Goal: Task Accomplishment & Management: Use online tool/utility

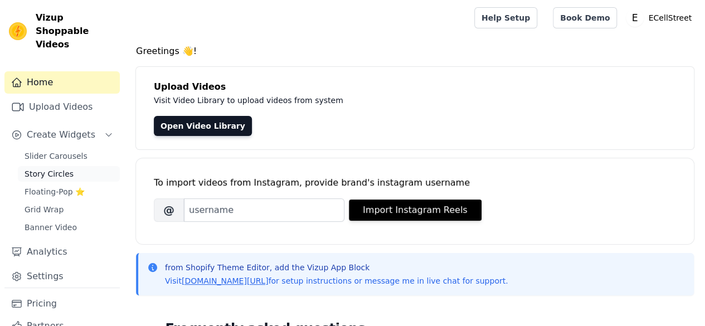
click at [66, 168] on span "Story Circles" at bounding box center [49, 173] width 49 height 11
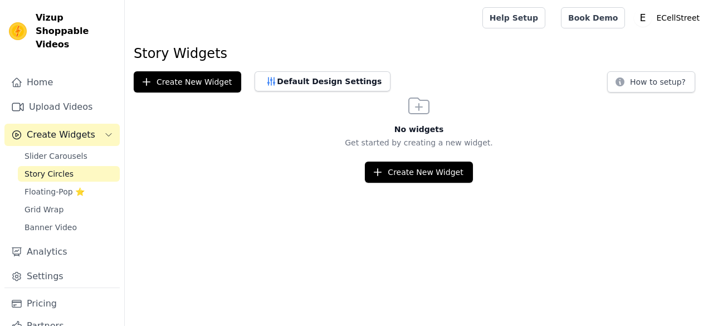
click at [418, 167] on button "Create New Widget" at bounding box center [419, 172] width 108 height 21
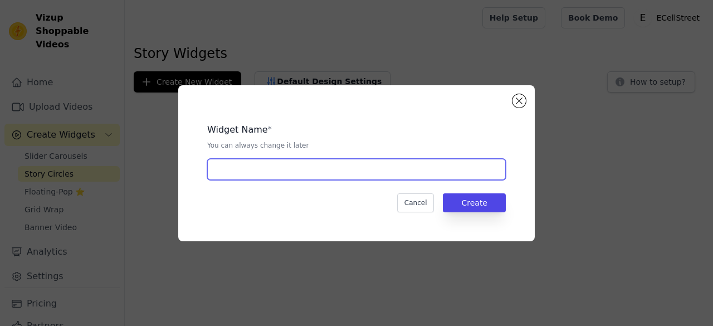
click at [343, 162] on input "text" at bounding box center [356, 169] width 299 height 21
type input "story-diwali-plp"
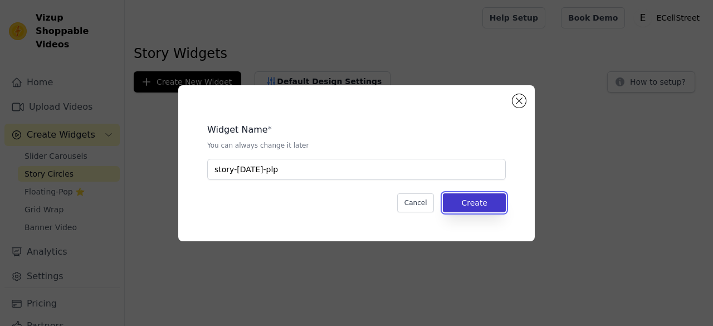
click at [480, 201] on button "Create" at bounding box center [474, 202] width 63 height 19
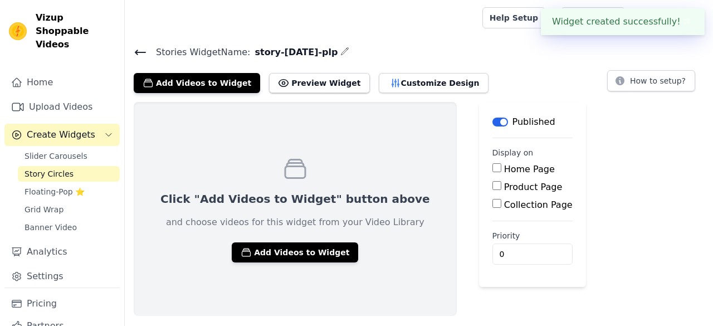
click at [493, 206] on input "Collection Page" at bounding box center [497, 203] width 9 height 9
checkbox input "true"
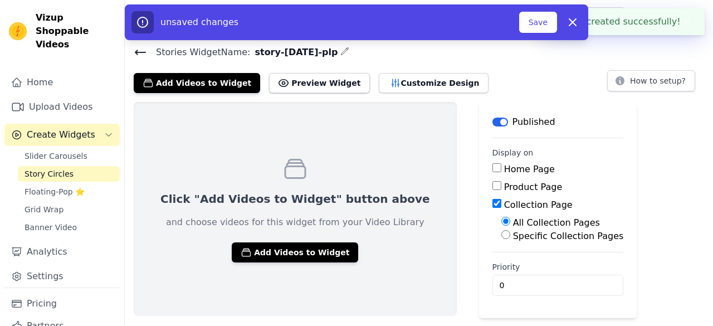
click at [502, 235] on input "Specific Collection Pages" at bounding box center [506, 234] width 9 height 9
radio input "true"
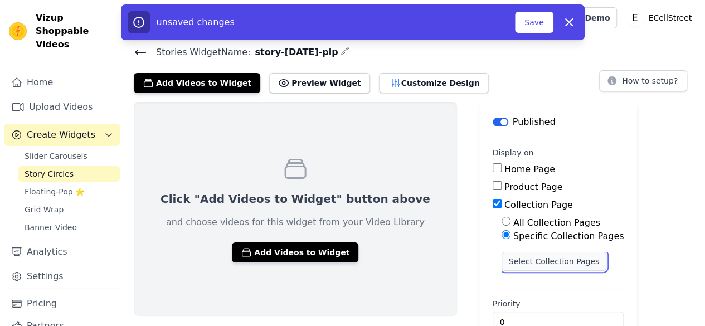
click at [502, 263] on button "Select Collection Pages" at bounding box center [554, 261] width 105 height 19
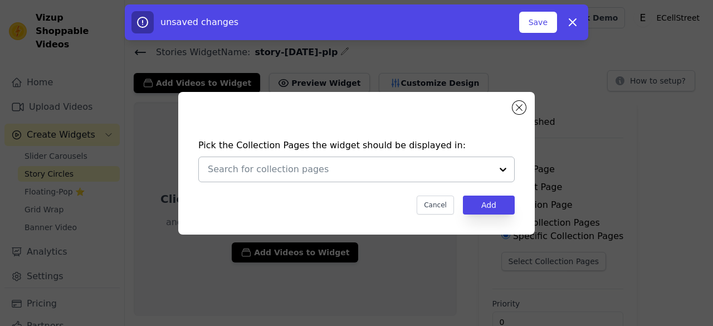
click at [358, 175] on input "text" at bounding box center [350, 169] width 284 height 13
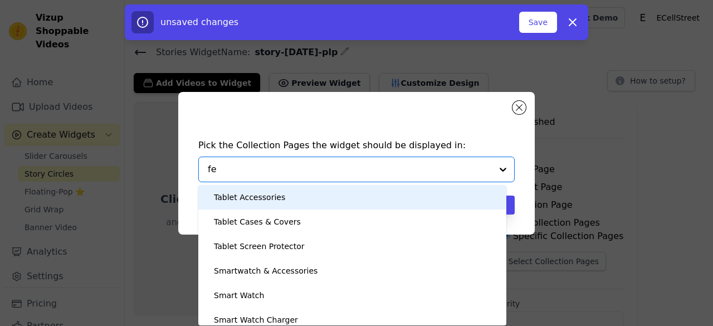
type input "fes"
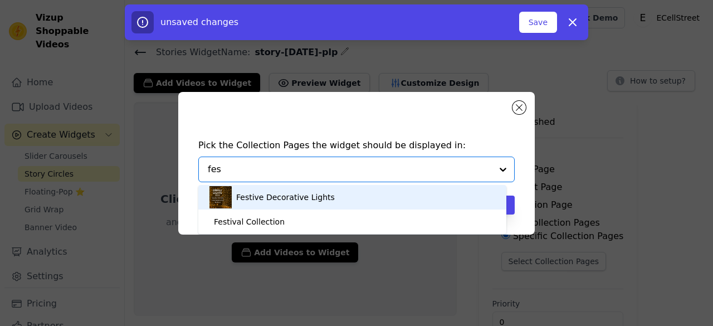
click at [312, 197] on div "Festive Decorative Lights" at bounding box center [285, 197] width 99 height 25
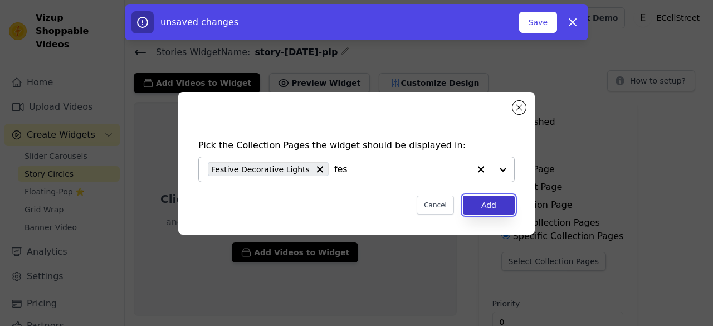
click at [488, 209] on button "Add" at bounding box center [489, 205] width 52 height 19
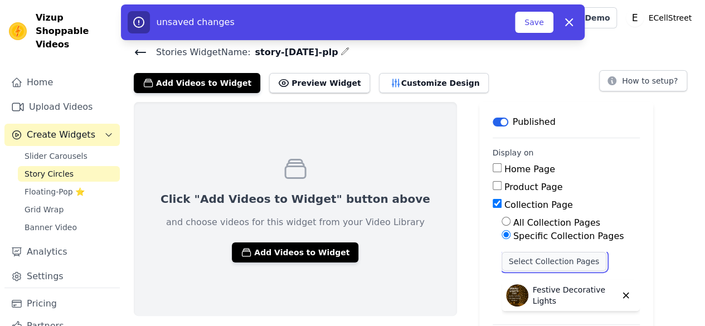
click at [511, 263] on button "Select Collection Pages" at bounding box center [554, 261] width 105 height 19
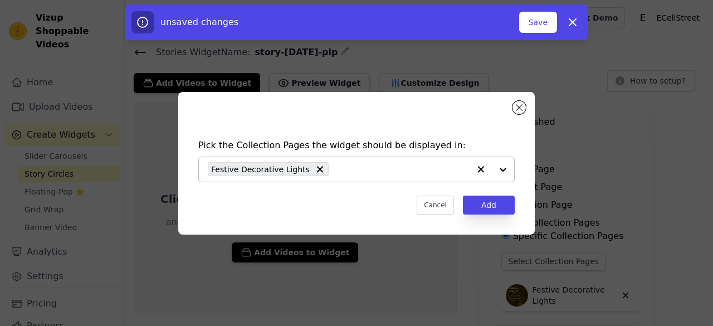
drag, startPoint x: 349, startPoint y: 176, endPoint x: 341, endPoint y: 171, distance: 10.0
click at [346, 173] on div "Festive Decorative Lights" at bounding box center [339, 169] width 262 height 25
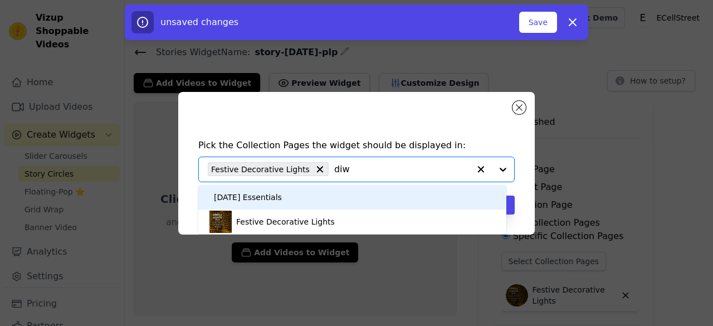
type input "diwa"
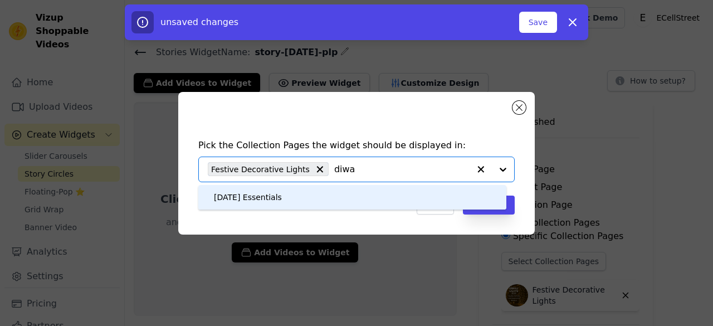
click at [330, 196] on div "Diwali Essentials" at bounding box center [353, 197] width 286 height 25
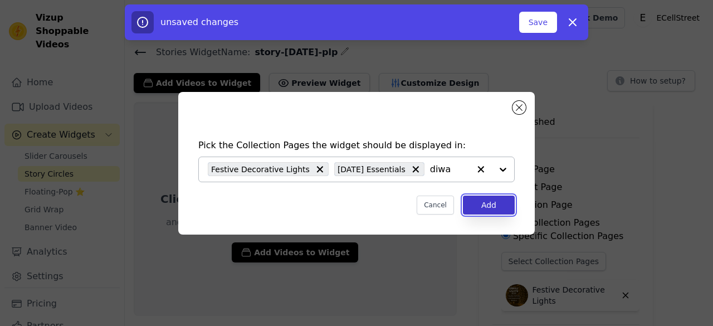
click at [482, 208] on button "Add" at bounding box center [489, 205] width 52 height 19
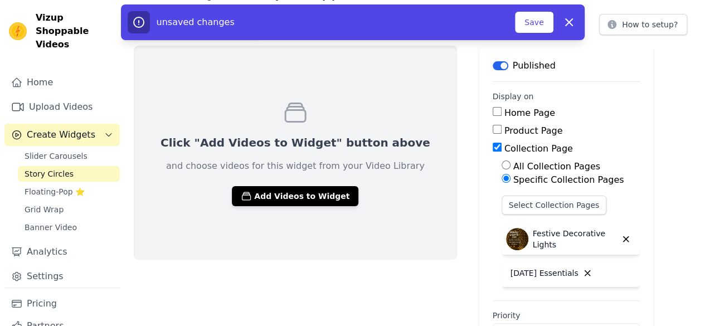
scroll to position [95, 0]
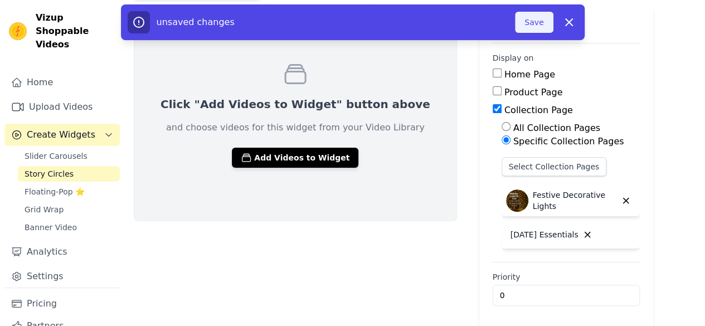
click at [533, 22] on button "Save" at bounding box center [534, 22] width 38 height 21
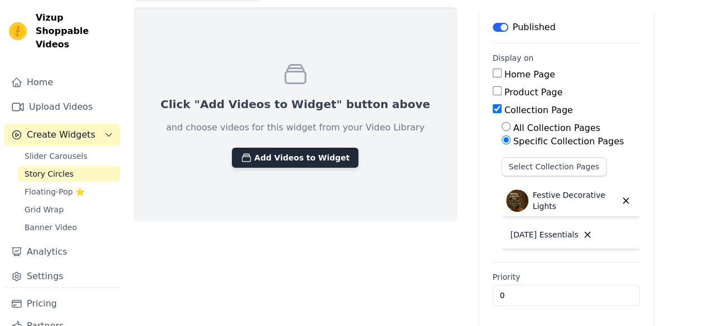
click at [286, 164] on button "Add Videos to Widget" at bounding box center [295, 158] width 127 height 20
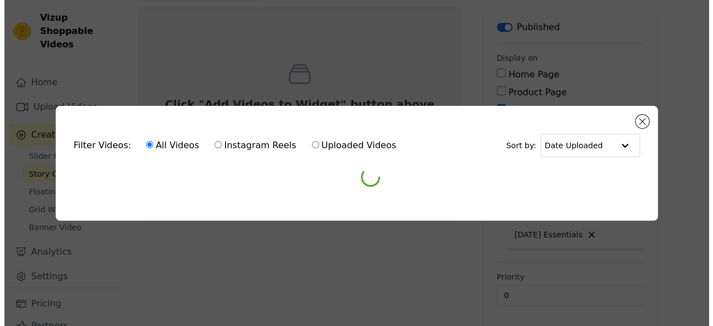
scroll to position [0, 0]
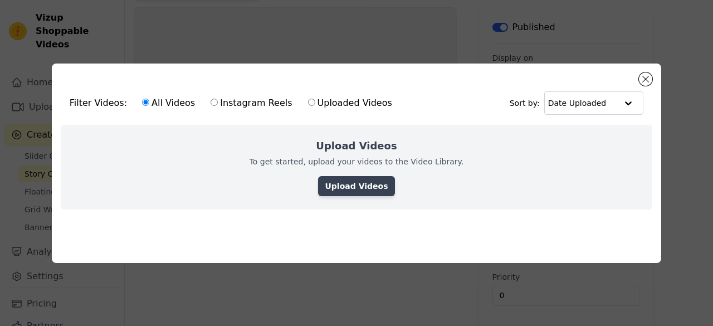
click at [353, 179] on link "Upload Videos" at bounding box center [356, 186] width 76 height 20
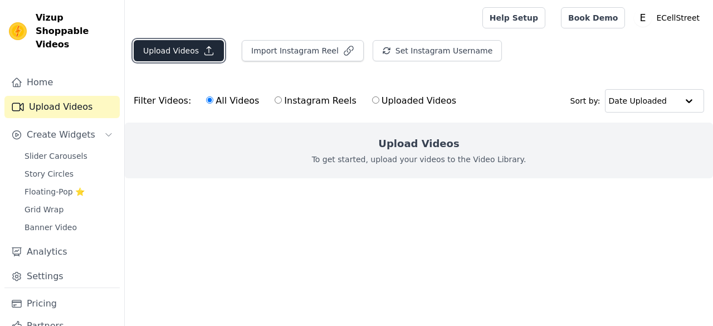
click at [175, 47] on button "Upload Videos" at bounding box center [179, 50] width 90 height 21
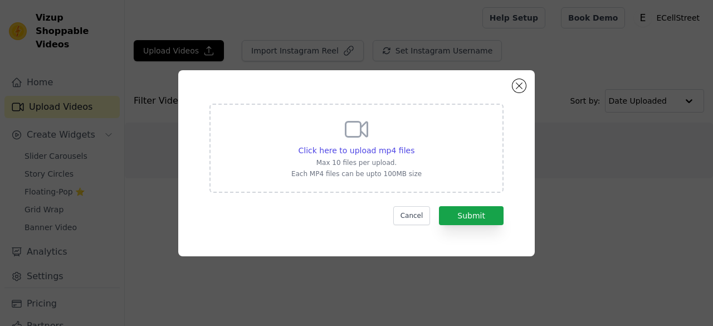
click at [382, 159] on p "Max 10 files per upload." at bounding box center [357, 162] width 130 height 9
click at [414, 145] on input "Click here to upload mp4 files Max 10 files per upload. Each MP4 files can be u…" at bounding box center [414, 144] width 1 height 1
drag, startPoint x: 517, startPoint y: 82, endPoint x: 504, endPoint y: 80, distance: 13.7
click at [511, 81] on div "Click here to upload mp4 files Max 10 files per upload. Each MP4 files can be u…" at bounding box center [356, 163] width 357 height 186
drag, startPoint x: 525, startPoint y: 86, endPoint x: 414, endPoint y: 94, distance: 111.2
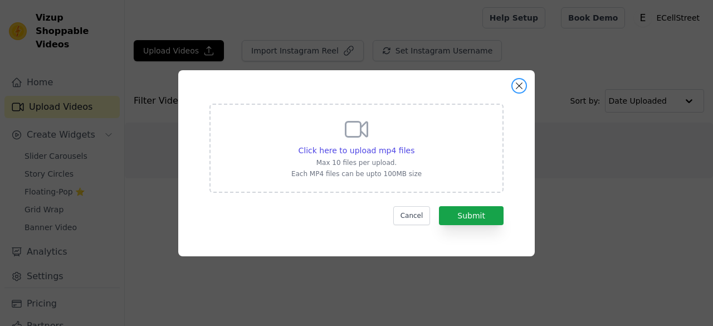
click at [523, 86] on button "Close modal" at bounding box center [519, 85] width 13 height 13
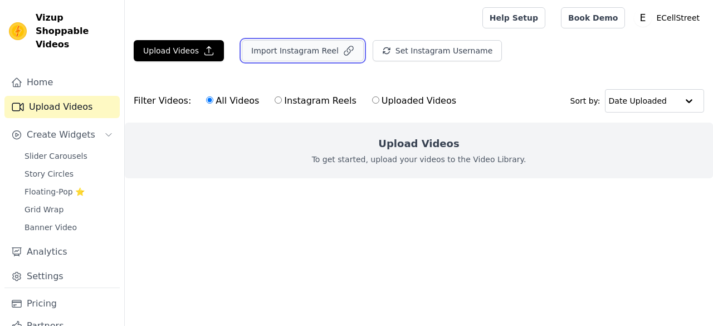
click at [295, 55] on button "Import Instagram Reel" at bounding box center [303, 50] width 122 height 21
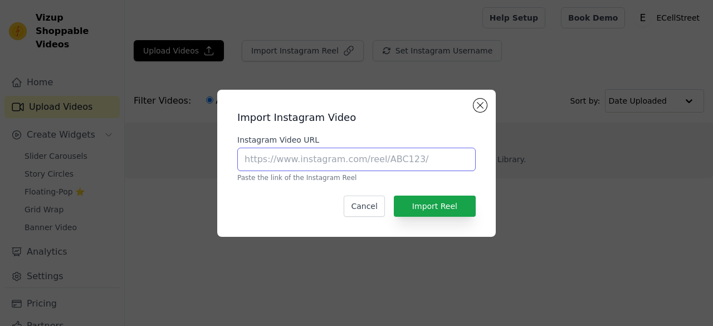
click at [331, 163] on input "Instagram Video URL" at bounding box center [356, 159] width 239 height 23
paste input "https://www.instagram.com/p/DPTwzBBAZo9/"
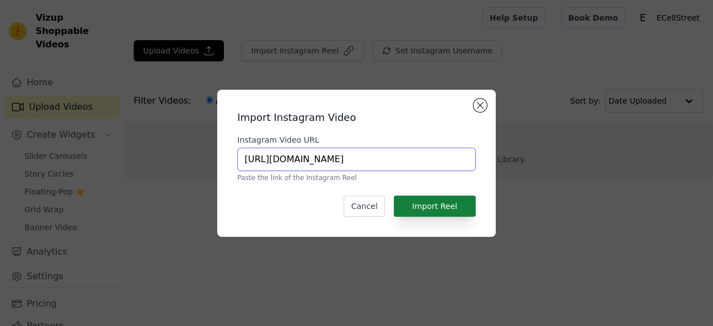
type input "https://www.instagram.com/p/DPTwzBBAZo9/"
click at [421, 202] on button "Import Reel" at bounding box center [435, 206] width 82 height 21
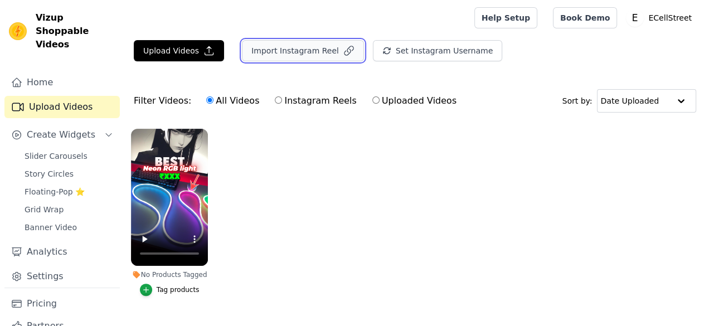
click at [270, 50] on button "Import Instagram Reel" at bounding box center [303, 50] width 122 height 21
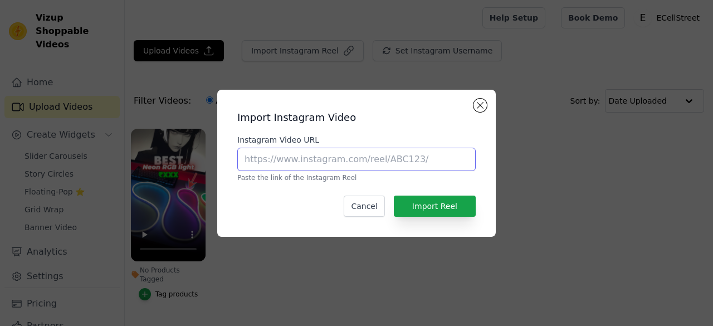
click at [315, 162] on input "Instagram Video URL" at bounding box center [356, 159] width 239 height 23
paste input "https://www.instagram.com/p/DPOWiZCkd-n/"
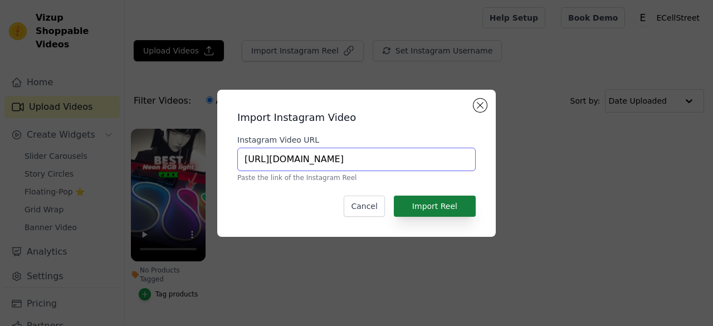
type input "https://www.instagram.com/p/DPOWiZCkd-n/"
click at [452, 207] on button "Import Reel" at bounding box center [435, 206] width 82 height 21
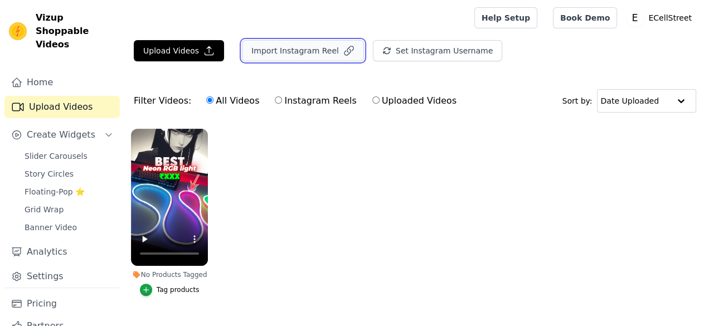
click at [264, 54] on button "Import Instagram Reel" at bounding box center [303, 50] width 122 height 21
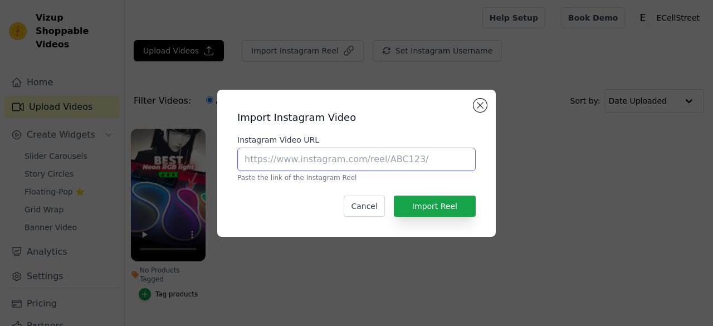
click at [312, 160] on input "Instagram Video URL" at bounding box center [356, 159] width 239 height 23
paste input "https://www.instagram.com/p/DPOWiZCkd-n/"
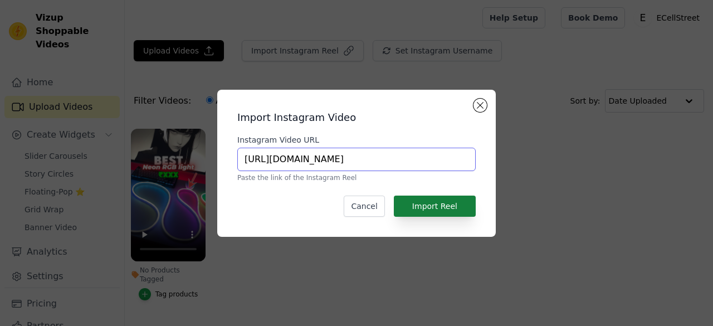
type input "https://www.instagram.com/p/DPOWiZCkd-n/"
click at [436, 199] on button "Import Reel" at bounding box center [435, 206] width 82 height 21
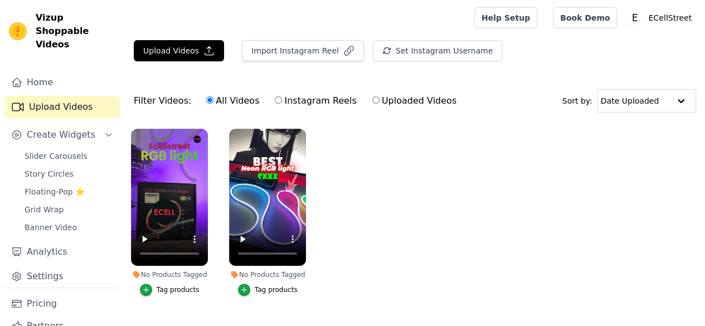
click at [171, 285] on div "Tag products" at bounding box center [178, 289] width 43 height 9
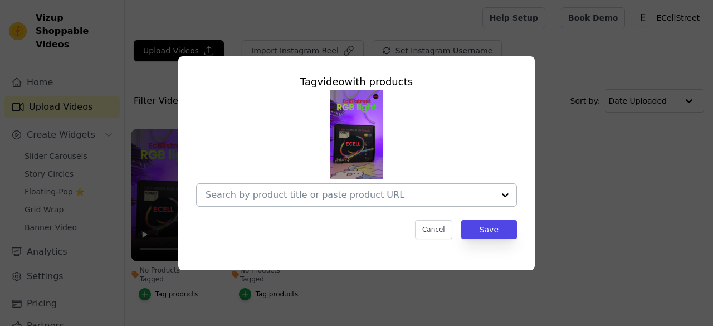
click at [344, 191] on input "No Products Tagged Tag video with products Cancel Save Tag products" at bounding box center [350, 195] width 289 height 11
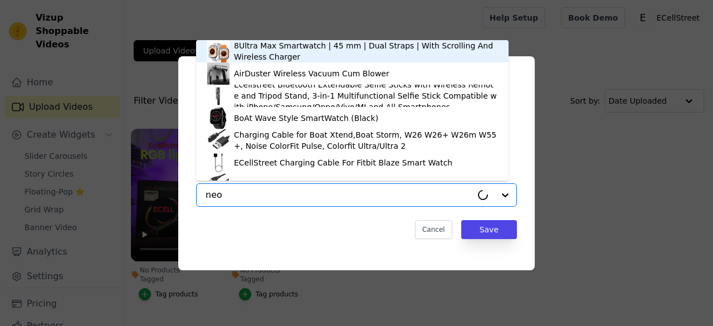
type input "neon"
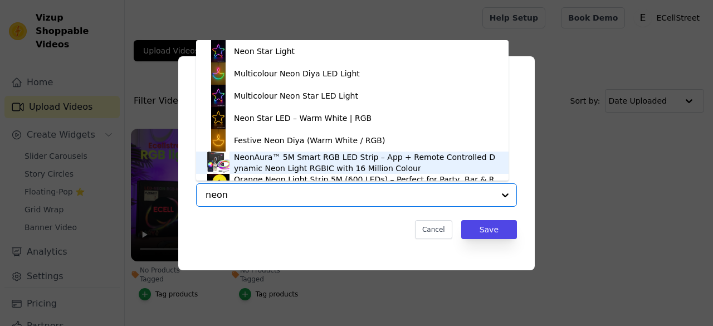
click at [367, 169] on div "NeonAura™ 5M Smart RGB LED Strip – App + Remote Controlled Dynamic Neon Light R…" at bounding box center [366, 163] width 264 height 22
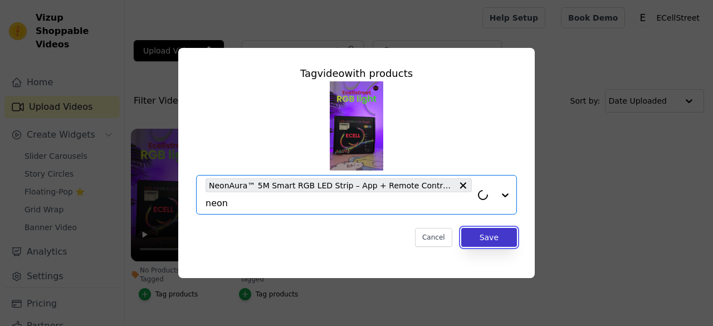
click at [486, 240] on button "Save" at bounding box center [489, 237] width 56 height 19
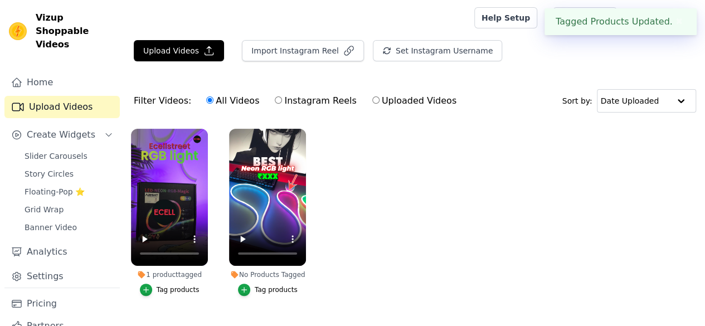
click at [275, 285] on div "Tag products" at bounding box center [276, 289] width 43 height 9
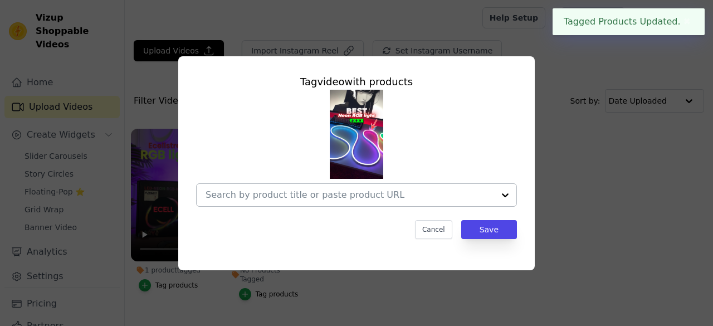
click at [345, 192] on input "No Products Tagged Tag video with products Cancel Save Tag products" at bounding box center [350, 195] width 289 height 11
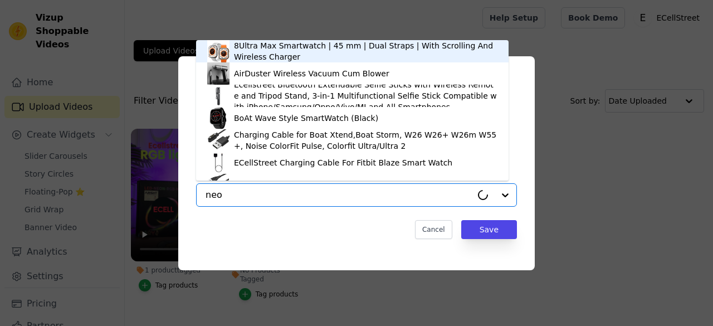
type input "neon"
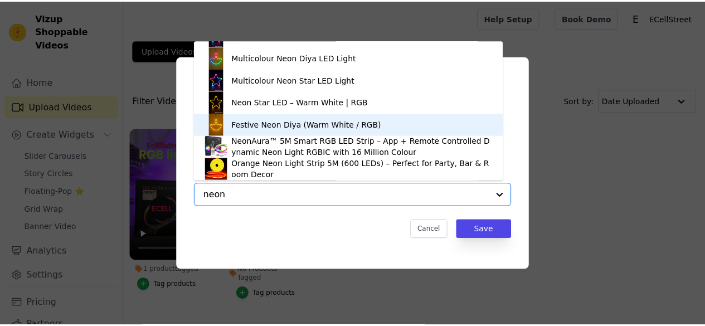
scroll to position [38, 0]
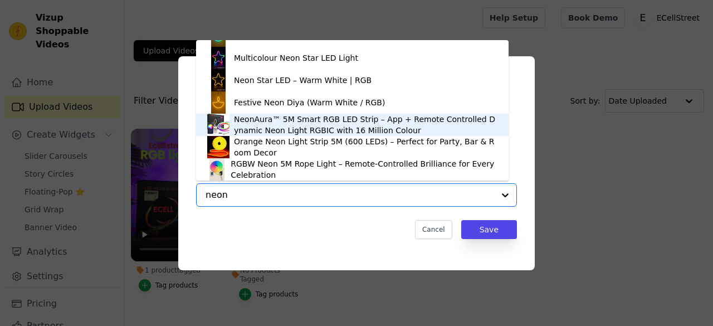
click at [384, 127] on div "NeonAura™ 5M Smart RGB LED Strip – App + Remote Controlled Dynamic Neon Light R…" at bounding box center [366, 125] width 264 height 22
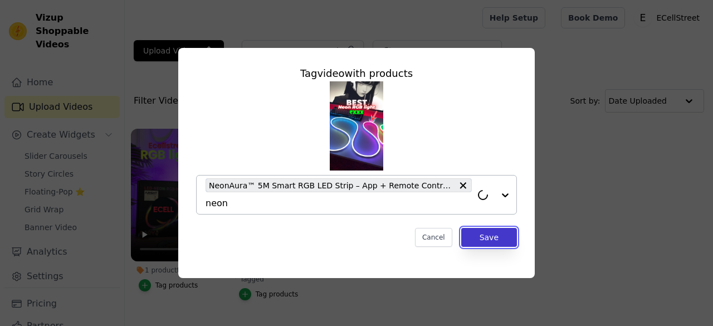
click at [474, 230] on button "Save" at bounding box center [489, 237] width 56 height 19
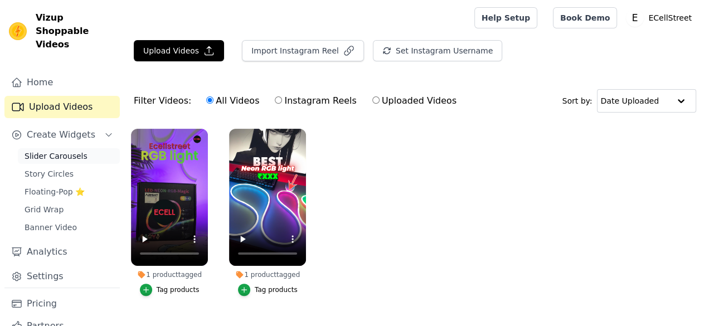
click at [62, 150] on span "Slider Carousels" at bounding box center [56, 155] width 63 height 11
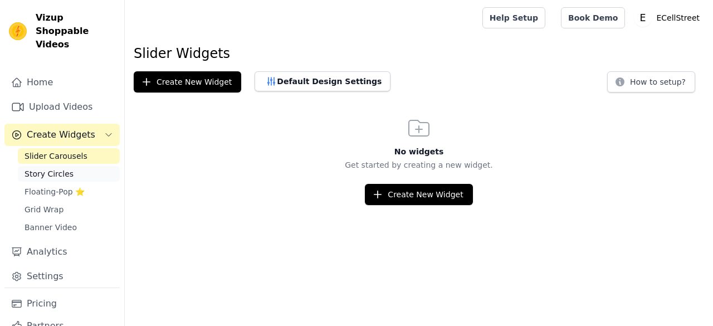
click at [65, 168] on span "Story Circles" at bounding box center [49, 173] width 49 height 11
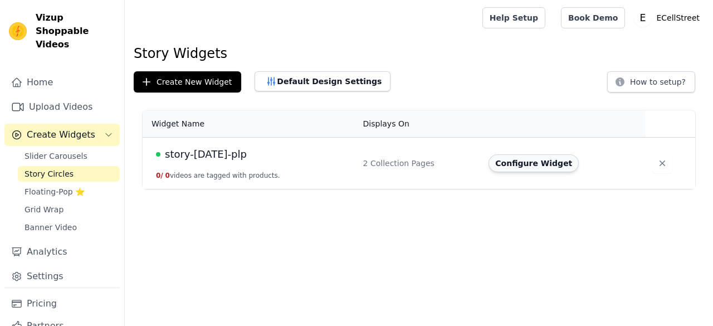
click at [515, 168] on button "Configure Widget" at bounding box center [534, 163] width 90 height 18
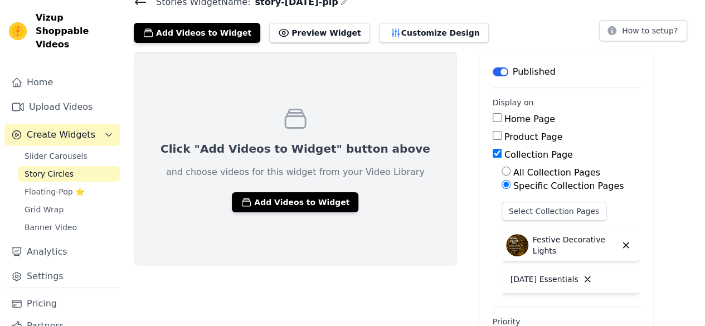
scroll to position [95, 0]
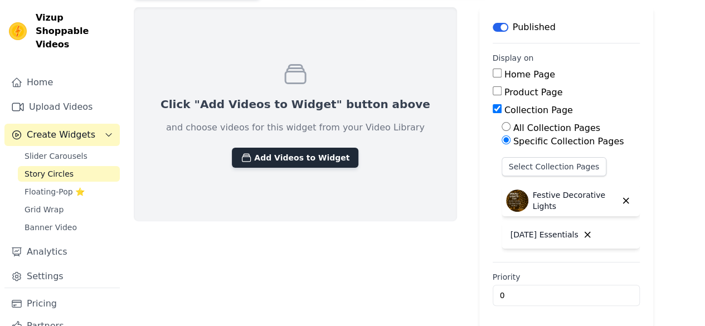
click at [283, 156] on button "Add Videos to Widget" at bounding box center [295, 158] width 127 height 20
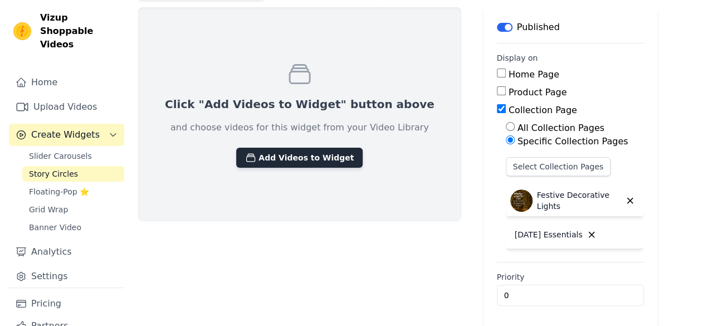
scroll to position [0, 0]
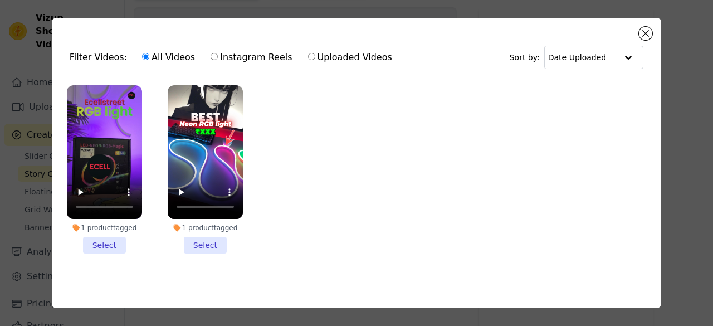
click at [100, 239] on li "1 product tagged Select" at bounding box center [104, 169] width 75 height 168
click at [0, 0] on input "1 product tagged Select" at bounding box center [0, 0] width 0 height 0
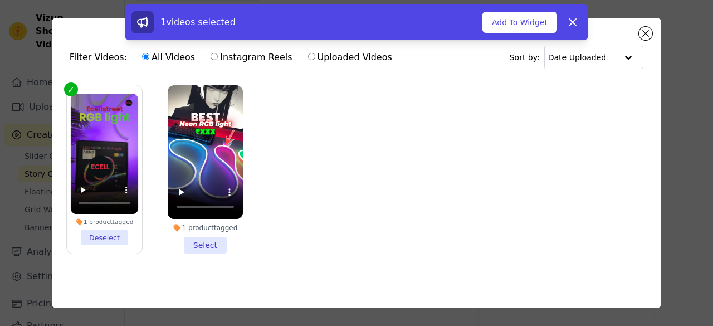
click at [194, 244] on li "1 product tagged Select" at bounding box center [205, 169] width 75 height 168
click at [0, 0] on input "1 product tagged Select" at bounding box center [0, 0] width 0 height 0
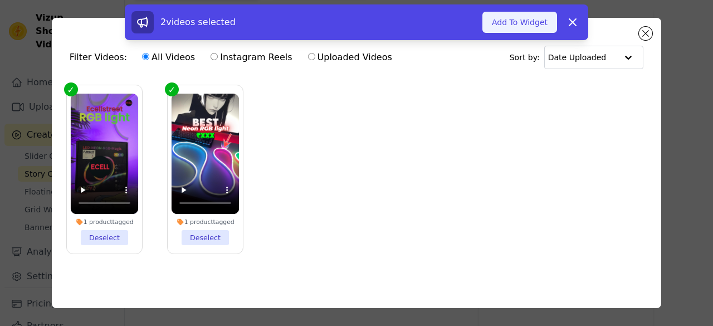
click at [518, 27] on button "Add To Widget" at bounding box center [520, 22] width 75 height 21
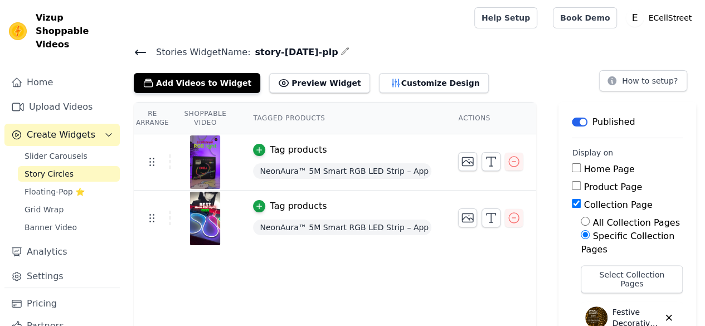
click at [136, 51] on icon at bounding box center [140, 52] width 10 height 4
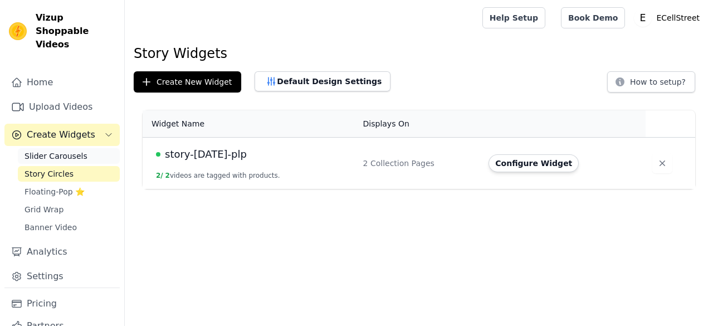
click at [70, 150] on span "Slider Carousels" at bounding box center [56, 155] width 63 height 11
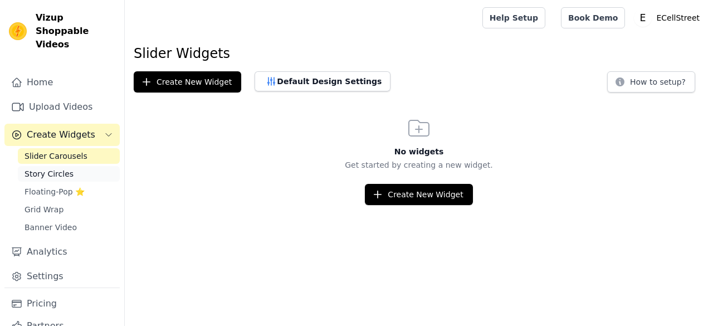
click at [73, 166] on link "Story Circles" at bounding box center [69, 174] width 102 height 16
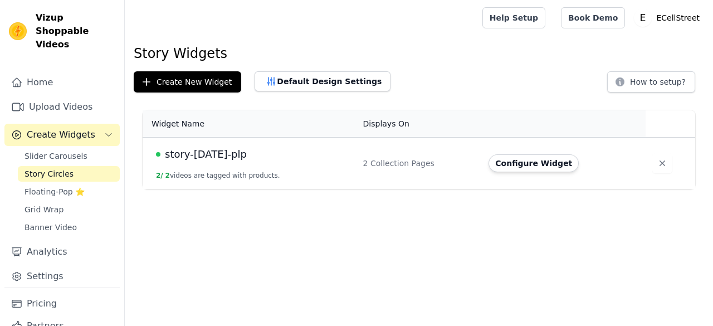
click at [200, 70] on div "Story Widgets Create New Widget Default Design Settings How to setup? Widget Na…" at bounding box center [419, 119] width 589 height 149
click at [205, 82] on button "Create New Widget" at bounding box center [188, 81] width 108 height 21
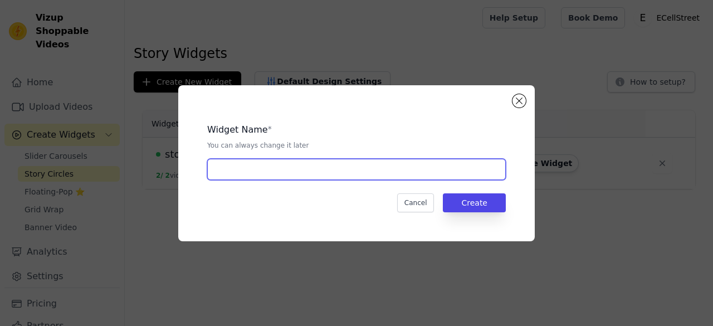
click at [290, 164] on input "text" at bounding box center [356, 169] width 299 height 21
type input "pdp-story videos"
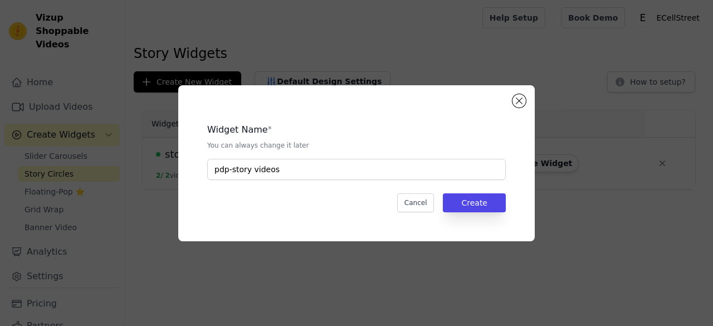
click at [475, 191] on div "Widget Name * You can always change it later pdp-story videos Cancel Create" at bounding box center [356, 163] width 321 height 120
click at [479, 199] on button "Create" at bounding box center [474, 202] width 63 height 19
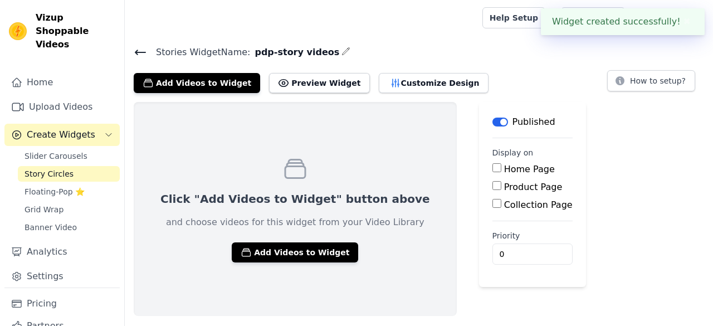
click at [493, 184] on div "Product Page" at bounding box center [533, 187] width 80 height 13
click at [493, 187] on input "Product Page" at bounding box center [497, 185] width 9 height 9
checkbox input "true"
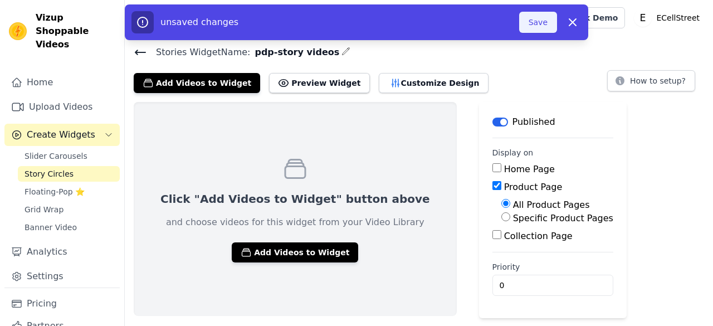
click at [531, 30] on button "Save" at bounding box center [538, 22] width 38 height 21
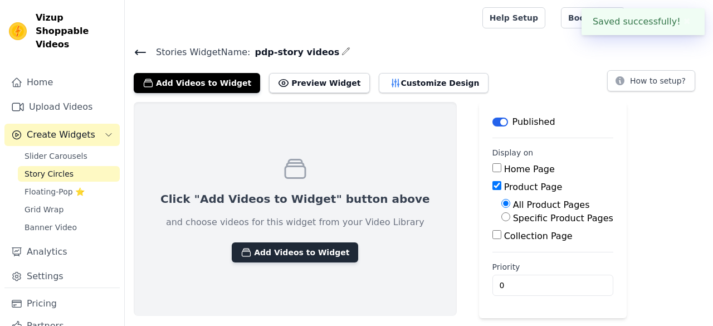
click at [306, 249] on button "Add Videos to Widget" at bounding box center [295, 252] width 127 height 20
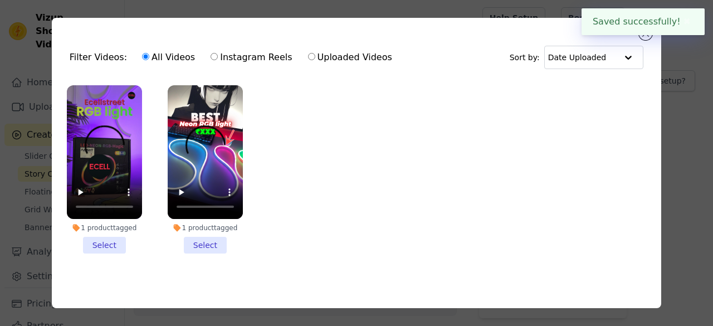
drag, startPoint x: 98, startPoint y: 242, endPoint x: 143, endPoint y: 248, distance: 45.6
click at [98, 242] on li "1 product tagged Select" at bounding box center [104, 169] width 75 height 168
click at [0, 0] on input "1 product tagged Select" at bounding box center [0, 0] width 0 height 0
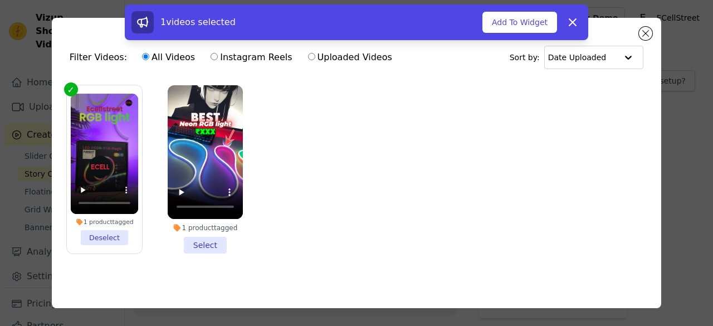
click at [207, 241] on li "1 product tagged Select" at bounding box center [205, 169] width 75 height 168
click at [0, 0] on input "1 product tagged Select" at bounding box center [0, 0] width 0 height 0
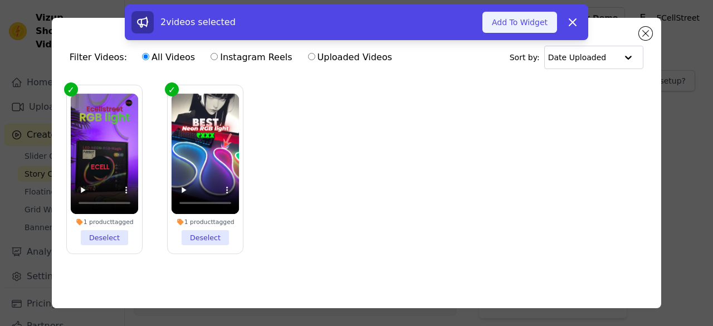
click at [541, 29] on button "Add To Widget" at bounding box center [520, 22] width 75 height 21
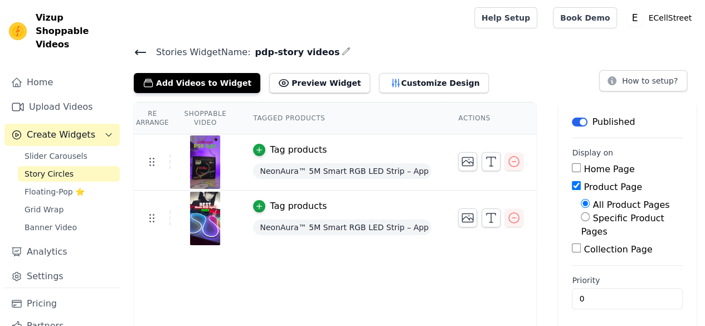
click at [137, 50] on icon at bounding box center [140, 52] width 10 height 4
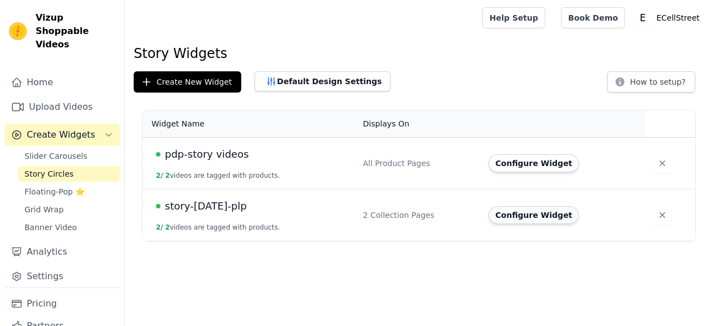
click at [536, 216] on button "Configure Widget" at bounding box center [534, 215] width 90 height 18
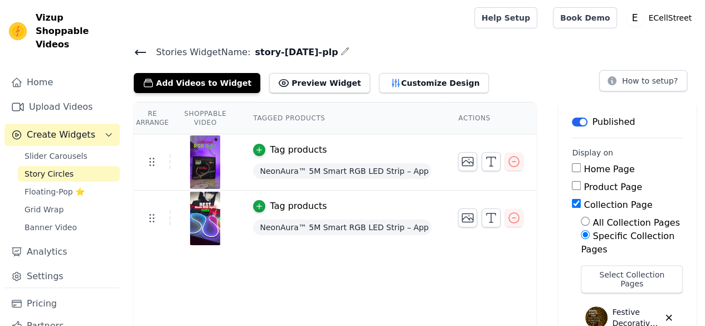
click at [138, 50] on icon at bounding box center [140, 52] width 10 height 4
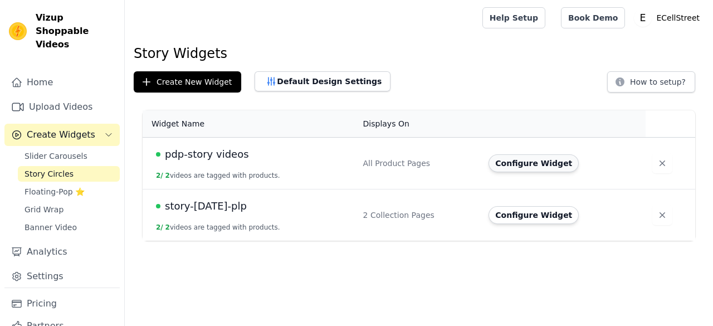
click at [540, 161] on button "Configure Widget" at bounding box center [534, 163] width 90 height 18
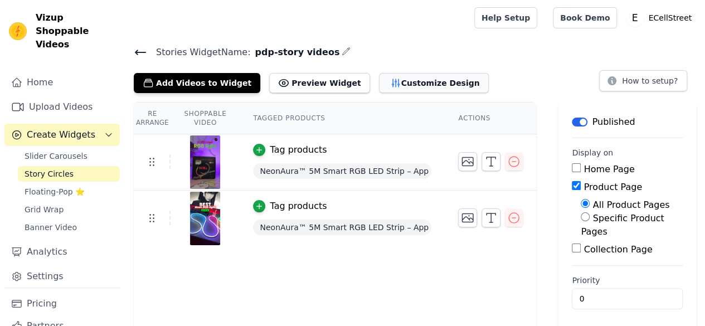
click at [379, 84] on button "Customize Design" at bounding box center [434, 83] width 110 height 20
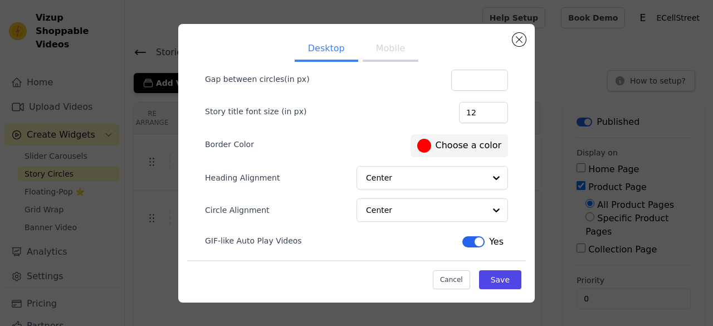
drag, startPoint x: 363, startPoint y: 37, endPoint x: 372, endPoint y: 50, distance: 15.9
click at [364, 38] on button "Mobile" at bounding box center [391, 49] width 56 height 25
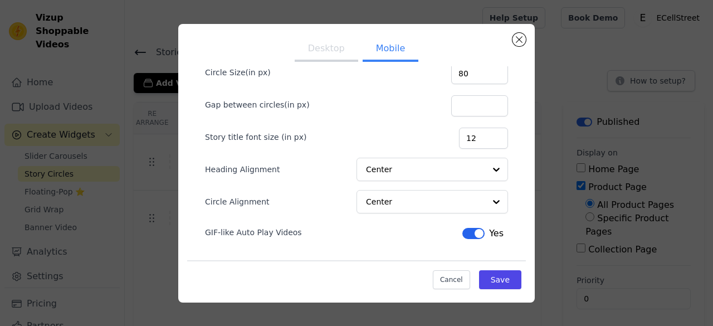
scroll to position [84, 0]
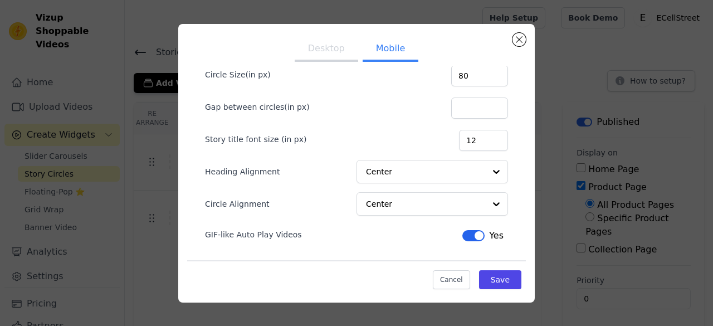
click at [373, 51] on button "Mobile" at bounding box center [391, 49] width 56 height 25
click at [519, 38] on button "Close modal" at bounding box center [519, 39] width 13 height 13
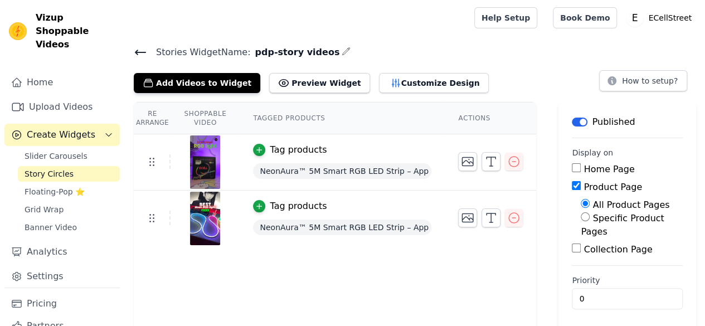
click at [135, 51] on icon at bounding box center [140, 52] width 13 height 13
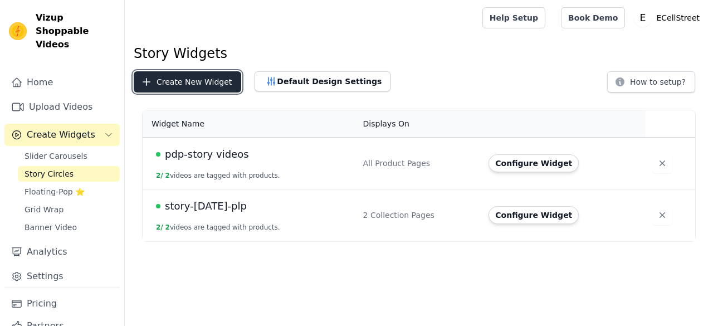
click at [203, 85] on button "Create New Widget" at bounding box center [188, 81] width 108 height 21
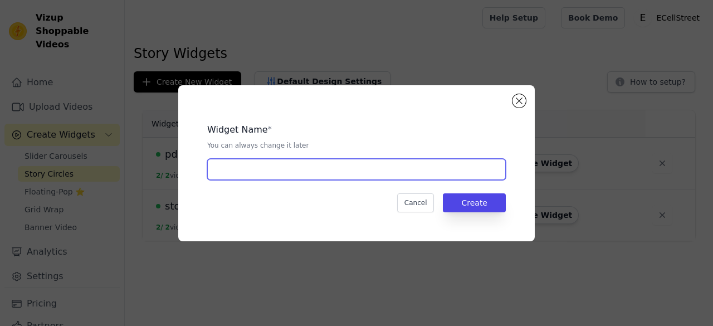
click at [322, 162] on input "text" at bounding box center [356, 169] width 299 height 21
type input "pdp-carousel"
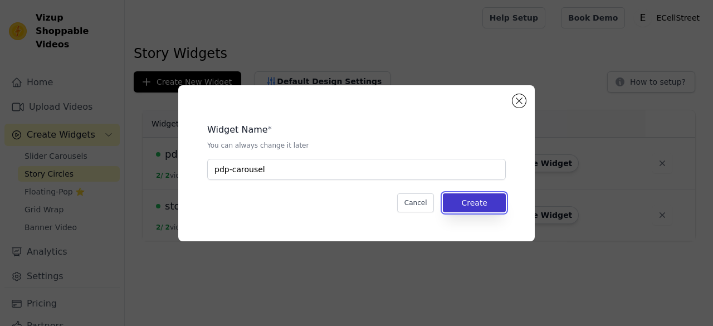
click at [495, 202] on button "Create" at bounding box center [474, 202] width 63 height 19
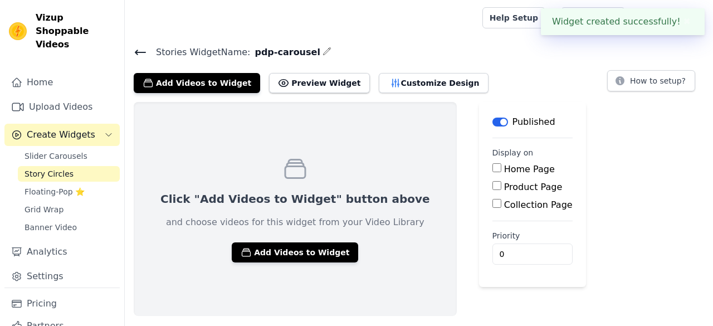
click at [493, 187] on input "Product Page" at bounding box center [497, 185] width 9 height 9
checkbox input "true"
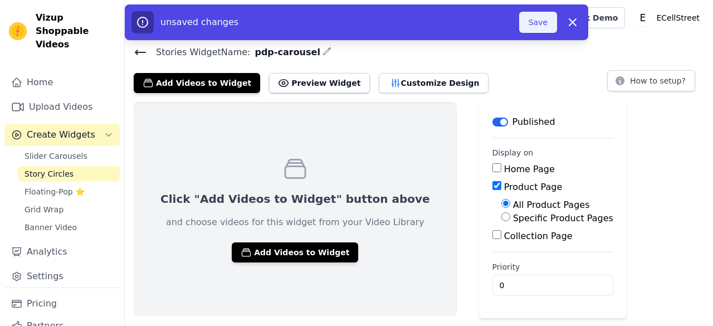
click at [546, 22] on button "Save" at bounding box center [538, 22] width 38 height 21
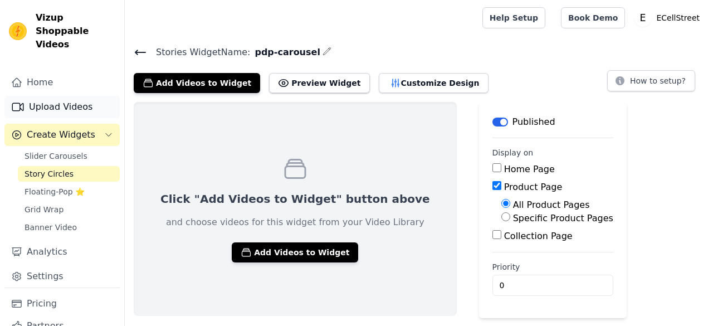
click at [64, 96] on link "Upload Videos" at bounding box center [61, 107] width 115 height 22
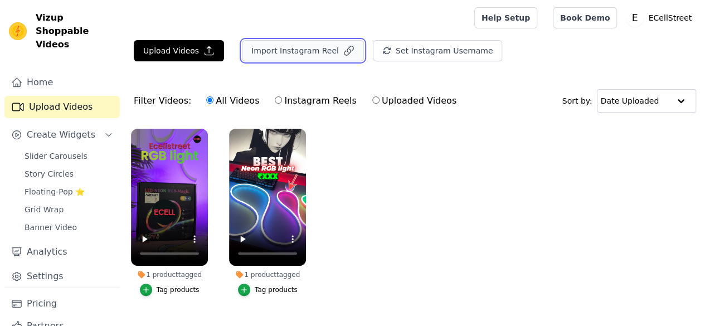
click at [330, 51] on button "Import Instagram Reel" at bounding box center [303, 50] width 122 height 21
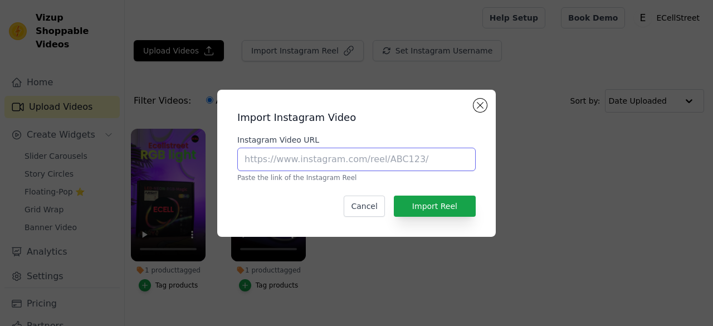
drag, startPoint x: 328, startPoint y: 160, endPoint x: 339, endPoint y: 165, distance: 11.7
click at [328, 160] on input "Instagram Video URL" at bounding box center [356, 159] width 239 height 23
paste input "https://www.instagram.com/p/DODcYEsCXQM/"
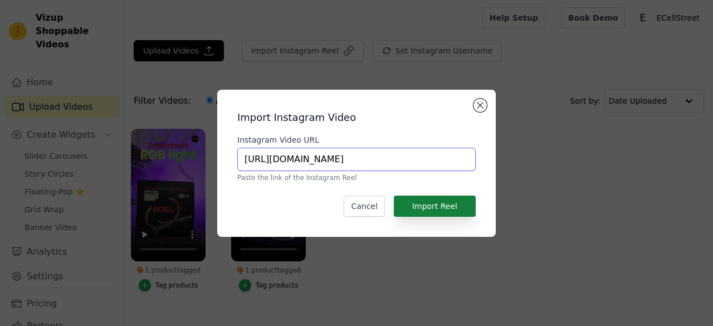
type input "https://www.instagram.com/p/DODcYEsCXQM/"
click at [453, 200] on button "Import Reel" at bounding box center [435, 206] width 82 height 21
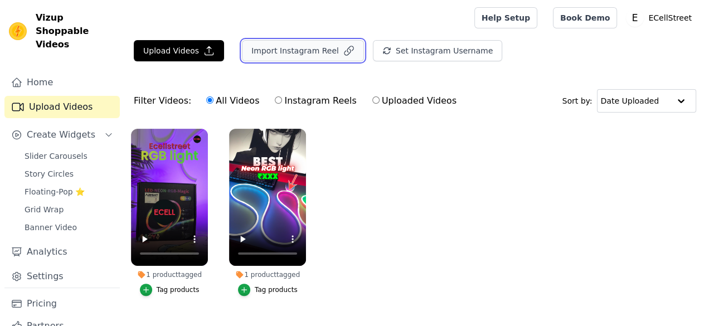
click at [313, 51] on button "Import Instagram Reel" at bounding box center [303, 50] width 122 height 21
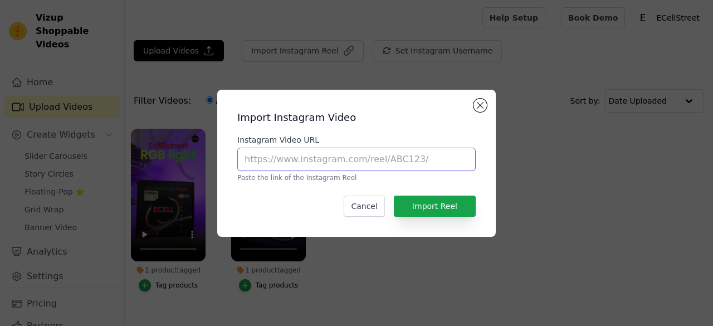
drag, startPoint x: 344, startPoint y: 161, endPoint x: 354, endPoint y: 170, distance: 13.8
click at [344, 161] on input "Instagram Video URL" at bounding box center [356, 159] width 239 height 23
paste input "https://www.instagram.com/p/DN2a1Ma4jIY/"
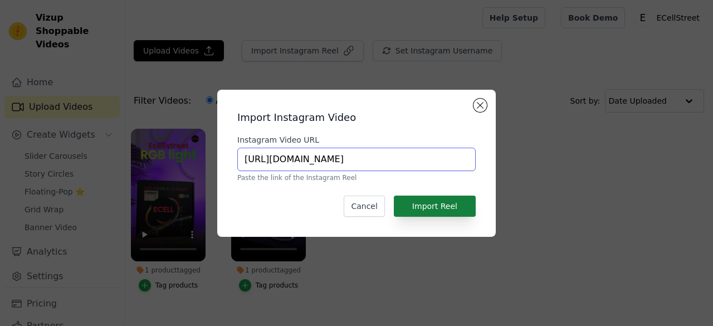
type input "https://www.instagram.com/p/DN2a1Ma4jIY/"
click at [454, 200] on button "Import Reel" at bounding box center [435, 206] width 82 height 21
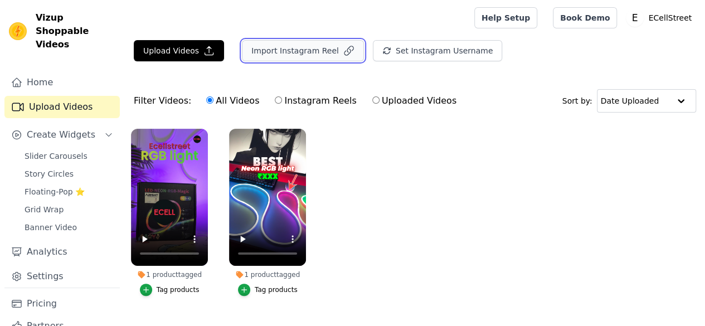
click at [327, 45] on button "Import Instagram Reel" at bounding box center [303, 50] width 122 height 21
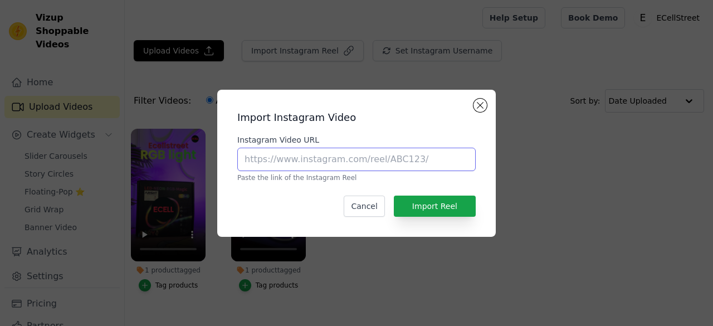
click at [347, 160] on input "Instagram Video URL" at bounding box center [356, 159] width 239 height 23
paste input "https://www.instagram.com/p/DNxdLRlUrl4/"
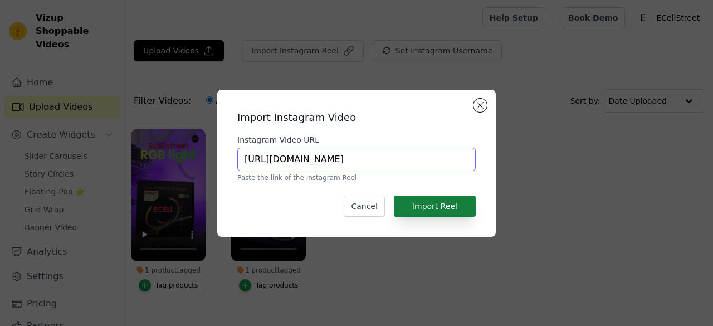
type input "https://www.instagram.com/p/DNxdLRlUrl4/"
click at [467, 204] on button "Import Reel" at bounding box center [435, 206] width 82 height 21
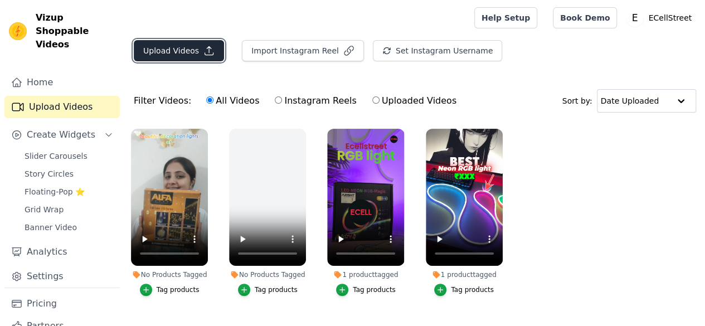
click at [196, 49] on button "Upload Videos" at bounding box center [179, 50] width 90 height 21
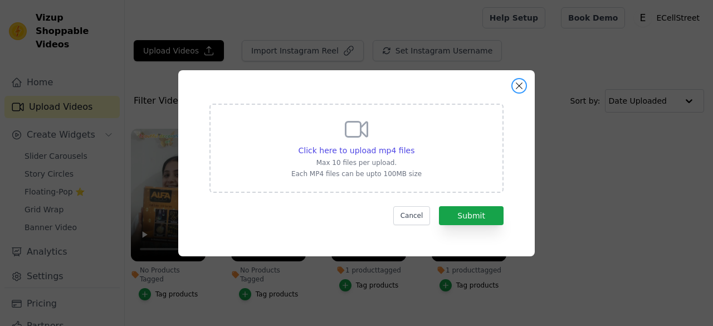
drag, startPoint x: 522, startPoint y: 85, endPoint x: 280, endPoint y: 65, distance: 242.7
click at [518, 84] on button "Close modal" at bounding box center [519, 85] width 13 height 13
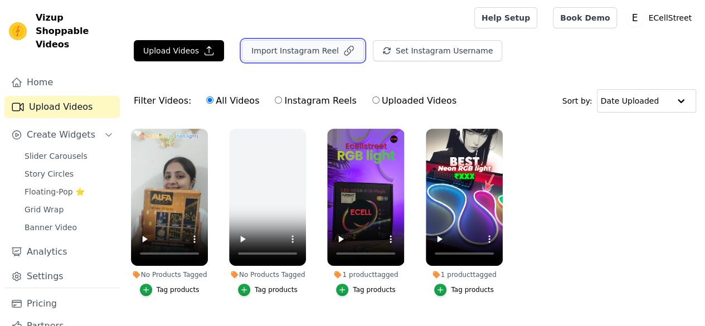
click at [246, 51] on button "Import Instagram Reel" at bounding box center [303, 50] width 122 height 21
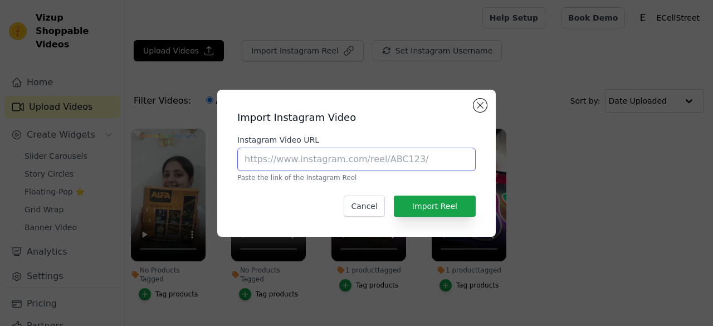
click at [308, 152] on input "Instagram Video URL" at bounding box center [356, 159] width 239 height 23
paste input "https://www.instagram.com/p/DNshy9G5rrO/"
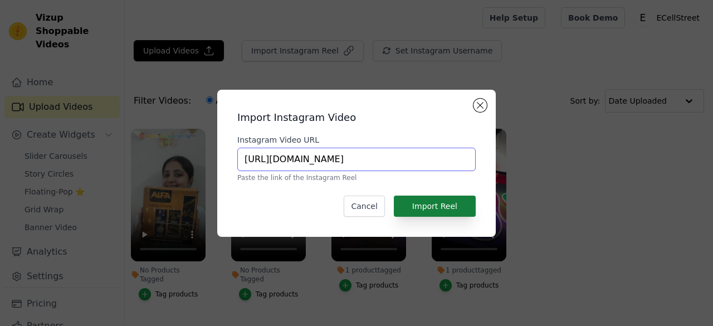
type input "https://www.instagram.com/p/DNshy9G5rrO/"
click at [463, 206] on button "Import Reel" at bounding box center [435, 206] width 82 height 21
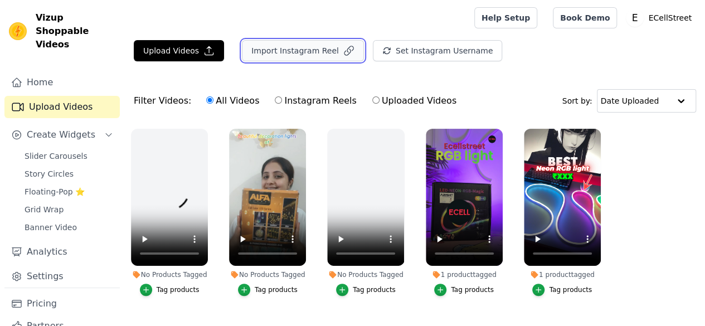
click at [285, 44] on button "Import Instagram Reel" at bounding box center [303, 50] width 122 height 21
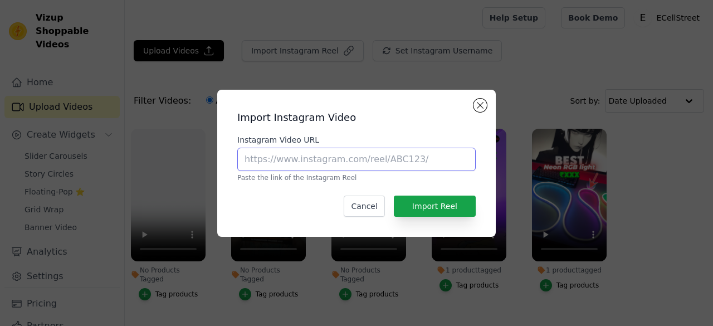
click at [333, 155] on input "Instagram Video URL" at bounding box center [356, 159] width 239 height 23
paste input "https://www.instagram.com/p/DNFzwnwtv9H/"
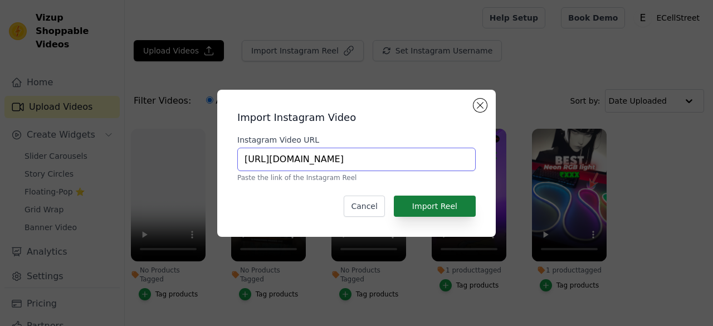
type input "https://www.instagram.com/p/DNFzwnwtv9H/"
click at [457, 211] on button "Import Reel" at bounding box center [435, 206] width 82 height 21
click at [440, 197] on button "Import Reel" at bounding box center [435, 206] width 82 height 21
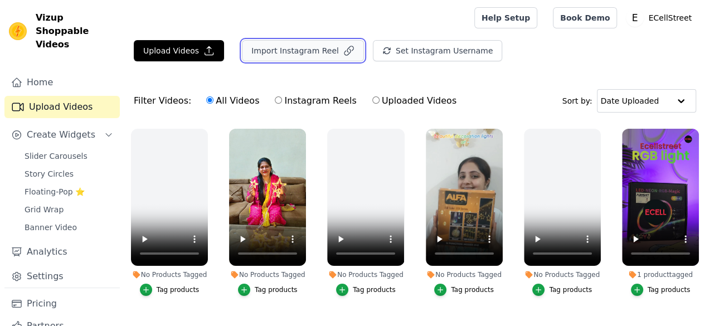
click at [314, 47] on button "Import Instagram Reel" at bounding box center [303, 50] width 122 height 21
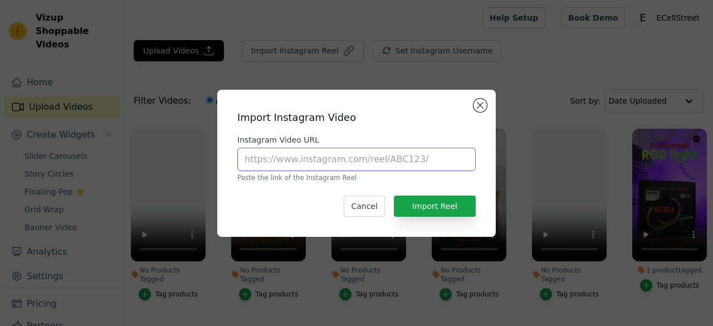
drag, startPoint x: 309, startPoint y: 156, endPoint x: 323, endPoint y: 167, distance: 17.9
click at [309, 156] on input "Instagram Video URL" at bounding box center [356, 159] width 239 height 23
paste input "https://www.instagram.com/p/DODhIaBkwgm/"
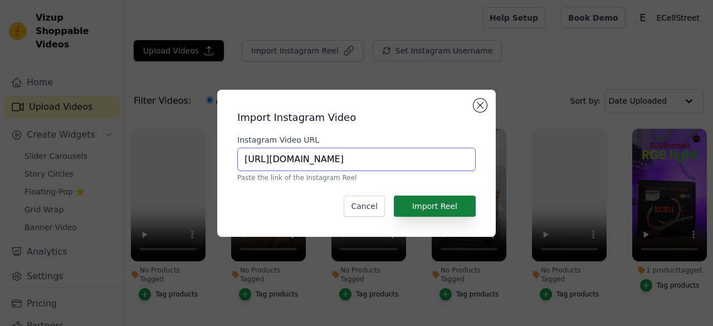
type input "https://www.instagram.com/p/DODhIaBkwgm/"
click at [463, 210] on button "Import Reel" at bounding box center [435, 206] width 82 height 21
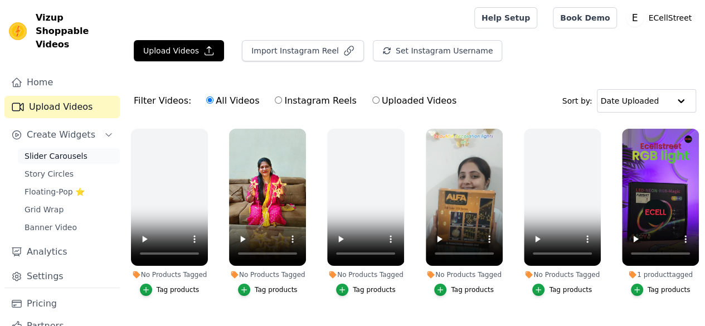
click at [68, 150] on span "Slider Carousels" at bounding box center [56, 155] width 63 height 11
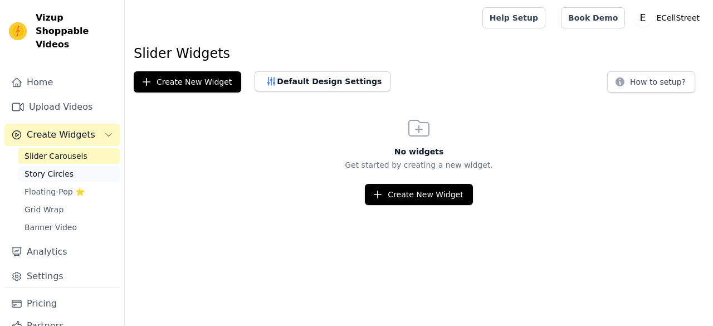
click at [66, 168] on span "Story Circles" at bounding box center [49, 173] width 49 height 11
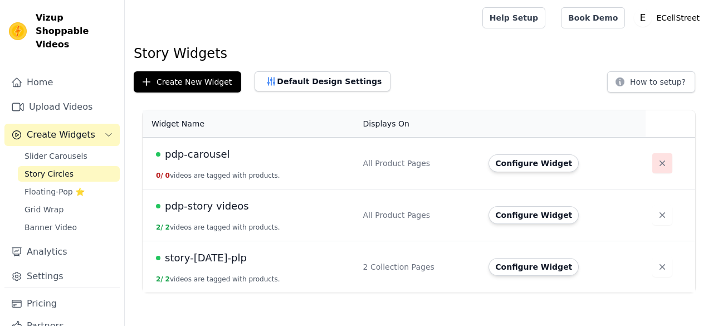
click at [657, 164] on icon "button" at bounding box center [662, 163] width 11 height 11
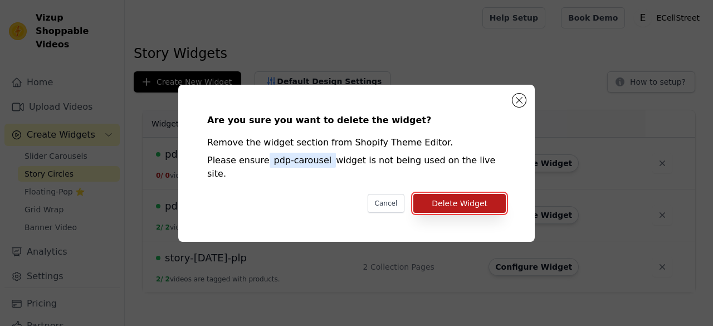
click at [457, 194] on button "Delete Widget" at bounding box center [460, 203] width 93 height 19
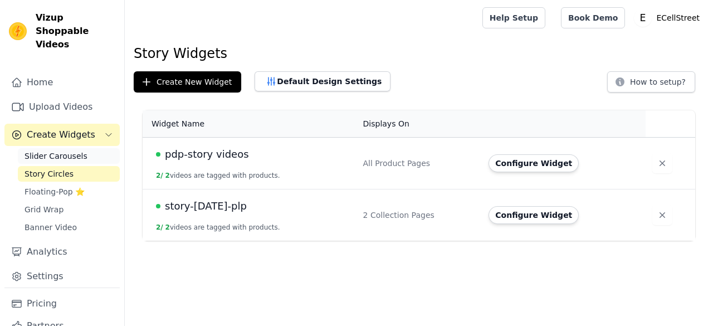
click at [51, 150] on span "Slider Carousels" at bounding box center [56, 155] width 63 height 11
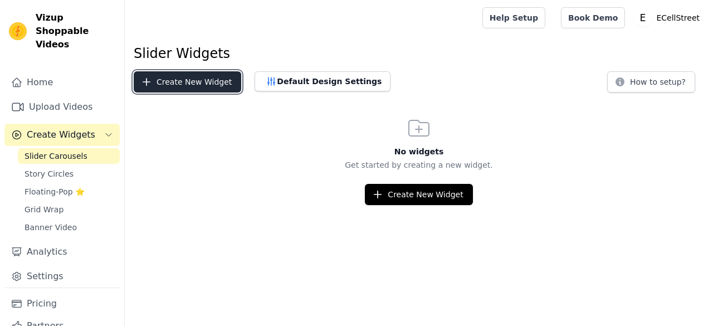
click at [202, 76] on button "Create New Widget" at bounding box center [188, 81] width 108 height 21
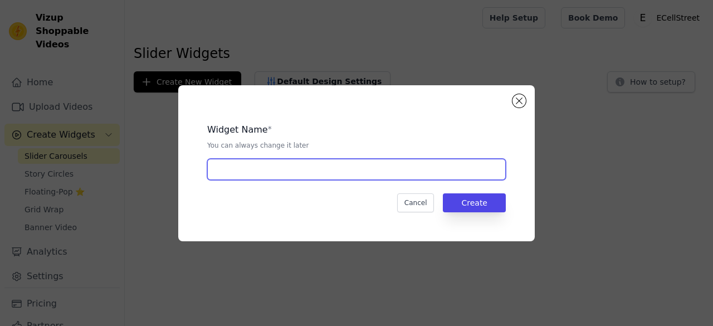
drag, startPoint x: 274, startPoint y: 174, endPoint x: 281, endPoint y: 171, distance: 7.2
click at [274, 174] on input "text" at bounding box center [356, 169] width 299 height 21
type input "pdp-ca-[DATE]"
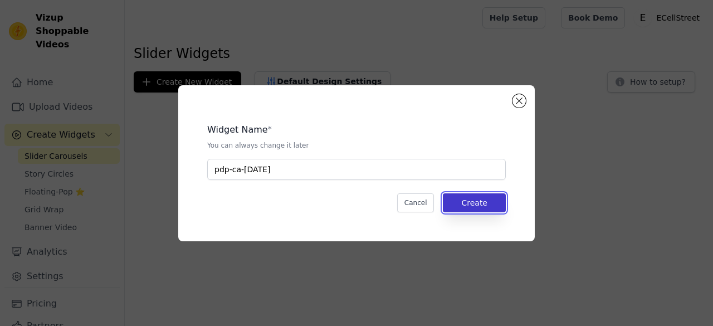
click at [505, 197] on button "Create" at bounding box center [474, 202] width 63 height 19
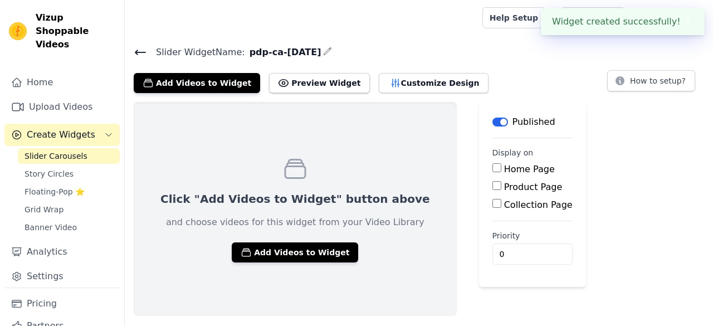
click at [493, 184] on input "Product Page" at bounding box center [497, 185] width 9 height 9
checkbox input "true"
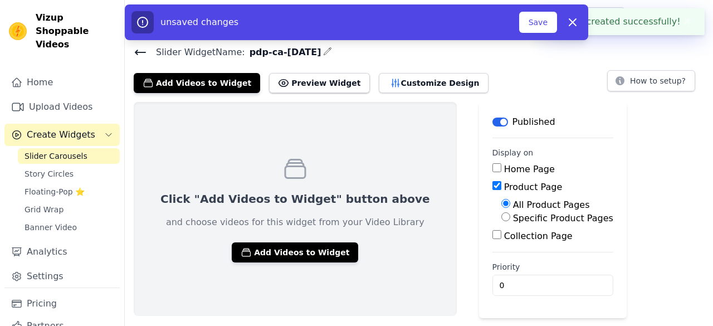
click at [502, 218] on input "Specific Product Pages" at bounding box center [506, 216] width 9 height 9
radio input "true"
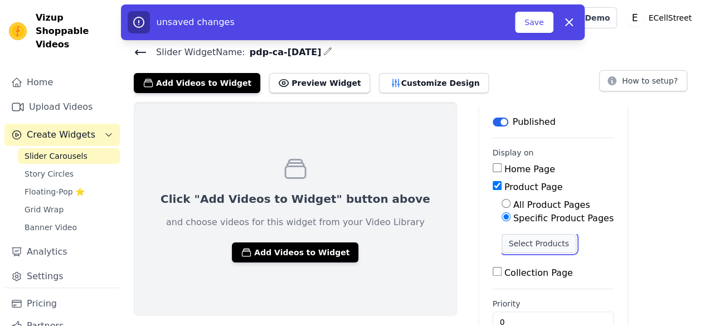
click at [502, 239] on button "Select Products" at bounding box center [539, 243] width 75 height 19
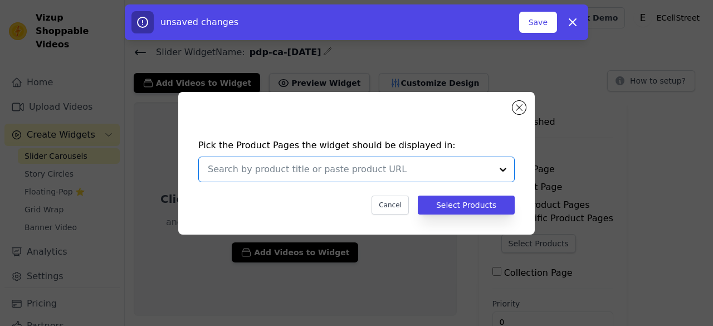
click at [398, 166] on input "text" at bounding box center [350, 169] width 284 height 13
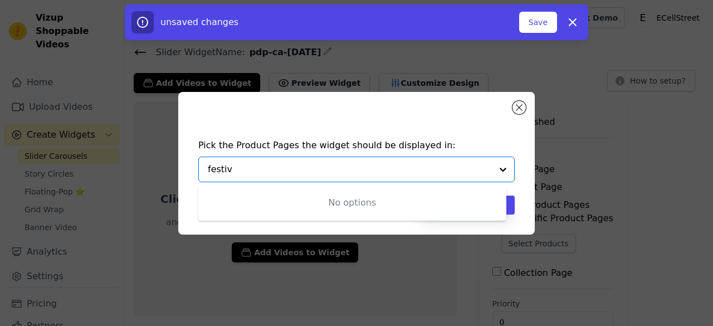
type input "festive"
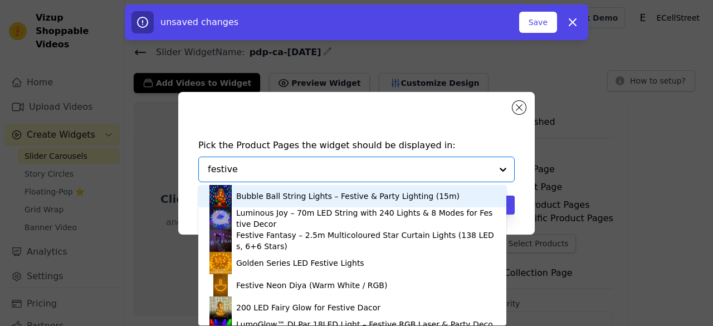
click at [367, 198] on div "Bubble Ball String Lights – Festive & Party Lighting (15m)" at bounding box center [348, 196] width 224 height 11
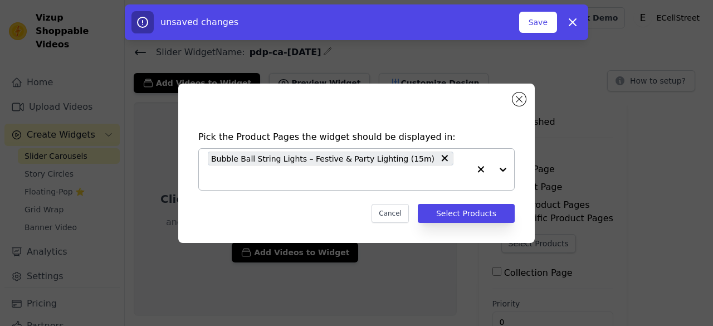
click at [480, 170] on icon "button" at bounding box center [481, 169] width 7 height 7
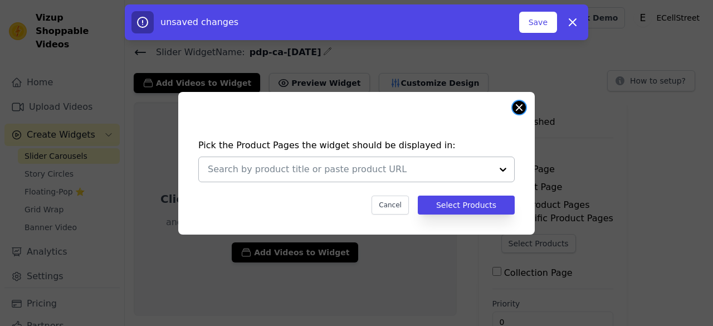
click at [517, 108] on button "Close modal" at bounding box center [519, 107] width 13 height 13
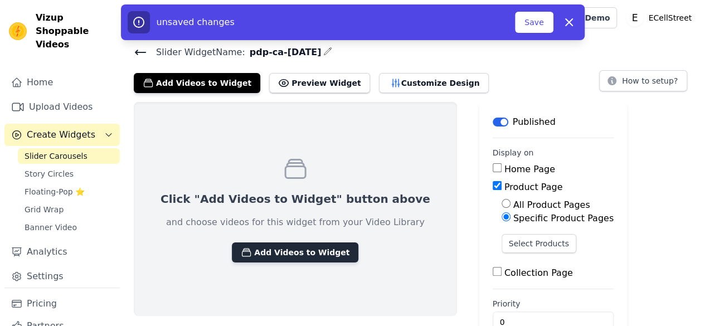
click at [303, 257] on button "Add Videos to Widget" at bounding box center [295, 252] width 127 height 20
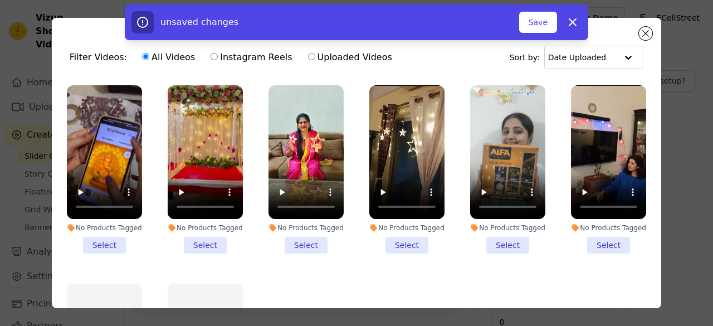
drag, startPoint x: 105, startPoint y: 242, endPoint x: 138, endPoint y: 241, distance: 33.5
click at [107, 241] on li "No Products Tagged Select" at bounding box center [104, 169] width 75 height 168
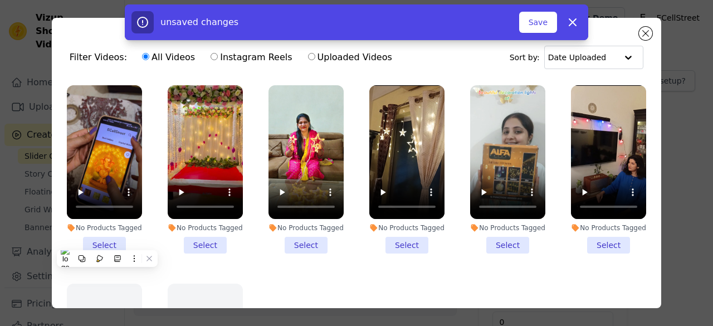
click at [196, 241] on li "No Products Tagged Select" at bounding box center [205, 169] width 75 height 168
click at [0, 0] on input "No Products Tagged Select" at bounding box center [0, 0] width 0 height 0
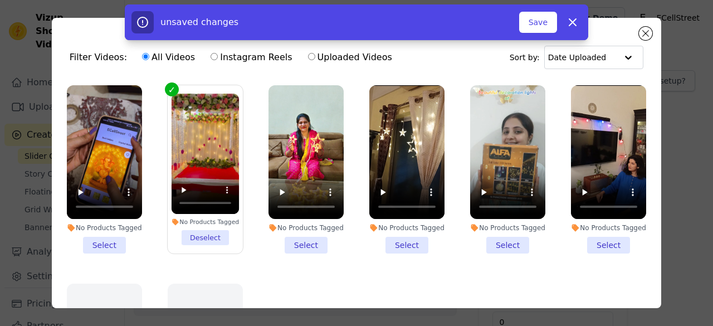
click at [302, 241] on li "No Products Tagged Select" at bounding box center [306, 169] width 75 height 168
click at [0, 0] on input "No Products Tagged Select" at bounding box center [0, 0] width 0 height 0
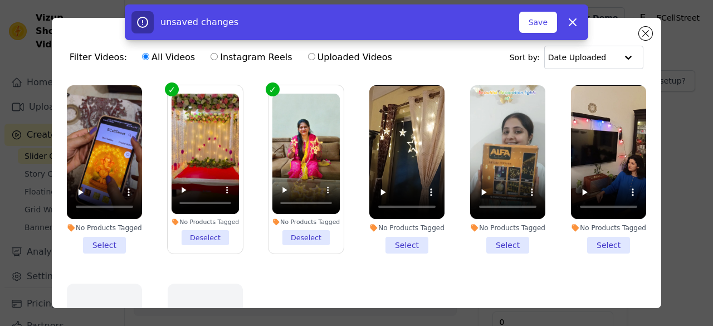
drag, startPoint x: 402, startPoint y: 240, endPoint x: 444, endPoint y: 241, distance: 41.8
click at [406, 241] on li "No Products Tagged Select" at bounding box center [407, 169] width 75 height 168
click at [497, 244] on li "No Products Tagged Select" at bounding box center [507, 169] width 75 height 168
click at [581, 241] on li "No Products Tagged Select" at bounding box center [608, 169] width 75 height 168
click at [0, 0] on input "No Products Tagged Select" at bounding box center [0, 0] width 0 height 0
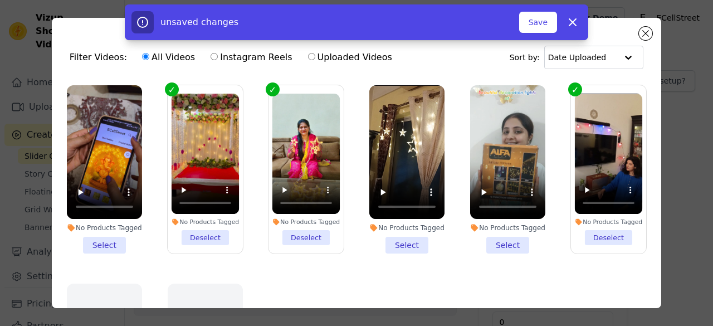
click at [504, 248] on li "No Products Tagged Select" at bounding box center [507, 169] width 75 height 168
click at [0, 0] on input "No Products Tagged Select" at bounding box center [0, 0] width 0 height 0
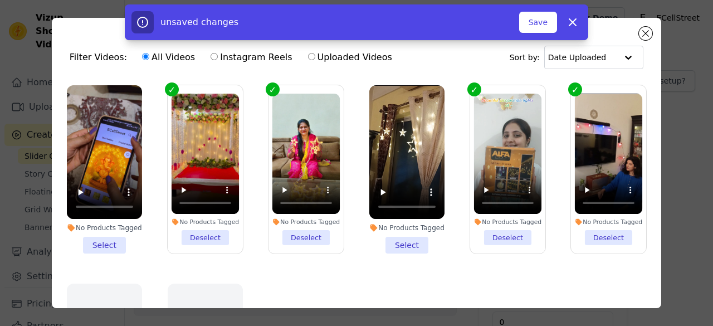
click at [399, 244] on li "No Products Tagged Select" at bounding box center [407, 169] width 75 height 168
click at [0, 0] on input "No Products Tagged Select" at bounding box center [0, 0] width 0 height 0
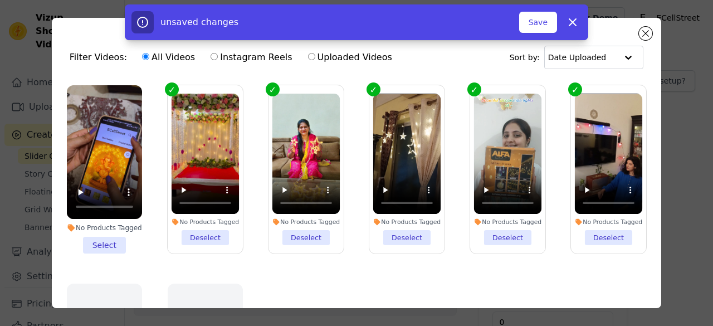
click at [100, 234] on li "No Products Tagged Select" at bounding box center [104, 169] width 75 height 168
click at [0, 0] on input "No Products Tagged Select" at bounding box center [0, 0] width 0 height 0
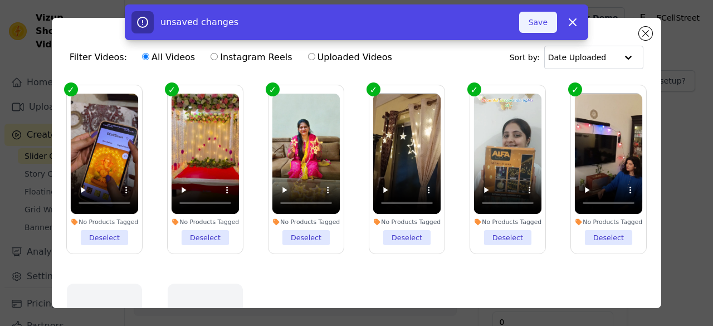
click at [530, 25] on button "Save" at bounding box center [538, 22] width 38 height 21
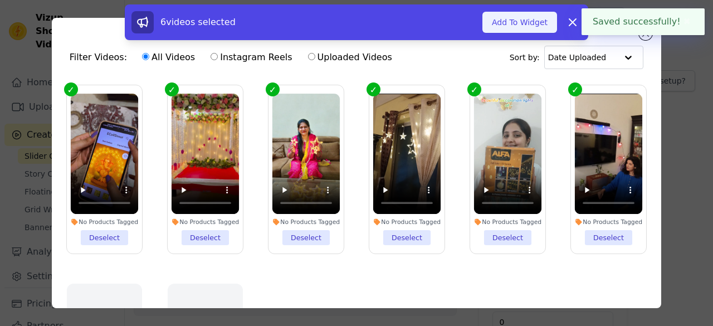
click at [546, 26] on button "Add To Widget" at bounding box center [520, 22] width 75 height 21
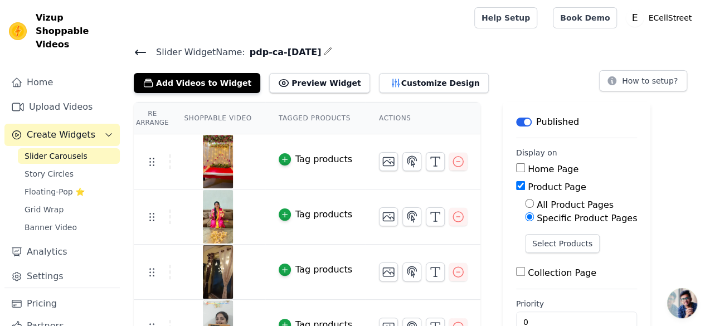
click at [317, 157] on div "Tag products" at bounding box center [323, 159] width 57 height 13
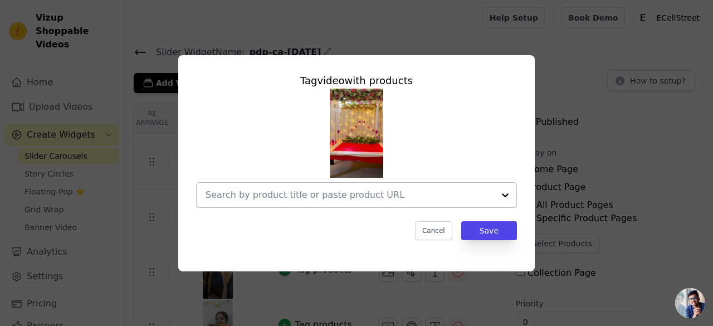
click at [334, 196] on input "text" at bounding box center [350, 194] width 289 height 13
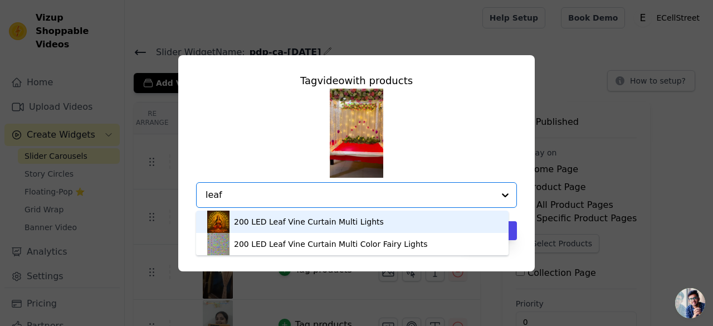
click at [295, 191] on input "leaf" at bounding box center [350, 194] width 289 height 13
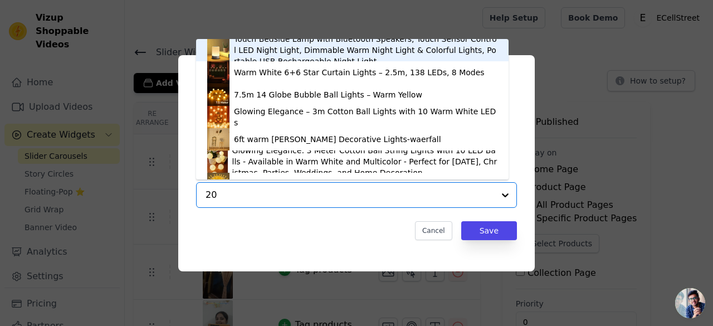
type input "200"
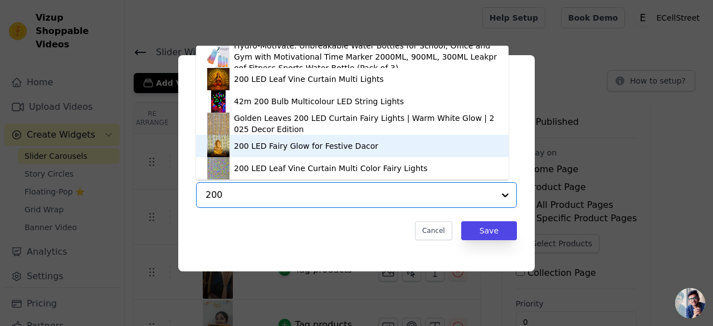
click at [314, 152] on div "200 LED Fairy Glow for Festive Dacor" at bounding box center [352, 146] width 290 height 22
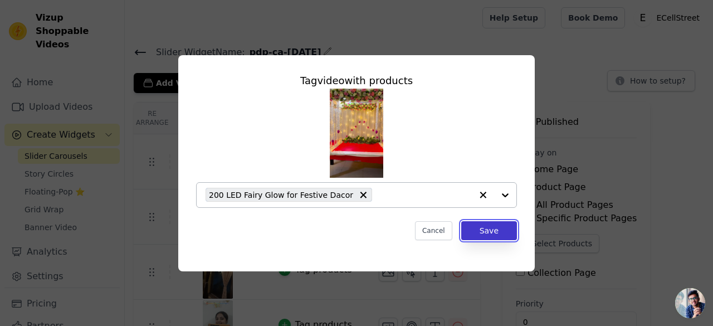
click at [494, 232] on button "Save" at bounding box center [489, 230] width 56 height 19
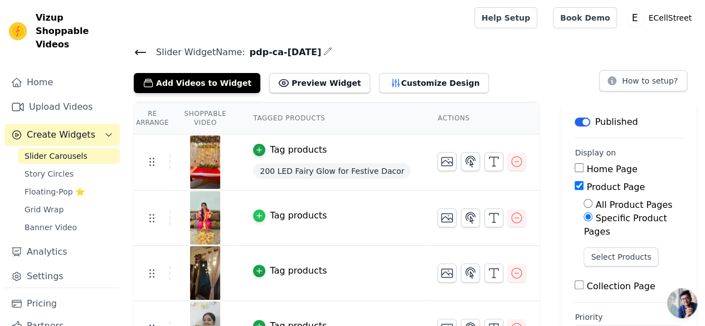
click at [263, 212] on icon "button" at bounding box center [259, 216] width 8 height 8
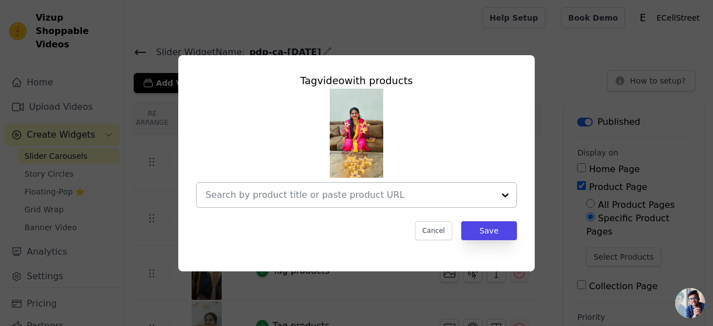
click at [268, 198] on input "text" at bounding box center [350, 194] width 289 height 13
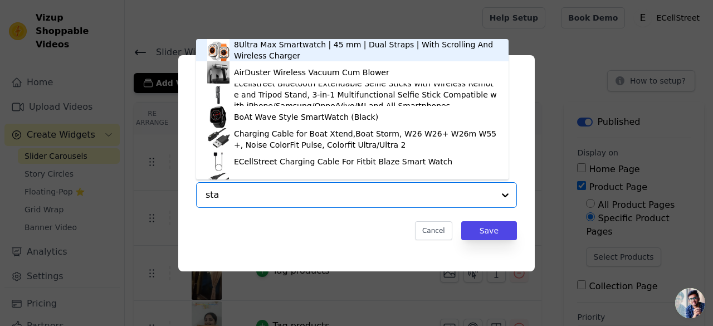
type input "star"
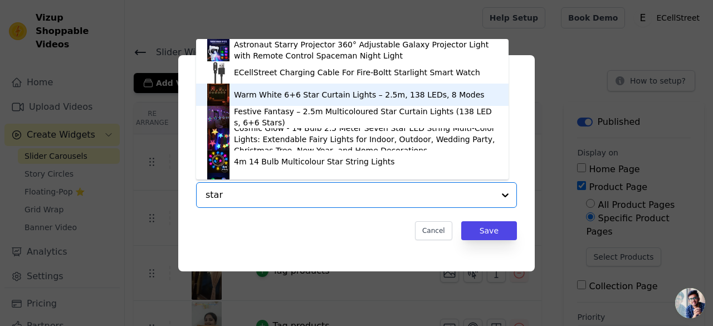
click at [296, 101] on div "Warm White 6+6 Star Curtain Lights – 2.5m, 138 LEDs, 8 Modes" at bounding box center [352, 95] width 290 height 22
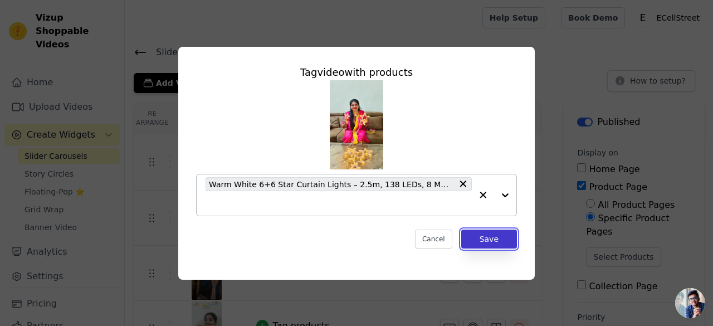
click at [492, 243] on button "Save" at bounding box center [489, 239] width 56 height 19
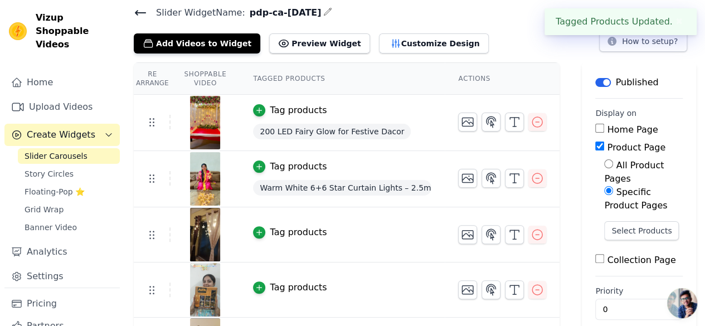
scroll to position [56, 0]
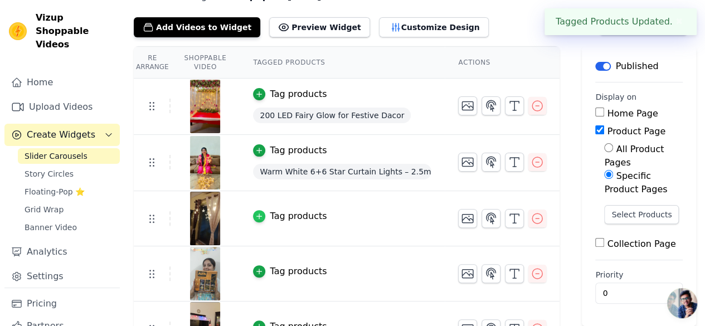
click at [256, 217] on icon "button" at bounding box center [259, 216] width 8 height 8
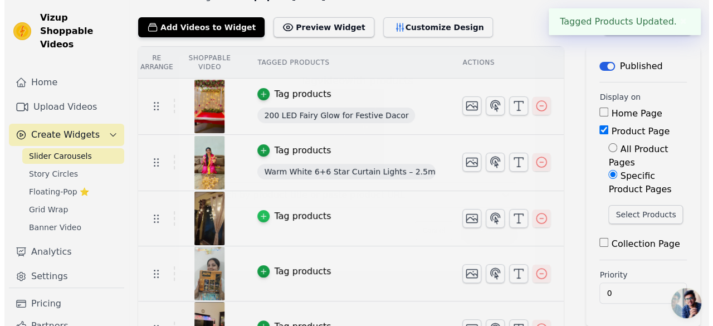
scroll to position [0, 0]
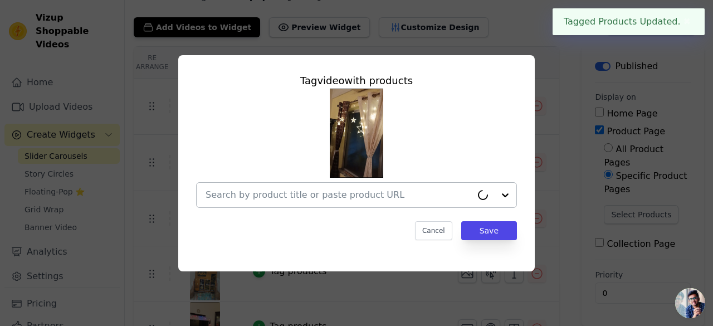
click at [275, 187] on div at bounding box center [339, 195] width 266 height 25
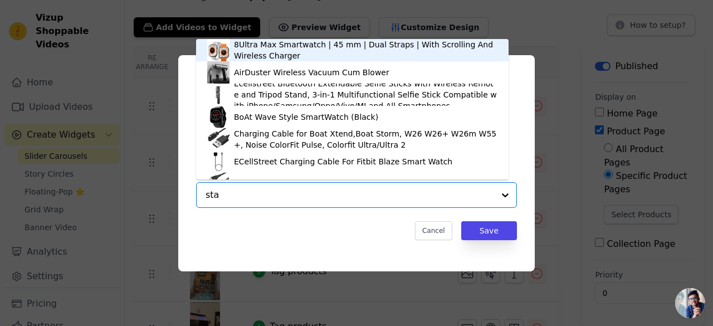
type input "star"
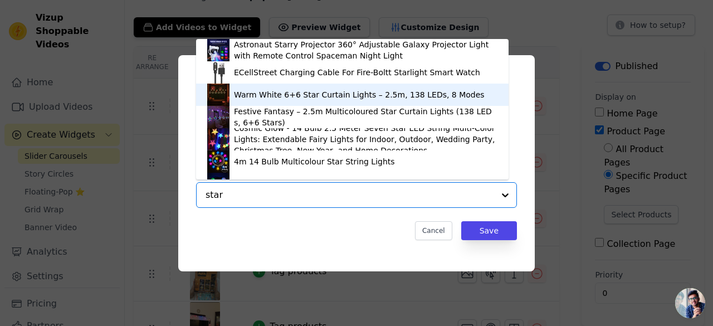
click at [294, 102] on div "Warm White 6+6 Star Curtain Lights – 2.5m, 138 LEDs, 8 Modes" at bounding box center [352, 95] width 290 height 22
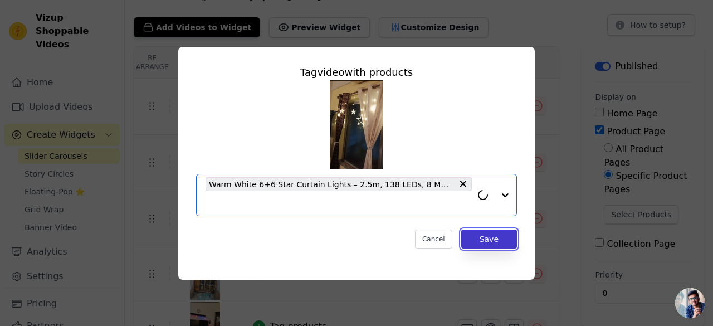
click at [502, 236] on button "Save" at bounding box center [489, 239] width 56 height 19
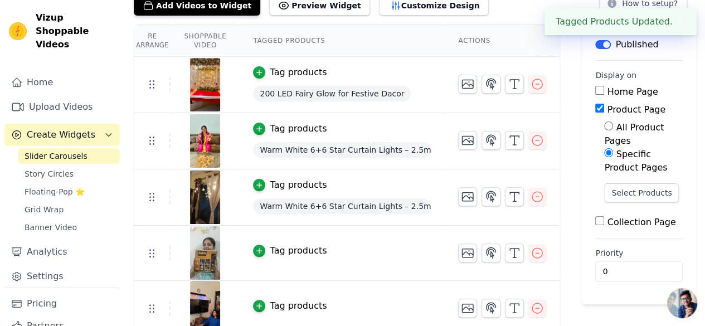
scroll to position [140, 0]
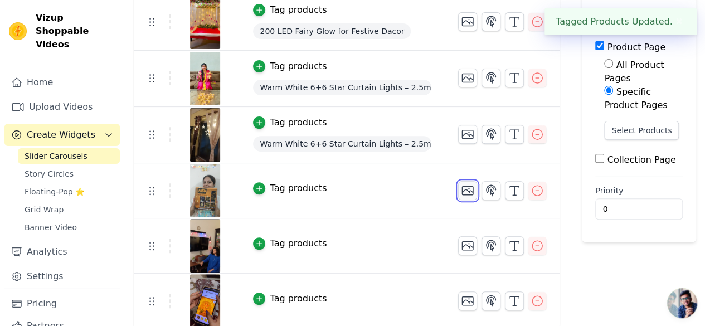
click at [467, 190] on icon "button" at bounding box center [467, 190] width 13 height 13
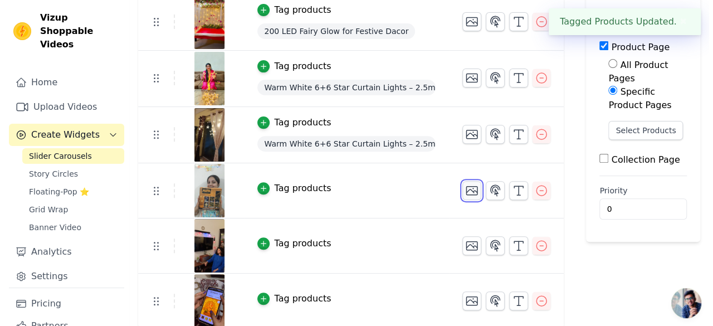
scroll to position [0, 0]
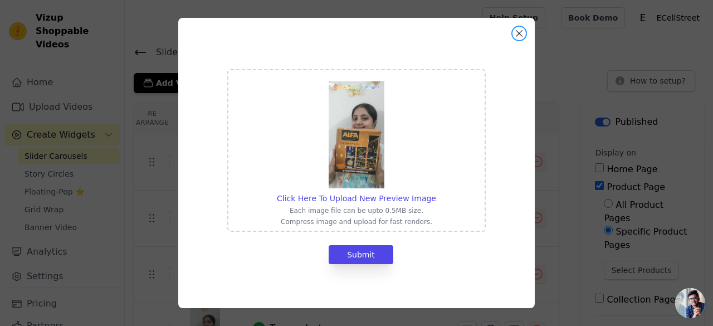
drag, startPoint x: 519, startPoint y: 32, endPoint x: 514, endPoint y: 49, distance: 17.5
click at [518, 33] on button "Close modal" at bounding box center [519, 33] width 13 height 13
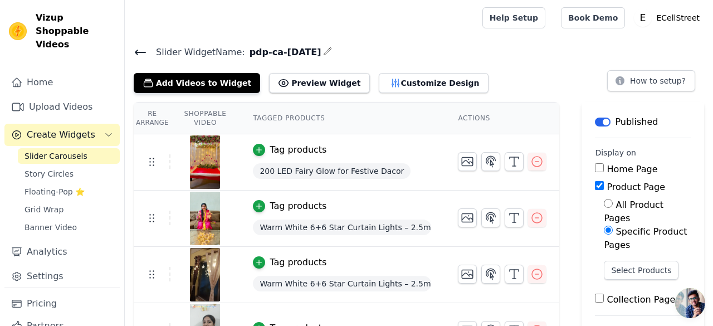
drag, startPoint x: 551, startPoint y: 79, endPoint x: 546, endPoint y: 72, distance: 7.9
click at [550, 75] on div "Add Videos to Widget Preview Widget Customize Design How to setup?" at bounding box center [419, 81] width 571 height 25
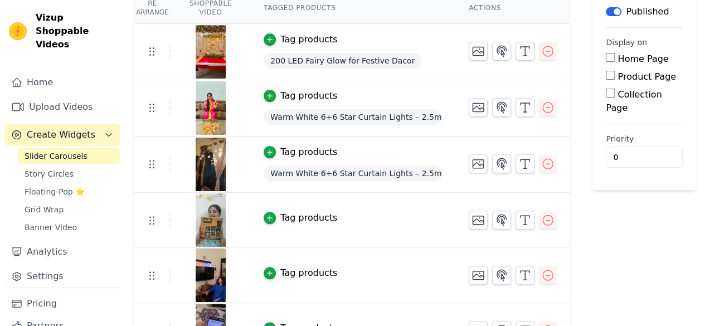
scroll to position [140, 0]
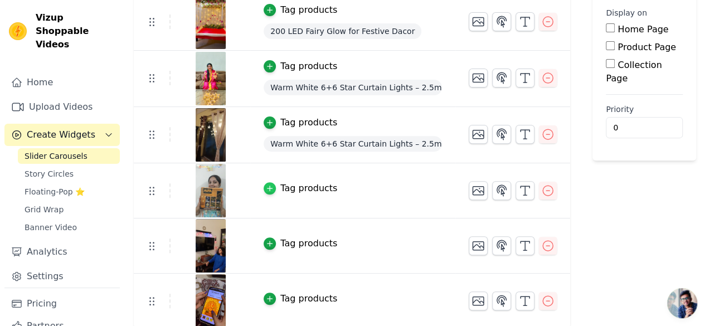
click at [274, 184] on icon "button" at bounding box center [270, 188] width 8 height 8
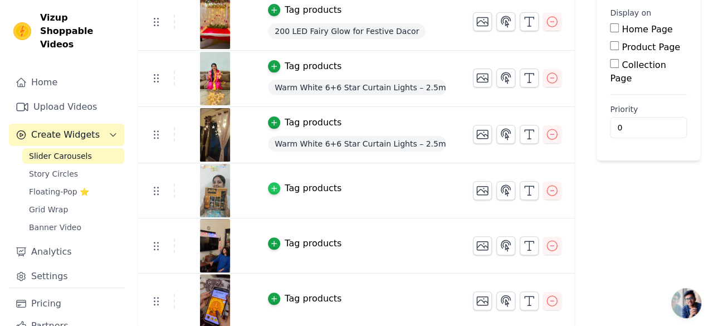
scroll to position [0, 0]
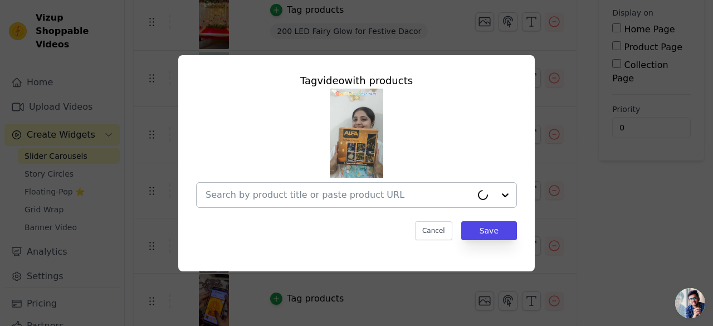
click at [344, 193] on input "text" at bounding box center [339, 194] width 266 height 13
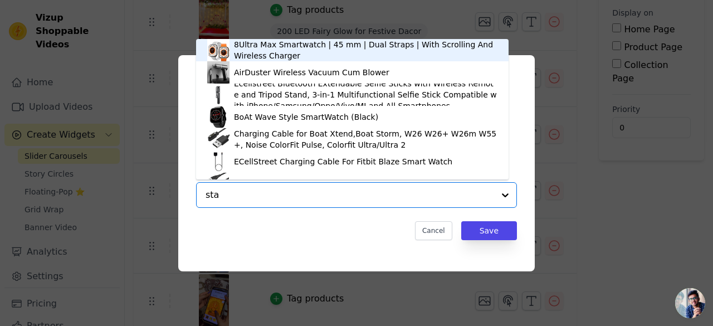
type input "star"
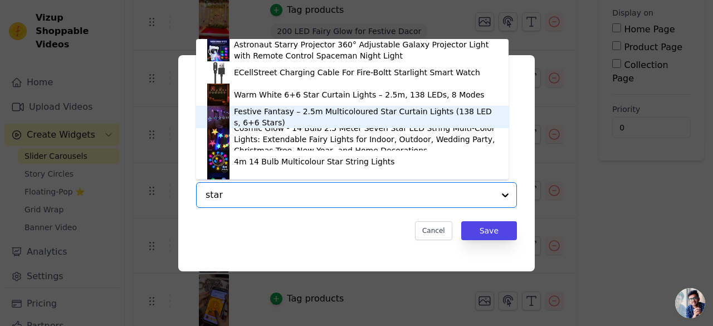
drag, startPoint x: 306, startPoint y: 116, endPoint x: 322, endPoint y: 125, distance: 18.2
click at [307, 116] on div "Festive Fantasy – 2.5m Multicoloured Star Curtain Lights (138 LEDs, 6+6 Stars)" at bounding box center [366, 117] width 264 height 22
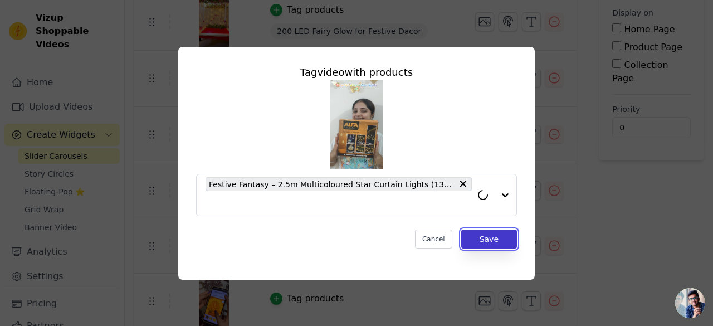
click at [485, 239] on button "Save" at bounding box center [489, 239] width 56 height 19
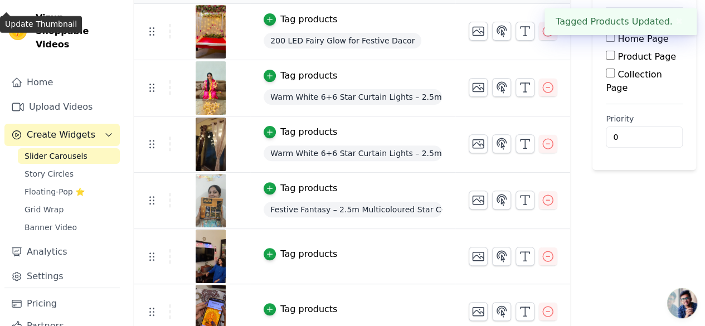
scroll to position [141, 0]
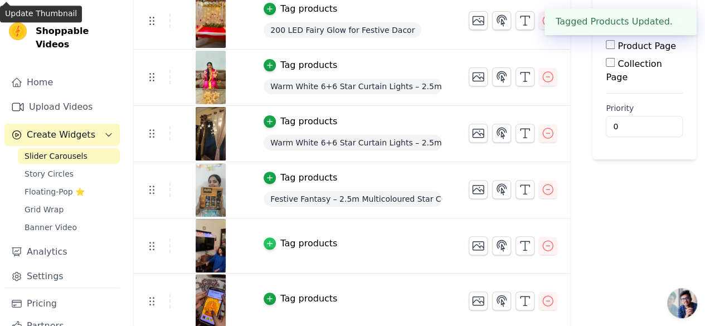
click at [274, 244] on icon "button" at bounding box center [270, 244] width 8 height 8
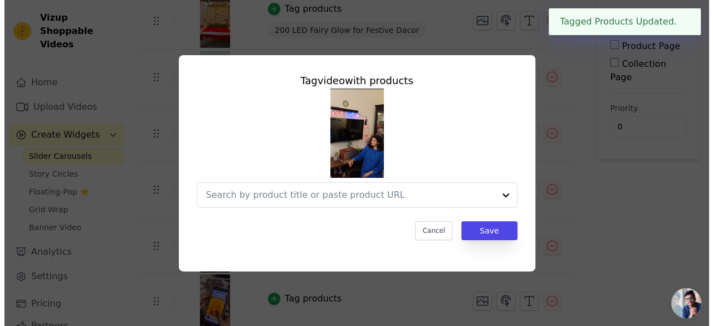
scroll to position [0, 0]
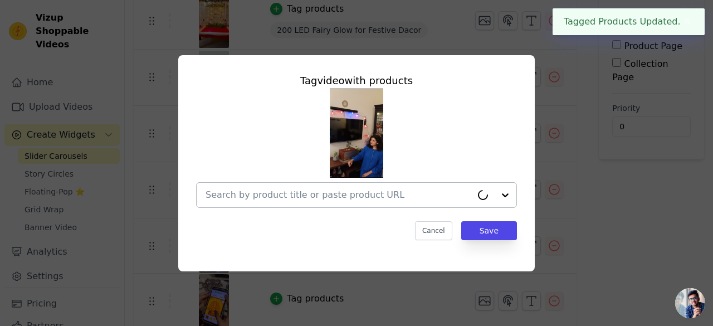
click at [297, 203] on div at bounding box center [339, 195] width 266 height 25
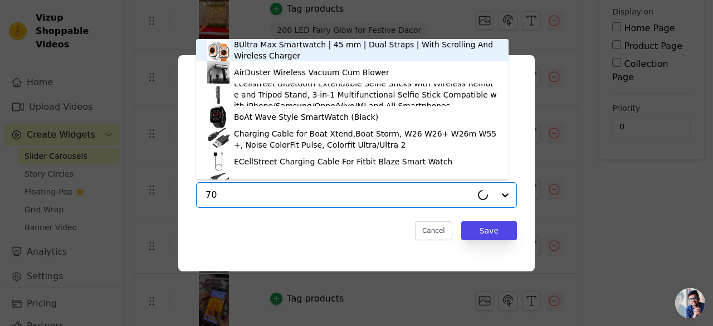
type input "70m"
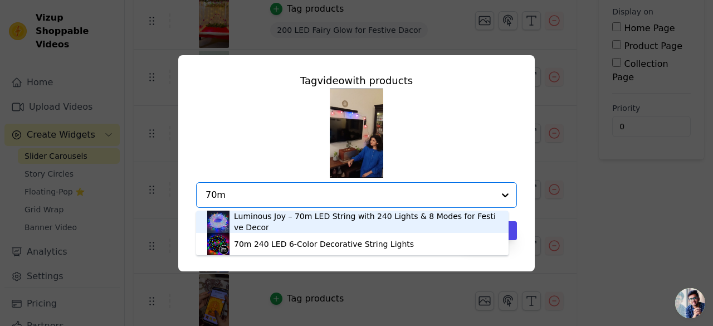
click at [286, 225] on div "Luminous Joy – 70m LED String with 240 Lights & 8 Modes for Festive Decor" at bounding box center [366, 222] width 264 height 22
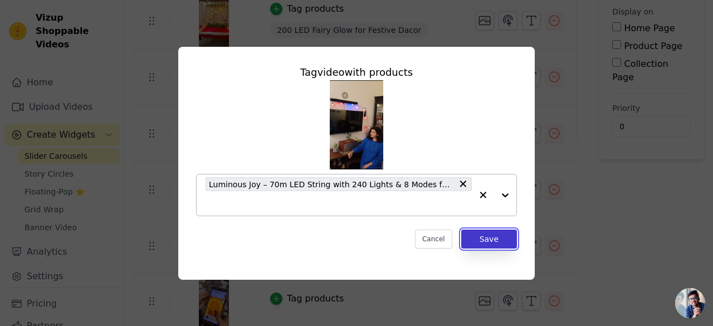
click at [482, 236] on button "Save" at bounding box center [489, 239] width 56 height 19
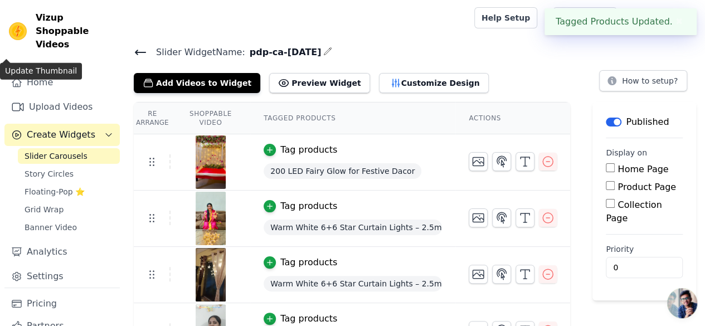
scroll to position [142, 0]
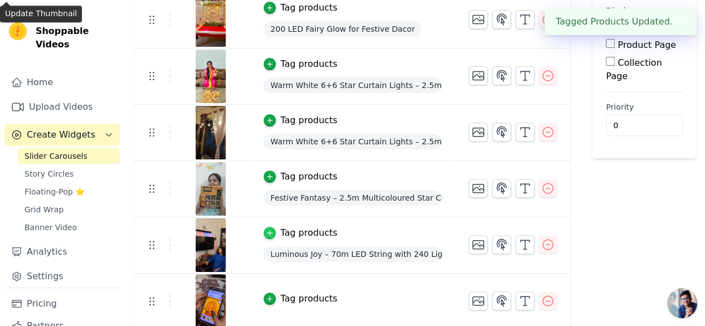
click at [274, 229] on icon "button" at bounding box center [270, 233] width 8 height 8
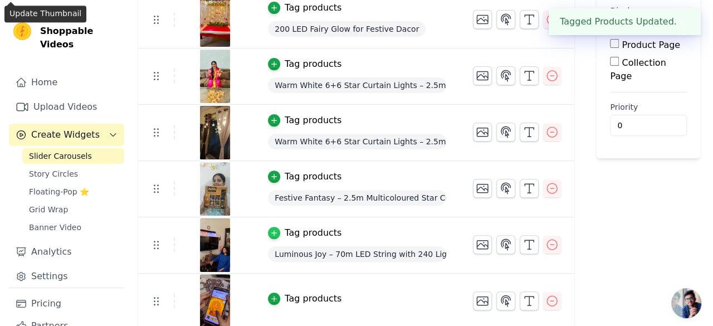
scroll to position [0, 0]
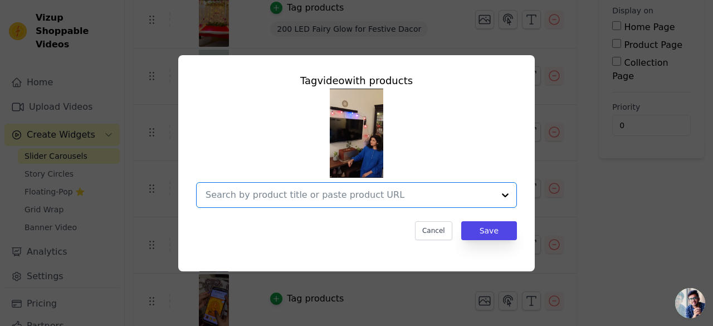
click at [436, 196] on input "text" at bounding box center [350, 194] width 289 height 13
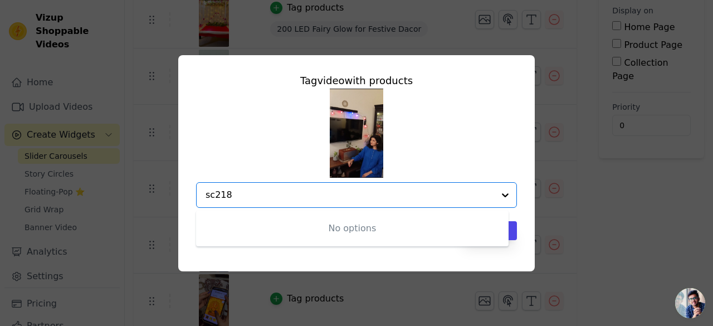
click at [286, 195] on input "sc218" at bounding box center [350, 194] width 289 height 13
click at [285, 195] on input "sc218" at bounding box center [350, 194] width 289 height 13
type input "bulb"
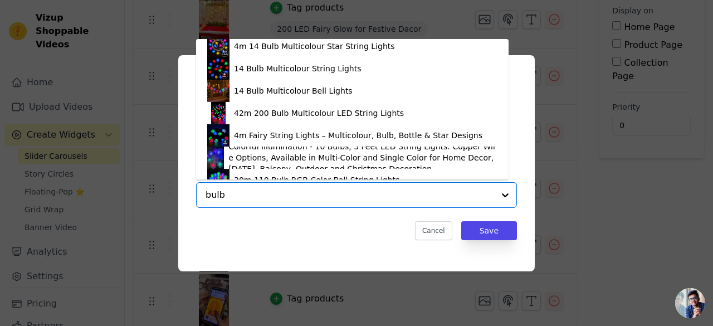
scroll to position [167, 0]
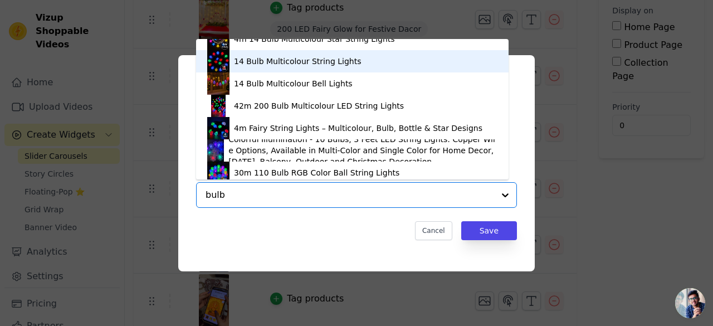
click at [288, 60] on div "14 Bulb Multicolour String Lights" at bounding box center [297, 61] width 127 height 11
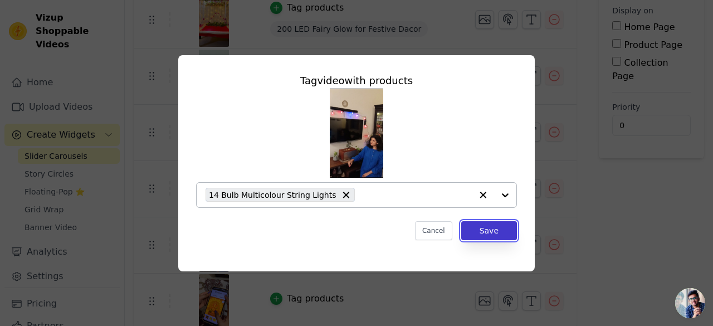
click at [493, 226] on button "Save" at bounding box center [489, 230] width 56 height 19
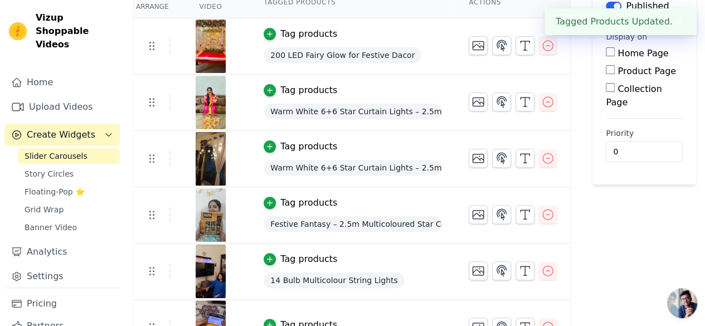
scroll to position [142, 0]
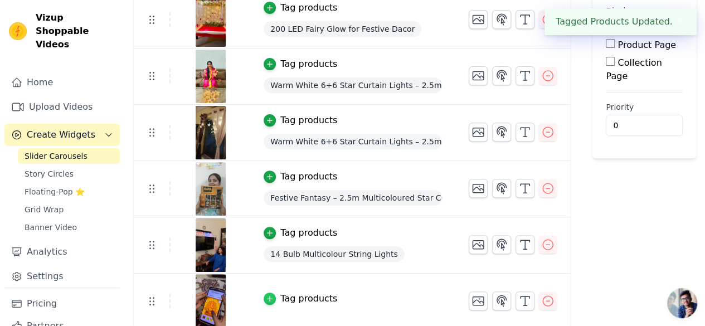
click at [273, 299] on icon "button" at bounding box center [270, 299] width 8 height 8
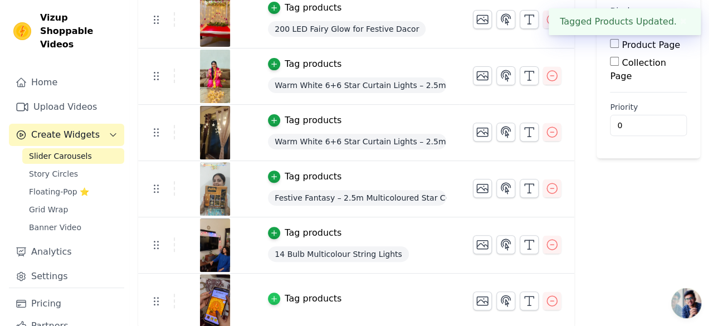
scroll to position [0, 0]
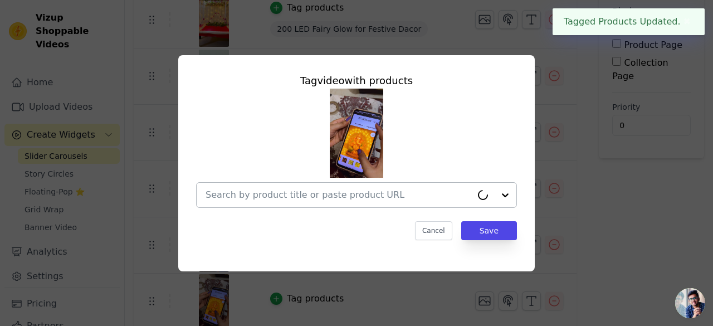
click at [305, 195] on input "text" at bounding box center [339, 194] width 266 height 13
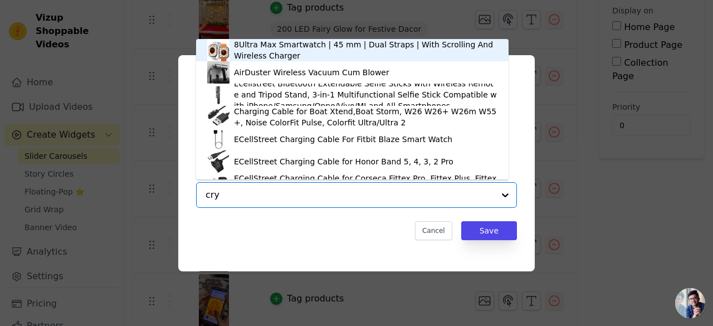
type input "crys"
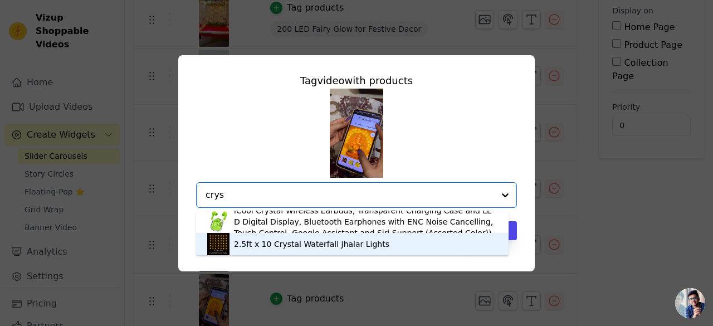
click at [327, 247] on div "2.5ft x 10 Crystal Waterfall Jhalar Lights" at bounding box center [312, 244] width 156 height 11
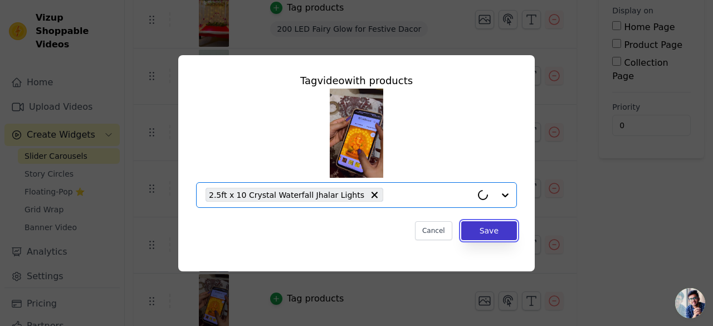
click at [494, 228] on button "Save" at bounding box center [489, 230] width 56 height 19
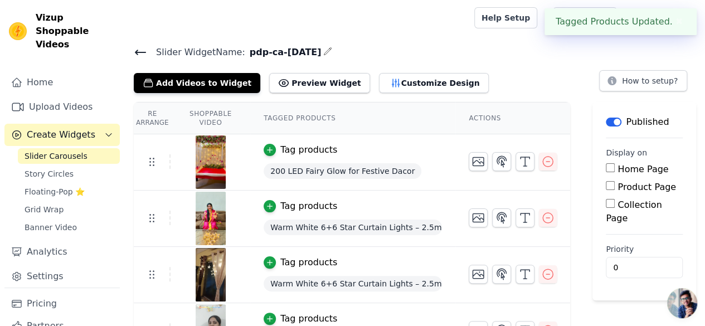
click at [614, 186] on input "Product Page" at bounding box center [610, 185] width 9 height 9
checkbox input "true"
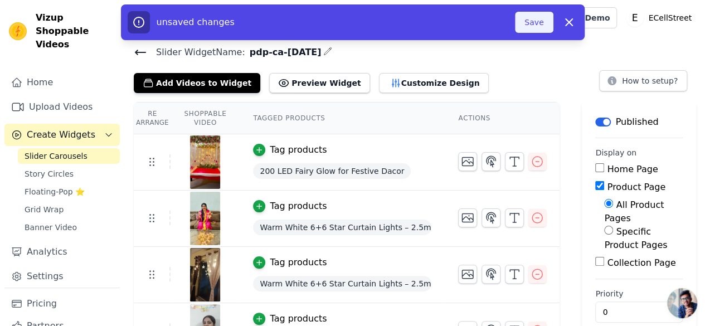
click at [523, 14] on button "Save" at bounding box center [534, 22] width 38 height 21
click at [531, 24] on button "Save" at bounding box center [534, 22] width 38 height 21
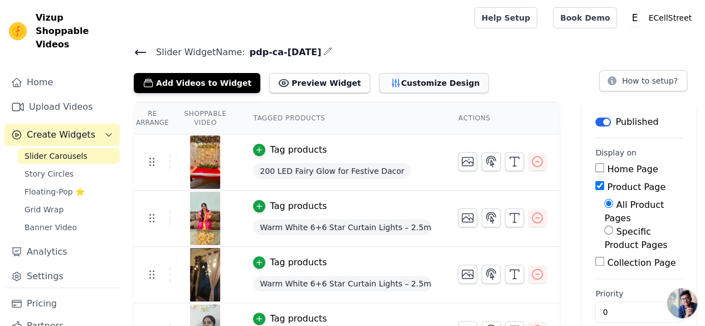
click at [392, 82] on button "Customize Design" at bounding box center [434, 83] width 110 height 20
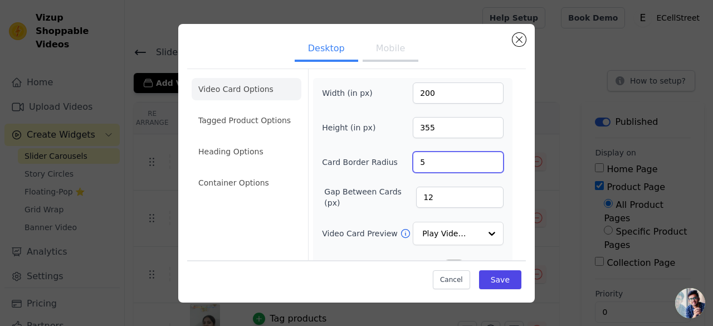
click at [484, 155] on input "5" at bounding box center [458, 162] width 91 height 21
click at [484, 155] on input "6" at bounding box center [458, 162] width 91 height 21
click at [484, 160] on input "7" at bounding box center [458, 162] width 91 height 21
drag, startPoint x: 484, startPoint y: 160, endPoint x: 490, endPoint y: 191, distance: 31.8
type input "8"
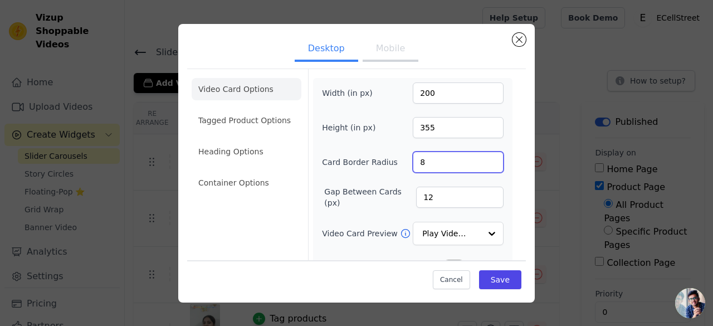
click at [484, 160] on input "8" at bounding box center [458, 162] width 91 height 21
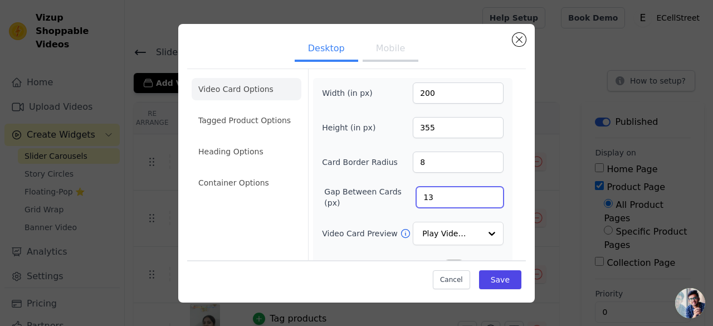
click at [483, 190] on input "13" at bounding box center [460, 197] width 88 height 21
click at [483, 190] on input "14" at bounding box center [460, 197] width 88 height 21
click at [483, 190] on input "15" at bounding box center [460, 197] width 88 height 21
type input "16"
click at [483, 190] on input "16" at bounding box center [460, 197] width 88 height 21
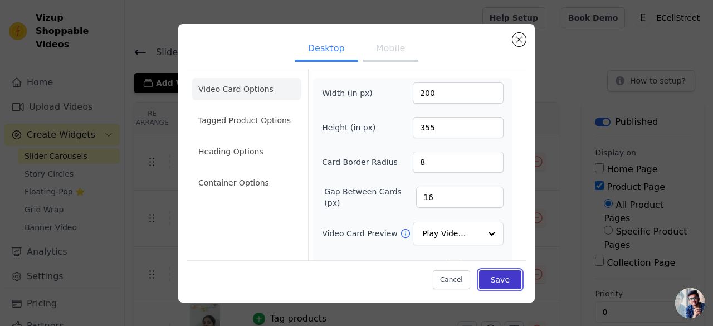
drag, startPoint x: 486, startPoint y: 275, endPoint x: 474, endPoint y: 269, distance: 13.2
click at [486, 275] on button "Save" at bounding box center [500, 279] width 42 height 19
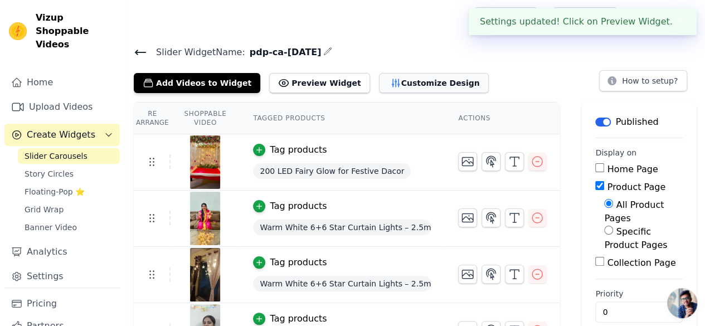
click at [390, 85] on icon "button" at bounding box center [395, 82] width 11 height 11
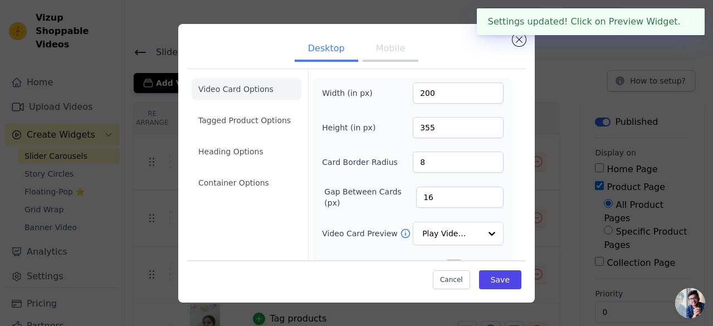
click at [391, 56] on button "Mobile" at bounding box center [391, 49] width 56 height 25
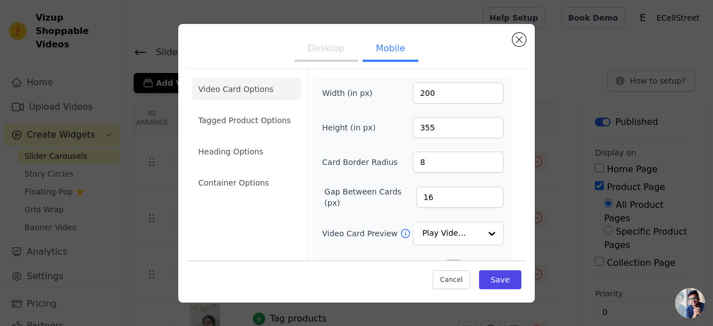
drag, startPoint x: 322, startPoint y: 50, endPoint x: 356, endPoint y: 54, distance: 33.7
click at [333, 51] on button "Desktop" at bounding box center [327, 49] width 64 height 25
drag, startPoint x: 380, startPoint y: 53, endPoint x: 402, endPoint y: 65, distance: 25.2
click at [381, 53] on button "Mobile" at bounding box center [391, 49] width 56 height 25
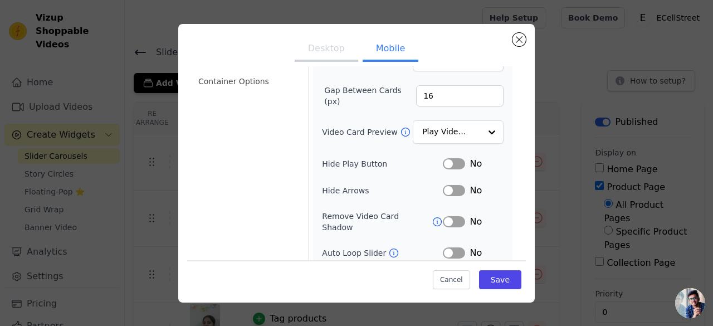
scroll to position [178, 0]
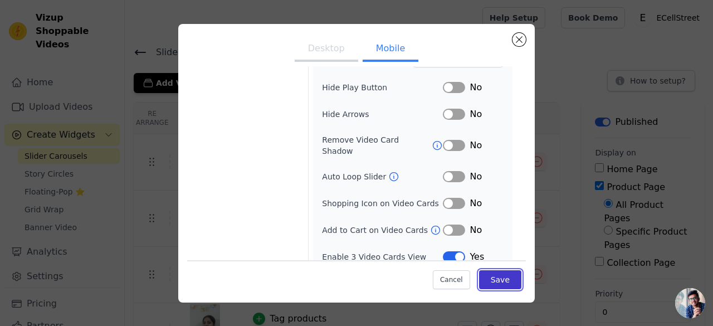
click at [501, 277] on button "Save" at bounding box center [500, 279] width 42 height 19
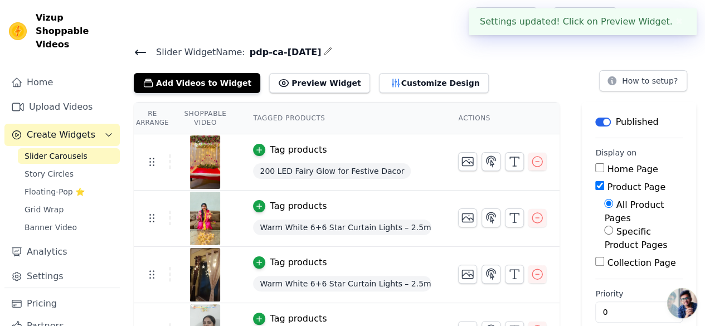
click at [52, 150] on span "Slider Carousels" at bounding box center [56, 155] width 63 height 11
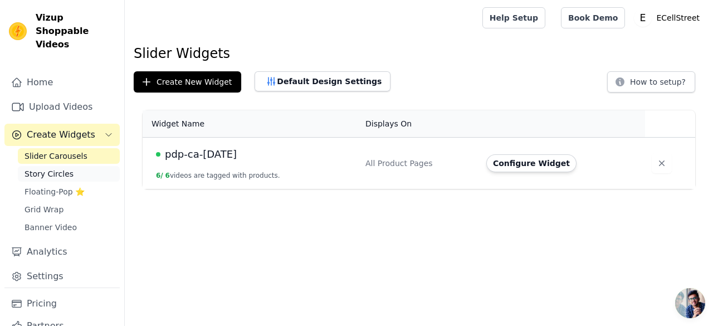
click at [51, 168] on span "Story Circles" at bounding box center [49, 173] width 49 height 11
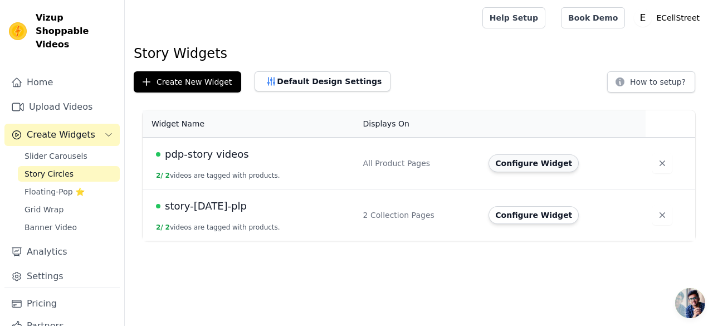
click at [532, 160] on button "Configure Widget" at bounding box center [534, 163] width 90 height 18
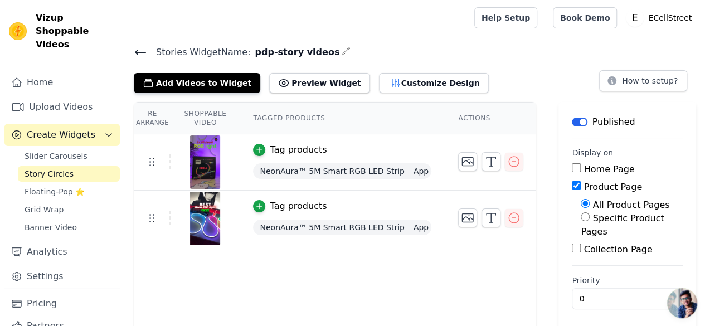
click at [137, 51] on icon at bounding box center [140, 52] width 10 height 4
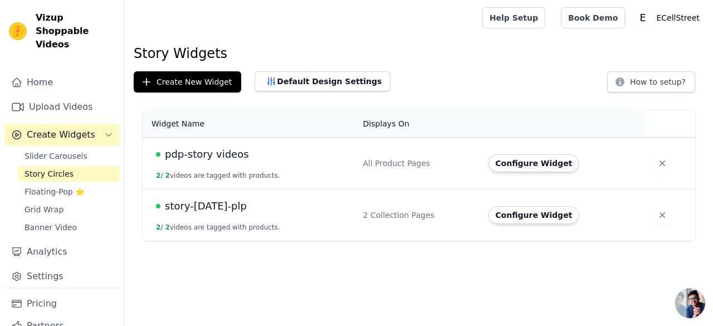
click at [216, 154] on span "pdp-story videos" at bounding box center [207, 155] width 84 height 16
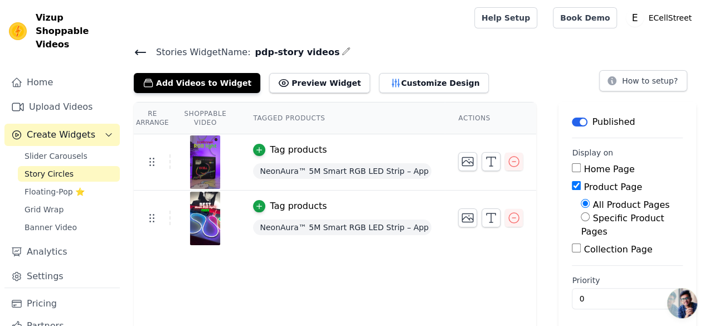
click at [143, 50] on icon at bounding box center [140, 52] width 13 height 13
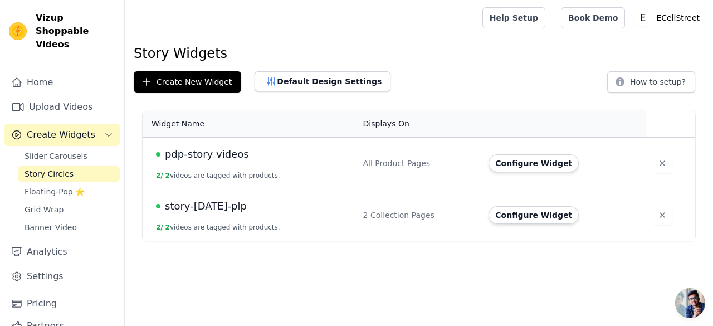
click at [217, 208] on span "story-[DATE]-plp" at bounding box center [206, 206] width 82 height 16
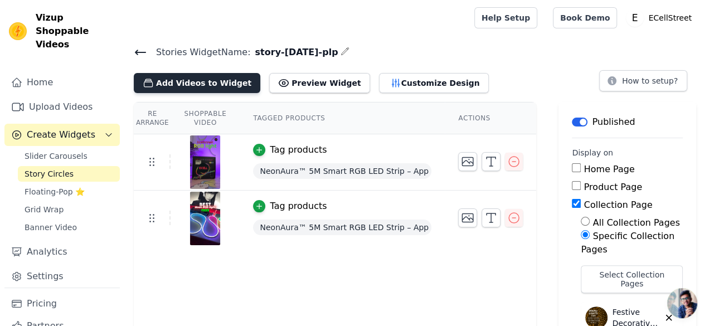
click at [196, 83] on button "Add Videos to Widget" at bounding box center [197, 83] width 127 height 20
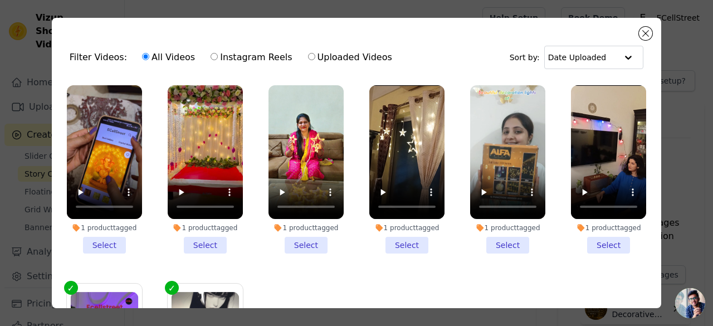
click at [108, 241] on li "1 product tagged Select" at bounding box center [104, 169] width 75 height 168
click at [0, 0] on input "1 product tagged Select" at bounding box center [0, 0] width 0 height 0
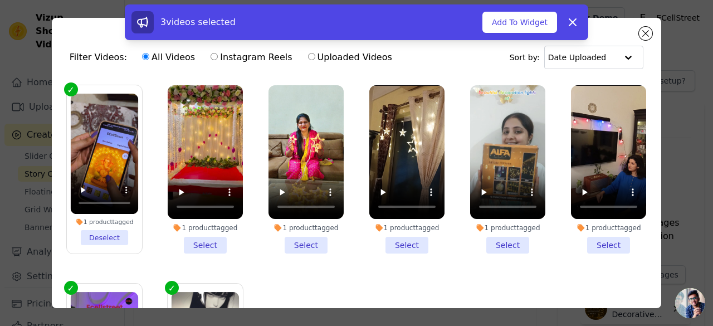
click at [195, 237] on li "1 product tagged Select" at bounding box center [205, 169] width 75 height 168
click at [0, 0] on input "1 product tagged Select" at bounding box center [0, 0] width 0 height 0
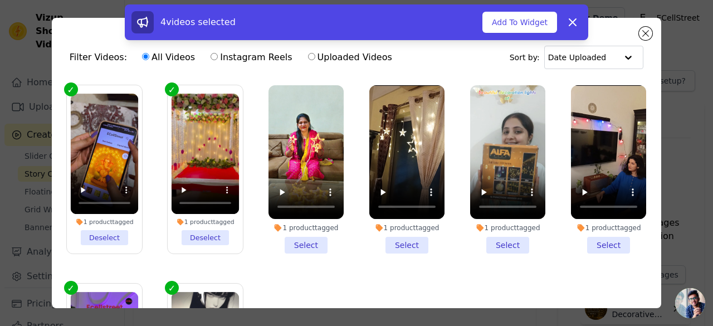
drag, startPoint x: 300, startPoint y: 241, endPoint x: 222, endPoint y: 254, distance: 79.0
click at [301, 241] on li "1 product tagged Select" at bounding box center [306, 169] width 75 height 168
click at [0, 0] on input "1 product tagged Select" at bounding box center [0, 0] width 0 height 0
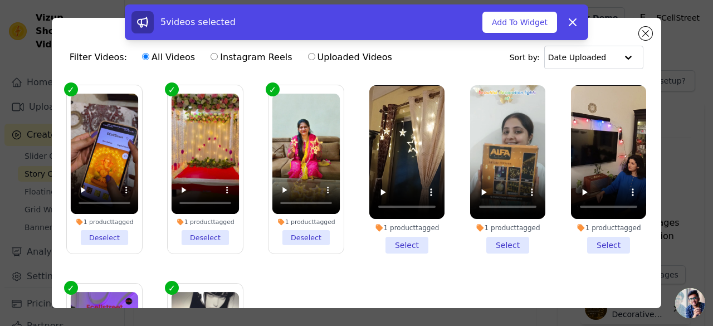
click at [390, 247] on li "1 product tagged Select" at bounding box center [407, 169] width 75 height 168
click at [0, 0] on input "1 product tagged Select" at bounding box center [0, 0] width 0 height 0
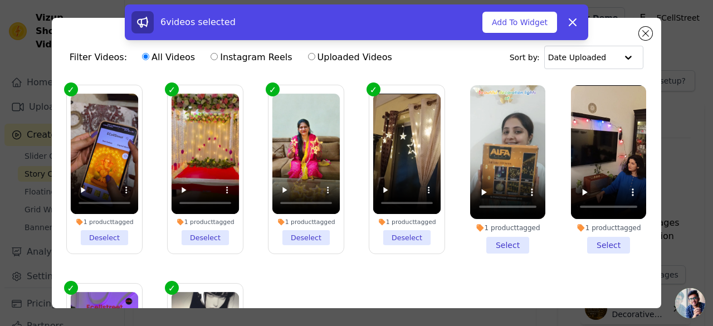
click at [508, 245] on li "1 product tagged Select" at bounding box center [507, 169] width 75 height 168
click at [0, 0] on input "1 product tagged Select" at bounding box center [0, 0] width 0 height 0
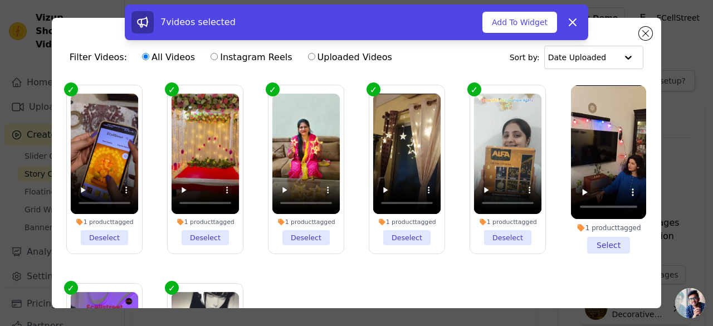
click at [607, 241] on li "1 product tagged Select" at bounding box center [608, 169] width 75 height 168
click at [0, 0] on input "1 product tagged Select" at bounding box center [0, 0] width 0 height 0
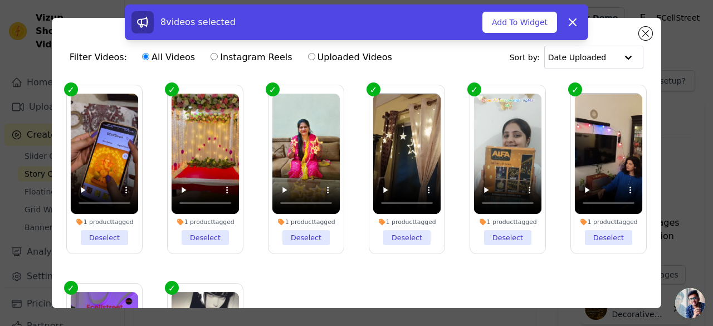
click at [498, 234] on li "1 product tagged Deselect" at bounding box center [508, 170] width 68 height 152
click at [0, 0] on input "1 product tagged Deselect" at bounding box center [0, 0] width 0 height 0
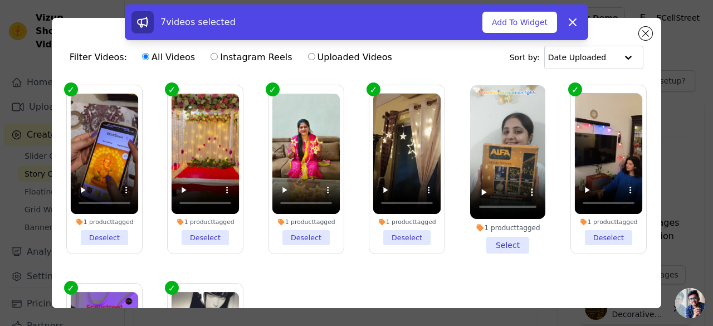
click at [302, 228] on li "1 product tagged Deselect" at bounding box center [307, 170] width 68 height 152
click at [0, 0] on input "1 product tagged Deselect" at bounding box center [0, 0] width 0 height 0
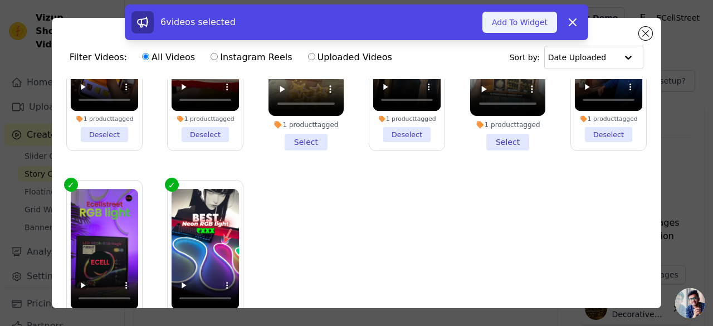
click at [540, 27] on button "Add To Widget" at bounding box center [520, 22] width 75 height 21
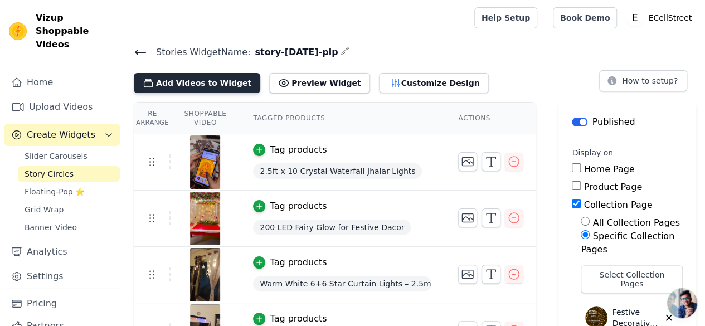
click at [164, 73] on button "Add Videos to Widget" at bounding box center [197, 83] width 127 height 20
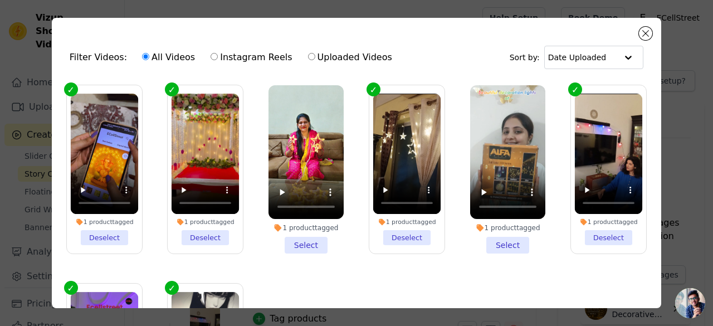
click at [339, 59] on label "Uploaded Videos" at bounding box center [350, 57] width 85 height 14
click at [315, 59] on input "Uploaded Videos" at bounding box center [311, 56] width 7 height 7
radio input "true"
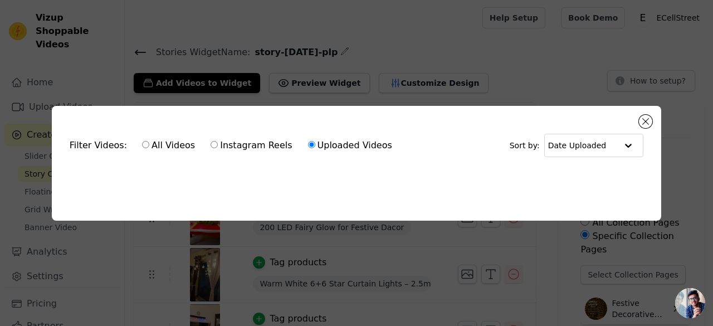
click at [142, 147] on label "All Videos" at bounding box center [169, 145] width 54 height 14
click at [142, 147] on input "All Videos" at bounding box center [145, 144] width 7 height 7
radio input "true"
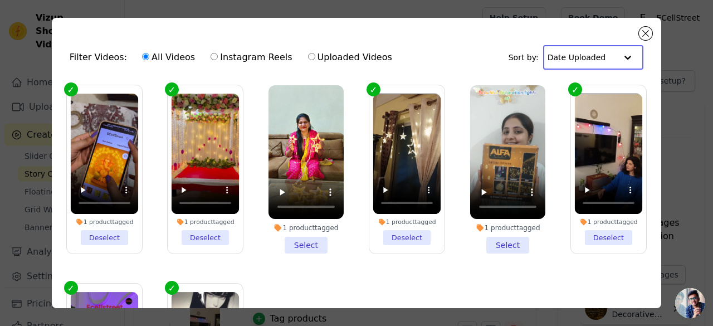
click at [579, 56] on input "text" at bounding box center [582, 57] width 69 height 22
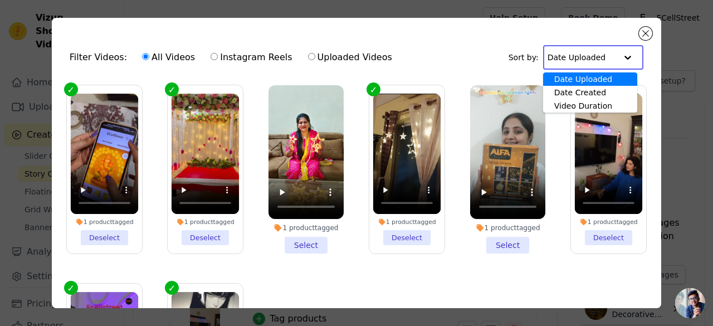
drag, startPoint x: 464, startPoint y: 47, endPoint x: 455, endPoint y: 50, distance: 9.3
click at [463, 48] on div "Filter Videos: All Videos Instagram Reels Uploaded Videos Sort by: Date Uploade…" at bounding box center [357, 57] width 592 height 43
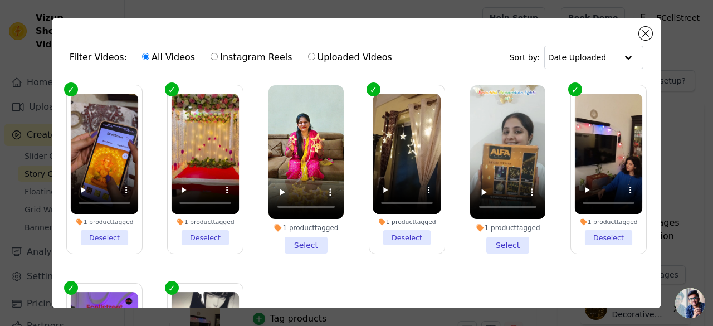
click at [331, 56] on label "Uploaded Videos" at bounding box center [350, 57] width 85 height 14
click at [315, 56] on input "Uploaded Videos" at bounding box center [311, 56] width 7 height 7
radio input "true"
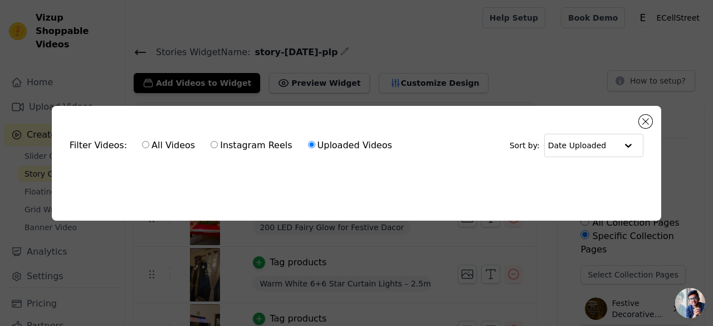
click at [251, 149] on div "All Videos Instagram Reels Uploaded Videos" at bounding box center [267, 146] width 263 height 26
click at [644, 116] on button "Close modal" at bounding box center [645, 121] width 13 height 13
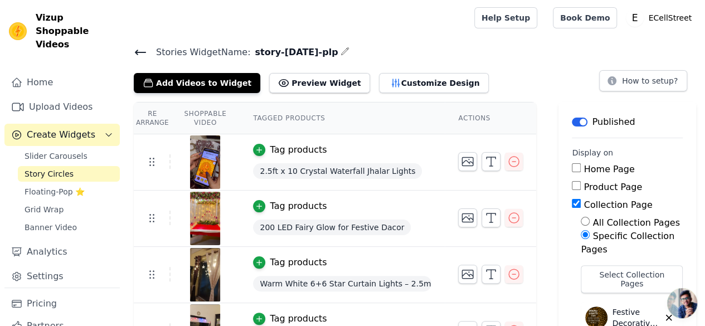
click at [143, 47] on icon at bounding box center [140, 52] width 13 height 13
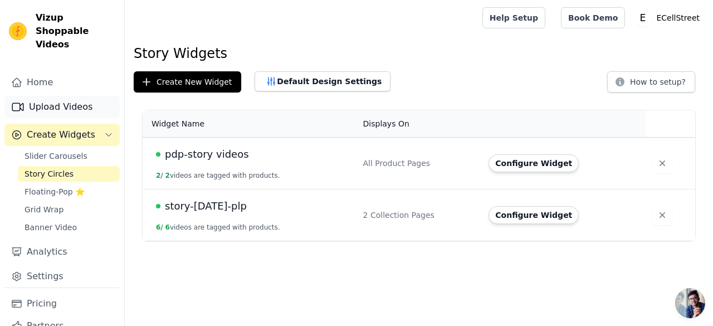
click at [40, 96] on link "Upload Videos" at bounding box center [61, 107] width 115 height 22
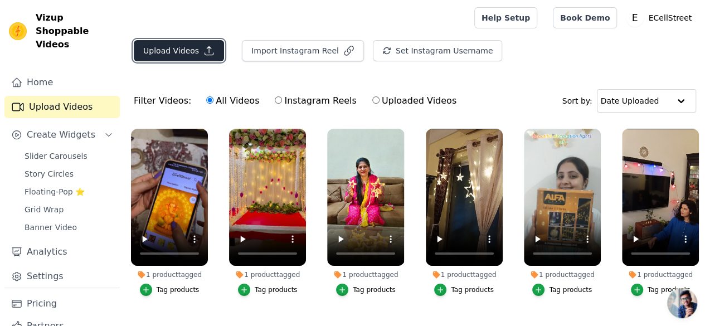
click at [165, 47] on button "Upload Videos" at bounding box center [179, 50] width 90 height 21
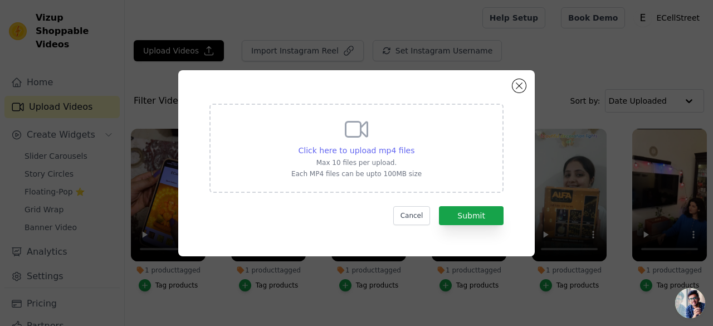
click at [328, 146] on span "Click here to upload mp4 files" at bounding box center [357, 150] width 116 height 9
click at [414, 145] on input "Click here to upload mp4 files Max 10 files per upload. Each MP4 files can be u…" at bounding box center [414, 144] width 1 height 1
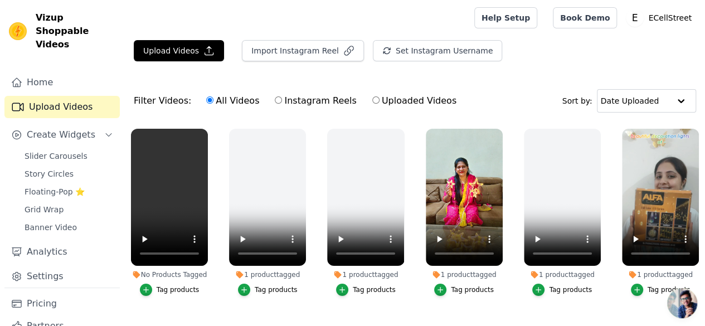
click at [167, 285] on div "Tag products" at bounding box center [178, 289] width 43 height 9
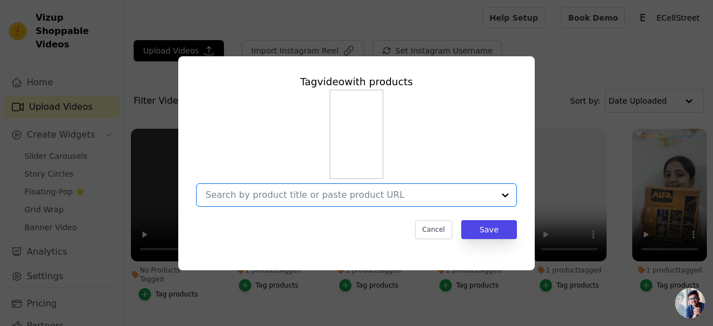
click at [228, 197] on input "No Products Tagged Tag video with products Option undefined, selected. Select i…" at bounding box center [350, 195] width 289 height 11
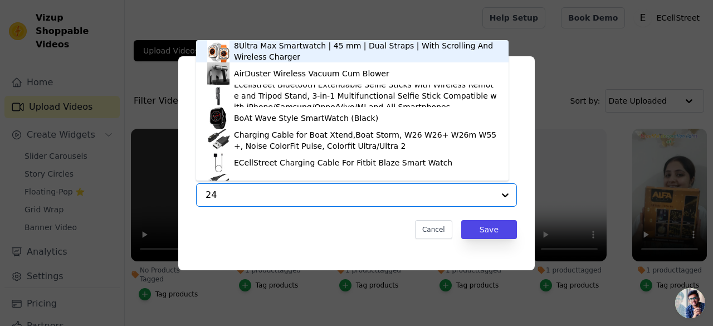
type input "24"
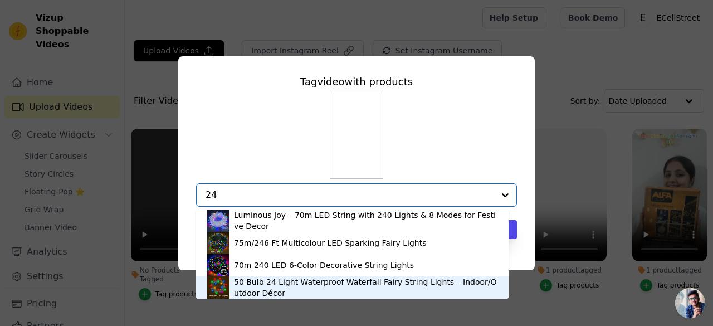
click at [284, 288] on div "50 Bulb 24 Light Waterproof Waterfall Fairy String Lights – Indoor/Outdoor Décor" at bounding box center [366, 287] width 264 height 22
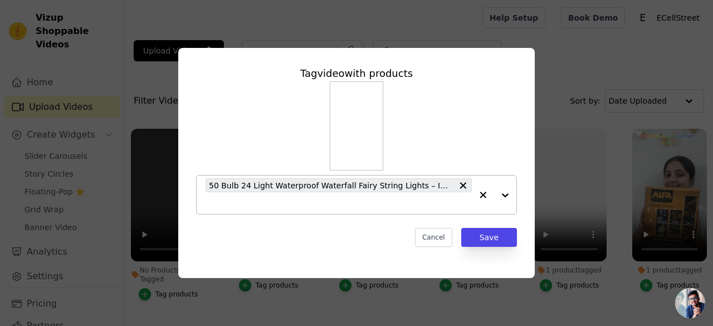
click at [495, 253] on div "Tag video with products 50 Bulb 24 Light Waterproof Waterfall Fairy String Ligh…" at bounding box center [356, 156] width 339 height 199
click at [493, 242] on button "Save" at bounding box center [489, 237] width 56 height 19
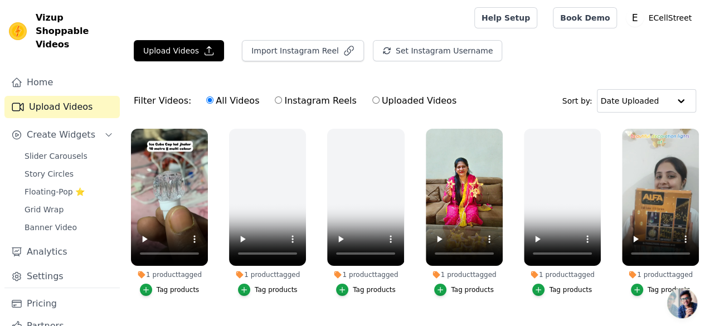
click at [184, 285] on div "Tag products" at bounding box center [178, 289] width 43 height 9
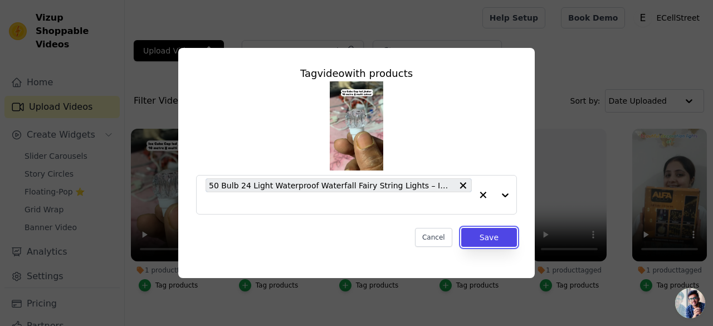
drag, startPoint x: 472, startPoint y: 241, endPoint x: 487, endPoint y: 313, distance: 73.6
click at [472, 241] on button "Save" at bounding box center [489, 237] width 56 height 19
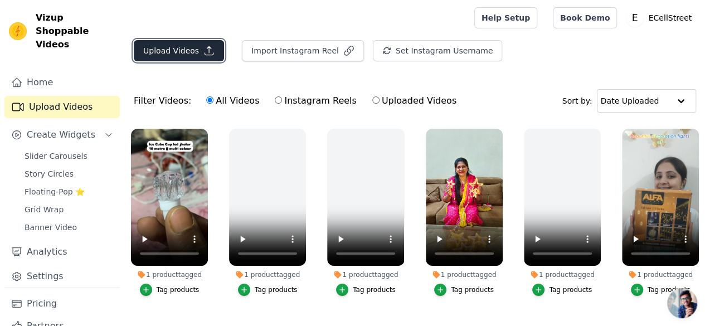
click at [177, 55] on button "Upload Videos" at bounding box center [179, 50] width 90 height 21
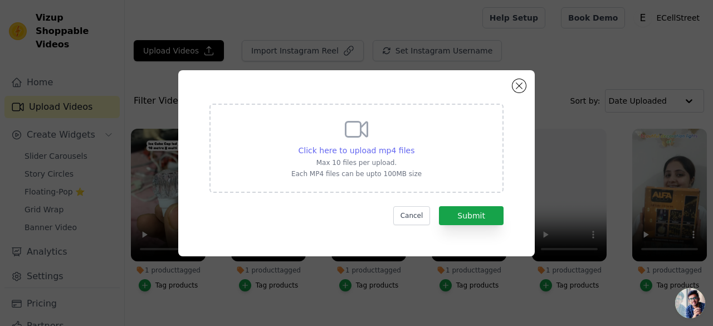
click at [361, 151] on span "Click here to upload mp4 files" at bounding box center [357, 150] width 116 height 9
click at [414, 145] on input "Click here to upload mp4 files Max 10 files per upload. Each MP4 files can be u…" at bounding box center [414, 144] width 1 height 1
type input "C:\fakepath\videoplayback (1).mp4"
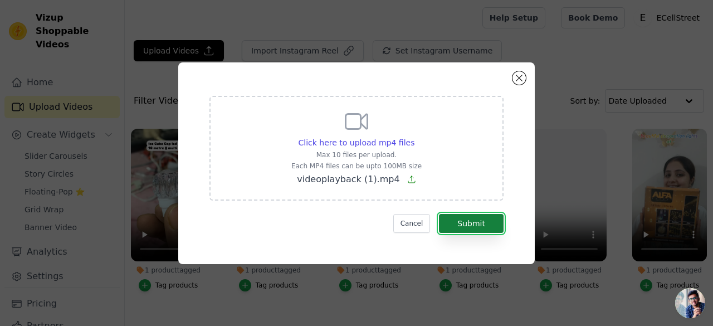
click at [490, 221] on button "Submit" at bounding box center [471, 223] width 65 height 19
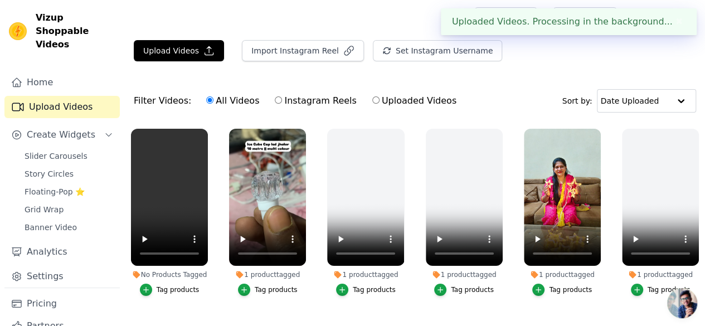
click at [164, 286] on button "Tag products" at bounding box center [170, 290] width 60 height 12
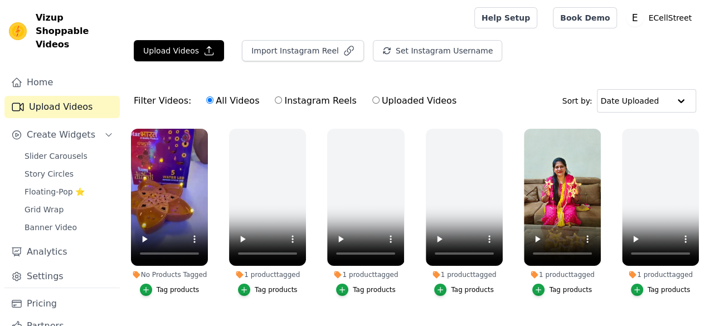
click at [171, 285] on div "Tag products" at bounding box center [178, 289] width 43 height 9
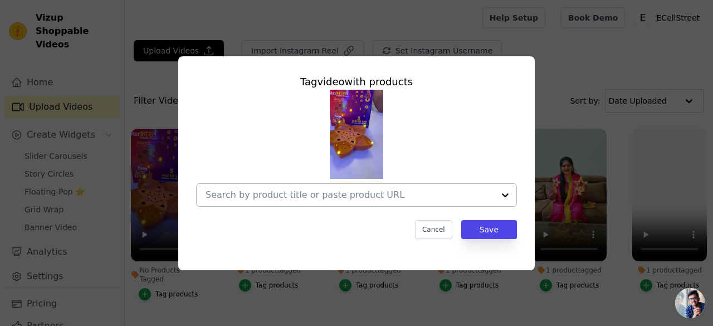
click at [227, 197] on input "No Products Tagged Tag video with products Cancel Save Tag products" at bounding box center [350, 195] width 289 height 11
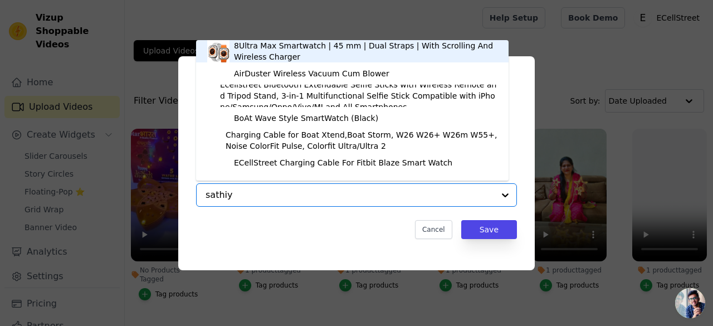
type input "sathiya"
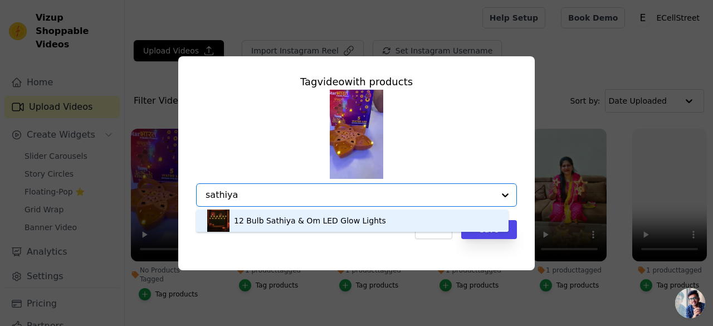
click at [304, 224] on div "12 Bulb Sathiya & Om LED Glow Lights" at bounding box center [310, 220] width 152 height 11
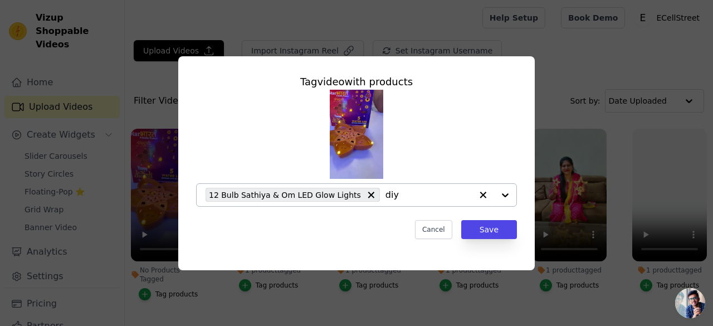
type input "diya"
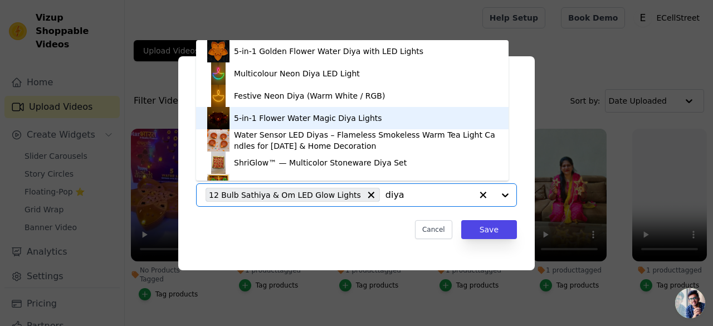
click at [304, 116] on div "5-in-1 Flower Water Magic Diya Lights" at bounding box center [308, 118] width 148 height 11
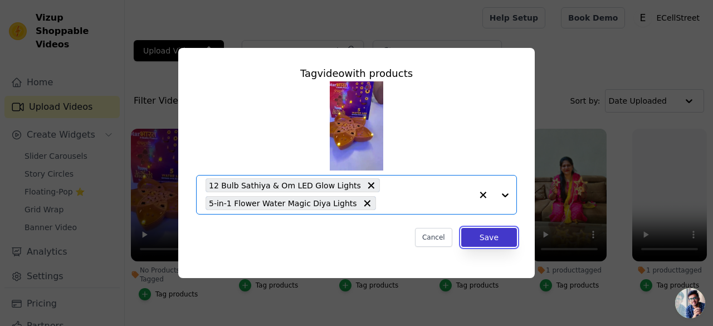
click at [483, 236] on button "Save" at bounding box center [489, 237] width 56 height 19
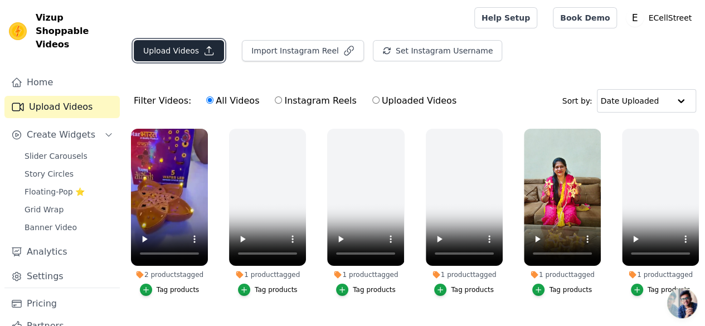
click at [184, 47] on button "Upload Videos" at bounding box center [179, 50] width 90 height 21
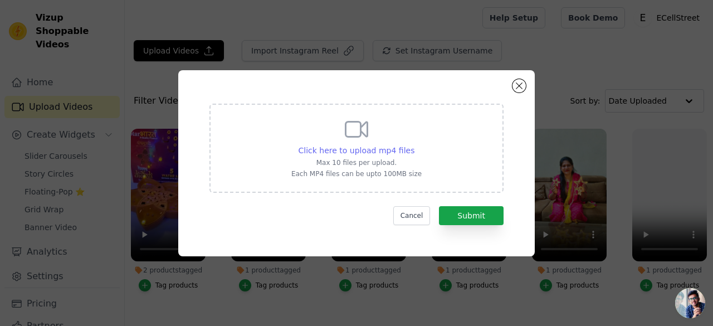
click at [309, 152] on span "Click here to upload mp4 files" at bounding box center [357, 150] width 116 height 9
click at [414, 145] on input "Click here to upload mp4 files Max 10 files per upload. Each MP4 files can be u…" at bounding box center [414, 144] width 1 height 1
type input "C:\fakepath\Video-917.mp4"
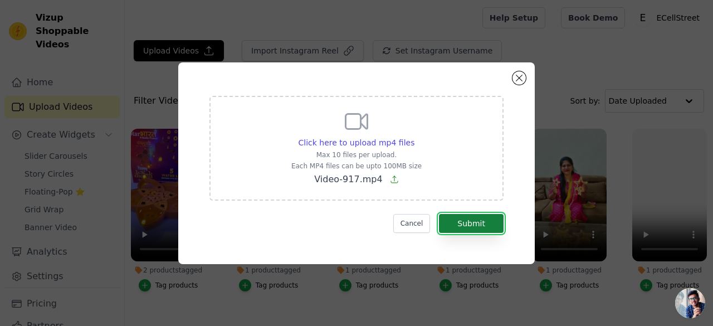
click at [483, 224] on button "Submit" at bounding box center [471, 223] width 65 height 19
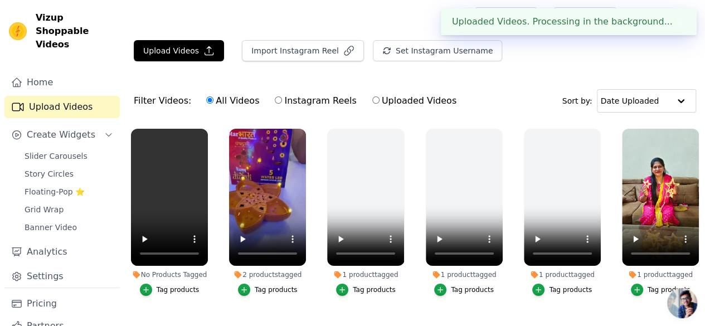
click at [174, 285] on div "Tag products" at bounding box center [178, 289] width 43 height 9
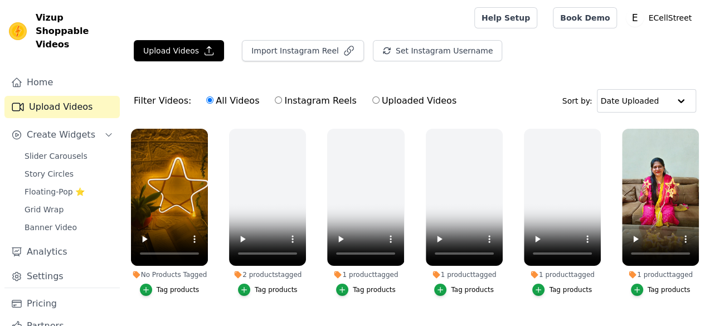
click at [173, 285] on div "Tag products" at bounding box center [178, 289] width 43 height 9
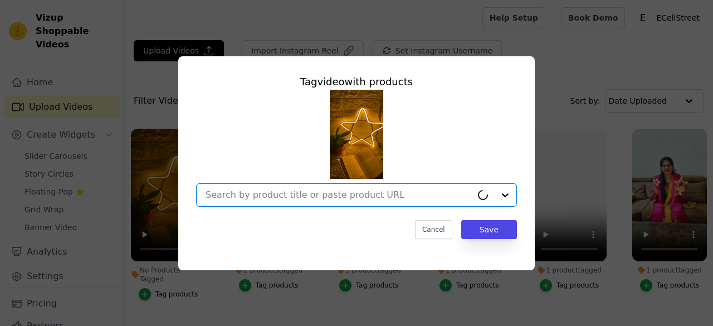
click at [225, 194] on input "No Products Tagged Tag video with products Option undefined, selected. Cancel S…" at bounding box center [339, 195] width 266 height 11
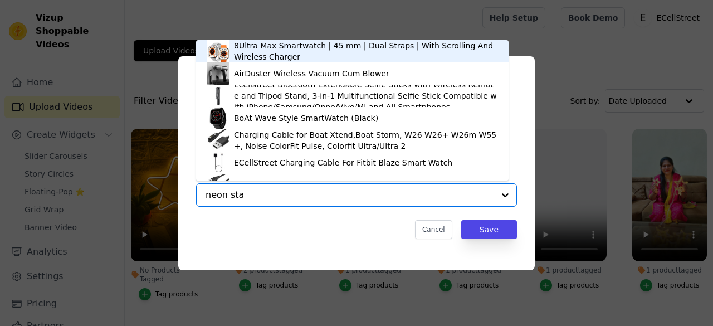
type input "neon star"
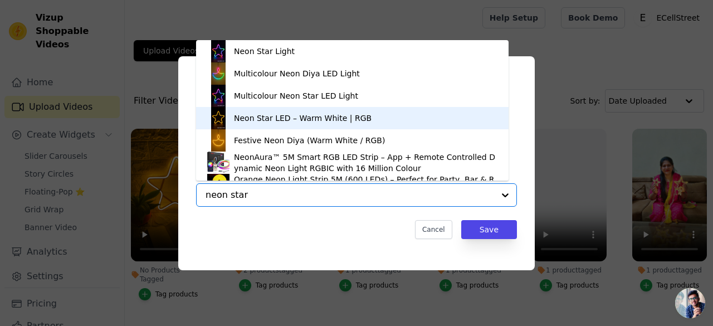
click at [275, 118] on div "Neon Star LED – Warm White | RGB" at bounding box center [303, 118] width 138 height 11
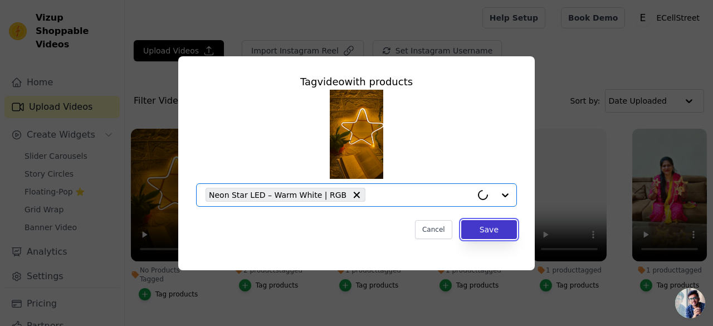
click at [485, 232] on button "Save" at bounding box center [489, 229] width 56 height 19
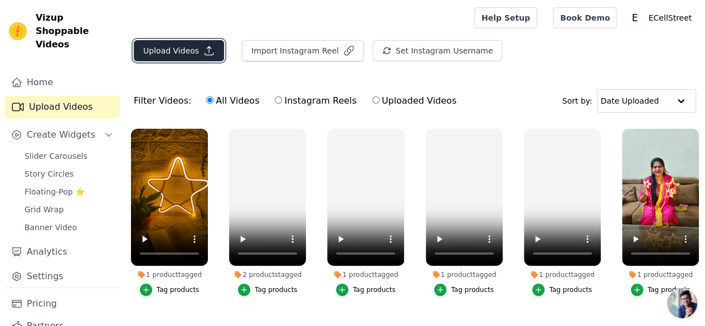
click at [164, 51] on button "Upload Videos" at bounding box center [179, 50] width 90 height 21
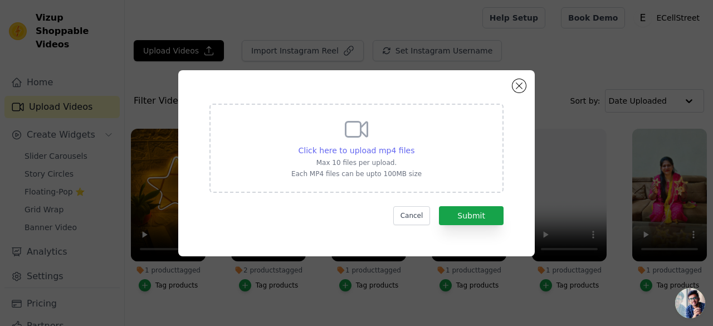
click at [317, 146] on span "Click here to upload mp4 files" at bounding box center [357, 150] width 116 height 9
click at [414, 145] on input "Click here to upload mp4 files Max 10 files per upload. Each MP4 files can be u…" at bounding box center [414, 144] width 1 height 1
type input "C:\fakepath\AQOhk5QjIXbNTsBXqgvIdYPoyb7HvZcwBHz9U0EyIzP_vKOEbhju39Z4Own1UMcq_Ve…"
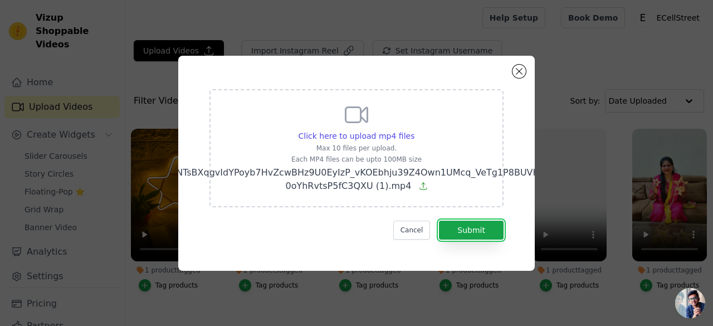
drag, startPoint x: 468, startPoint y: 222, endPoint x: 465, endPoint y: 246, distance: 23.6
click at [469, 224] on button "Submit" at bounding box center [471, 230] width 65 height 19
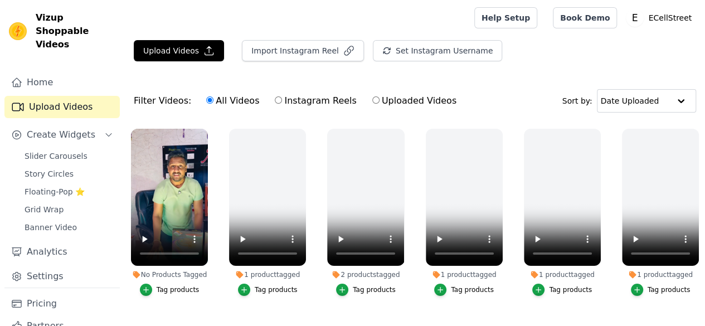
click at [176, 285] on div "Tag products" at bounding box center [178, 289] width 43 height 9
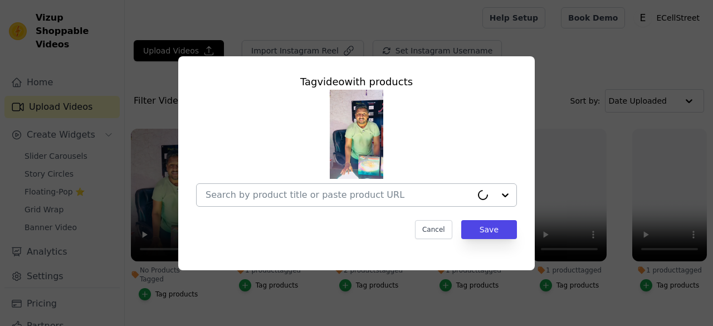
click at [274, 195] on input "No Products Tagged Tag video with products Cancel Save Tag products" at bounding box center [339, 195] width 266 height 11
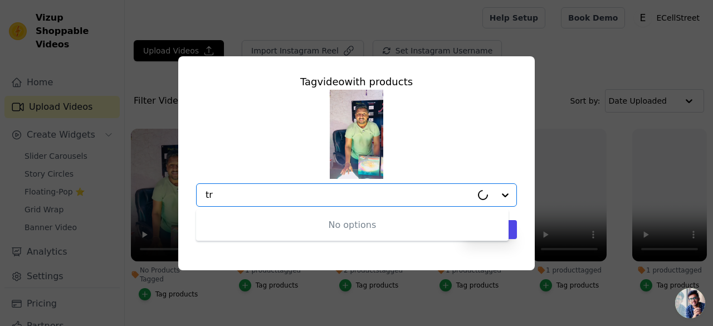
type input "t"
type input "flag"
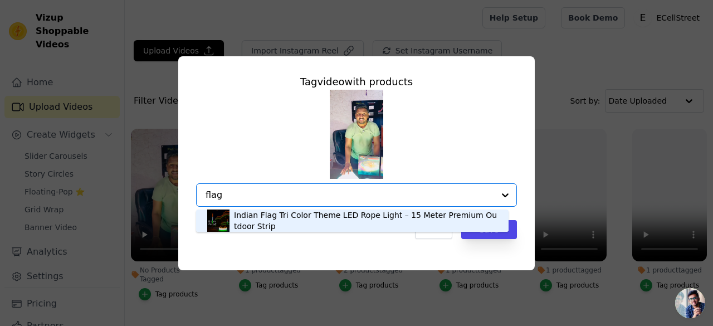
click at [268, 226] on div "Indian Flag Tri Color Theme LED Rope Light – 15 Meter Premium Outdoor Strip" at bounding box center [366, 221] width 264 height 22
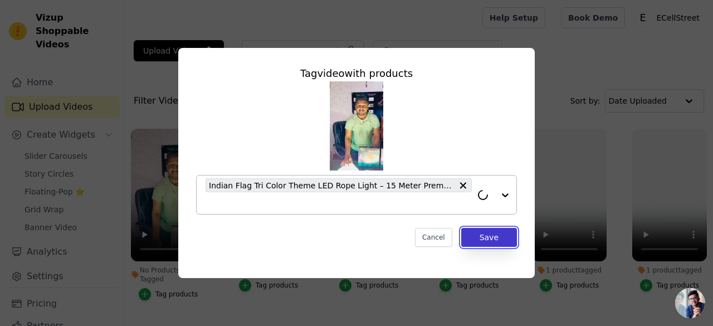
click at [480, 239] on button "Save" at bounding box center [489, 237] width 56 height 19
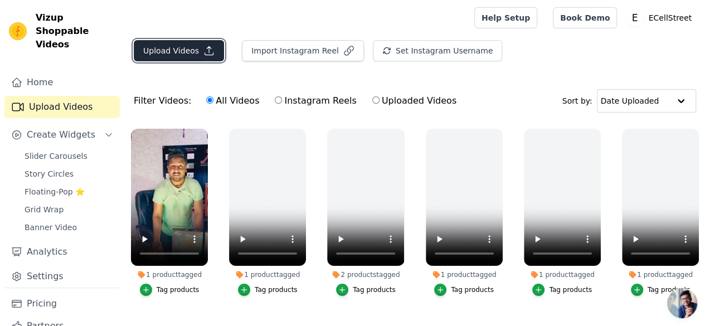
click at [173, 44] on button "Upload Videos" at bounding box center [179, 50] width 90 height 21
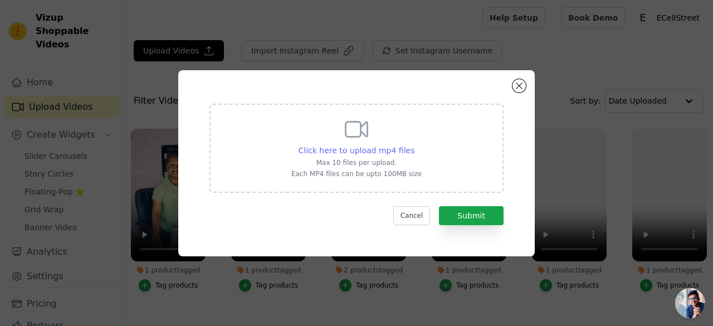
click at [352, 146] on span "Click here to upload mp4 files" at bounding box center [357, 150] width 116 height 9
click at [414, 145] on input "Click here to upload mp4 files Max 10 files per upload. Each MP4 files can be u…" at bounding box center [414, 144] width 1 height 1
type input "C:\fakepath\AQNcekriX-H-8RbvzVMF7R1yPWQnwX2vsgUf08ZXyof5NyWllQuvEkTdzyi5wBl_a5m…"
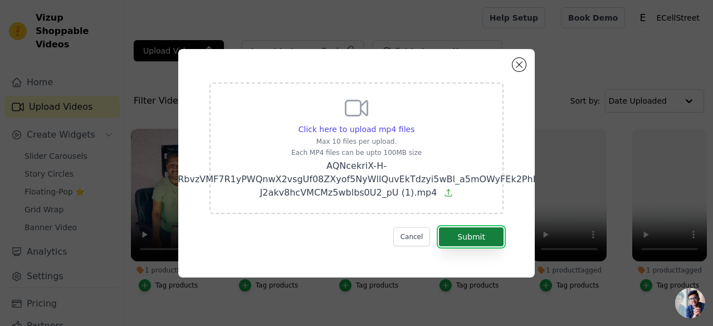
click at [472, 239] on button "Submit" at bounding box center [471, 236] width 65 height 19
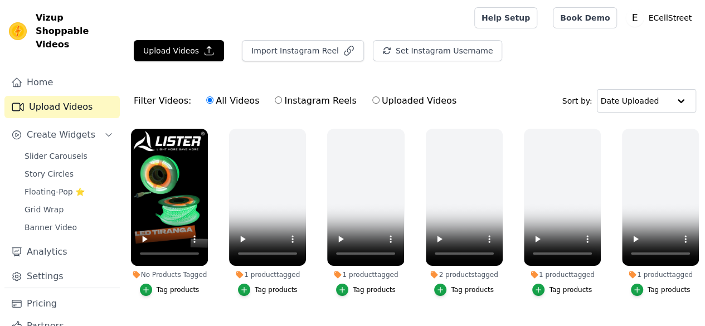
click at [169, 284] on button "Tag products" at bounding box center [170, 290] width 60 height 12
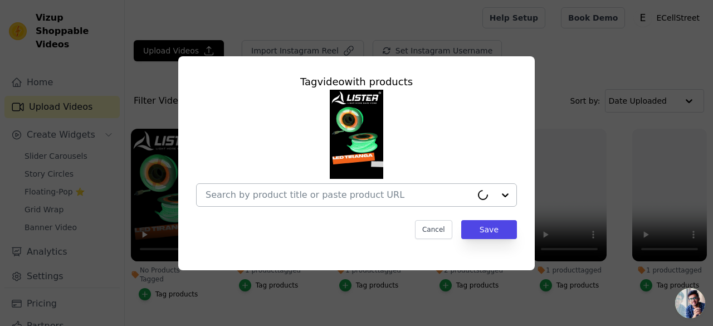
click at [237, 194] on input "No Products Tagged Tag video with products Cancel Save Tag products" at bounding box center [339, 195] width 266 height 11
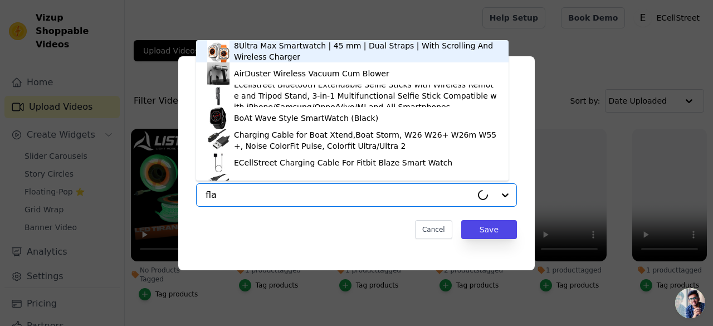
type input "flag"
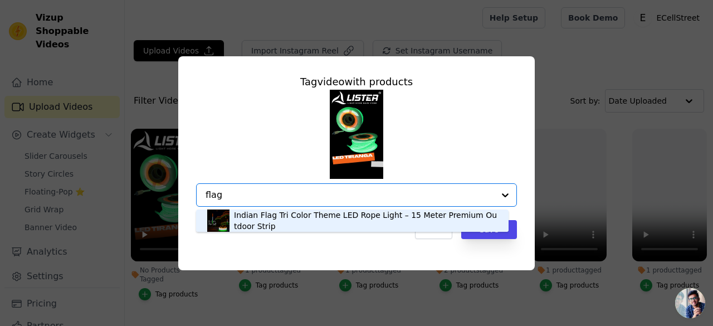
click at [282, 220] on div "Indian Flag Tri Color Theme LED Rope Light – 15 Meter Premium Outdoor Strip" at bounding box center [366, 221] width 264 height 22
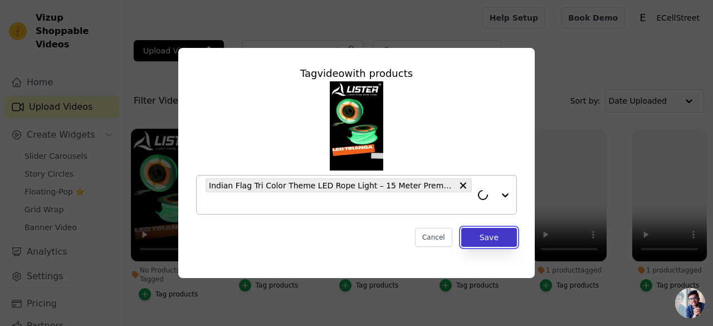
click at [502, 244] on button "Save" at bounding box center [489, 237] width 56 height 19
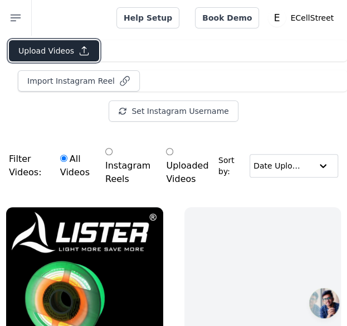
click at [52, 53] on button "Upload Videos" at bounding box center [54, 50] width 90 height 21
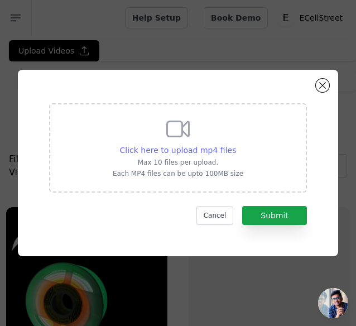
click at [205, 147] on span "Click here to upload mp4 files" at bounding box center [178, 149] width 116 height 9
click at [235, 144] on input "Click here to upload mp4 files Max 10 files per upload. Each MP4 files can be u…" at bounding box center [235, 144] width 1 height 1
type input "C:\fakepath\AQOxW8Ay23WqYwKw_U39xv25sydAdUnWKO1WuYxheYebmrrhns9R1nH8QmX794e5gvM…"
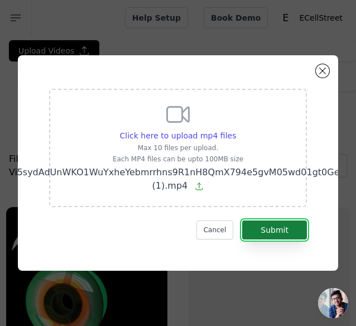
click at [272, 226] on button "Submit" at bounding box center [274, 229] width 65 height 19
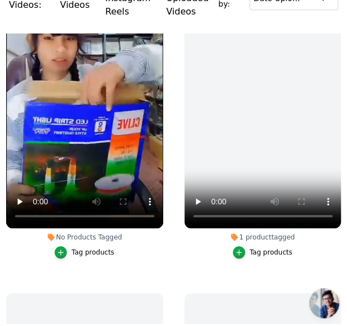
scroll to position [111, 0]
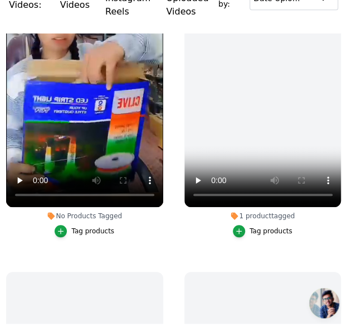
click at [80, 228] on div "Tag products" at bounding box center [92, 230] width 43 height 9
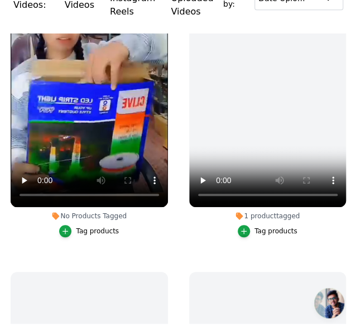
scroll to position [0, 0]
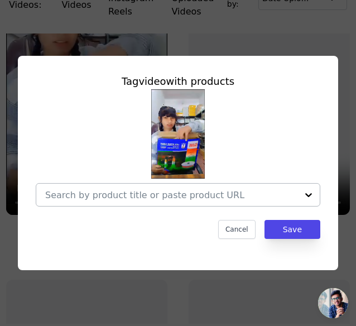
click at [147, 193] on input "No Products Tagged Tag video with products Cancel Save Tag products" at bounding box center [171, 195] width 252 height 11
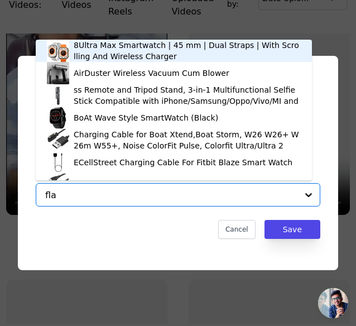
type input "flag"
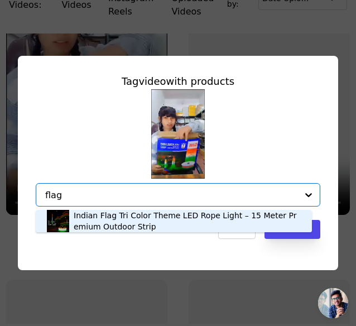
click at [122, 222] on div "Indian Flag Tri Color Theme LED Rope Light – 15 Meter Premium Outdoor Strip" at bounding box center [187, 221] width 227 height 22
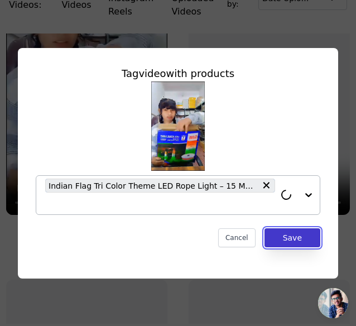
click at [300, 242] on button "Save" at bounding box center [292, 237] width 56 height 19
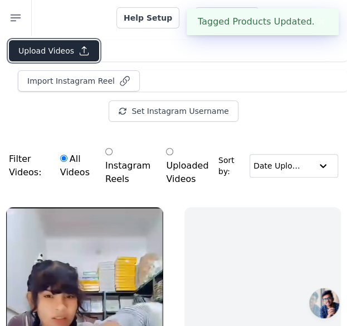
click at [31, 48] on button "Upload Videos" at bounding box center [54, 50] width 90 height 21
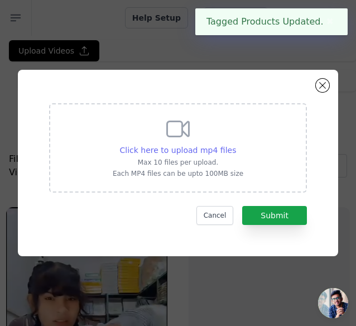
click at [132, 145] on span "Click here to upload mp4 files" at bounding box center [178, 149] width 116 height 9
click at [235, 144] on input "Click here to upload mp4 files Max 10 files per upload. Each MP4 files can be u…" at bounding box center [235, 144] width 1 height 1
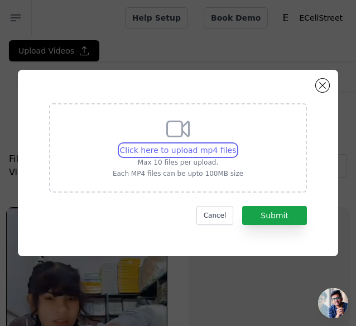
type input "C:\fakepath\5M Neon Running RGB Ligth _ ladon.lk 076 2741513.mp4"
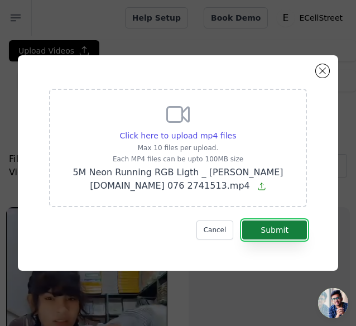
click at [268, 234] on button "Submit" at bounding box center [274, 229] width 65 height 19
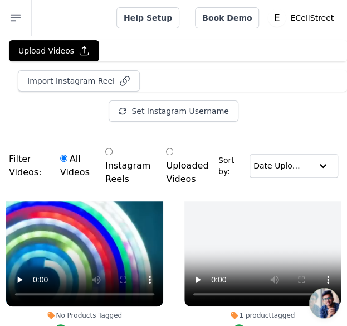
scroll to position [223, 0]
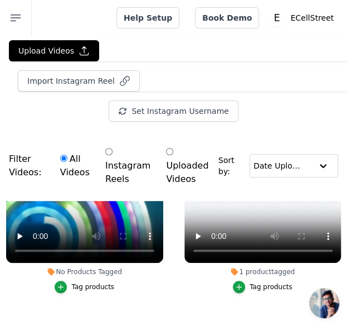
click at [82, 286] on button "Tag products" at bounding box center [85, 286] width 60 height 12
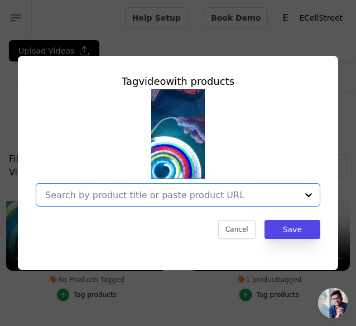
click at [109, 192] on input "No Products Tagged Tag video with products Option undefined, selected. Select i…" at bounding box center [171, 195] width 252 height 11
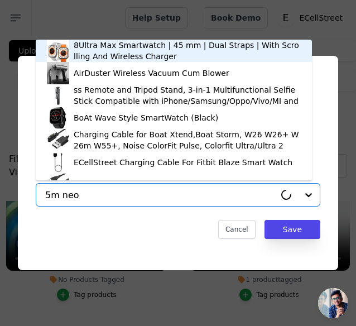
type input "5m neon"
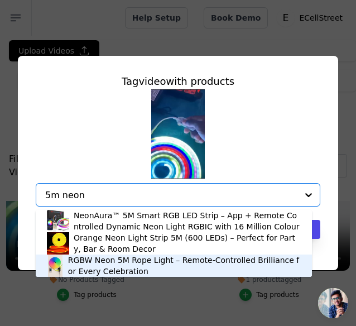
click at [127, 268] on div "RGBW Neon 5M Rope Light – Remote-Controlled Brilliance for Every Celebration" at bounding box center [184, 265] width 232 height 22
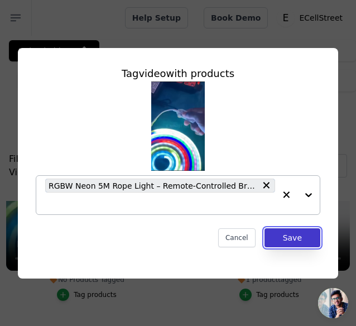
click at [279, 241] on button "Save" at bounding box center [292, 237] width 56 height 19
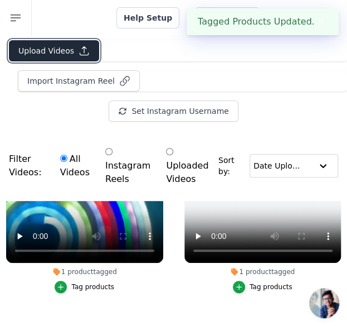
click at [64, 46] on button "Upload Videos" at bounding box center [54, 50] width 90 height 21
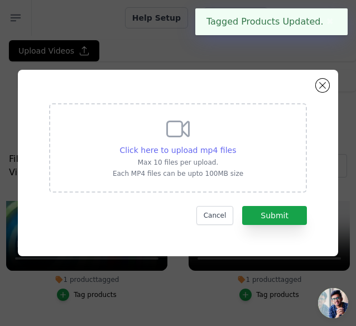
click at [166, 145] on span "Click here to upload mp4 files" at bounding box center [178, 149] width 116 height 9
click at [235, 144] on input "Click here to upload mp4 files Max 10 files per upload. Each MP4 files can be u…" at bounding box center [235, 144] width 1 height 1
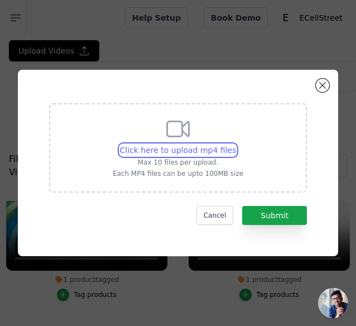
type input "C:\fakepath\Turn any wall into a vibe 💡✨.mp4"
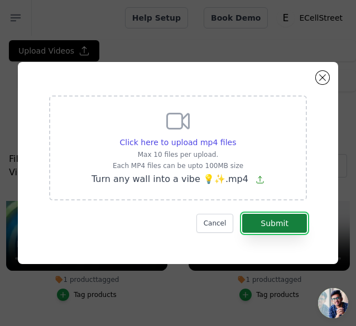
click at [285, 221] on button "Submit" at bounding box center [274, 222] width 65 height 19
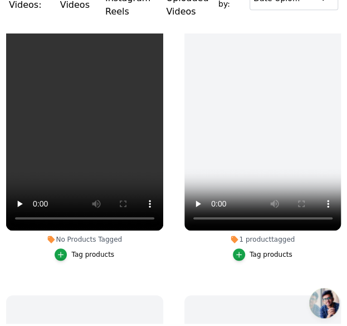
scroll to position [111, 0]
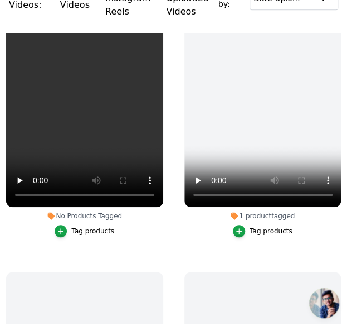
click at [97, 226] on div "Tag products" at bounding box center [92, 230] width 43 height 9
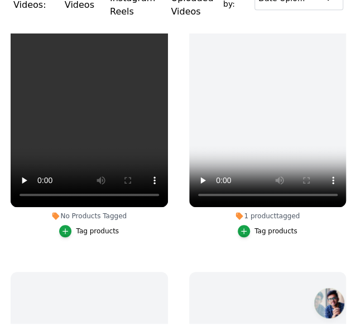
scroll to position [0, 0]
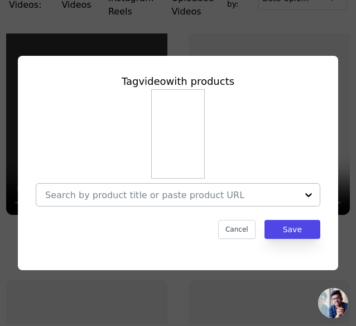
click at [108, 201] on div at bounding box center [171, 194] width 252 height 22
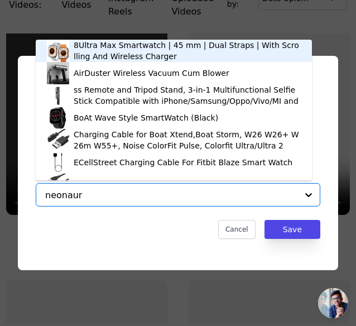
type input "neonaura"
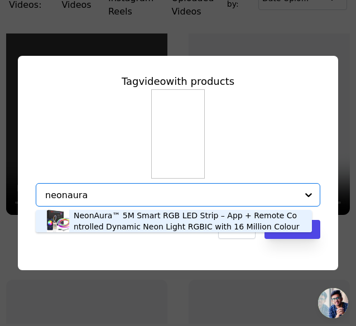
click at [120, 227] on div "NeonAura™ 5M Smart RGB LED Strip – App + Remote Controlled Dynamic Neon Light R…" at bounding box center [187, 221] width 227 height 22
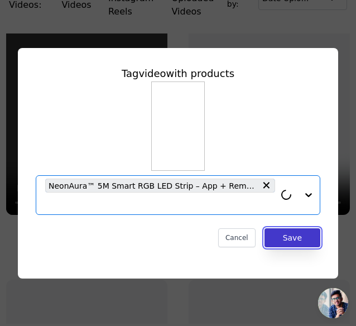
click at [294, 237] on button "Save" at bounding box center [292, 237] width 56 height 19
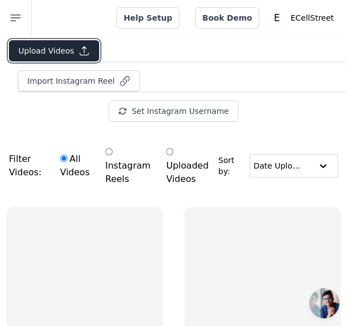
click at [41, 46] on button "Upload Videos" at bounding box center [54, 50] width 90 height 21
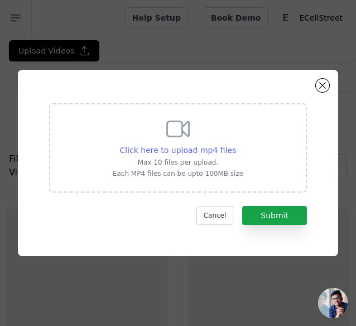
click at [142, 148] on span "Click here to upload mp4 files" at bounding box center [178, 149] width 116 height 9
click at [235, 144] on input "Click here to upload mp4 files Max 10 files per upload. Each MP4 files can be u…" at bounding box center [235, 144] width 1 height 1
type input "C:\fakepath\LED leaf light@meesho#shortsviral#shortfeeds.mp4"
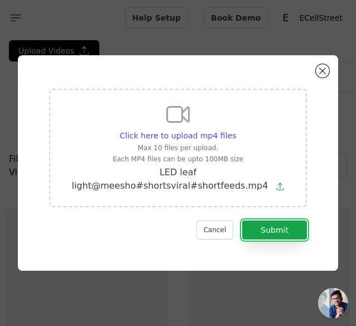
drag, startPoint x: 281, startPoint y: 224, endPoint x: 208, endPoint y: 237, distance: 73.8
click at [280, 224] on button "Submit" at bounding box center [274, 229] width 65 height 19
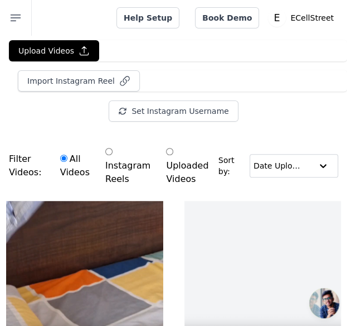
scroll to position [111, 0]
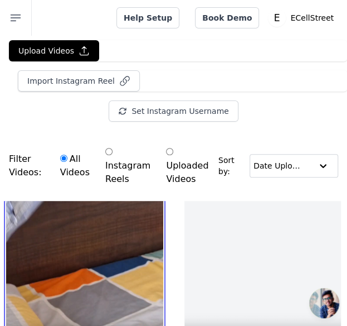
click at [108, 229] on video at bounding box center [84, 234] width 157 height 279
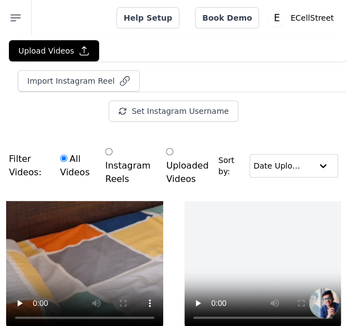
scroll to position [223, 0]
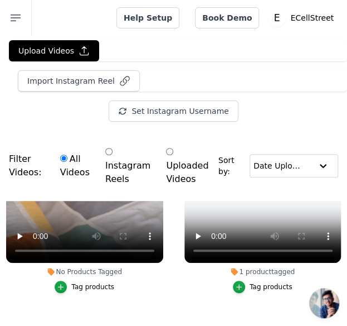
click at [95, 282] on div "Tag products" at bounding box center [92, 286] width 43 height 9
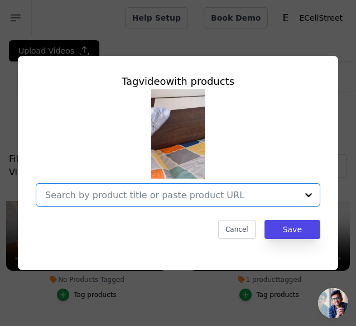
click at [134, 190] on input "No Products Tagged Tag video with products Option undefined, selected. Select i…" at bounding box center [171, 195] width 252 height 11
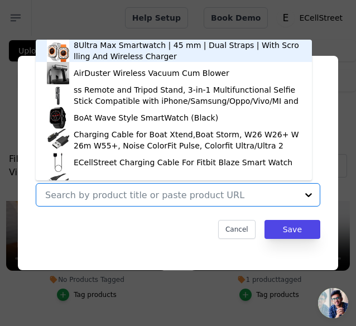
type input "j"
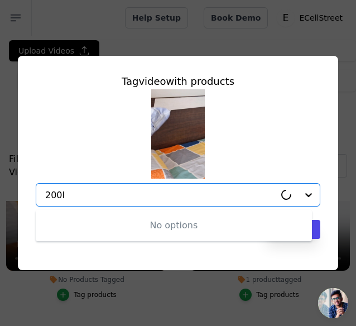
type input "200"
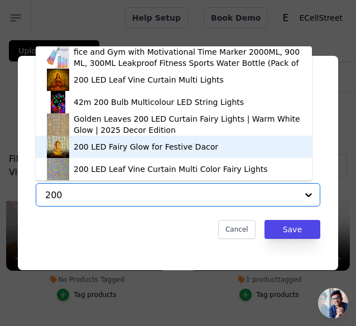
click at [107, 145] on div "200 LED Fairy Glow for Festive Dacor" at bounding box center [146, 146] width 144 height 11
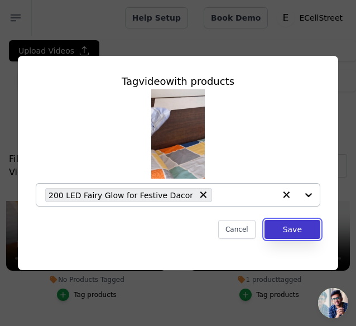
click at [286, 226] on button "Save" at bounding box center [292, 229] width 56 height 19
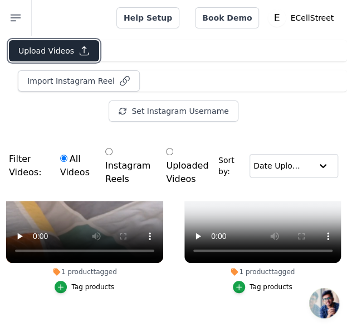
click at [31, 55] on button "Upload Videos" at bounding box center [54, 50] width 90 height 21
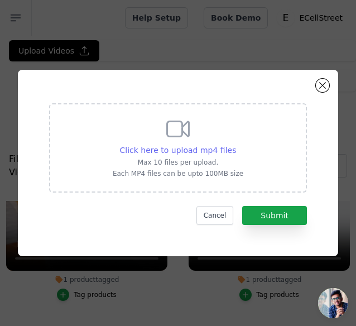
click at [133, 149] on span "Click here to upload mp4 files" at bounding box center [178, 149] width 116 height 9
click at [235, 144] on input "Click here to upload mp4 files Max 10 files per upload. Each MP4 files can be u…" at bounding box center [235, 144] width 1 height 1
type input "C:\fakepath\cas-on-delivry-curtain-lights-star-light-decoration-[DATE]-decorati…"
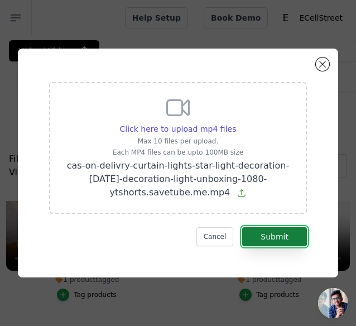
click at [262, 240] on button "Submit" at bounding box center [274, 236] width 65 height 19
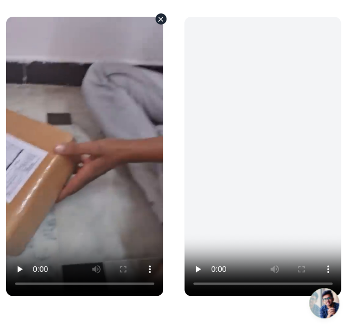
scroll to position [56, 0]
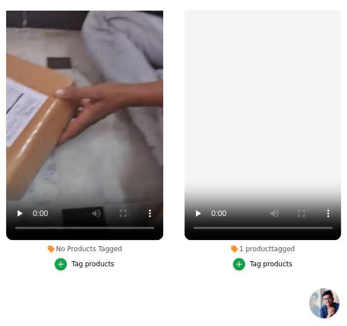
click at [82, 259] on div "Tag products" at bounding box center [92, 263] width 43 height 9
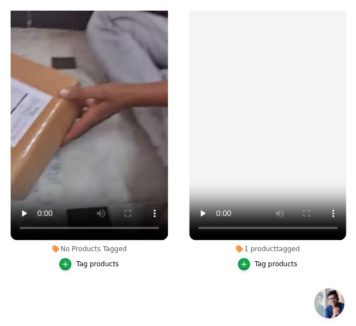
scroll to position [0, 0]
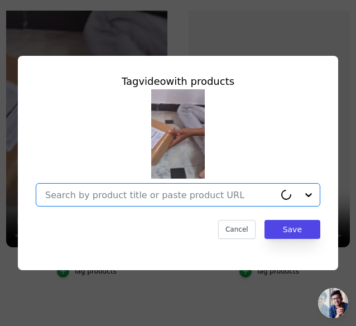
click at [106, 190] on input "No Products Tagged Tag video with products Option undefined, selected. Select i…" at bounding box center [160, 195] width 230 height 11
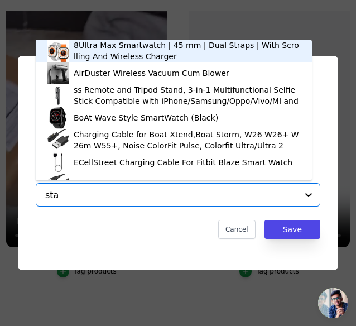
type input "star"
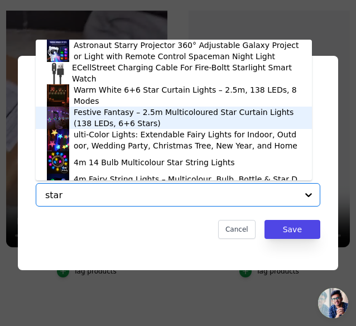
click at [94, 112] on div "Festive Fantasy – 2.5m Multicoloured Star Curtain Lights (138 LEDs, 6+6 Stars)" at bounding box center [187, 117] width 227 height 22
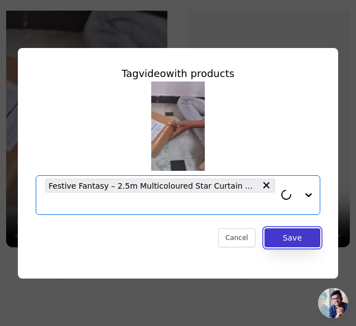
click at [301, 238] on button "Save" at bounding box center [292, 237] width 56 height 19
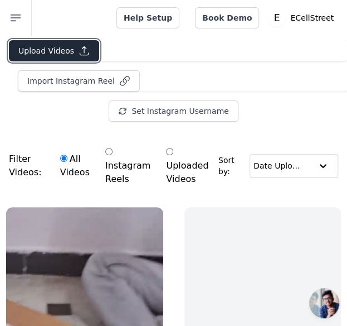
click at [48, 53] on button "Upload Videos" at bounding box center [54, 50] width 90 height 21
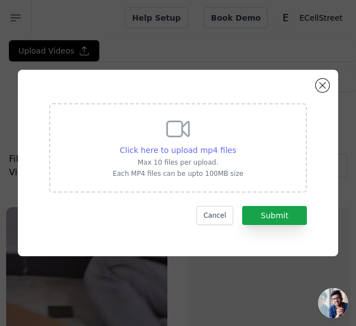
click at [192, 151] on span "Click here to upload mp4 files" at bounding box center [178, 149] width 116 height 9
click at [235, 144] on input "Click here to upload mp4 files Max 10 files per upload. Each MP4 files can be u…" at bounding box center [235, 144] width 1 height 1
type input "C:\fakepath\starry-projector-lamp-from-temu-temu-temuhaul-temufinds-pcsetup-des…"
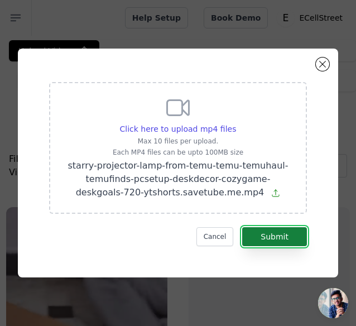
click at [284, 232] on button "Submit" at bounding box center [274, 236] width 65 height 19
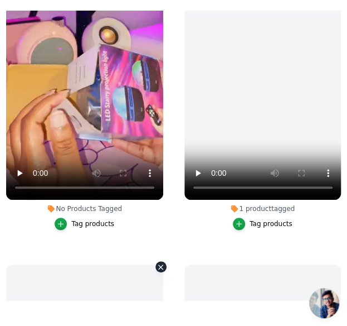
scroll to position [167, 0]
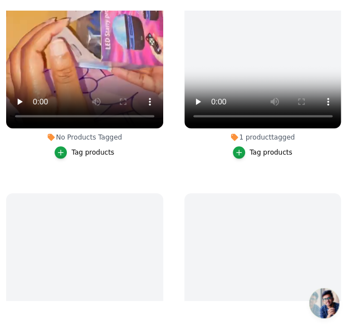
click at [76, 150] on button "Tag products" at bounding box center [85, 152] width 60 height 12
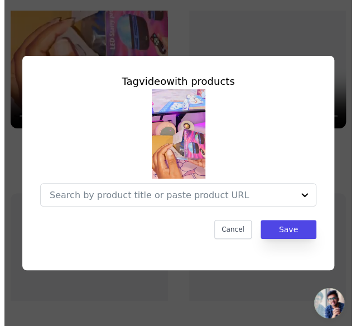
scroll to position [0, 0]
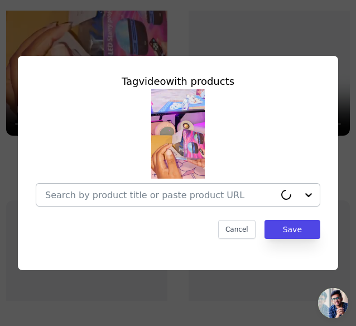
click at [108, 191] on input "No Products Tagged Tag video with products Cancel Save Tag products" at bounding box center [160, 195] width 230 height 11
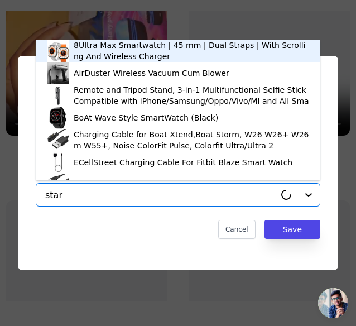
type input "starr"
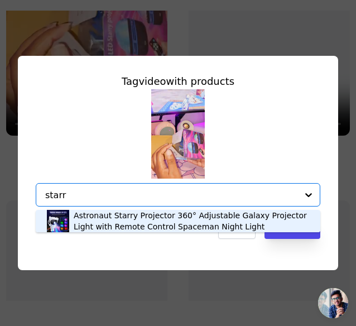
click at [134, 229] on div "Astronaut Starry Projector 360° Adjustable Galaxy Projector Light with Remote C…" at bounding box center [191, 221] width 235 height 22
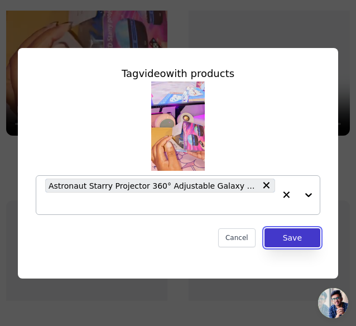
click at [295, 244] on button "Save" at bounding box center [292, 237] width 56 height 19
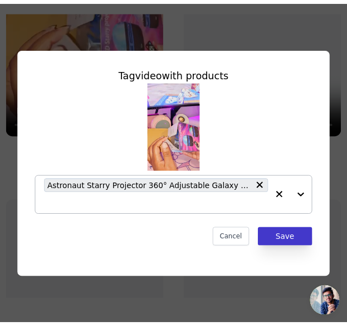
scroll to position [190, 0]
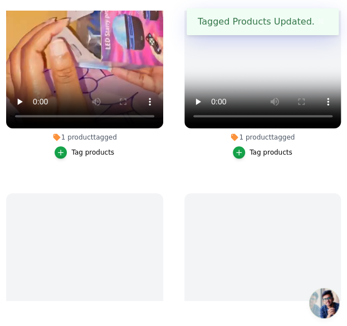
click at [100, 149] on div "Tag products" at bounding box center [92, 152] width 43 height 9
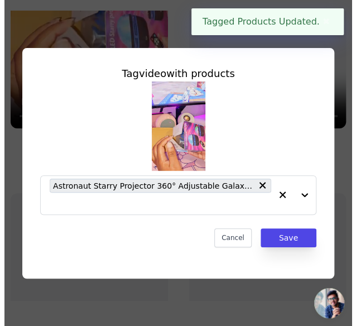
scroll to position [0, 0]
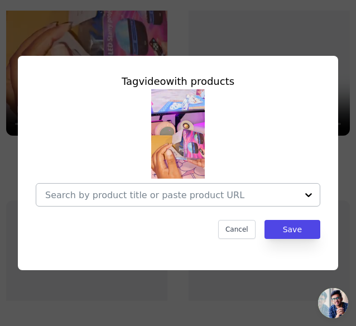
click at [142, 199] on input "1 product tagged Tag video with products Cancel Save Tag products" at bounding box center [171, 195] width 252 height 11
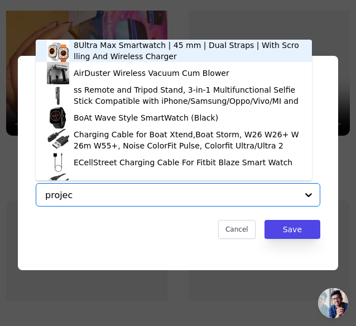
type input "project"
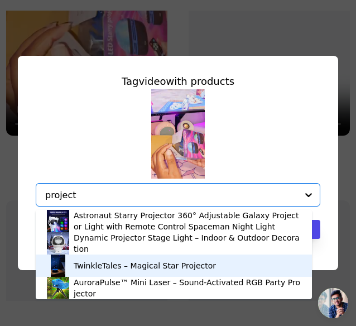
click at [135, 261] on div "TwinkleTales – Magical Star Projector" at bounding box center [145, 265] width 142 height 11
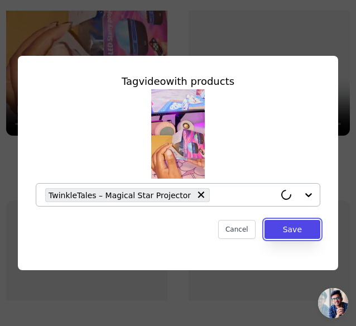
drag, startPoint x: 289, startPoint y: 225, endPoint x: 291, endPoint y: 270, distance: 45.2
click at [290, 229] on button "Save" at bounding box center [292, 229] width 56 height 19
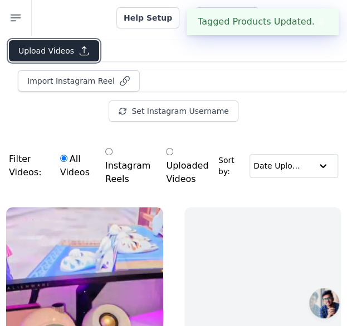
click at [41, 55] on button "Upload Videos" at bounding box center [54, 50] width 90 height 21
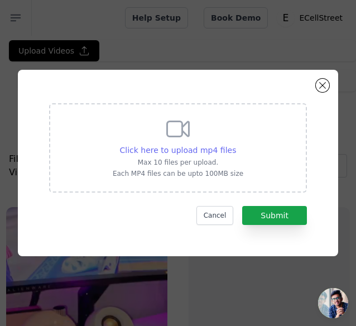
click at [164, 150] on span "Click here to upload mp4 files" at bounding box center [178, 149] width 116 height 9
click at [235, 144] on input "Click here to upload mp4 files Max 10 files per upload. Each MP4 files can be u…" at bounding box center [235, 144] width 1 height 1
type input "C:\fakepath\magical-leaf-fairy-lights-room-decor-must-have-shorts-meesho-1080-y…"
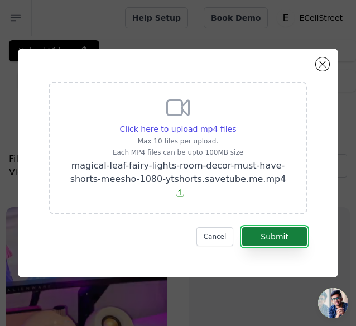
click at [299, 233] on button "Submit" at bounding box center [274, 236] width 65 height 19
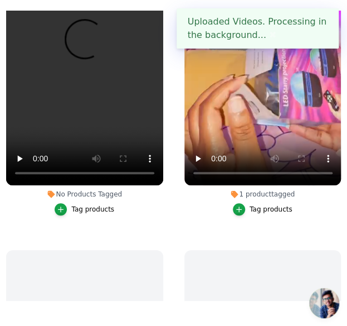
scroll to position [111, 0]
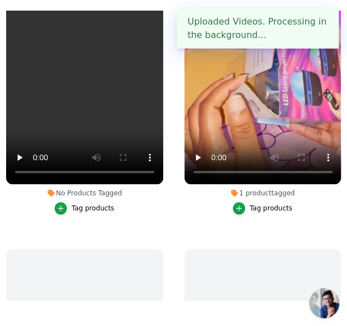
click at [81, 203] on div "Tag products" at bounding box center [92, 207] width 43 height 9
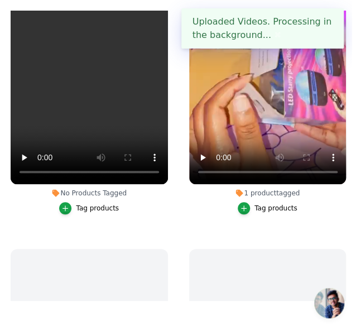
scroll to position [0, 0]
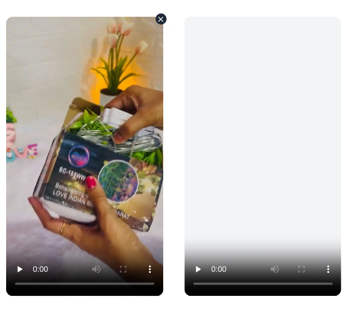
scroll to position [111, 0]
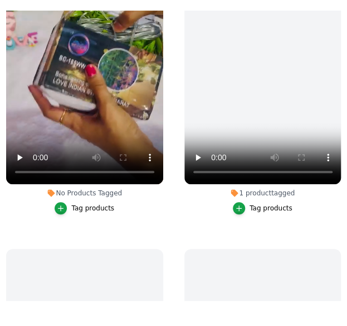
click at [82, 203] on div "Tag products" at bounding box center [92, 207] width 43 height 9
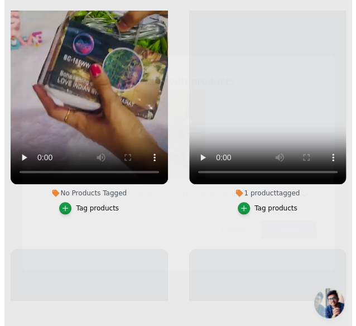
scroll to position [0, 0]
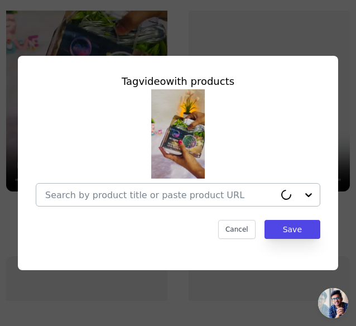
click at [89, 191] on input "No Products Tagged Tag video with products Cancel Save Tag products" at bounding box center [160, 195] width 230 height 11
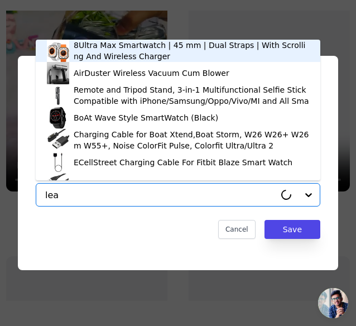
type input "leaf"
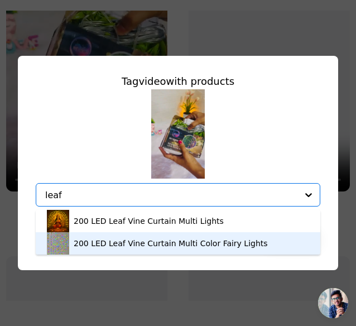
click at [99, 241] on div "200 LED Leaf Vine Curtain Multi Color Fairy Lights" at bounding box center [171, 242] width 194 height 11
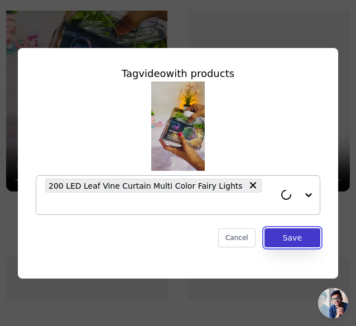
click at [312, 230] on button "Save" at bounding box center [292, 237] width 56 height 19
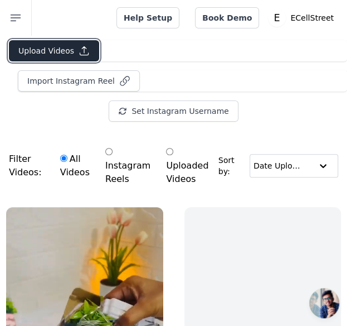
click at [38, 47] on button "Upload Videos" at bounding box center [54, 50] width 90 height 21
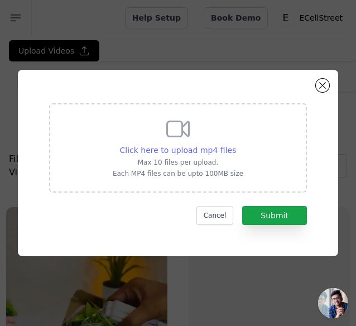
click at [144, 147] on span "Click here to upload mp4 files" at bounding box center [178, 149] width 116 height 9
click at [235, 144] on input "Click here to upload mp4 files Max 10 files per upload. Each MP4 files can be u…" at bounding box center [235, 144] width 1 height 1
type input "C:\fakepath\best-diwali-home-decoration-lights-meesho-amazon-haul-diwali-star-l…"
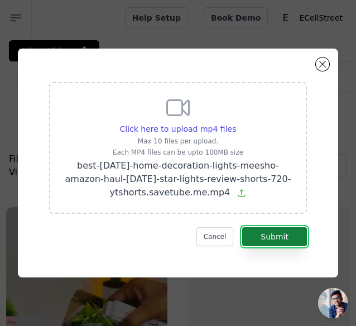
click at [285, 235] on button "Submit" at bounding box center [274, 236] width 65 height 19
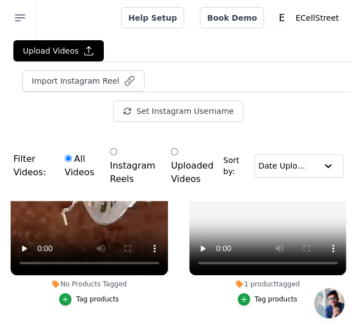
scroll to position [279, 0]
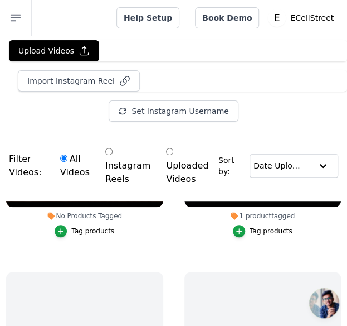
click at [93, 228] on div "Tag products" at bounding box center [92, 230] width 43 height 9
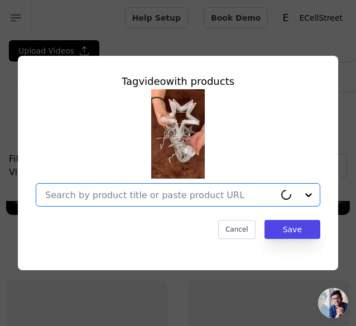
click at [117, 193] on input "No Products Tagged Tag video with products Option undefined, selected. Select i…" at bounding box center [160, 195] width 230 height 11
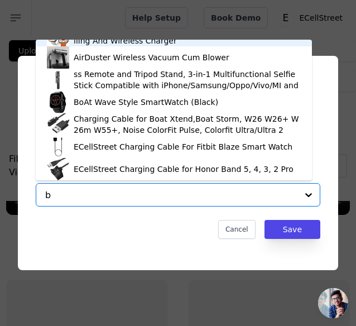
scroll to position [0, 0]
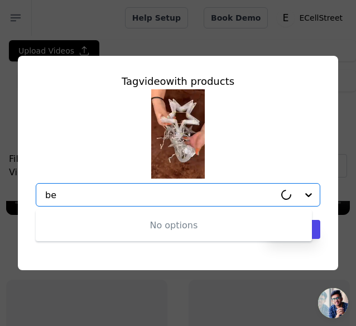
type input "b"
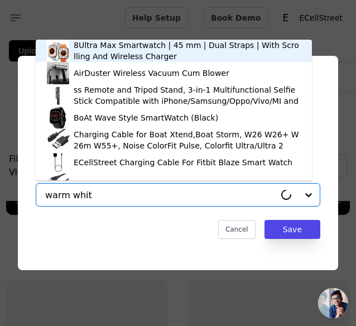
type input "warm white"
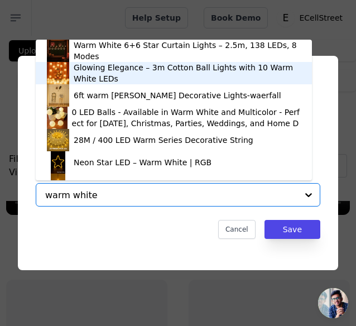
click at [93, 68] on div "Glowing Elegance – 3m Cotton Ball Lights with 10 Warm White LEDs" at bounding box center [187, 73] width 227 height 22
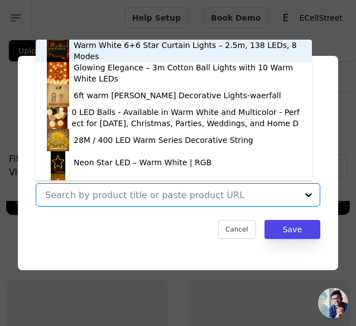
click at [94, 54] on div "Warm White 6+6 Star Curtain Lights – 2.5m, 138 LEDs, 8 Modes" at bounding box center [187, 51] width 227 height 22
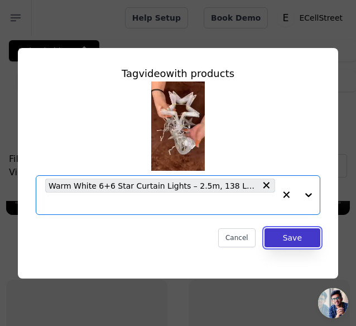
click at [292, 239] on button "Save" at bounding box center [292, 237] width 56 height 19
click at [280, 235] on button "Save" at bounding box center [292, 237] width 56 height 19
click at [295, 241] on button "Save" at bounding box center [292, 237] width 56 height 19
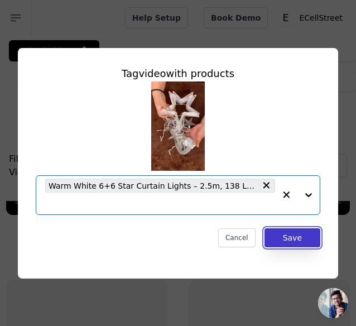
click at [295, 241] on button "Save" at bounding box center [292, 237] width 56 height 19
drag, startPoint x: 295, startPoint y: 241, endPoint x: 245, endPoint y: 236, distance: 49.9
click at [291, 241] on button "Save" at bounding box center [292, 237] width 56 height 19
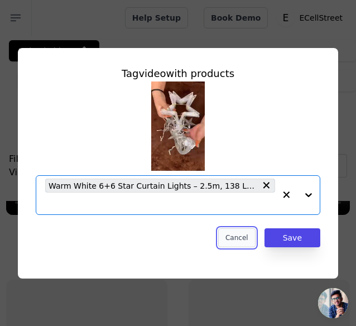
click at [245, 236] on button "Cancel" at bounding box center [236, 237] width 37 height 19
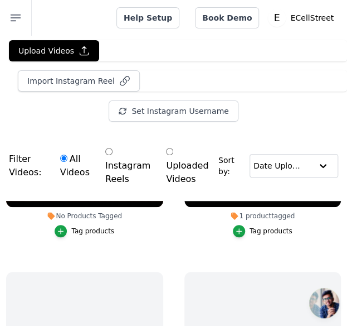
click at [101, 227] on div "Tag products" at bounding box center [92, 230] width 43 height 9
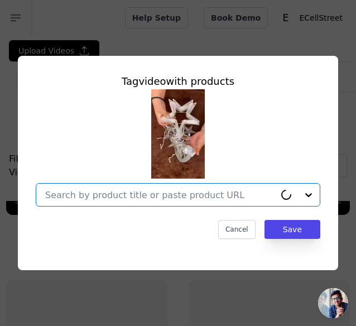
click at [136, 198] on input "No Products Tagged Tag video with products Option undefined, selected. Cancel S…" at bounding box center [160, 195] width 230 height 11
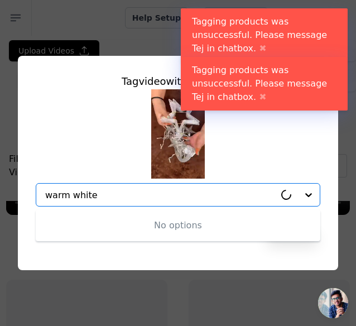
type input "warm white"
click at [269, 90] on button "✖" at bounding box center [262, 96] width 13 height 13
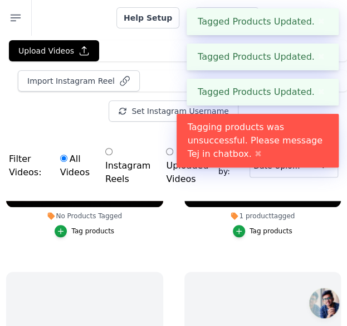
click at [319, 133] on div "Tagging products was unsuccessful. Please message Tej in chatbox. ✖" at bounding box center [258, 141] width 163 height 54
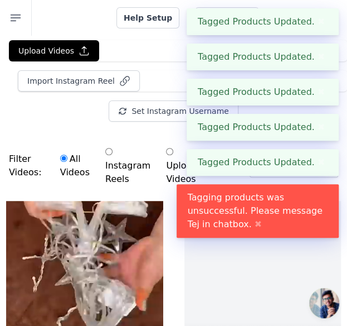
scroll to position [334, 0]
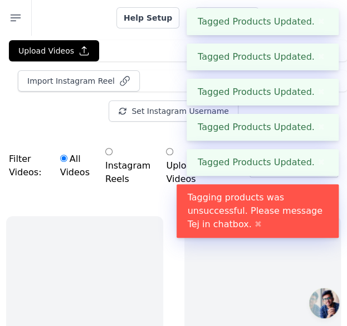
click at [320, 22] on button "✖" at bounding box center [321, 21] width 13 height 13
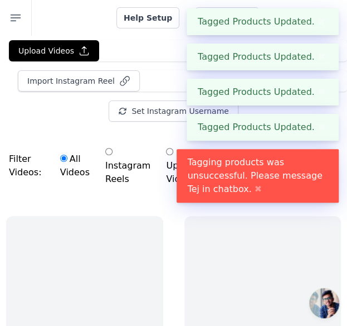
click at [315, 26] on button "✖" at bounding box center [321, 21] width 13 height 13
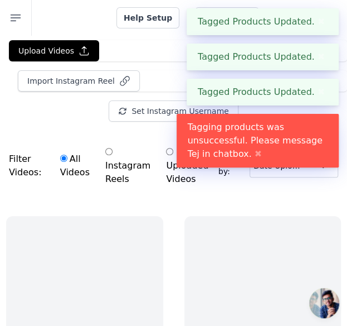
click at [315, 26] on button "✖" at bounding box center [321, 21] width 13 height 13
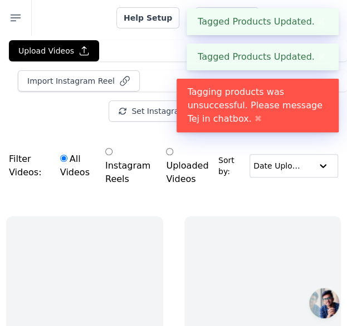
click at [315, 26] on button "✖" at bounding box center [321, 21] width 13 height 13
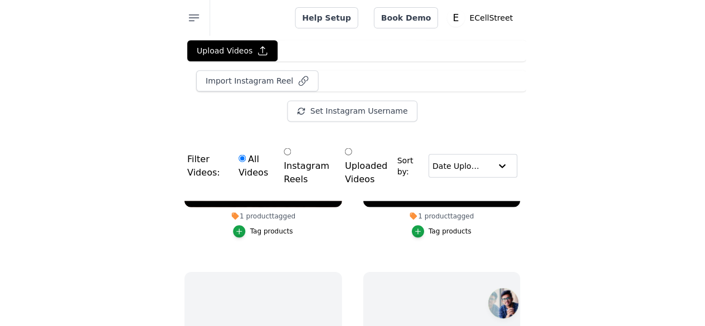
scroll to position [223, 0]
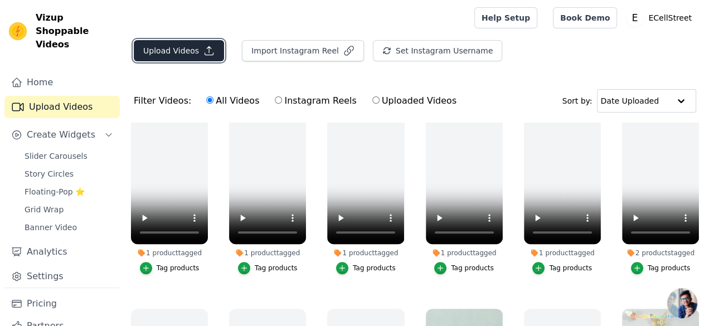
click at [150, 55] on button "Upload Videos" at bounding box center [179, 50] width 90 height 21
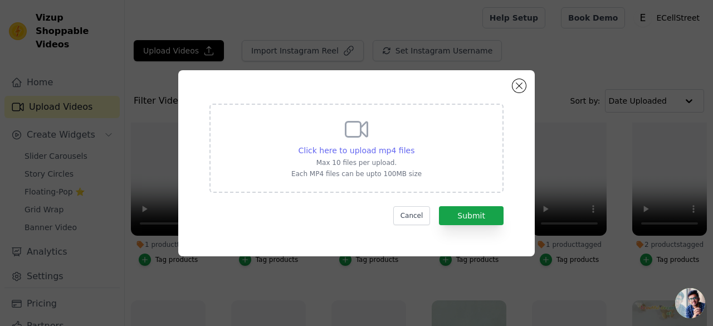
click at [355, 152] on span "Click here to upload mp4 files" at bounding box center [357, 150] width 116 height 9
click at [355, 145] on input "Click here to upload mp4 files Max 10 files per upload. Each MP4 files can be u…" at bounding box center [414, 144] width 1 height 1
drag, startPoint x: 516, startPoint y: 86, endPoint x: 419, endPoint y: 143, distance: 112.7
click at [355, 86] on button "Close modal" at bounding box center [519, 85] width 13 height 13
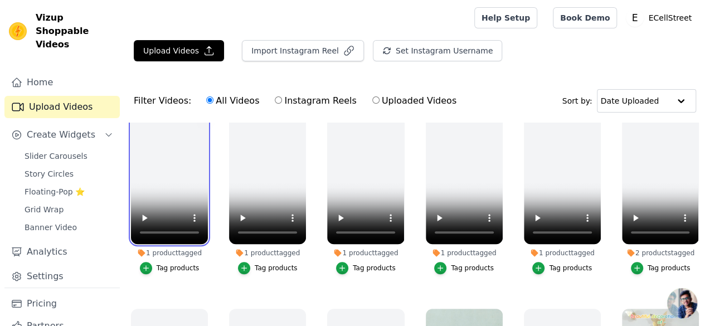
click at [171, 182] on video at bounding box center [169, 176] width 77 height 137
click at [180, 142] on video at bounding box center [169, 176] width 77 height 137
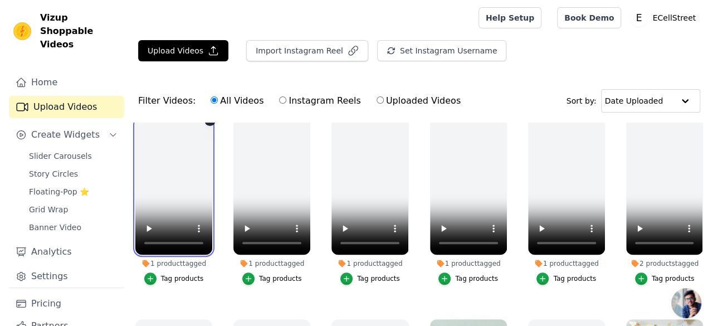
scroll to position [0, 0]
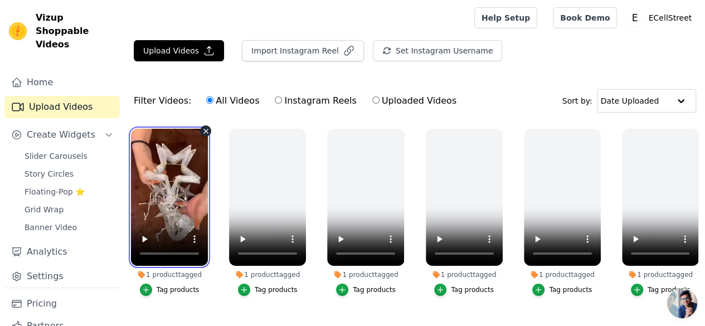
click at [180, 210] on video at bounding box center [169, 197] width 77 height 137
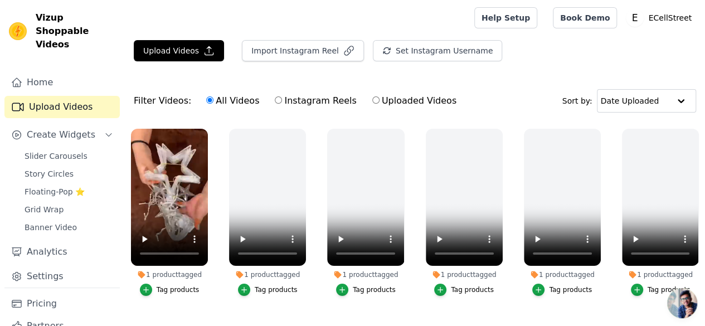
click at [176, 285] on div "Tag products" at bounding box center [178, 289] width 43 height 9
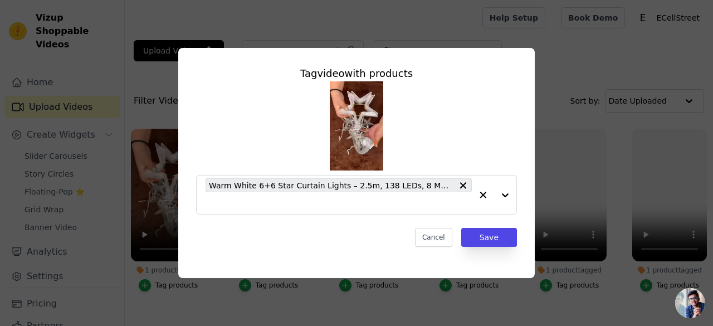
click at [355, 144] on img at bounding box center [357, 125] width 54 height 89
click at [355, 243] on button "Cancel" at bounding box center [433, 237] width 37 height 19
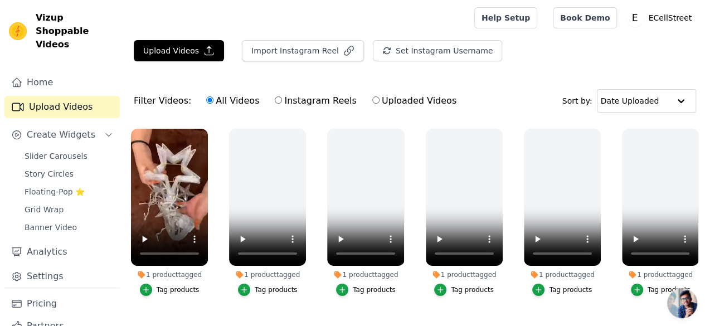
click at [227, 120] on div "Filter Videos: All Videos Instagram Reels Uploaded Videos Sort by: Date Uploaded" at bounding box center [415, 100] width 580 height 43
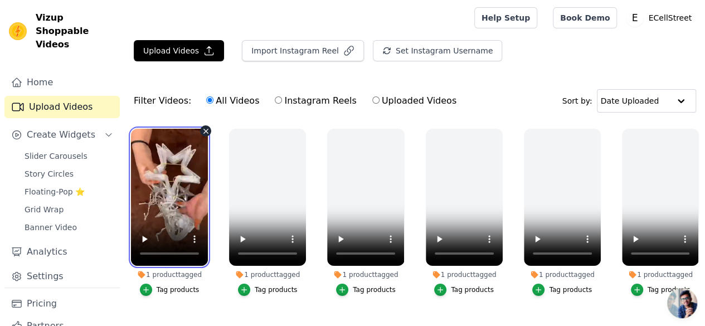
click at [167, 157] on video at bounding box center [169, 197] width 77 height 137
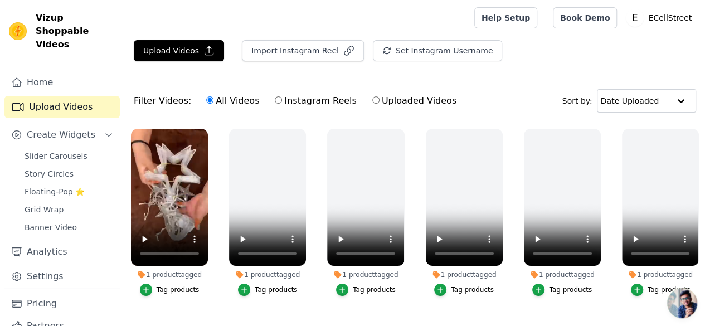
click at [355, 73] on div "Upload Videos Import Instagram Reel Set Instagram Username Import Latest IG Ree…" at bounding box center [415, 226] width 580 height 373
click at [168, 58] on button "Upload Videos" at bounding box center [179, 50] width 90 height 21
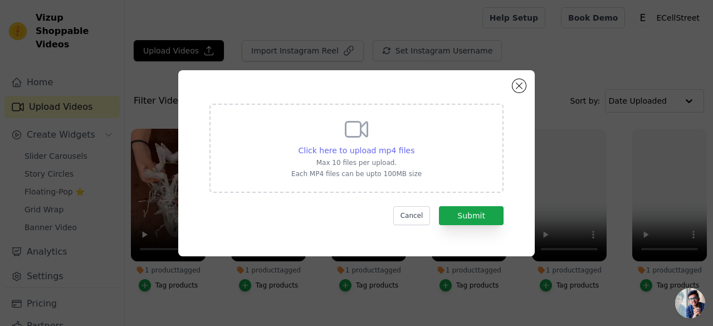
click at [355, 149] on span "Click here to upload mp4 files" at bounding box center [357, 150] width 116 height 9
click at [355, 145] on input "Click here to upload mp4 files Max 10 files per upload. Each MP4 files can be u…" at bounding box center [414, 144] width 1 height 1
type input "C:\fakepath\#amazing Retractable Car Charger with Dual Retractable Cords, Type-…"
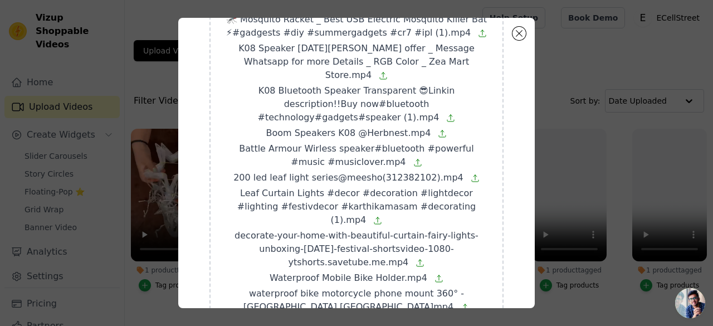
scroll to position [441, 0]
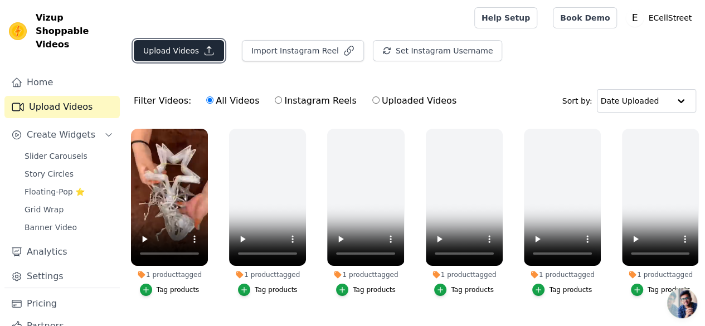
click at [167, 47] on button "Upload Videos" at bounding box center [179, 50] width 90 height 21
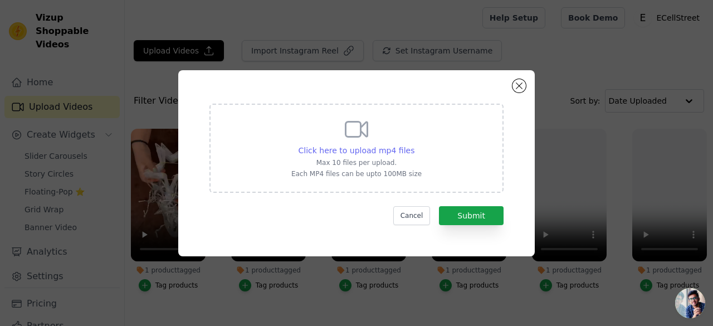
click at [355, 146] on span "Click here to upload mp4 files" at bounding box center [357, 150] width 116 height 9
click at [355, 145] on input "Click here to upload mp4 files Max 10 files per upload. Each MP4 files can be u…" at bounding box center [414, 144] width 1 height 1
type input "C:\fakepath\K08 Speaker Diwali Dhamaka offer _ Message Whatsapp for more Detail…"
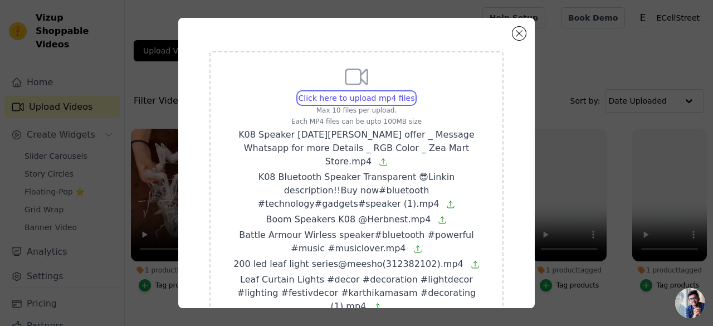
scroll to position [158, 0]
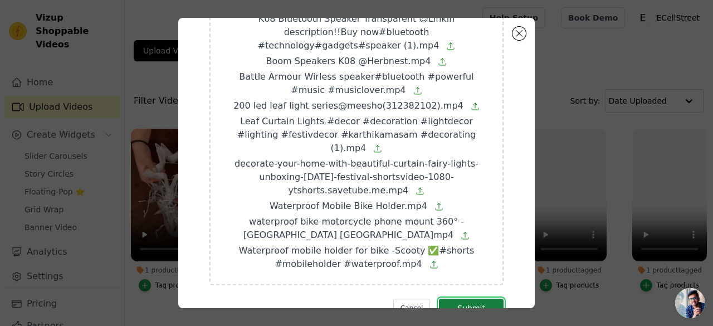
click at [355, 299] on button "Submit" at bounding box center [471, 308] width 65 height 19
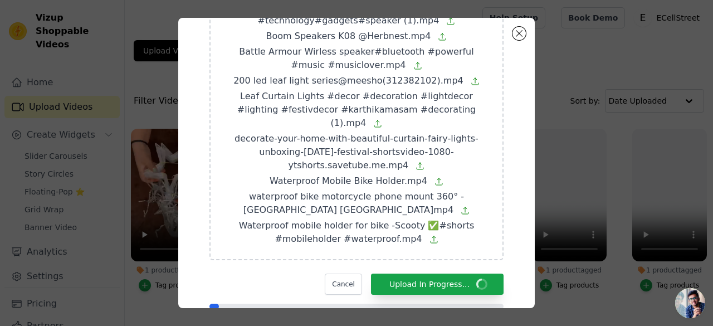
scroll to position [191, 0]
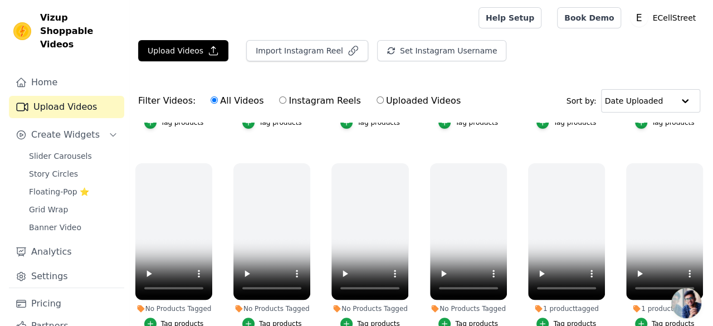
scroll to position [223, 0]
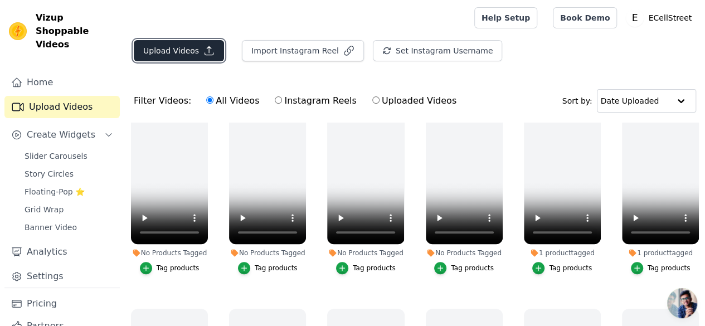
click at [194, 54] on button "Upload Videos" at bounding box center [179, 50] width 90 height 21
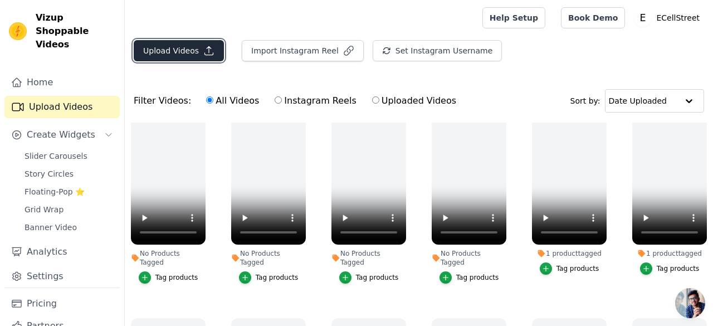
scroll to position [225, 0]
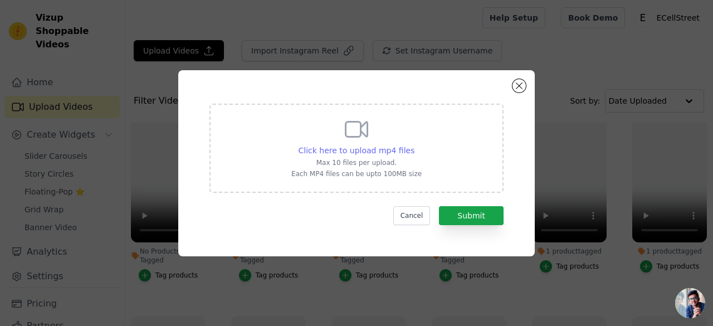
click at [343, 152] on span "Click here to upload mp4 files" at bounding box center [357, 150] width 116 height 9
click at [414, 145] on input "Click here to upload mp4 files Max 10 files per upload. Each MP4 files can be u…" at bounding box center [414, 144] width 1 height 1
type input "C:\fakepath\4-In-1 Car Charger #caressentials #4in1 #carcharger (1).mp4"
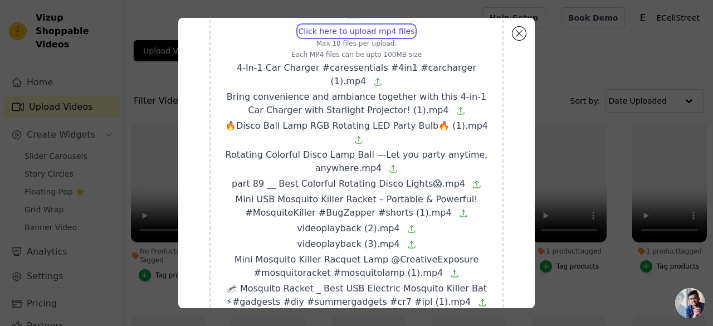
scroll to position [118, 0]
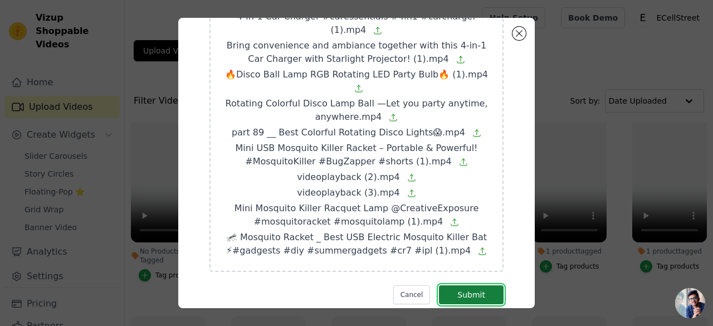
click at [475, 285] on button "Submit" at bounding box center [471, 294] width 65 height 19
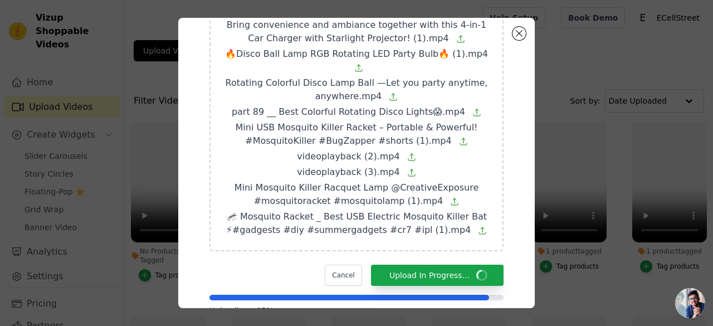
scroll to position [150, 0]
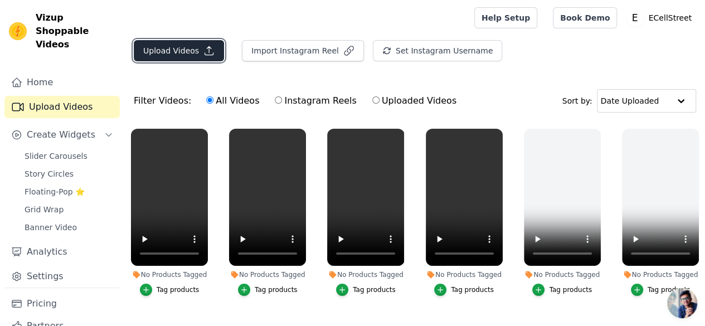
click at [167, 45] on button "Upload Videos" at bounding box center [179, 50] width 90 height 21
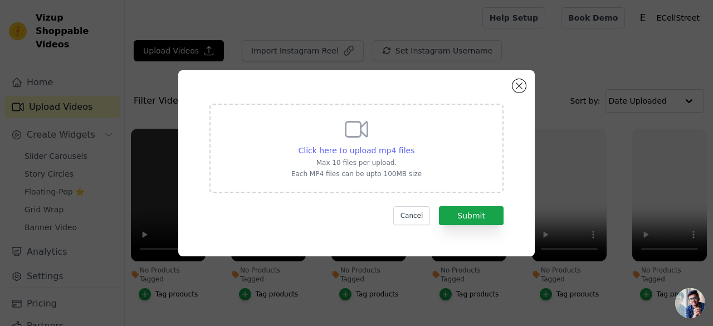
click at [366, 150] on span "Click here to upload mp4 files" at bounding box center [357, 150] width 116 height 9
click at [414, 145] on input "Click here to upload mp4 files Max 10 files per upload. Each MP4 files can be u…" at bounding box center [414, 144] width 1 height 1
type input "C:\fakepath\#amazing Retractable Car Charger with Dual Retractable Cords, Type-…"
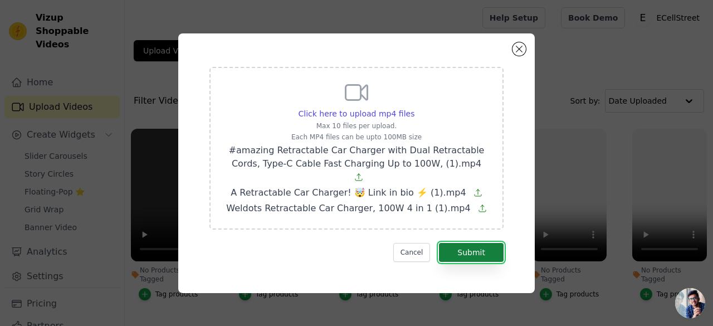
click at [480, 243] on button "Submit" at bounding box center [471, 252] width 65 height 19
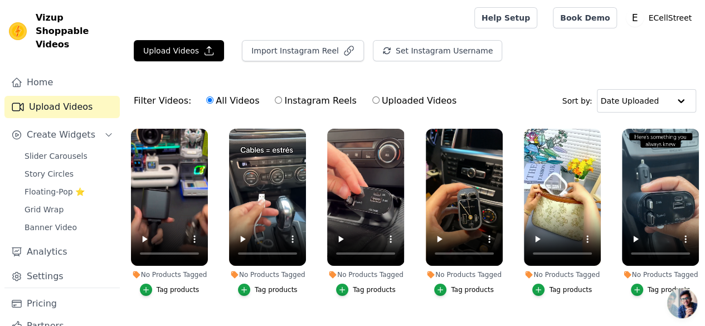
click at [190, 65] on div "Upload Videos Import Instagram Reel Set Instagram Username Import Latest IG Ree…" at bounding box center [415, 55] width 580 height 30
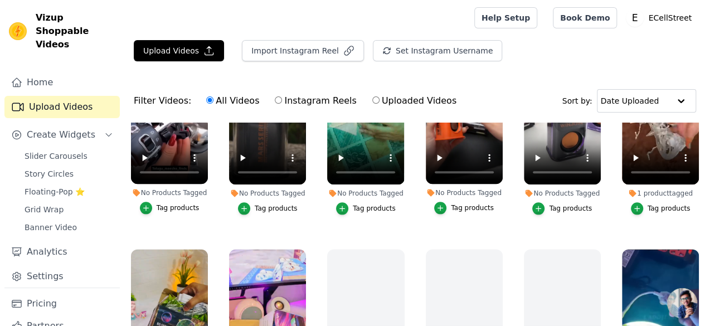
scroll to position [669, 0]
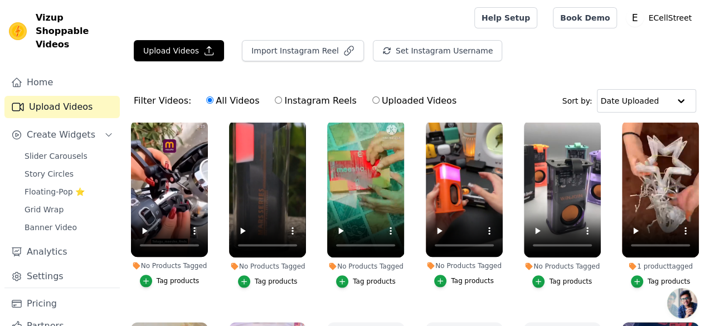
click at [561, 277] on div "Tag products" at bounding box center [570, 281] width 43 height 9
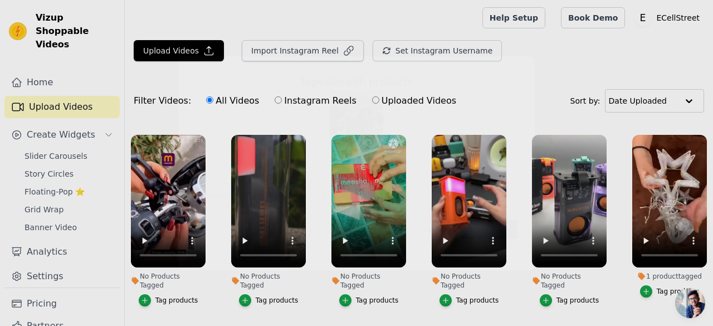
scroll to position [620, 0]
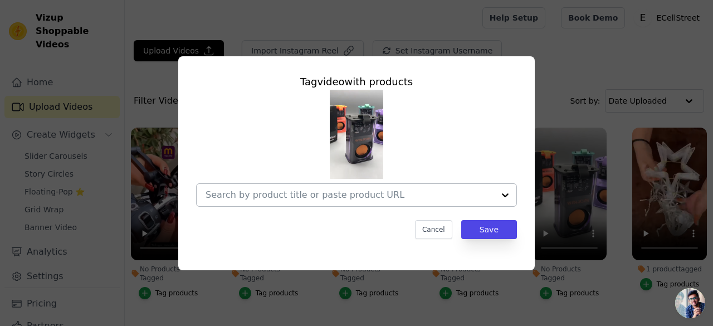
click at [411, 202] on div at bounding box center [350, 195] width 289 height 22
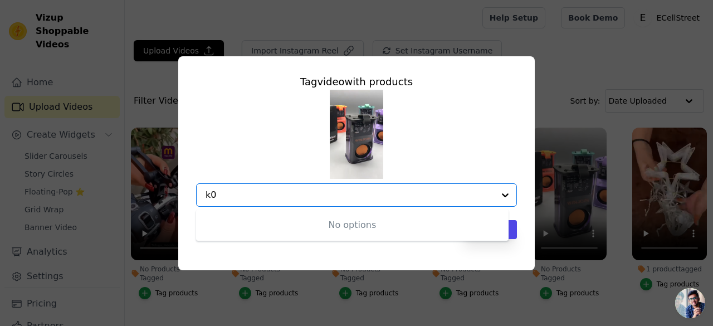
type input "k"
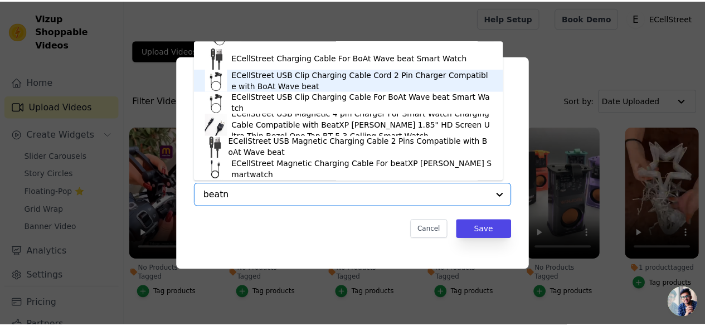
scroll to position [0, 0]
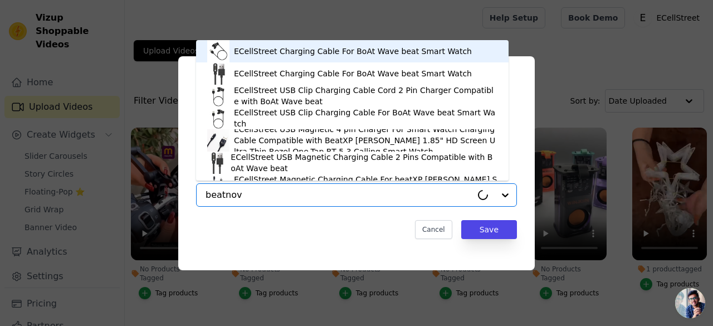
type input "beatnova"
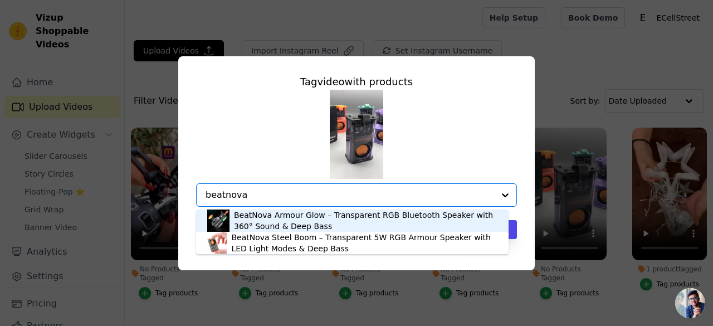
click at [278, 224] on div "BeatNova Armour Glow – Transparent RGB Bluetooth Speaker with 360° Sound & Deep…" at bounding box center [366, 221] width 264 height 22
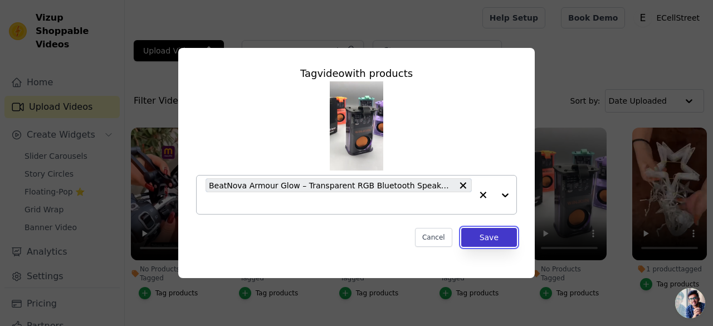
click at [493, 244] on button "Save" at bounding box center [489, 237] width 56 height 19
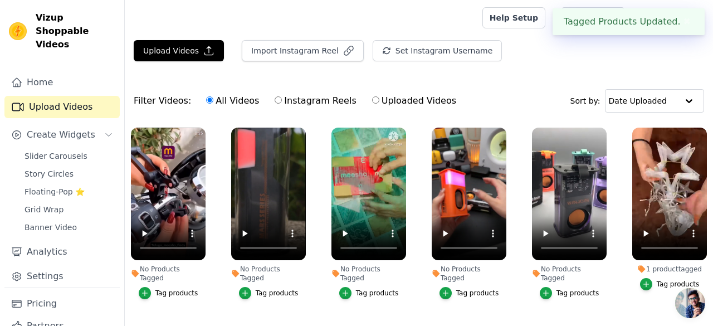
scroll to position [613, 0]
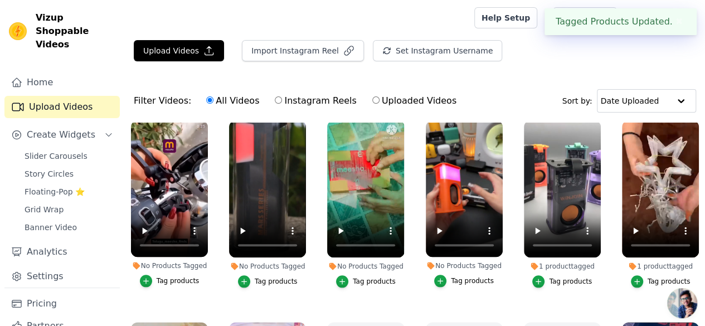
click at [454, 261] on div "No Products Tagged" at bounding box center [464, 265] width 77 height 9
click at [459, 276] on div "Tag products" at bounding box center [472, 280] width 43 height 9
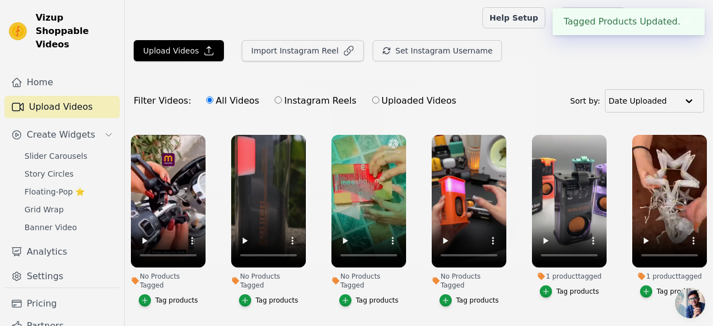
scroll to position [620, 0]
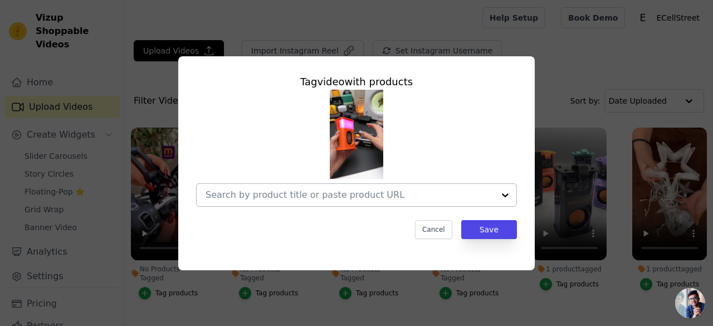
click at [294, 195] on input "No Products Tagged Tag video with products Cancel Save Tag products" at bounding box center [350, 195] width 289 height 11
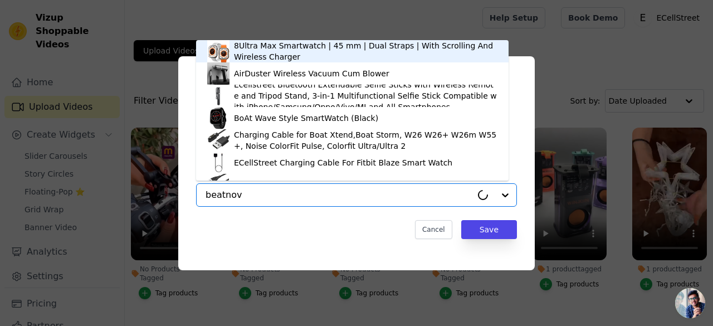
type input "beatnova"
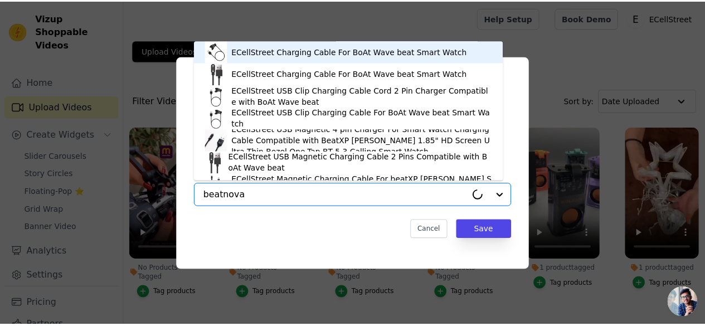
scroll to position [0, 0]
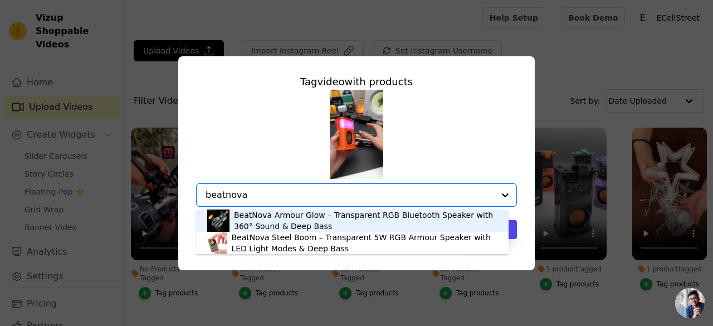
click at [281, 224] on div "BeatNova Armour Glow – Transparent RGB Bluetooth Speaker with 360° Sound & Deep…" at bounding box center [366, 221] width 264 height 22
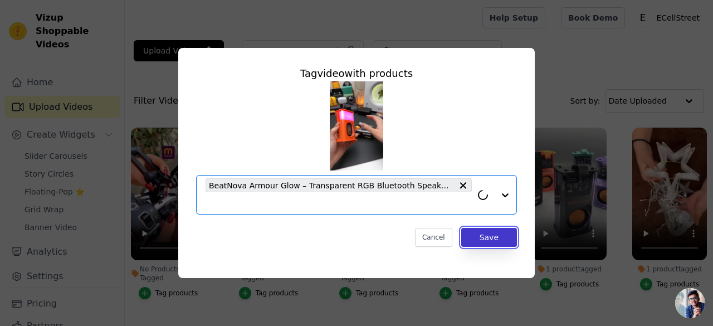
click at [482, 236] on button "Save" at bounding box center [489, 237] width 56 height 19
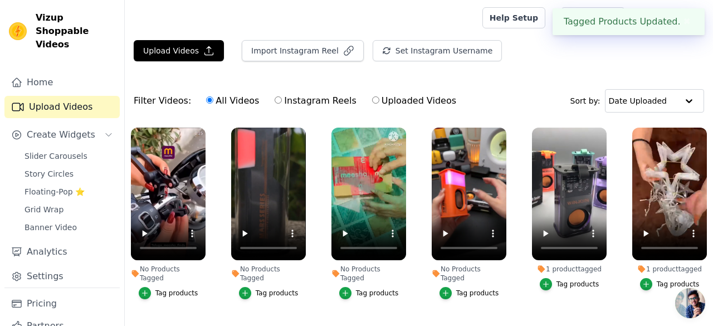
scroll to position [613, 0]
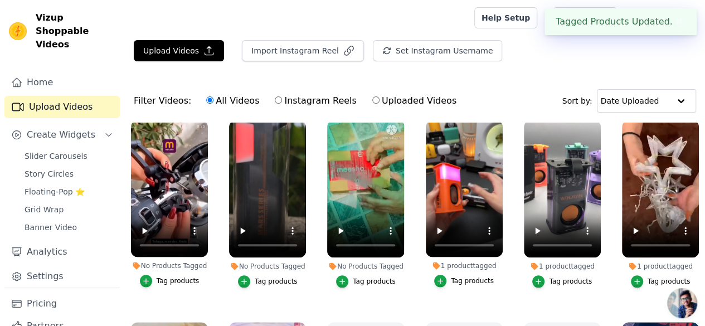
click at [383, 277] on div "Tag products" at bounding box center [374, 281] width 43 height 9
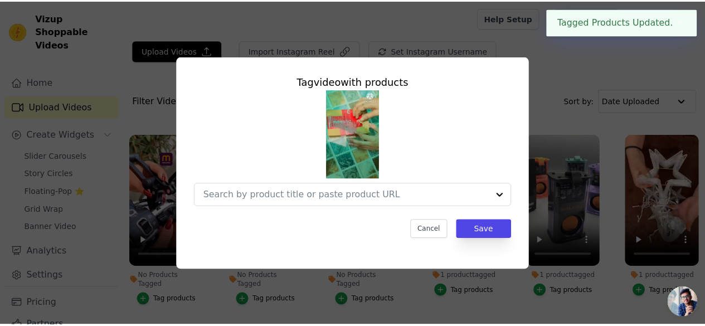
scroll to position [620, 0]
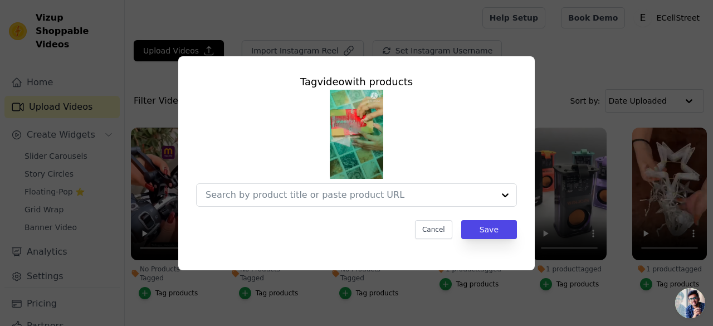
click at [357, 105] on img at bounding box center [357, 134] width 54 height 89
click at [431, 229] on button "Cancel" at bounding box center [433, 229] width 37 height 19
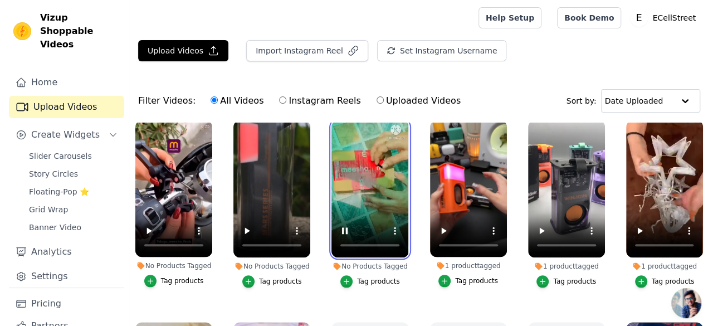
scroll to position [557, 0]
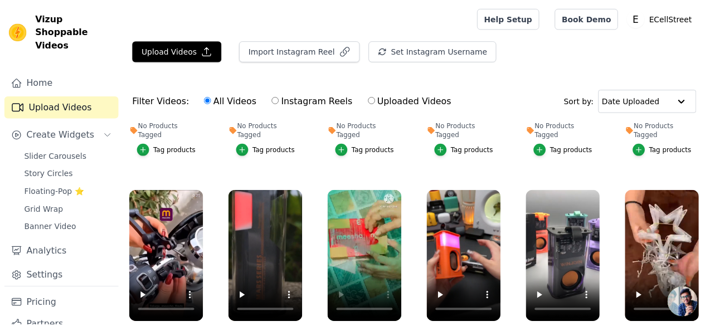
scroll to position [562, 0]
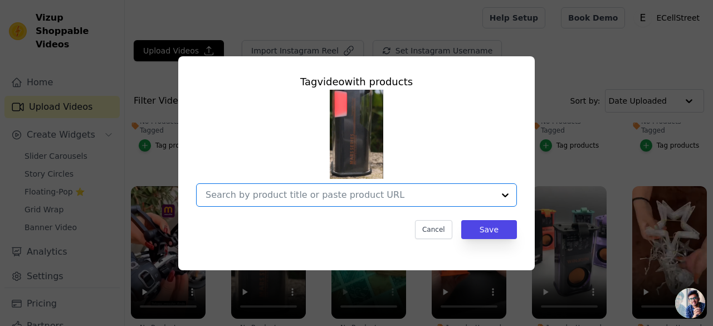
click at [247, 194] on input "No Products Tagged Tag video with products Option undefined, selected. Select i…" at bounding box center [350, 195] width 289 height 11
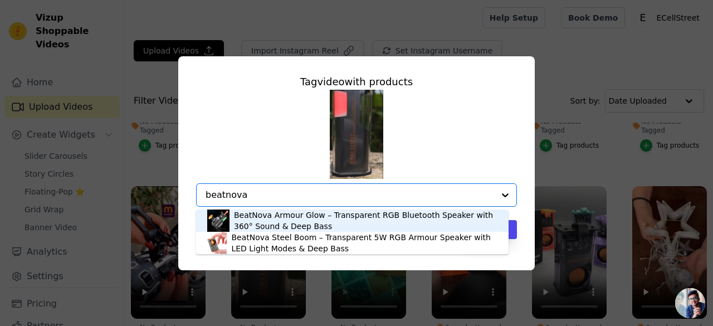
type input "beatnova"
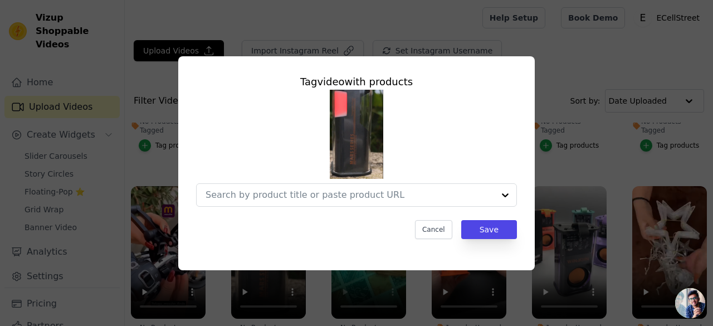
click at [273, 208] on div "Tag video with products Cancel Save" at bounding box center [356, 156] width 339 height 183
click at [328, 195] on input "No Products Tagged Tag video with products Cancel Save Tag products" at bounding box center [350, 195] width 289 height 11
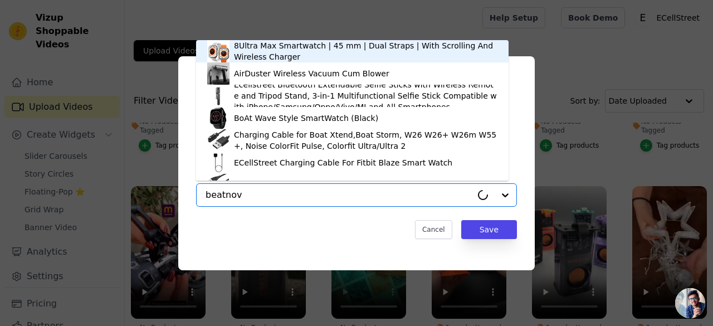
type input "beatnova"
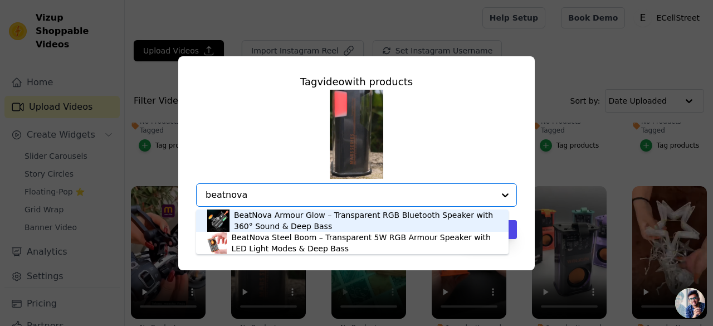
click at [285, 216] on div "BeatNova Armour Glow – Transparent RGB Bluetooth Speaker with 360° Sound & Deep…" at bounding box center [366, 221] width 264 height 22
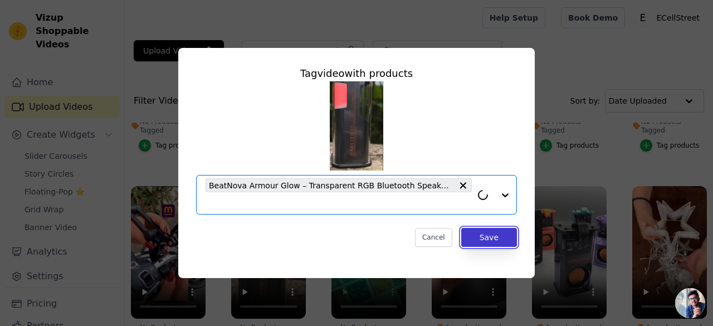
click at [479, 240] on button "Save" at bounding box center [489, 237] width 56 height 19
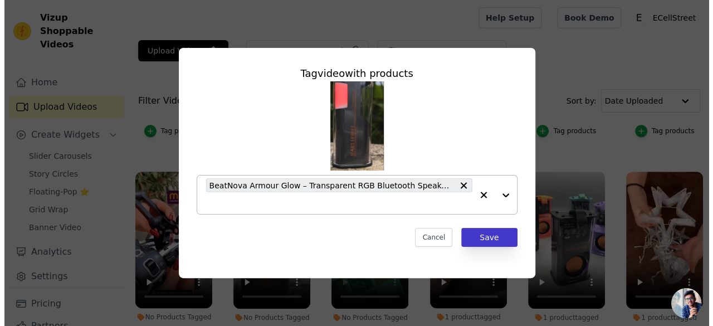
scroll to position [557, 0]
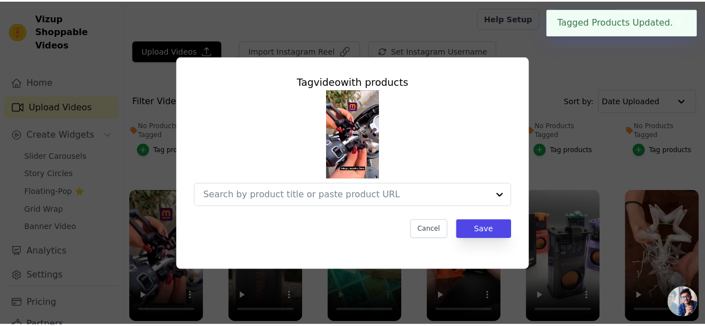
scroll to position [562, 0]
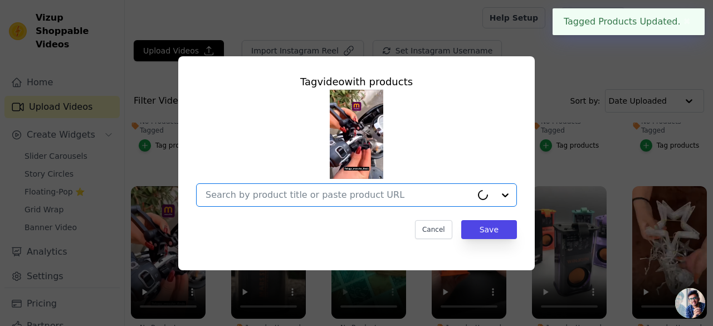
click at [221, 193] on input "No Products Tagged Tag video with products Option undefined, selected. Select i…" at bounding box center [339, 195] width 266 height 11
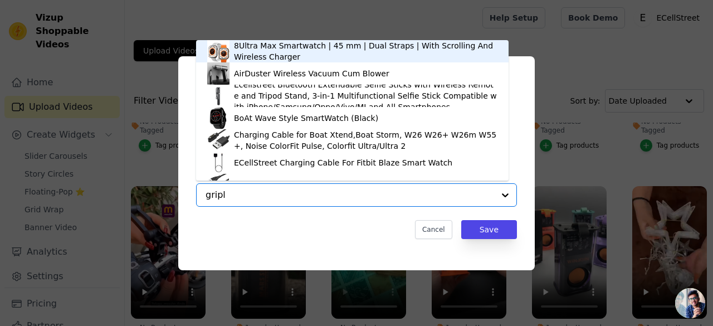
type input "griplo"
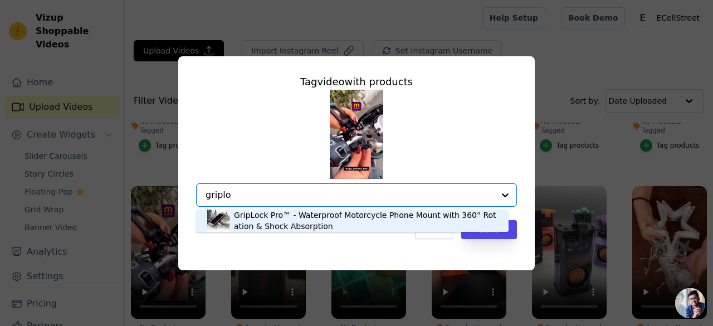
click at [287, 220] on div "GripLock Pro™ - Waterproof Motorcycle Phone Mount with 360° Rotation & Shock Ab…" at bounding box center [366, 221] width 264 height 22
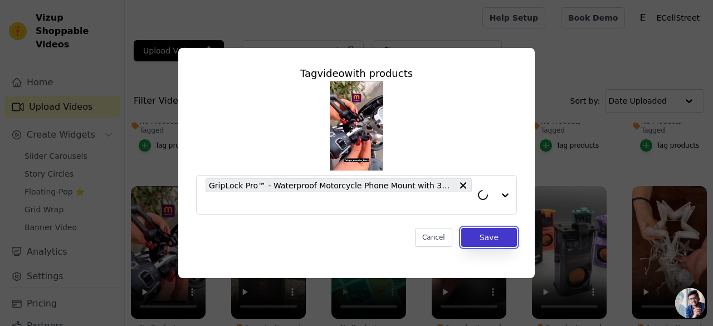
click at [501, 237] on button "Save" at bounding box center [489, 237] width 56 height 19
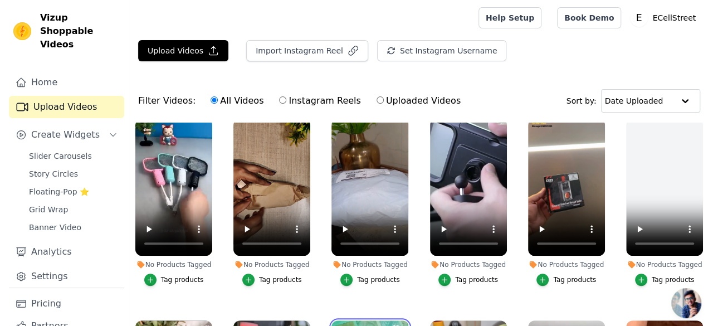
scroll to position [390, 0]
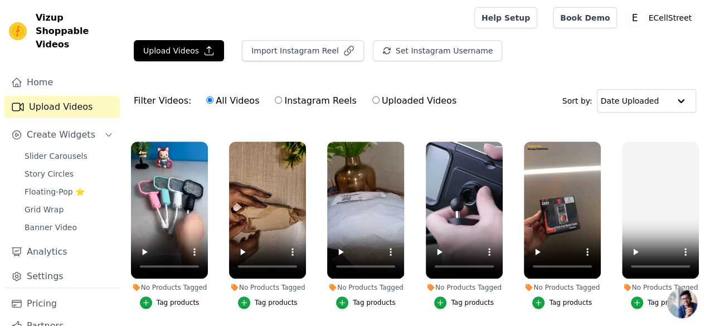
click at [651, 298] on div "Tag products" at bounding box center [669, 302] width 43 height 9
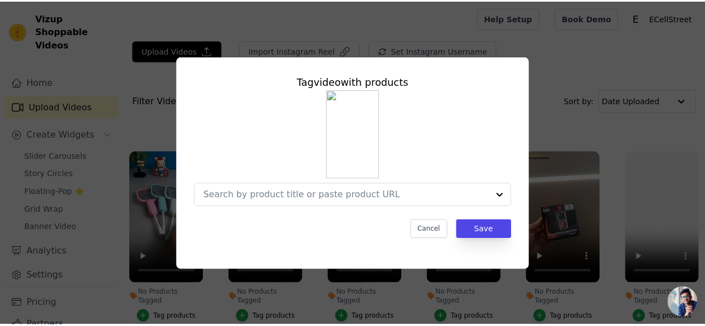
scroll to position [395, 0]
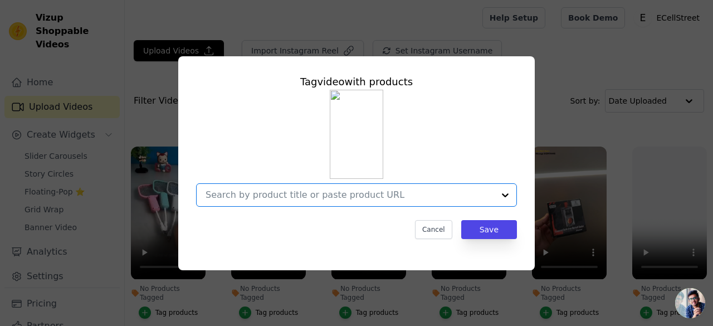
click at [304, 193] on input "No Products Tagged Tag video with products Option undefined, selected. Select i…" at bounding box center [350, 195] width 289 height 11
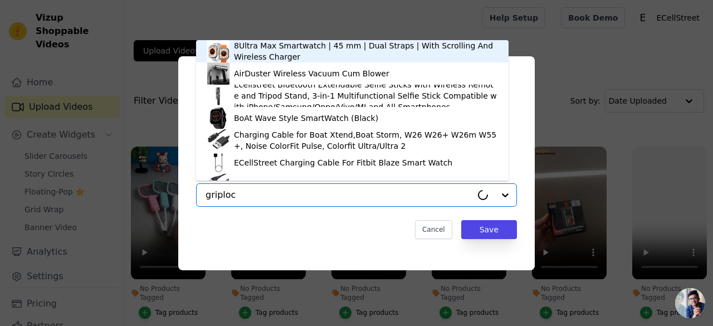
type input "griplock"
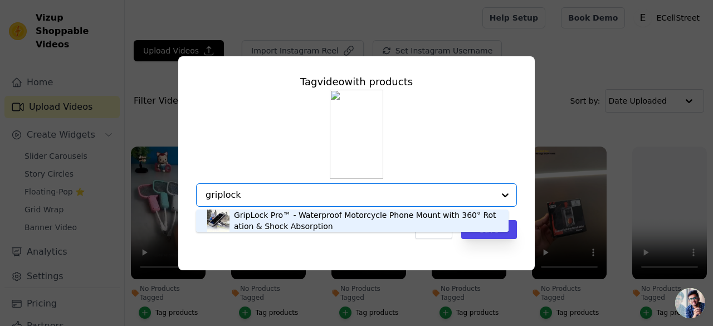
click at [256, 219] on div "GripLock Pro™ - Waterproof Motorcycle Phone Mount with 360° Rotation & Shock Ab…" at bounding box center [366, 221] width 264 height 22
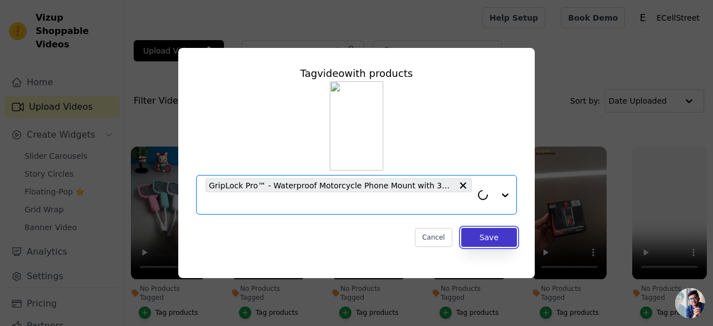
click at [483, 235] on button "Save" at bounding box center [489, 237] width 56 height 19
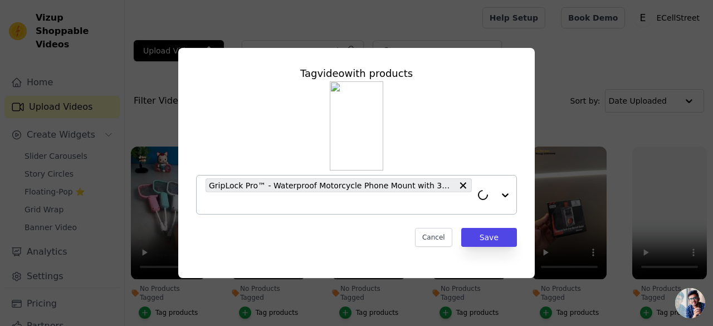
scroll to position [390, 0]
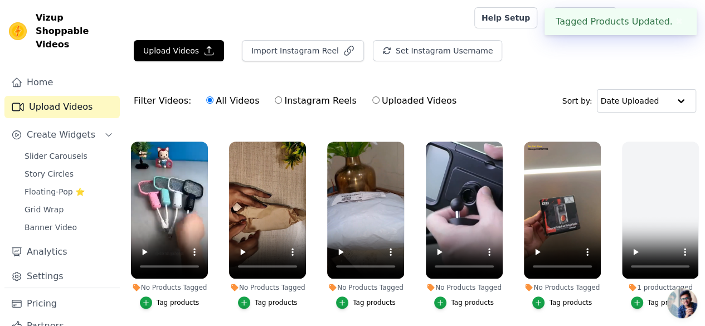
click at [552, 298] on div "Tag products" at bounding box center [570, 302] width 43 height 9
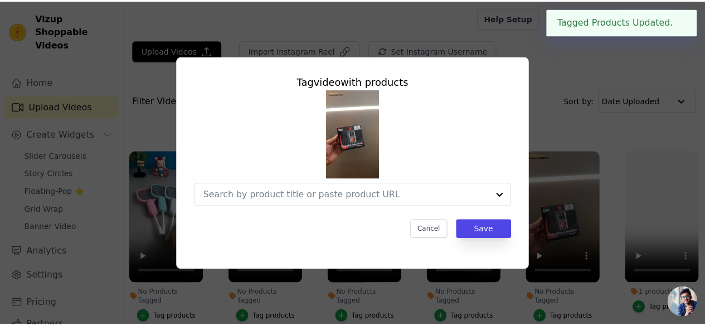
scroll to position [395, 0]
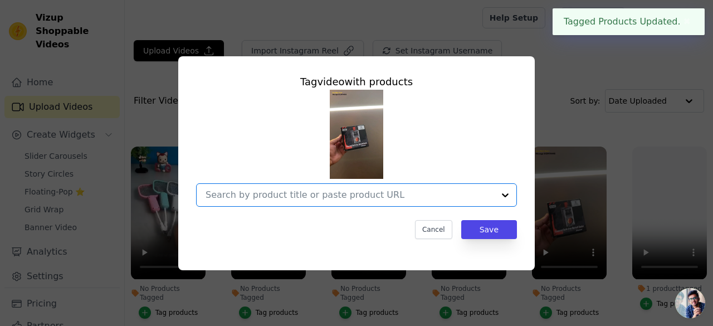
click at [343, 199] on input "No Products Tagged Tag video with products Option undefined, selected. Select i…" at bounding box center [350, 195] width 289 height 11
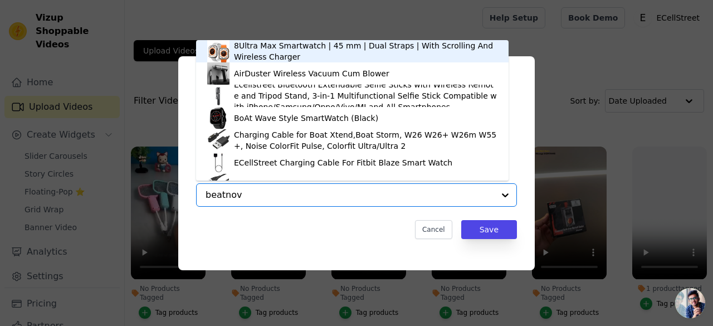
type input "beatnova"
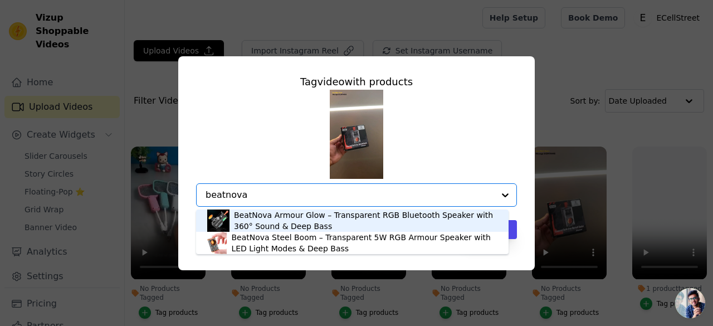
click at [305, 225] on div "BeatNova Armour Glow – Transparent RGB Bluetooth Speaker with 360° Sound & Deep…" at bounding box center [366, 221] width 264 height 22
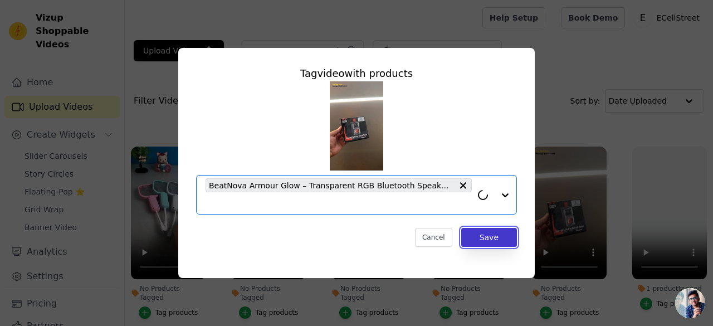
click at [480, 238] on button "Save" at bounding box center [489, 237] width 56 height 19
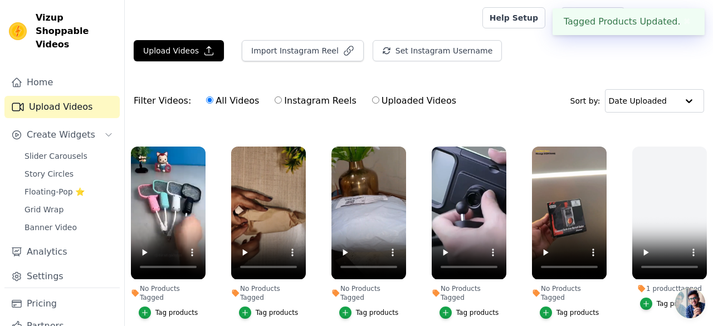
scroll to position [390, 0]
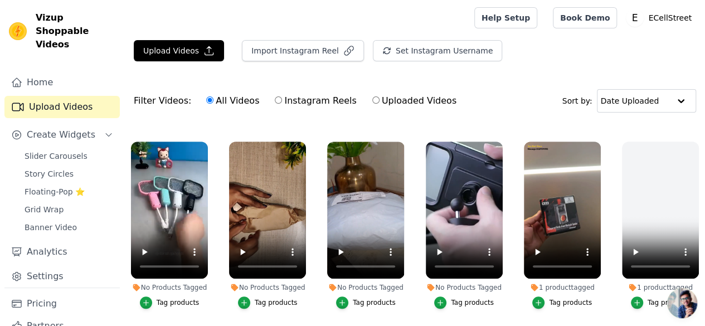
click at [464, 298] on div "Tag products" at bounding box center [472, 302] width 43 height 9
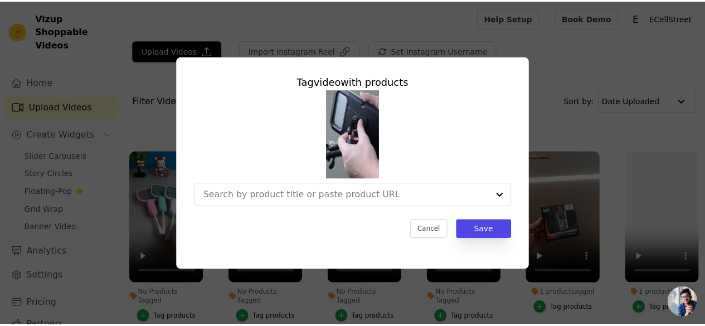
scroll to position [395, 0]
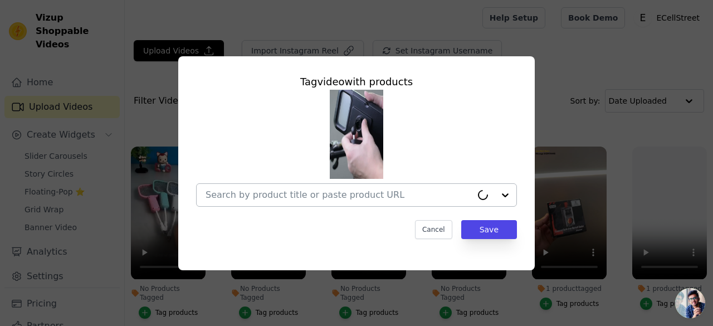
click at [349, 180] on div at bounding box center [356, 148] width 321 height 117
click at [349, 200] on input "No Products Tagged Tag video with products Cancel Save Tag products" at bounding box center [350, 195] width 289 height 11
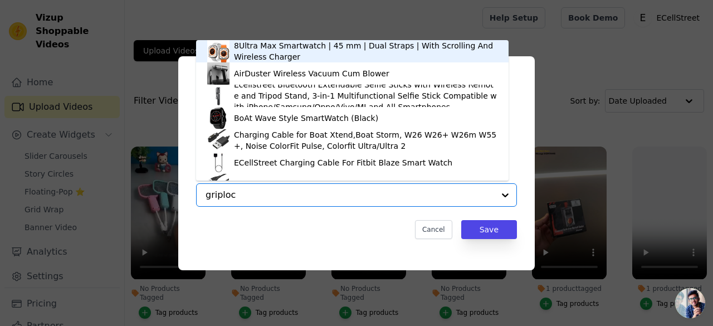
type input "griplock"
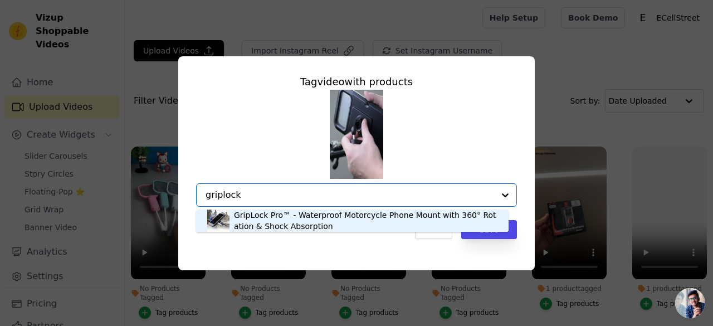
click at [240, 223] on div "GripLock Pro™ - Waterproof Motorcycle Phone Mount with 360° Rotation & Shock Ab…" at bounding box center [366, 221] width 264 height 22
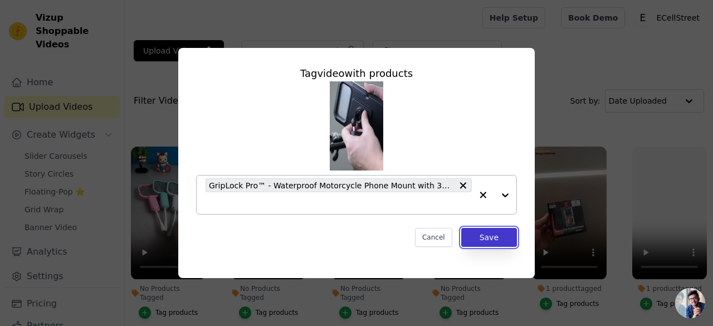
click at [497, 239] on button "Save" at bounding box center [489, 237] width 56 height 19
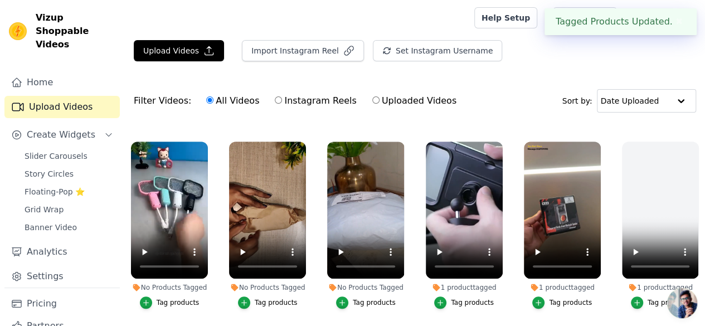
click at [366, 298] on div "Tag products" at bounding box center [374, 302] width 43 height 9
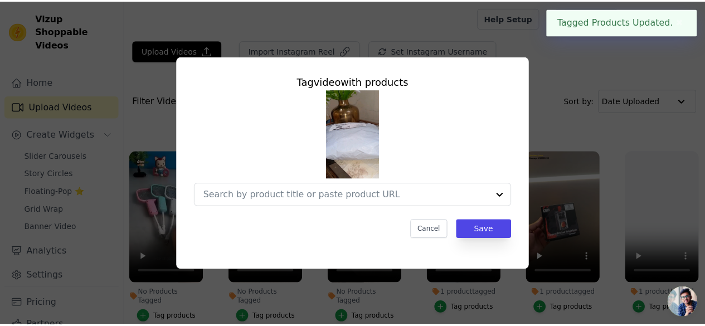
scroll to position [395, 0]
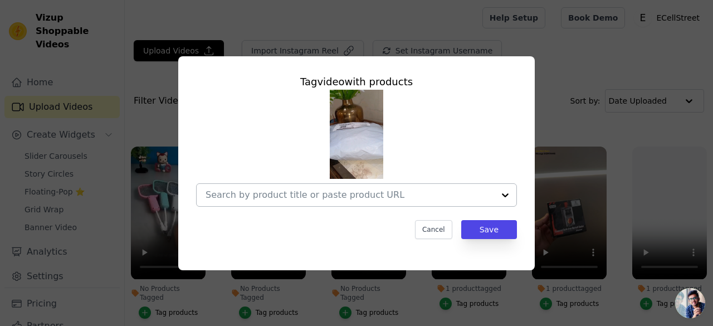
click at [273, 187] on div at bounding box center [350, 195] width 289 height 22
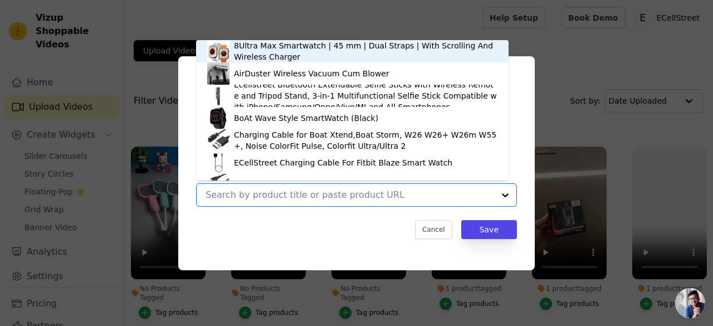
click at [273, 195] on input "No Products Tagged Tag video with products 8Ultra Max Smartwatch | 45 mm | Dual…" at bounding box center [350, 195] width 289 height 11
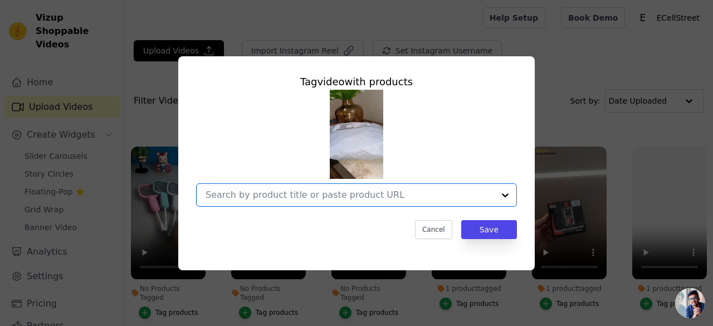
click at [273, 195] on input "No Products Tagged Tag video with products Option undefined, selected. Select i…" at bounding box center [350, 195] width 289 height 11
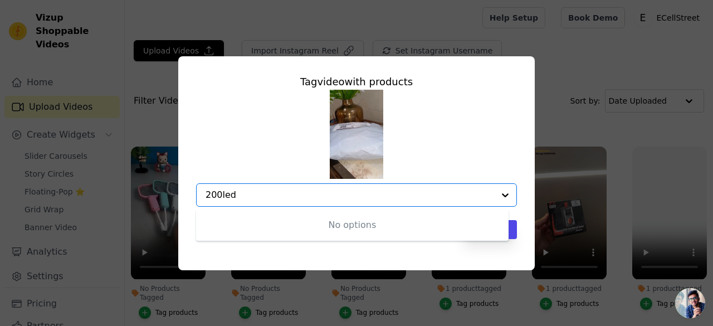
type input "200 led"
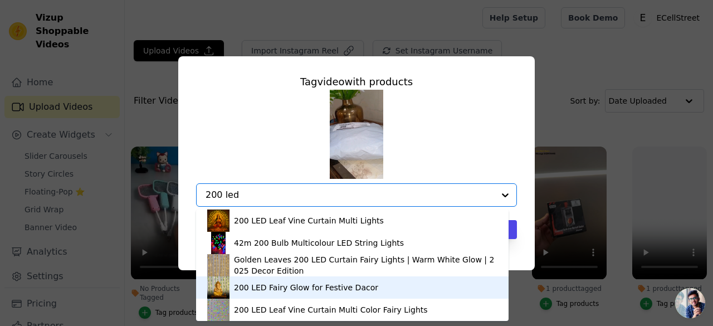
click at [269, 286] on div "200 LED Fairy Glow for Festive Dacor" at bounding box center [306, 287] width 144 height 11
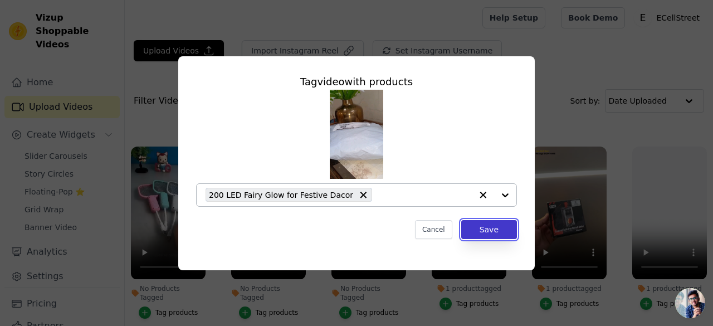
click at [497, 227] on button "Save" at bounding box center [489, 229] width 56 height 19
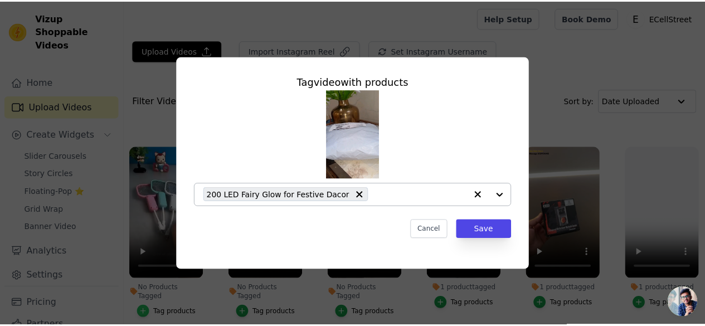
scroll to position [390, 0]
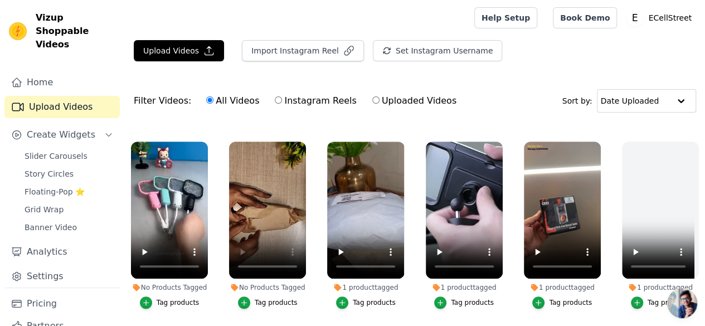
click at [263, 298] on div "Tag products" at bounding box center [276, 302] width 43 height 9
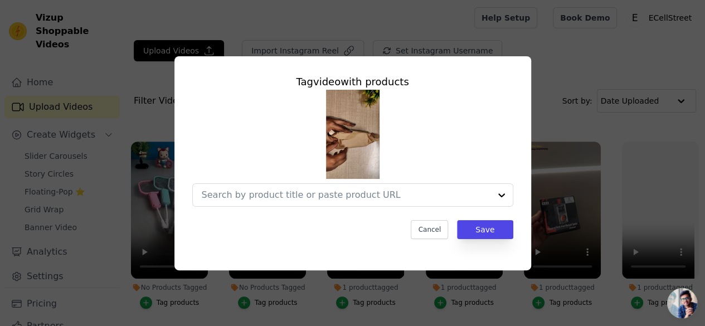
scroll to position [395, 0]
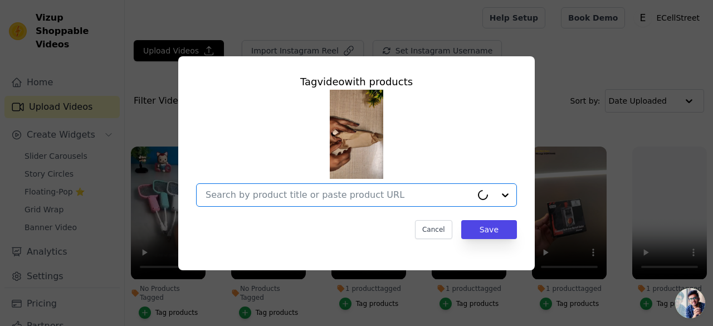
click at [256, 195] on input "No Products Tagged Tag video with products Option undefined, selected. Select i…" at bounding box center [339, 195] width 266 height 11
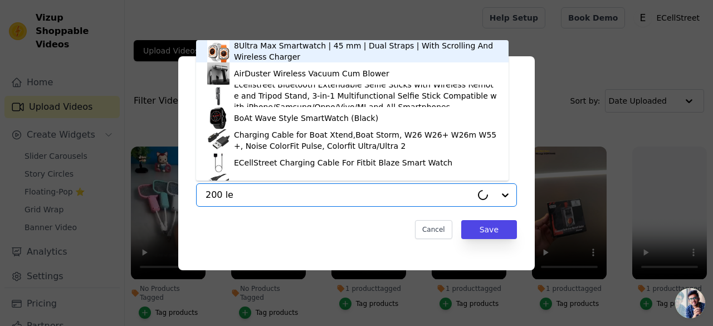
type input "200 led"
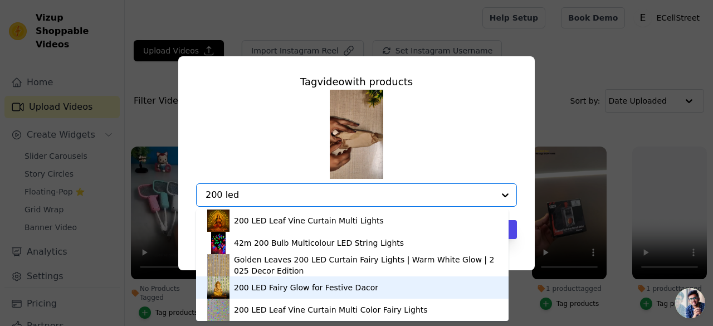
click at [256, 286] on div "200 LED Fairy Glow for Festive Dacor" at bounding box center [306, 287] width 144 height 11
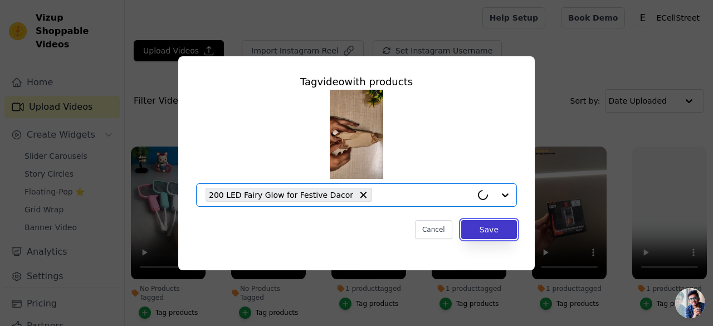
click at [482, 232] on button "Save" at bounding box center [489, 229] width 56 height 19
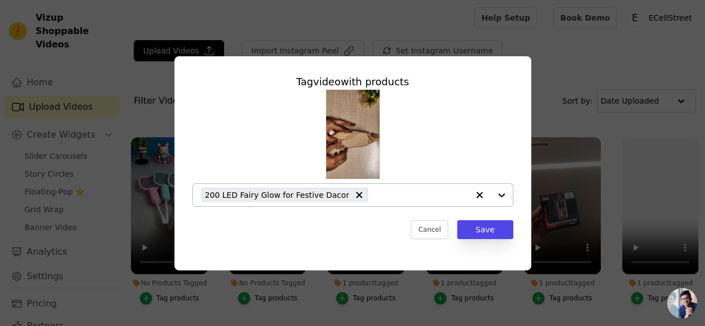
scroll to position [390, 0]
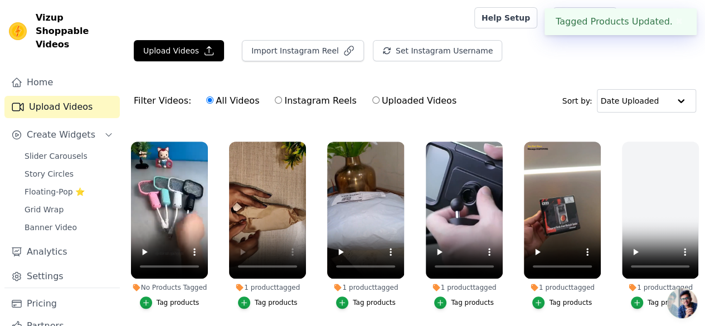
click at [166, 298] on div "Tag products" at bounding box center [178, 302] width 43 height 9
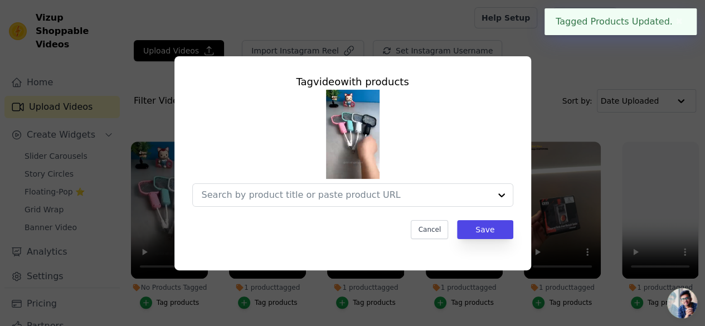
scroll to position [395, 0]
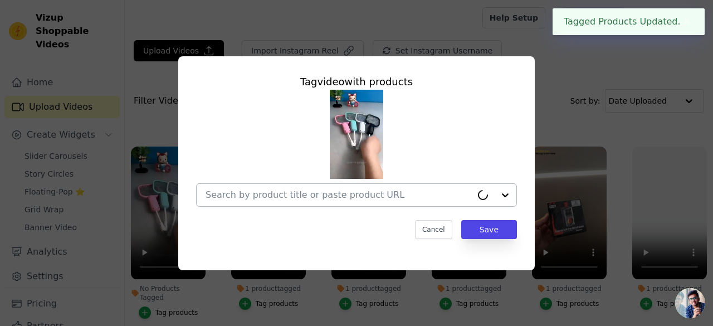
drag, startPoint x: 235, startPoint y: 185, endPoint x: 235, endPoint y: 192, distance: 6.7
click at [235, 186] on div at bounding box center [339, 195] width 266 height 22
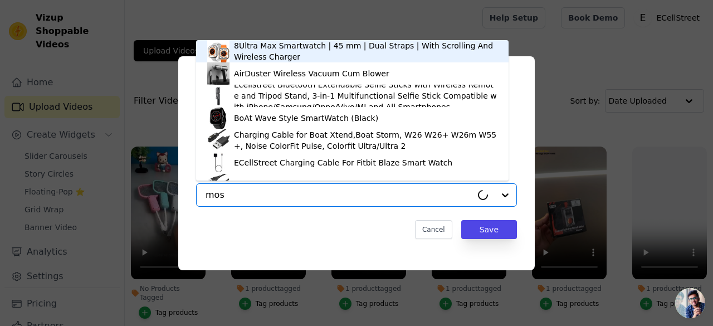
type input "mosq"
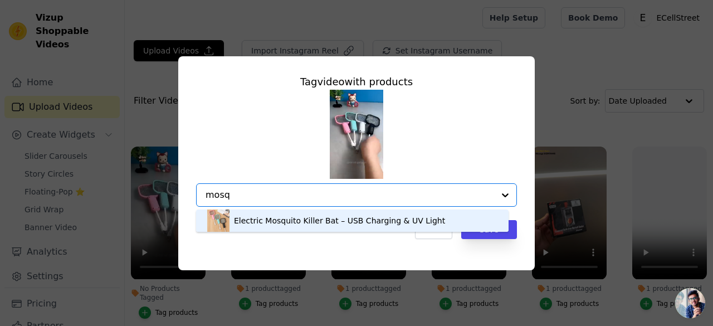
click at [250, 218] on div "Electric Mosquito Killer Bat – USB Charging & UV Light" at bounding box center [339, 220] width 211 height 11
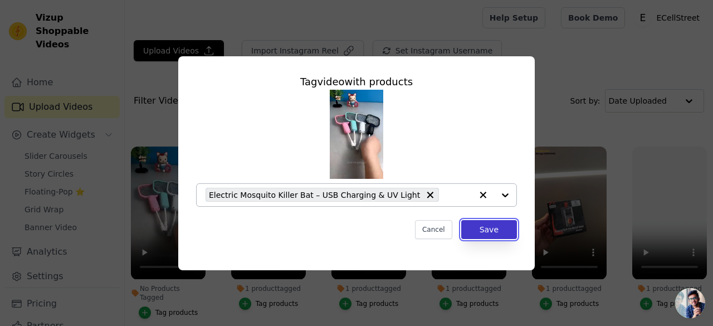
click at [475, 228] on button "Save" at bounding box center [489, 229] width 56 height 19
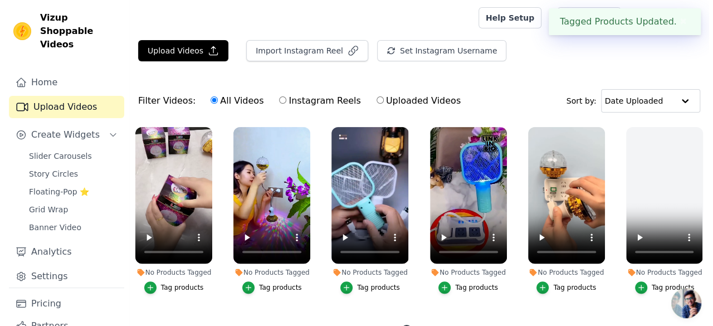
scroll to position [167, 0]
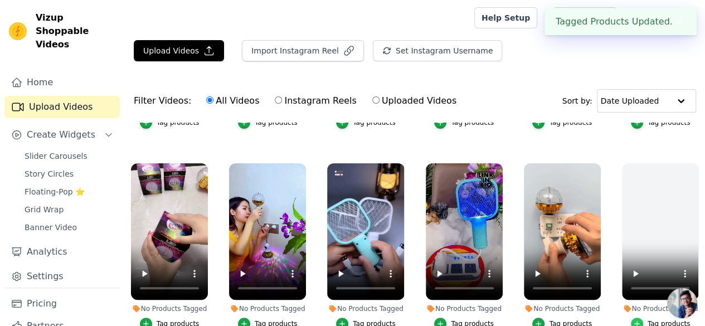
click at [637, 320] on icon "button" at bounding box center [637, 324] width 8 height 8
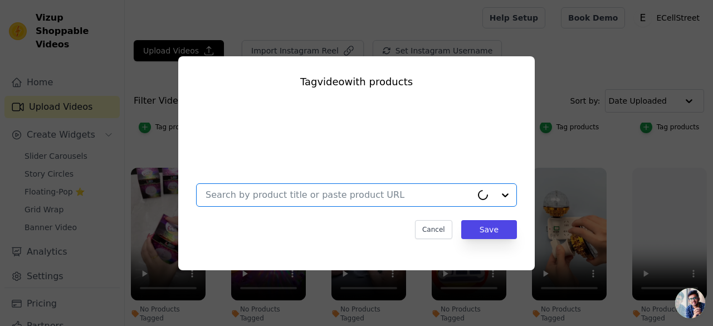
click at [319, 191] on input "No Products Tagged Tag video with products Option undefined, selected. Select i…" at bounding box center [339, 195] width 266 height 11
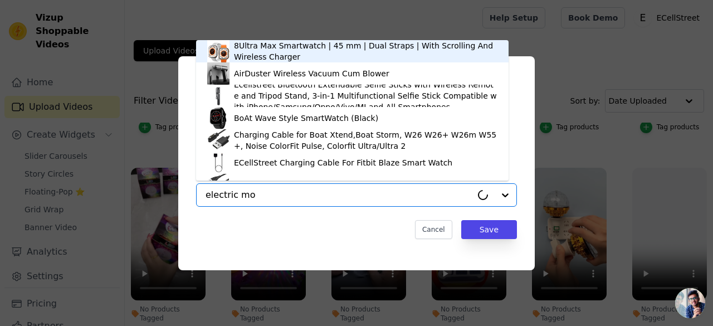
type input "electric mos"
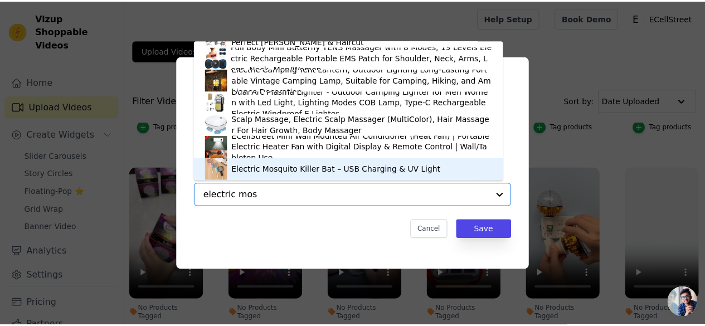
scroll to position [0, 0]
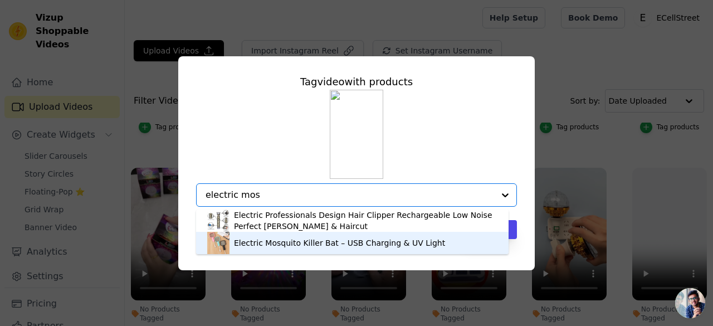
click at [273, 249] on div "Electric Mosquito Killer Bat – USB Charging & UV Light" at bounding box center [352, 243] width 290 height 22
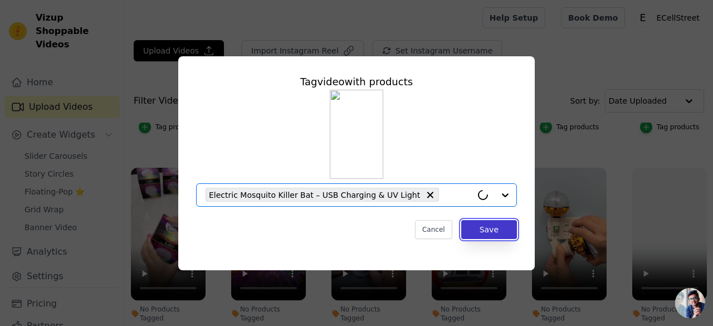
click at [480, 230] on button "Save" at bounding box center [489, 229] width 56 height 19
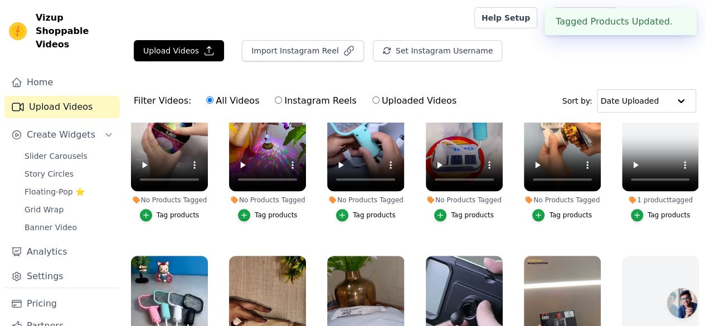
click at [552, 211] on div "Tag products" at bounding box center [570, 215] width 43 height 9
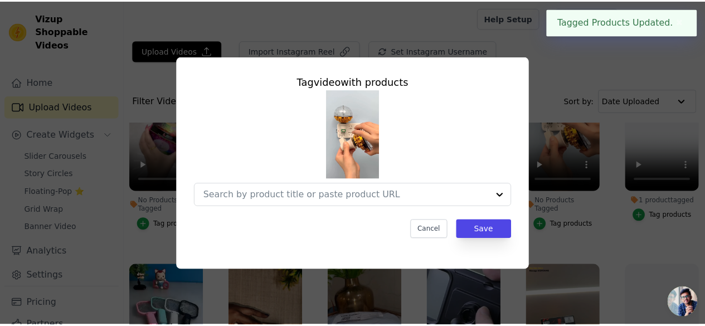
scroll to position [279, 0]
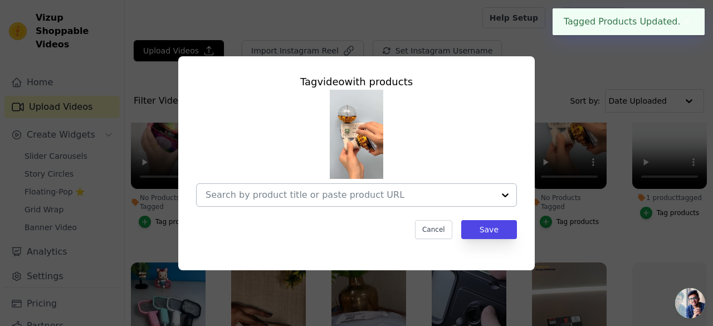
click at [324, 189] on div at bounding box center [350, 195] width 289 height 22
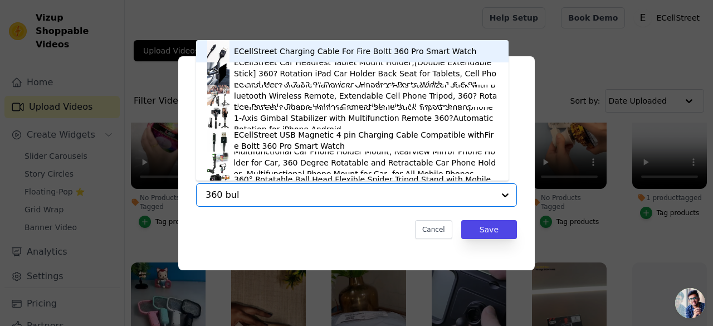
type input "360 bulb"
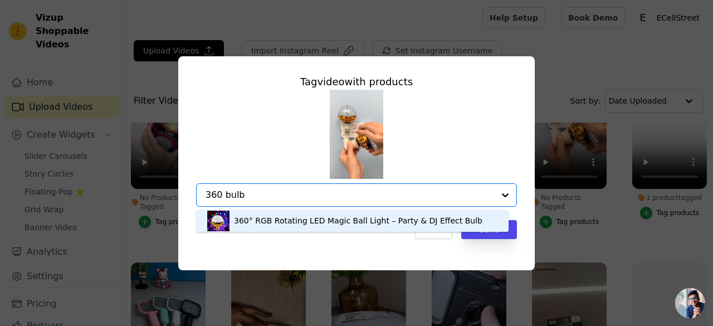
click at [324, 220] on div "360° RGB Rotating LED Magic Ball Light – Party & DJ Effect Bulb" at bounding box center [358, 220] width 249 height 11
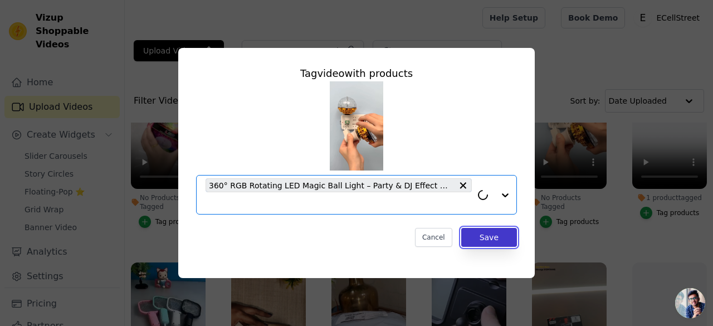
click at [487, 239] on button "Save" at bounding box center [489, 237] width 56 height 19
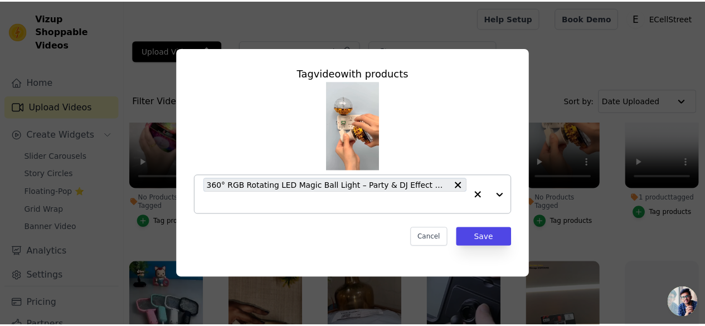
scroll to position [276, 0]
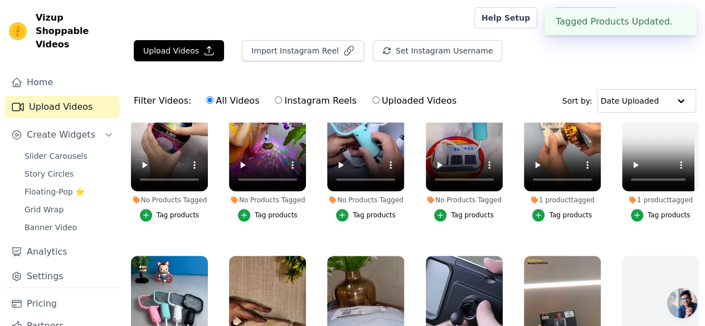
click at [460, 211] on div "Tag products" at bounding box center [472, 215] width 43 height 9
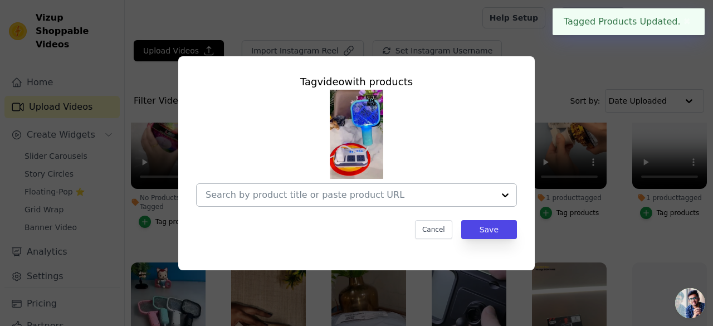
click at [305, 196] on input "No Products Tagged Tag video with products Cancel Save Tag products" at bounding box center [350, 195] width 289 height 11
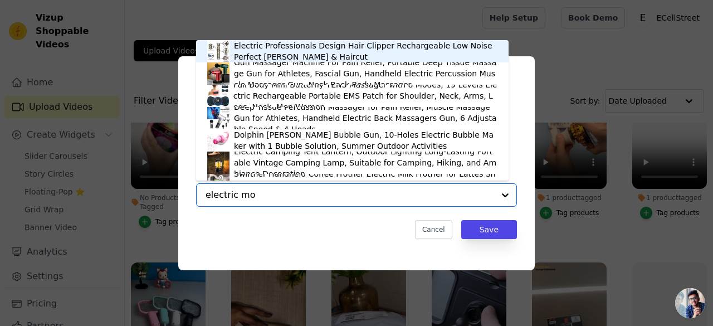
type input "electric mos"
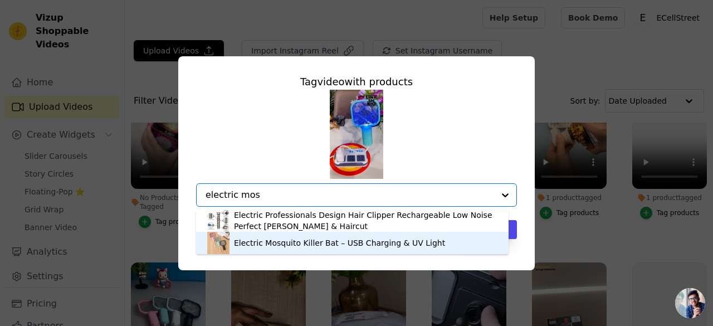
click at [258, 242] on div "Electric Mosquito Killer Bat – USB Charging & UV Light" at bounding box center [339, 242] width 211 height 11
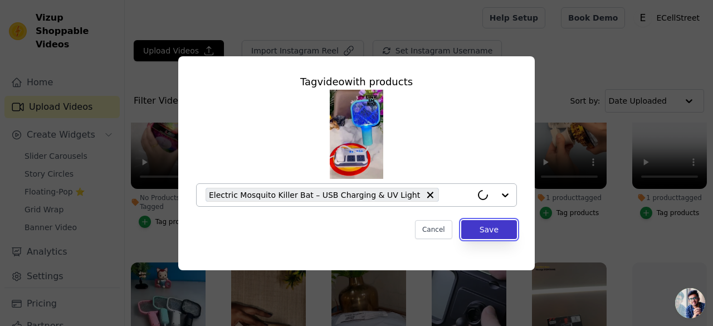
click at [493, 224] on button "Save" at bounding box center [489, 229] width 56 height 19
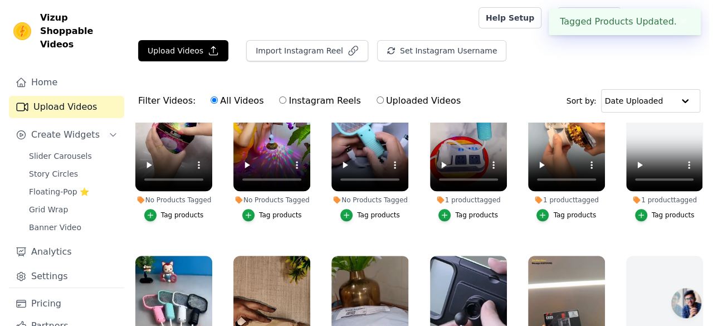
scroll to position [220, 0]
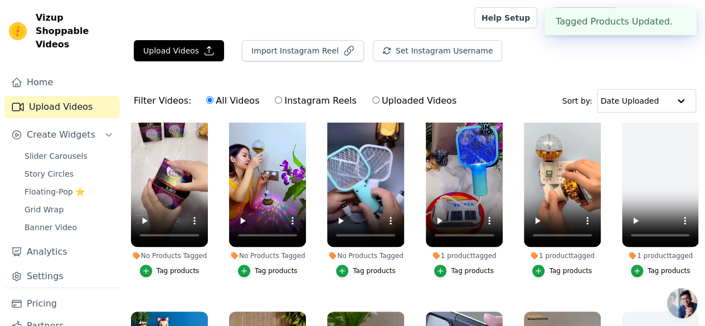
click at [356, 266] on div "Tag products" at bounding box center [374, 270] width 43 height 9
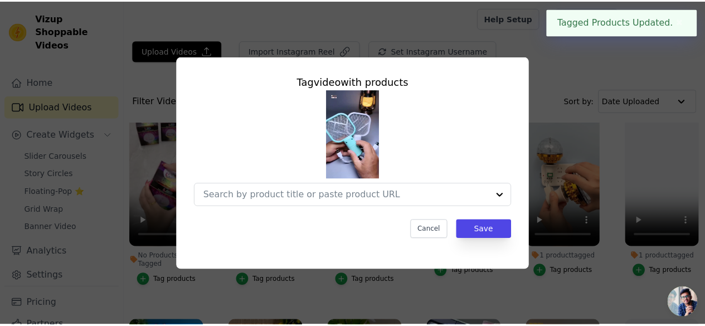
scroll to position [223, 0]
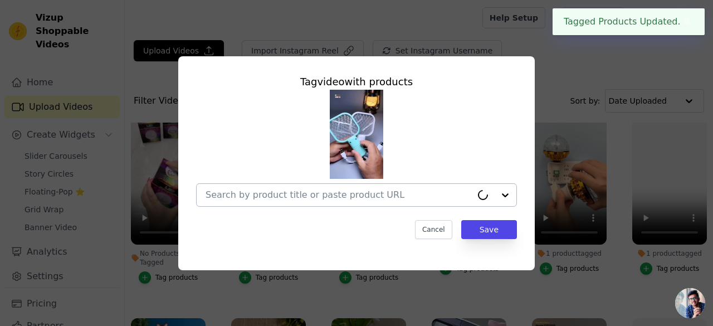
click at [317, 196] on input "No Products Tagged Tag video with products Cancel Save Tag products" at bounding box center [339, 195] width 266 height 11
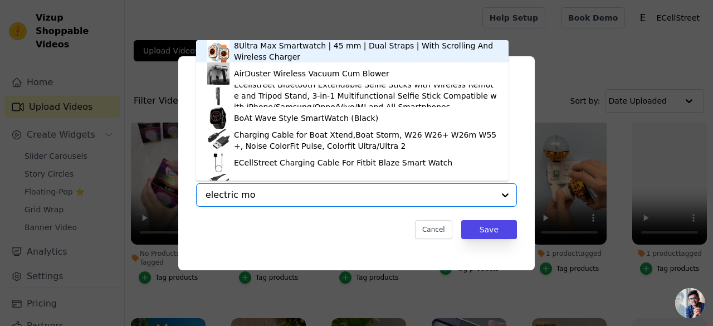
type input "electric mos"
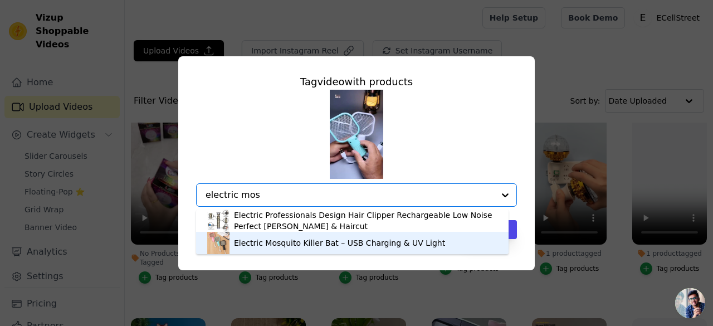
click at [285, 246] on div "Electric Mosquito Killer Bat – USB Charging & UV Light" at bounding box center [339, 242] width 211 height 11
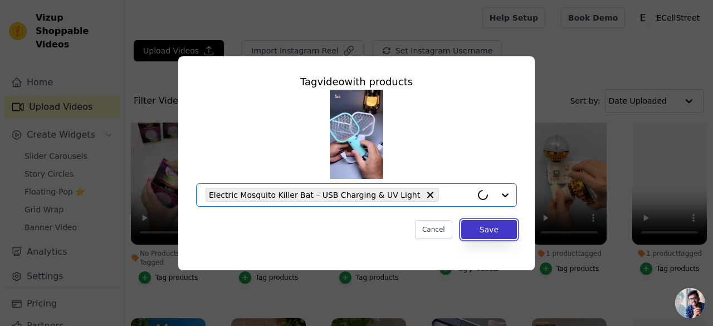
click at [489, 225] on button "Save" at bounding box center [489, 229] width 56 height 19
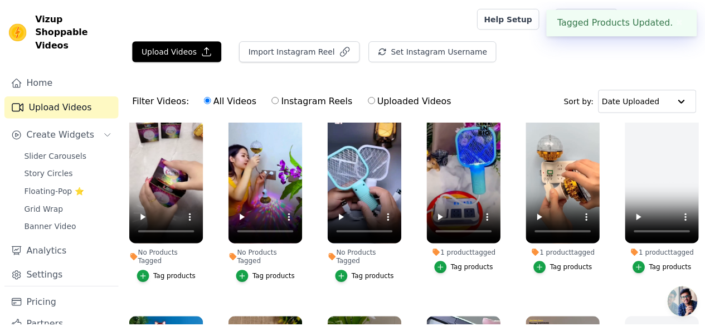
scroll to position [220, 0]
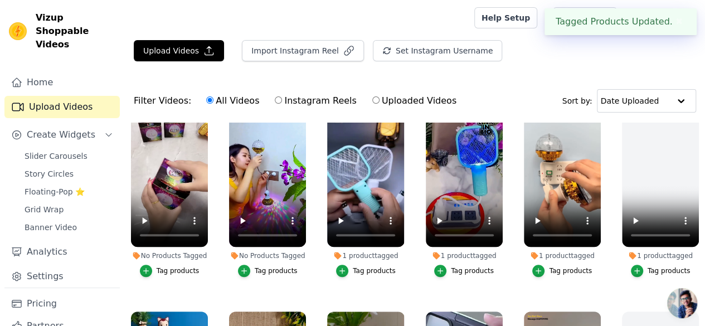
click at [260, 266] on div "Tag products" at bounding box center [276, 270] width 43 height 9
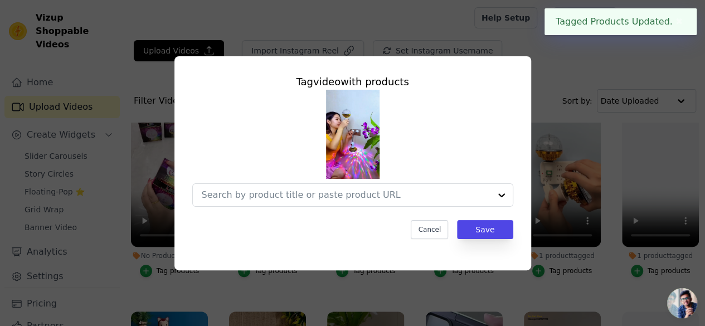
scroll to position [223, 0]
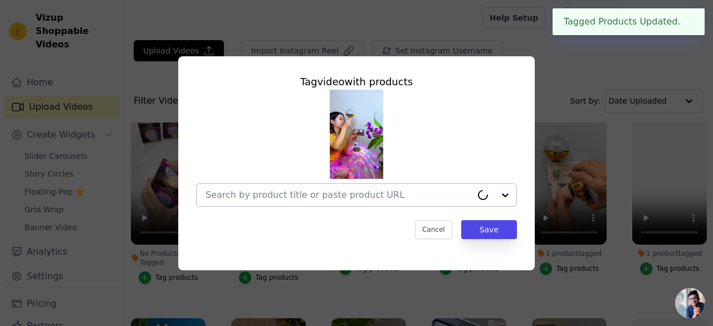
click at [260, 201] on div at bounding box center [339, 195] width 266 height 22
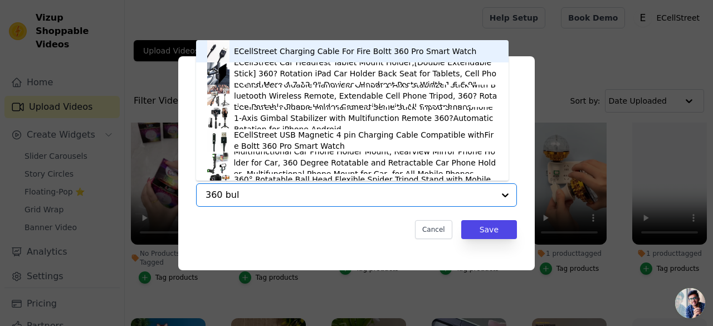
type input "360 bulb"
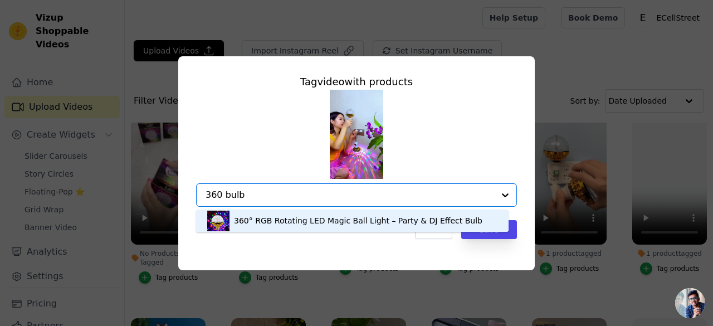
click at [250, 225] on div "360° RGB Rotating LED Magic Ball Light – Party & DJ Effect Bulb" at bounding box center [358, 220] width 249 height 11
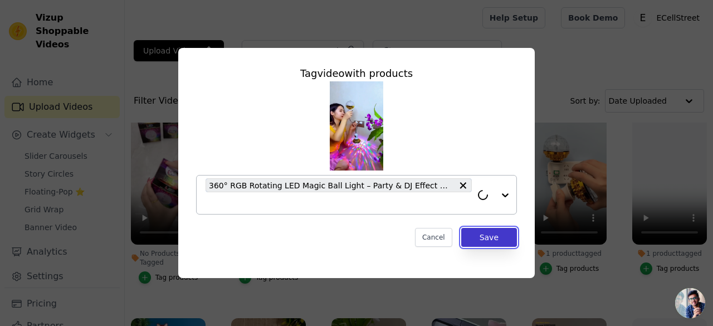
click at [480, 234] on button "Save" at bounding box center [489, 237] width 56 height 19
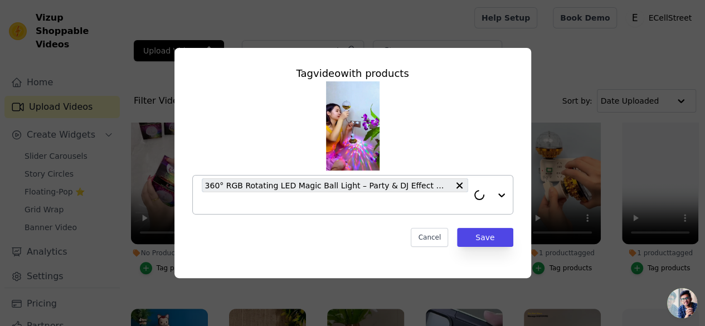
scroll to position [220, 0]
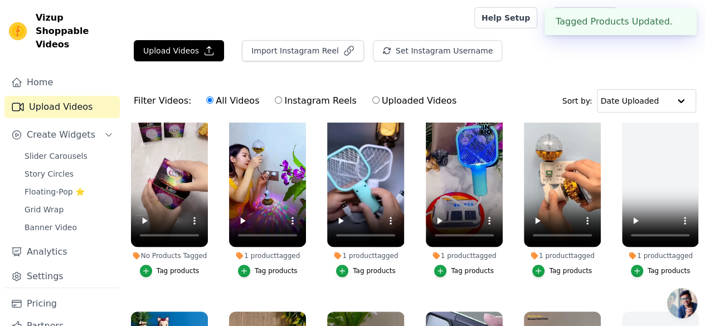
click at [163, 266] on div "Tag products" at bounding box center [178, 270] width 43 height 9
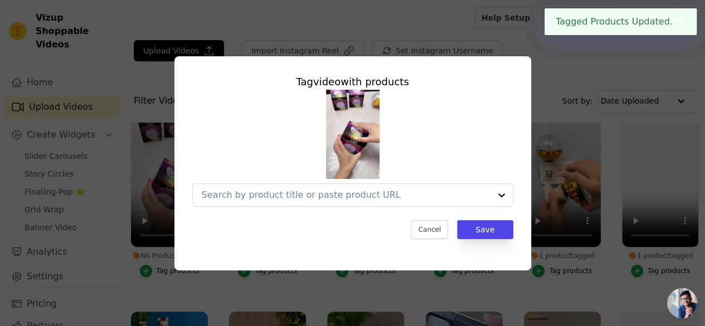
scroll to position [223, 0]
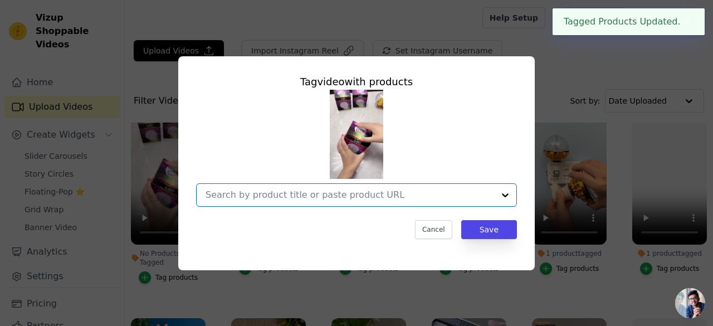
click at [264, 194] on input "No Products Tagged Tag video with products Option undefined, selected. Select i…" at bounding box center [350, 195] width 289 height 11
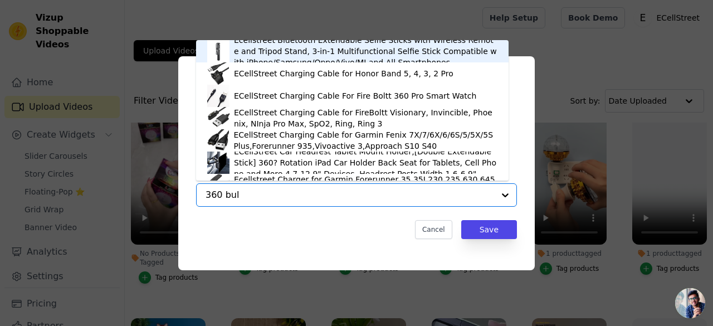
type input "360 bulb"
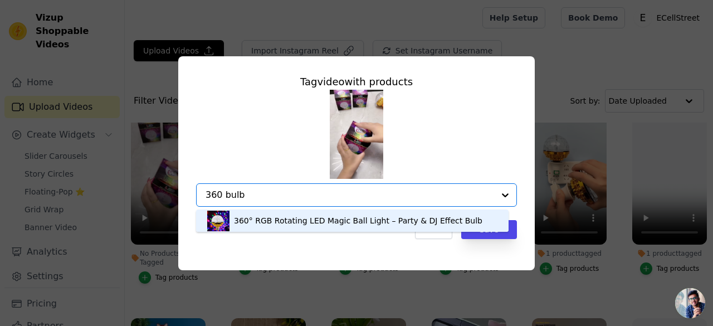
click at [260, 224] on div "360° RGB Rotating LED Magic Ball Light – Party & DJ Effect Bulb" at bounding box center [358, 220] width 249 height 11
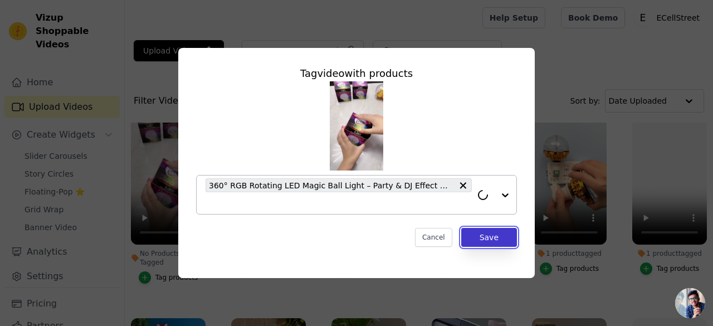
click at [487, 241] on button "Save" at bounding box center [489, 237] width 56 height 19
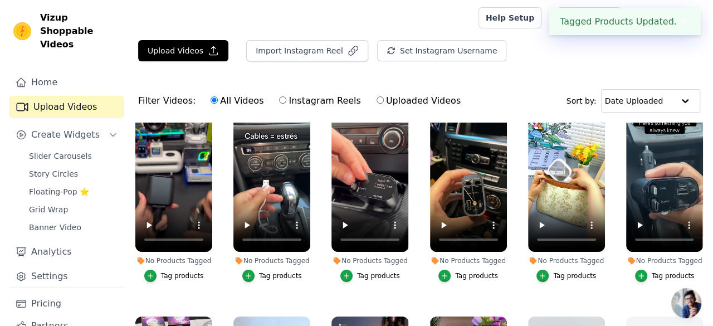
scroll to position [0, 0]
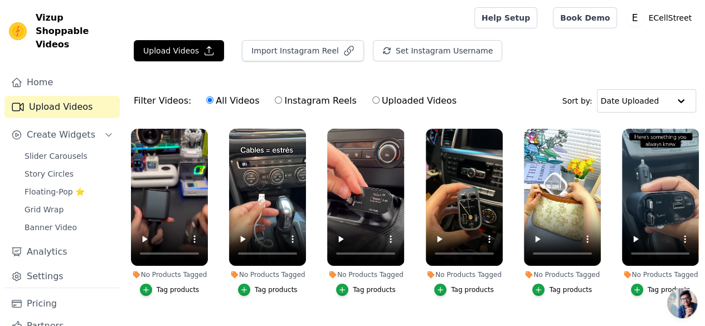
click at [558, 285] on div "Tag products" at bounding box center [570, 289] width 43 height 9
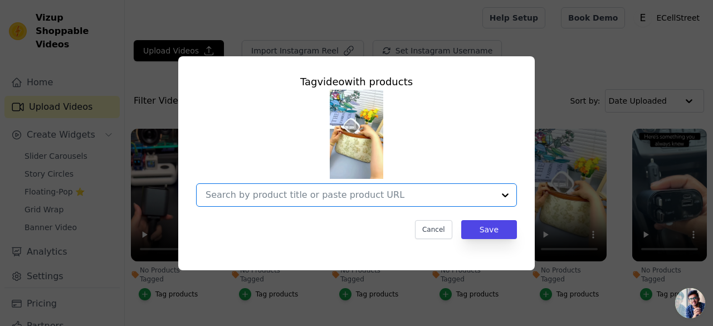
click at [322, 197] on input "No Products Tagged Tag video with products Option undefined, selected. Select i…" at bounding box center [350, 195] width 289 height 11
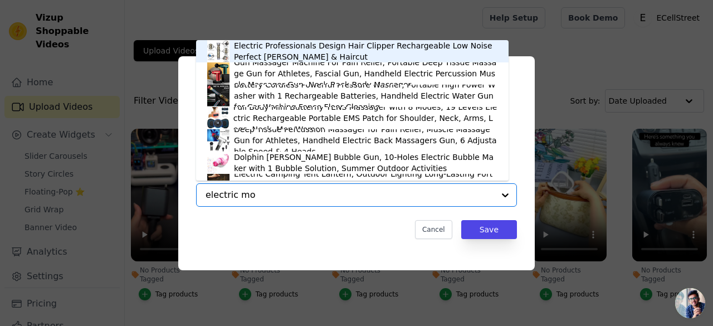
type input "electric mos"
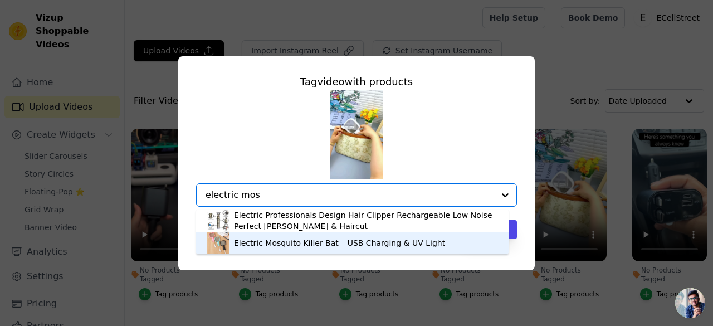
click at [278, 250] on div "Electric Mosquito Killer Bat – USB Charging & UV Light" at bounding box center [352, 243] width 290 height 22
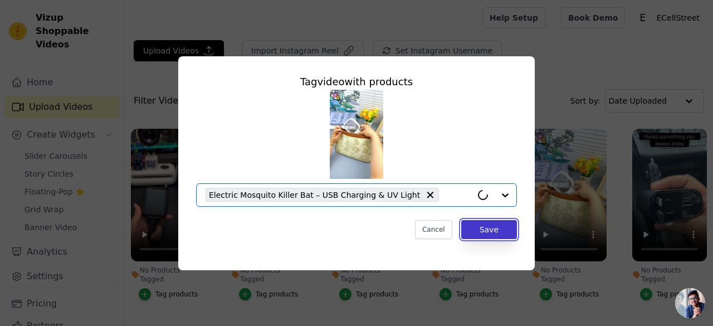
click at [507, 227] on button "Save" at bounding box center [489, 229] width 56 height 19
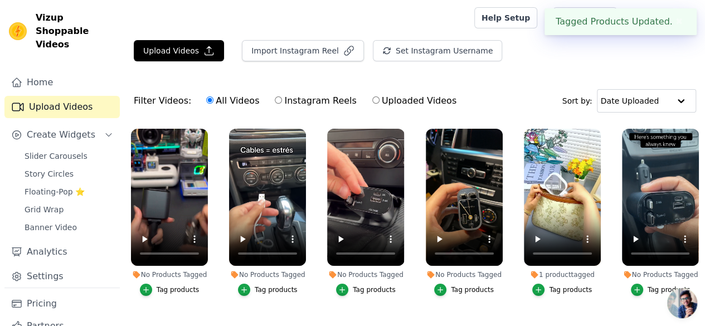
click at [644, 284] on button "Tag products" at bounding box center [661, 290] width 60 height 12
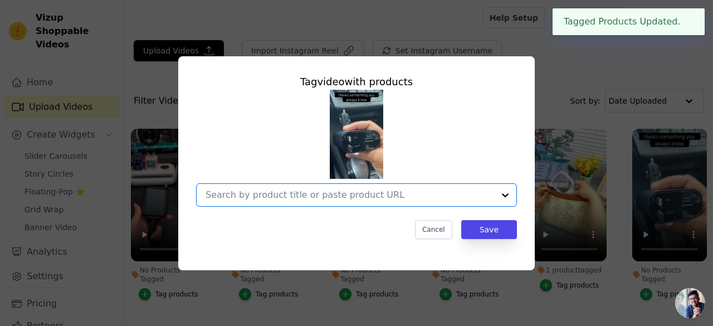
click at [290, 199] on input "No Products Tagged Tag video with products Option undefined, selected. Select i…" at bounding box center [350, 195] width 289 height 11
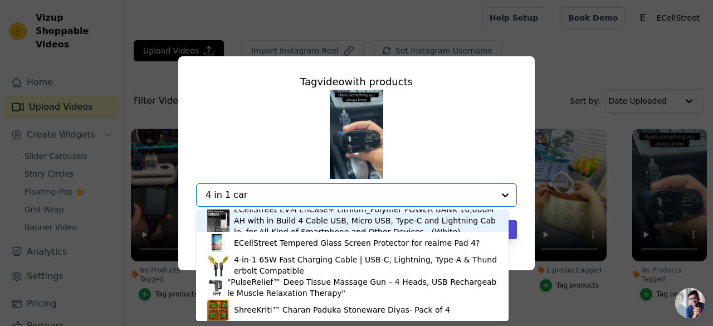
drag, startPoint x: 290, startPoint y: 198, endPoint x: 198, endPoint y: 198, distance: 92.0
click at [198, 198] on div "ECellStreet EVM EnCase+ Lithium_Polymer POWER BANK 10,000MAH with in Build 4 Ca…" at bounding box center [356, 194] width 321 height 23
type input "4 in 1 car"
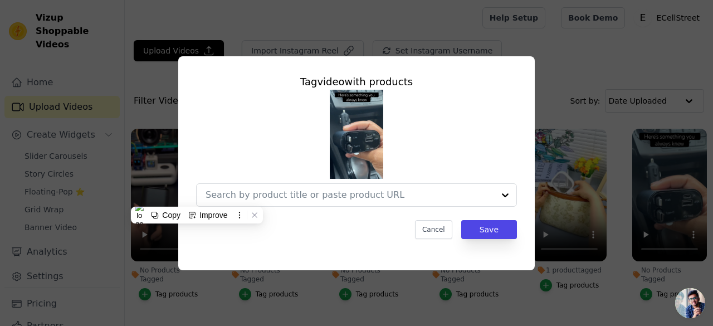
click at [265, 151] on div at bounding box center [356, 148] width 321 height 117
click at [270, 186] on div at bounding box center [356, 148] width 321 height 117
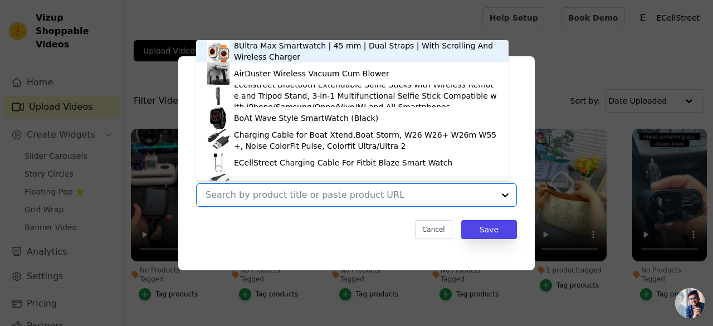
paste input "4 in 1 car"
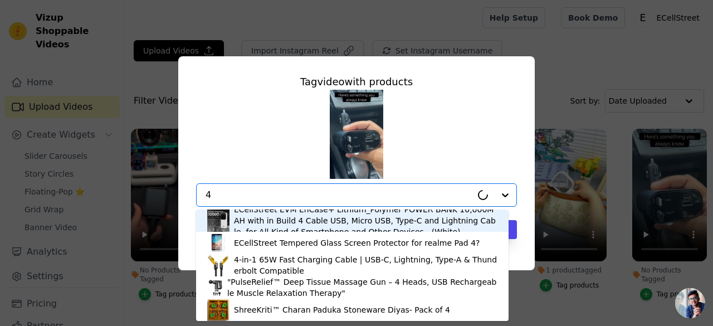
type input "4"
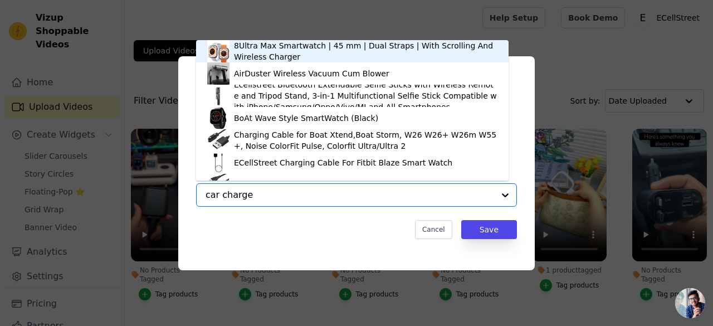
type input "car charger"
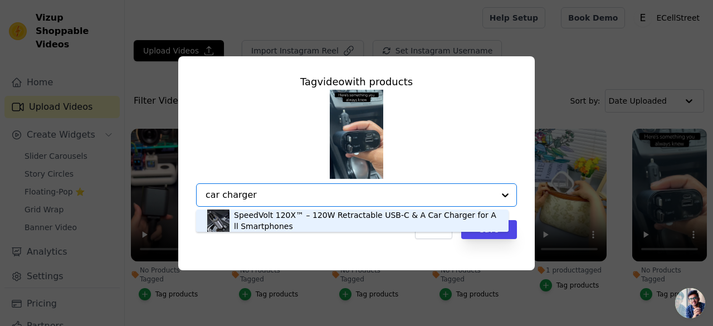
click at [268, 216] on div "SpeedVolt 120X™ – 120W Retractable USB-C & A Car Charger for All Smartphones" at bounding box center [366, 221] width 264 height 22
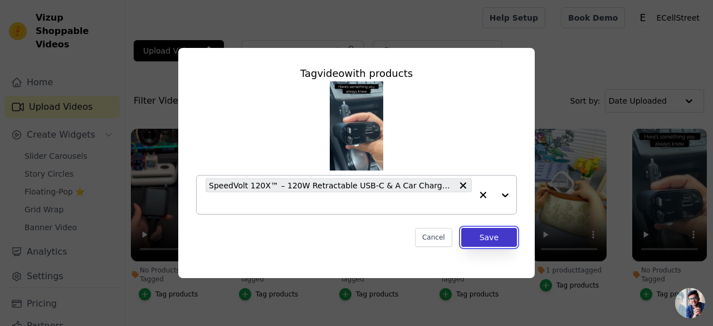
click at [482, 241] on button "Save" at bounding box center [489, 237] width 56 height 19
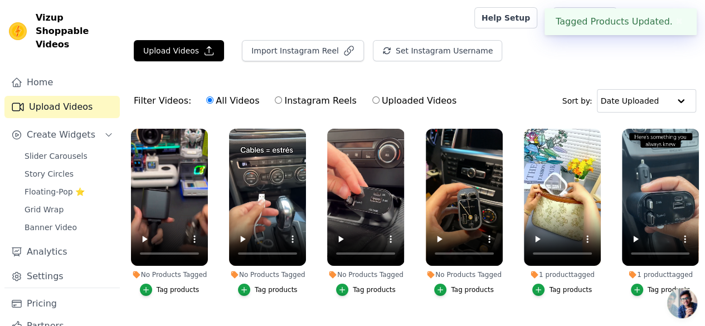
click at [467, 285] on div "Tag products" at bounding box center [472, 289] width 43 height 9
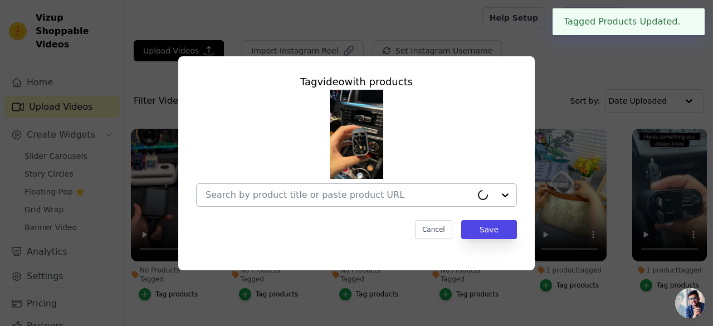
click at [287, 196] on input "No Products Tagged Tag video with products Cancel Save Tag products" at bounding box center [339, 195] width 266 height 11
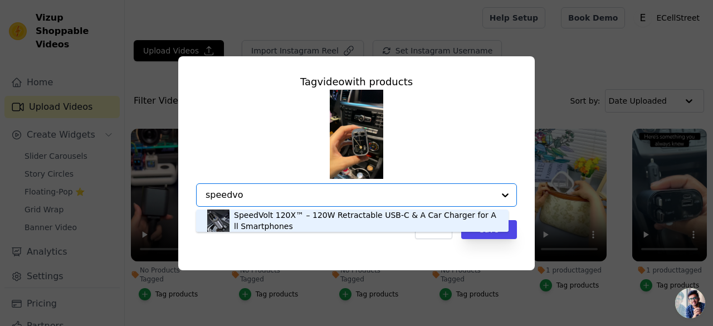
type input "speedvol"
click at [274, 228] on div "SpeedVolt 120X™ – 120W Retractable USB-C & A Car Charger for All Smartphones" at bounding box center [366, 221] width 264 height 22
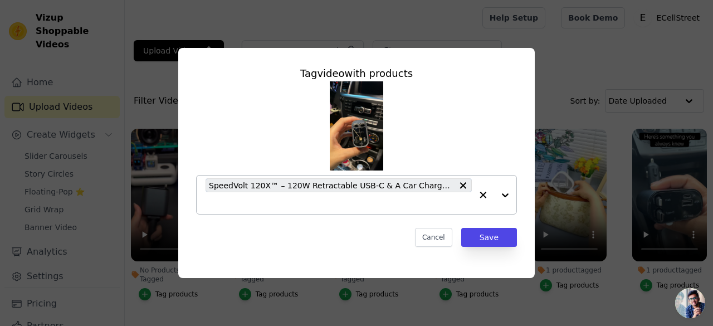
click at [526, 241] on div "Tag video with products SpeedVolt 120X™ – 120W Retractable USB-C & A Car Charge…" at bounding box center [356, 163] width 357 height 230
click at [492, 228] on div "Tag video with products SpeedVolt 120X™ – 120W Retractable USB-C & A Car Charge…" at bounding box center [356, 156] width 339 height 199
click at [497, 235] on button "Save" at bounding box center [489, 237] width 56 height 19
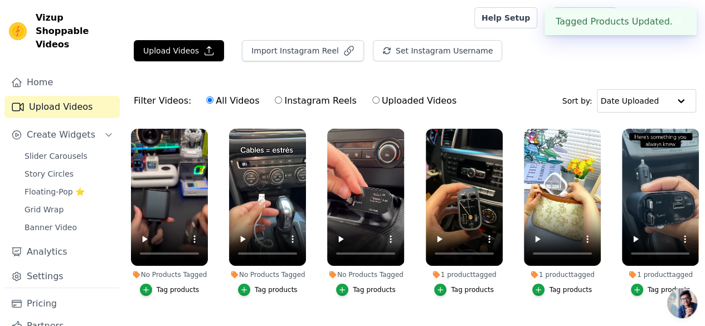
click at [370, 285] on div "Tag products" at bounding box center [374, 289] width 43 height 9
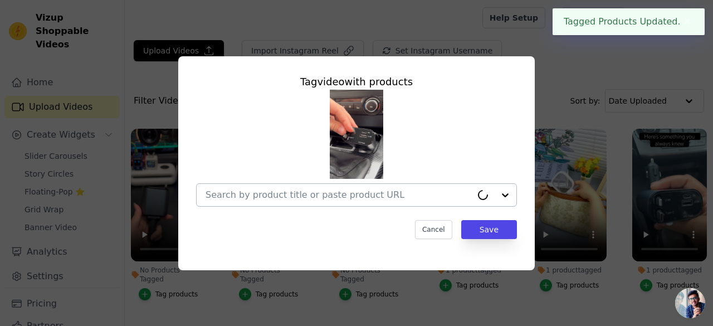
click at [273, 202] on div at bounding box center [339, 195] width 266 height 22
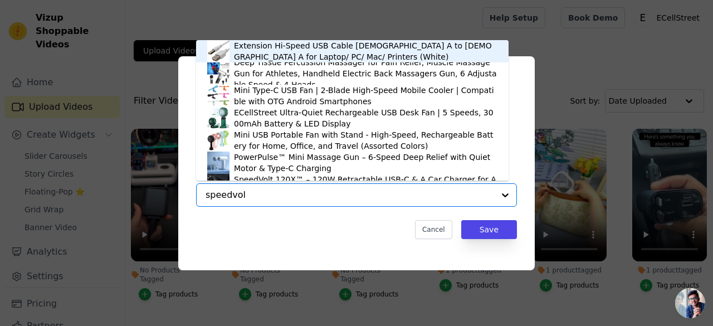
type input "speedvolt"
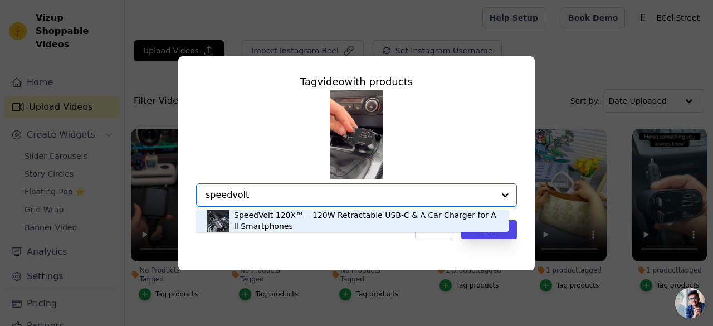
click at [276, 216] on div "SpeedVolt 120X™ – 120W Retractable USB-C & A Car Charger for All Smartphones" at bounding box center [366, 221] width 264 height 22
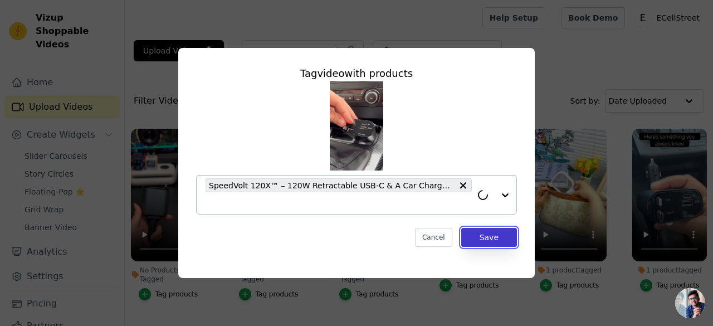
click at [504, 233] on button "Save" at bounding box center [489, 237] width 56 height 19
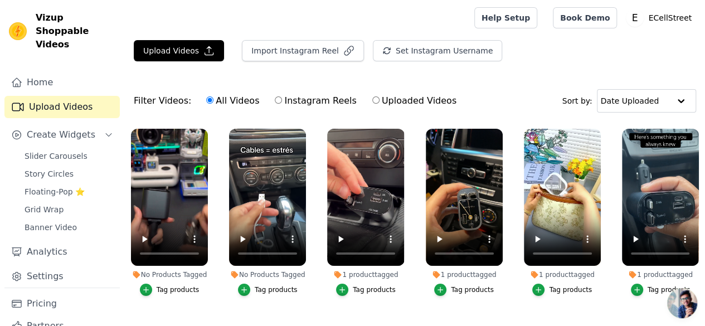
click at [256, 285] on div "Tag products" at bounding box center [276, 289] width 43 height 9
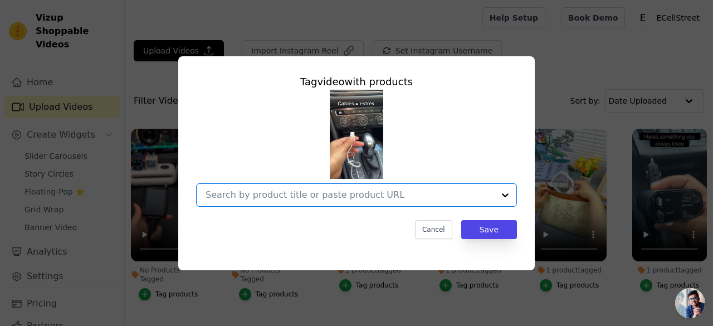
click at [275, 199] on input "No Products Tagged Tag video with products Option undefined, selected. Select i…" at bounding box center [350, 195] width 289 height 11
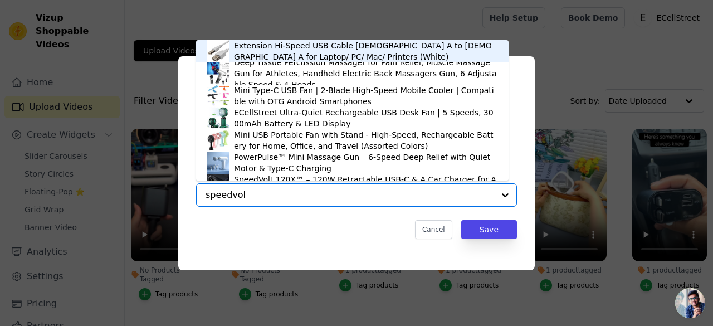
type input "speedvolt"
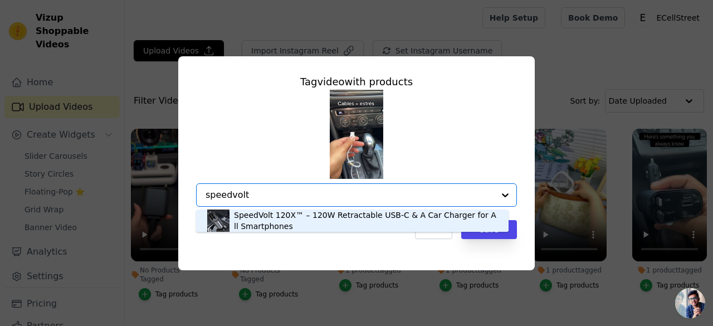
click at [264, 229] on div "SpeedVolt 120X™ – 120W Retractable USB-C & A Car Charger for All Smartphones" at bounding box center [366, 221] width 264 height 22
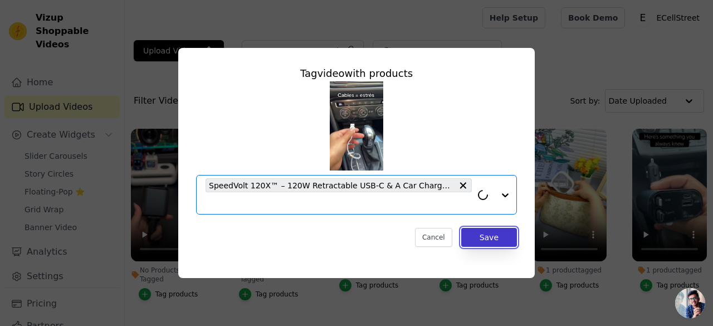
click at [495, 236] on button "Save" at bounding box center [489, 237] width 56 height 19
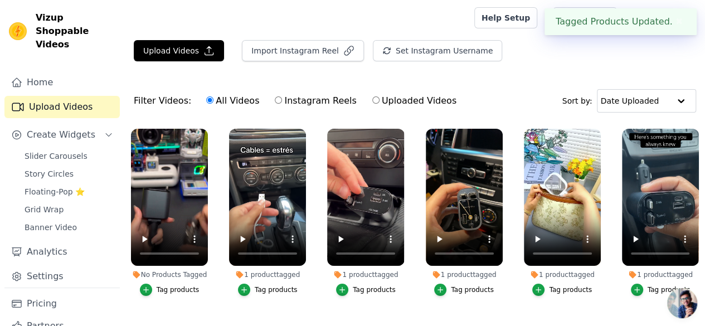
click at [183, 285] on div "Tag products" at bounding box center [178, 289] width 43 height 9
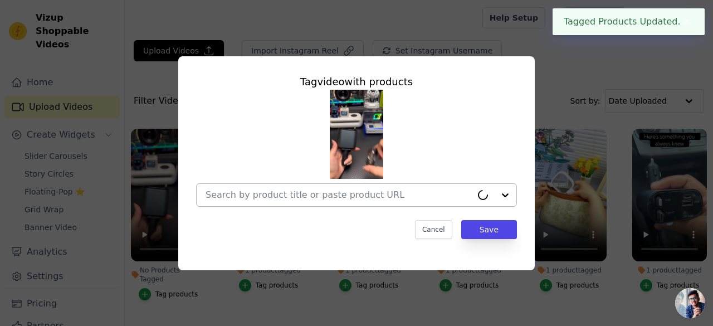
click at [241, 200] on input "No Products Tagged Tag video with products Cancel Save Tag products" at bounding box center [339, 195] width 266 height 11
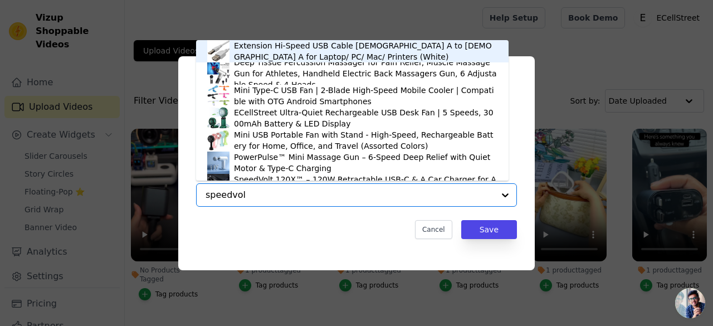
type input "speedvolt"
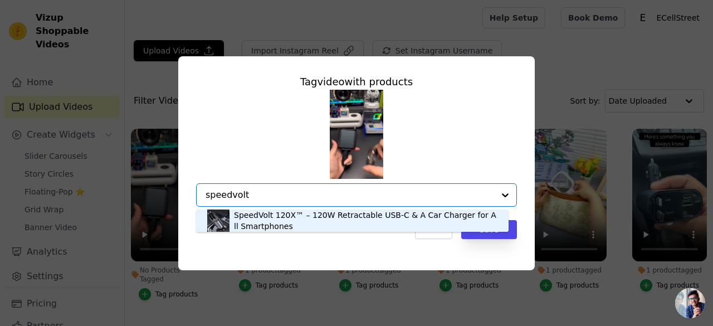
click at [266, 227] on div "SpeedVolt 120X™ – 120W Retractable USB-C & A Car Charger for All Smartphones" at bounding box center [366, 221] width 264 height 22
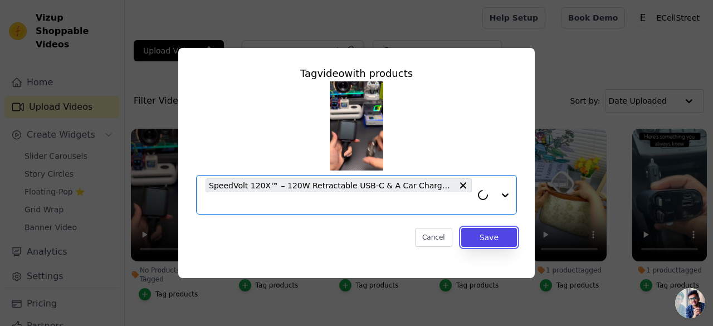
drag, startPoint x: 488, startPoint y: 242, endPoint x: 499, endPoint y: 290, distance: 49.2
click at [488, 242] on button "Save" at bounding box center [489, 237] width 56 height 19
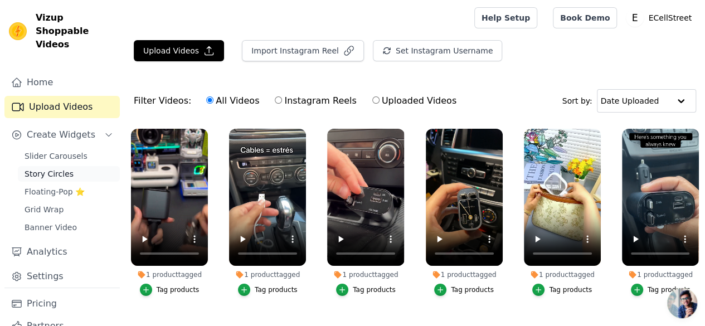
click at [52, 168] on span "Story Circles" at bounding box center [49, 173] width 49 height 11
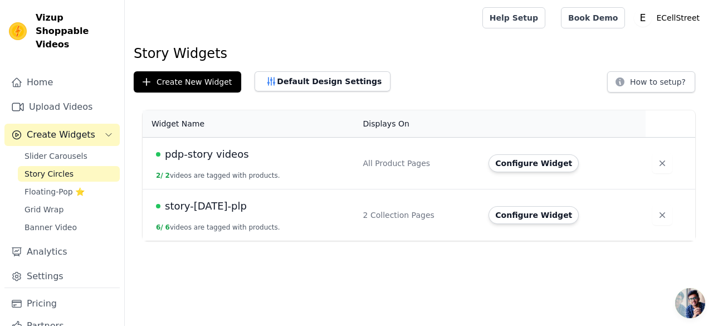
click at [213, 213] on td "story-[DATE]-plp 6 / 6 videos are tagged with products." at bounding box center [250, 216] width 214 height 52
click at [204, 205] on span "story-[DATE]-plp" at bounding box center [206, 206] width 82 height 16
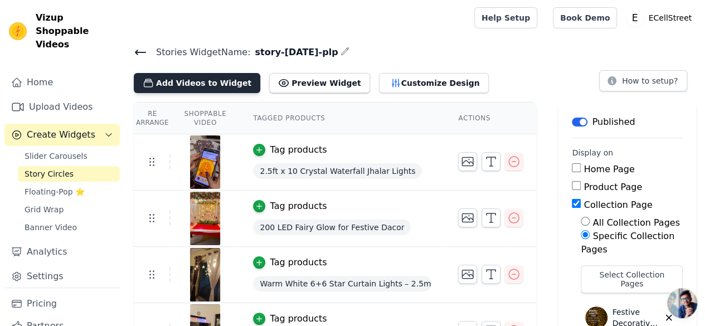
click at [180, 81] on button "Add Videos to Widget" at bounding box center [197, 83] width 127 height 20
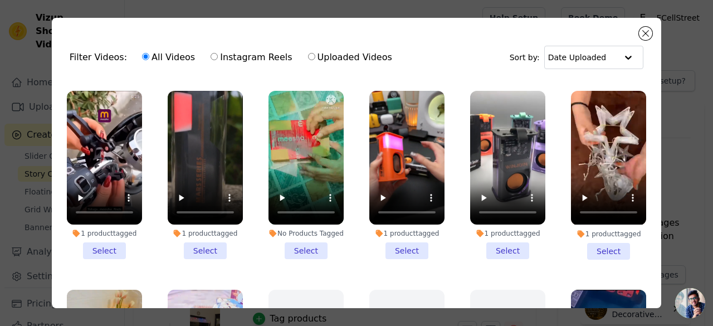
scroll to position [613, 0]
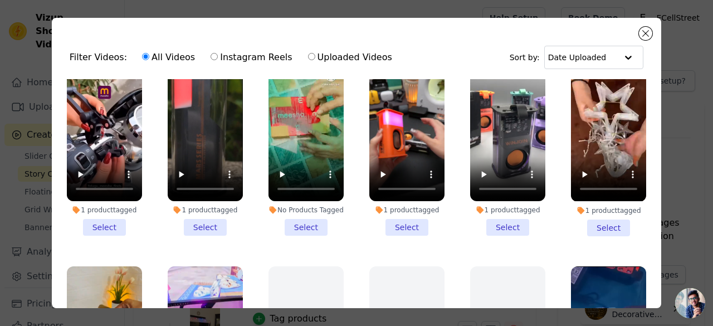
click at [587, 213] on li "1 product tagged Select" at bounding box center [608, 151] width 75 height 168
click at [0, 0] on input "1 product tagged Select" at bounding box center [0, 0] width 0 height 0
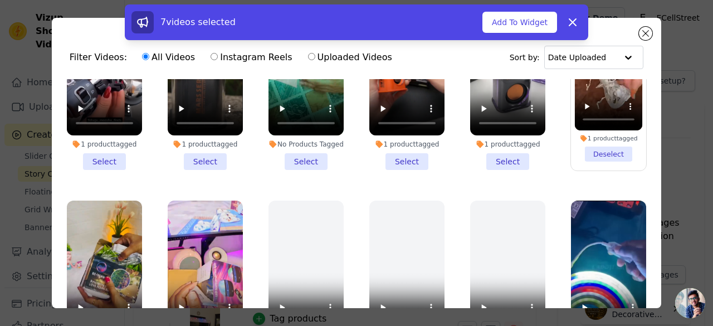
scroll to position [725, 0]
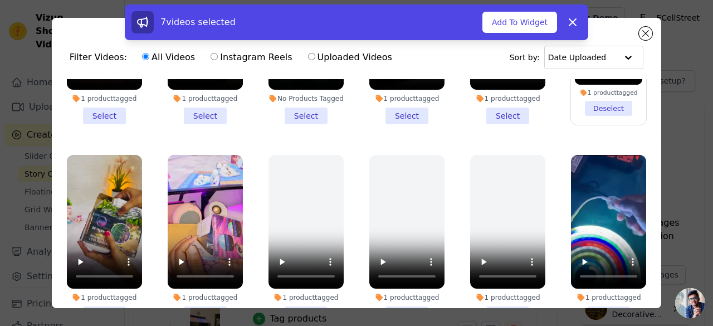
click at [98, 288] on li "1 product tagged Select" at bounding box center [104, 239] width 75 height 168
click at [0, 0] on input "1 product tagged Select" at bounding box center [0, 0] width 0 height 0
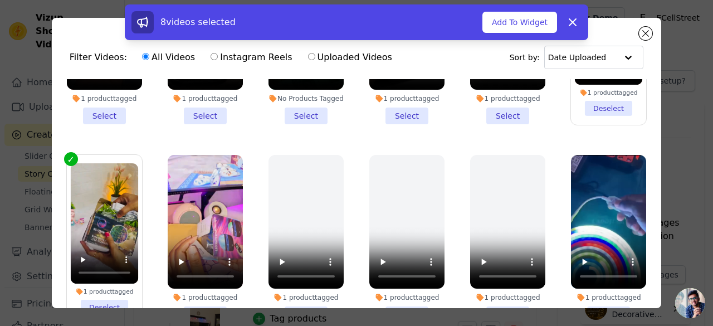
scroll to position [780, 0]
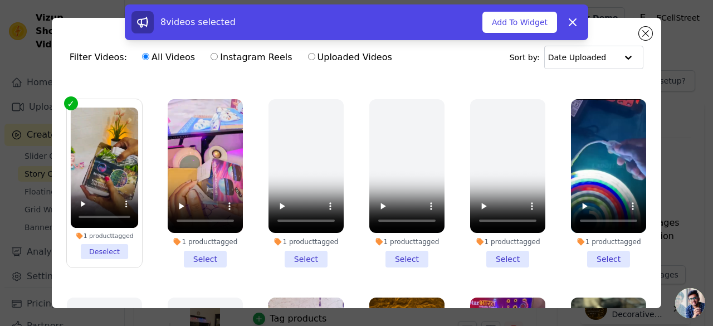
click at [198, 240] on li "1 product tagged Select" at bounding box center [205, 183] width 75 height 168
click at [0, 0] on input "1 product tagged Select" at bounding box center [0, 0] width 0 height 0
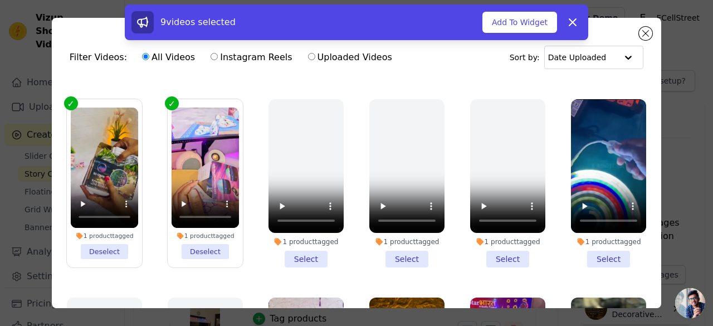
scroll to position [836, 0]
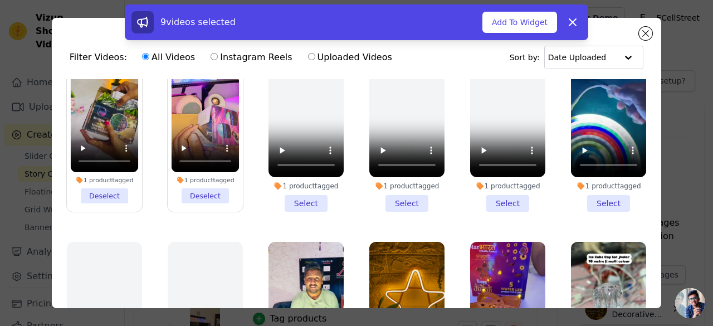
click at [612, 176] on li "1 product tagged Select" at bounding box center [608, 127] width 75 height 168
click at [0, 0] on input "1 product tagged Select" at bounding box center [0, 0] width 0 height 0
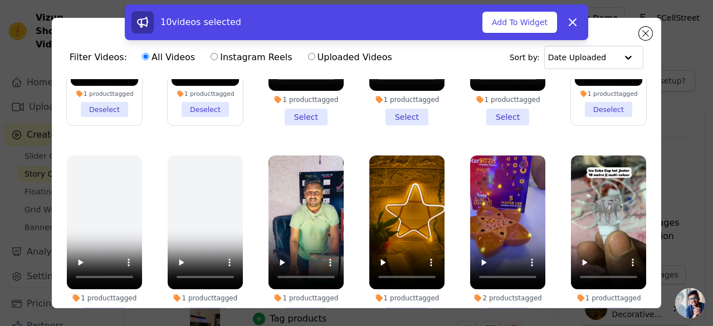
scroll to position [948, 0]
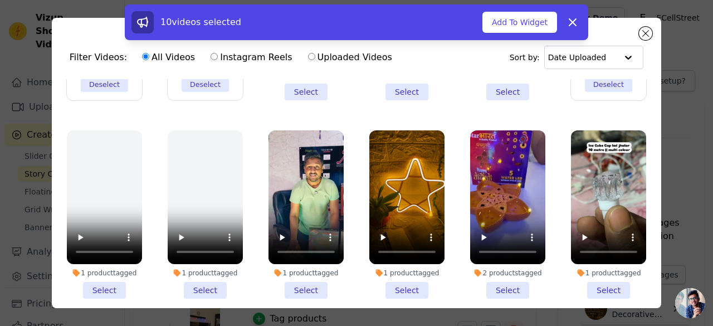
drag, startPoint x: 290, startPoint y: 263, endPoint x: 234, endPoint y: 263, distance: 56.3
click at [290, 263] on li "1 product tagged Select" at bounding box center [306, 214] width 75 height 168
click at [0, 0] on input "1 product tagged Select" at bounding box center [0, 0] width 0 height 0
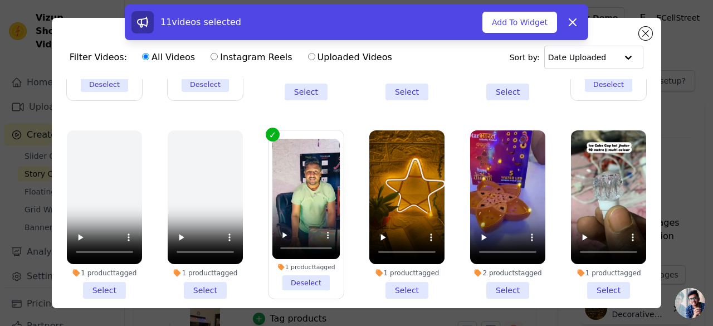
click at [399, 263] on li "1 product tagged Select" at bounding box center [407, 214] width 75 height 168
click at [0, 0] on input "1 product tagged Select" at bounding box center [0, 0] width 0 height 0
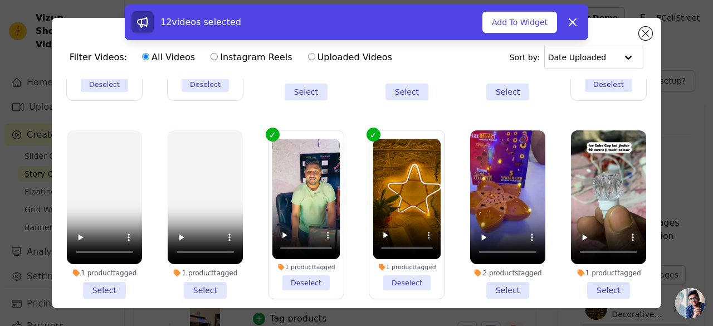
click at [506, 266] on li "2 products tagged Select" at bounding box center [507, 214] width 75 height 168
click at [0, 0] on input "2 products tagged Select" at bounding box center [0, 0] width 0 height 0
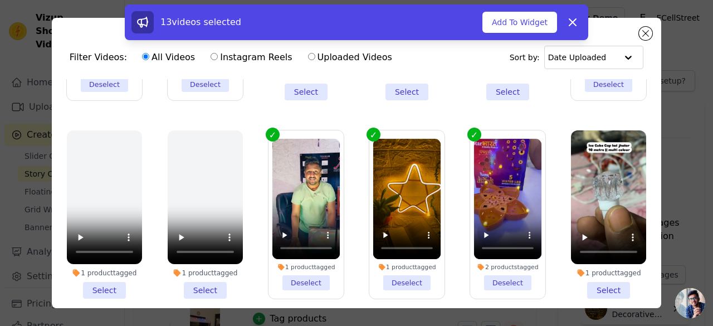
drag, startPoint x: 593, startPoint y: 265, endPoint x: 584, endPoint y: 266, distance: 9.0
click at [592, 266] on li "1 product tagged Select" at bounding box center [608, 214] width 75 height 168
click at [0, 0] on input "1 product tagged Select" at bounding box center [0, 0] width 0 height 0
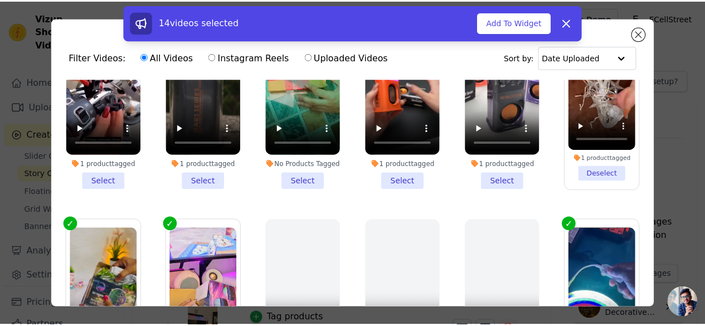
scroll to position [502, 0]
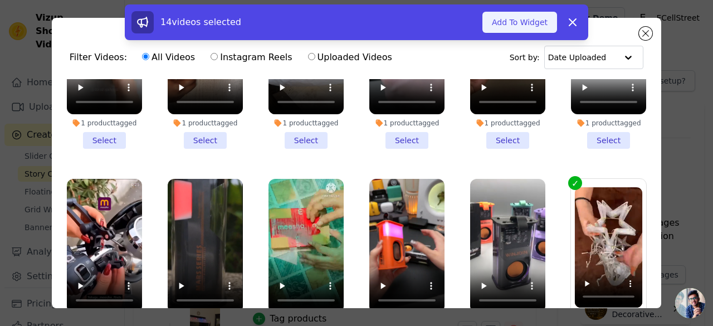
click at [523, 27] on button "Add To Widget" at bounding box center [520, 22] width 75 height 21
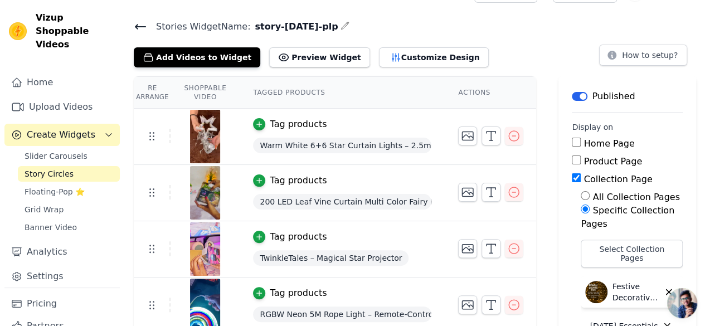
scroll to position [0, 0]
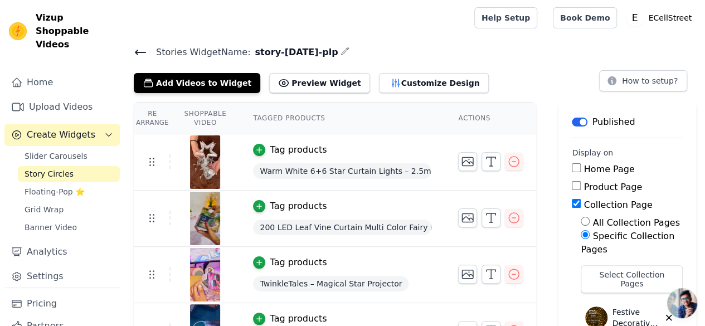
click at [135, 48] on icon at bounding box center [140, 52] width 13 height 13
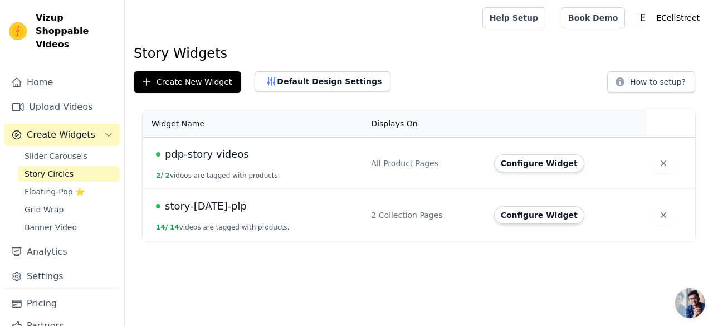
click at [208, 157] on span "pdp-story videos" at bounding box center [207, 155] width 84 height 16
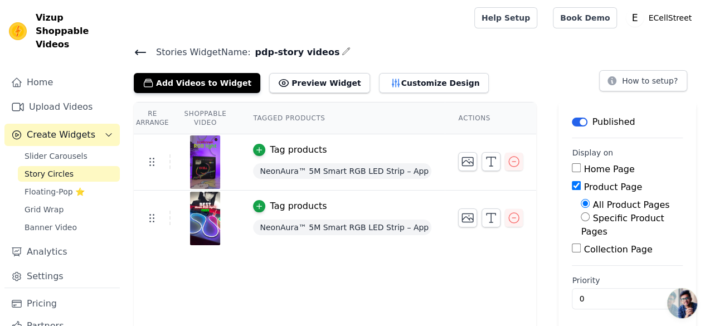
scroll to position [3, 0]
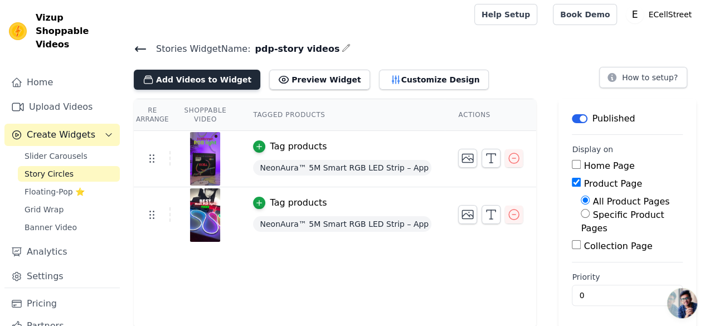
click at [166, 74] on button "Add Videos to Widget" at bounding box center [197, 80] width 127 height 20
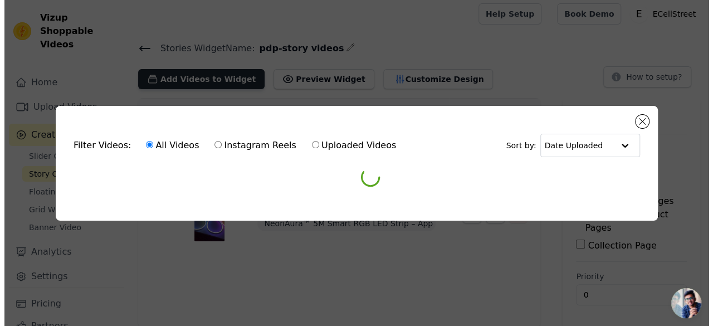
scroll to position [0, 0]
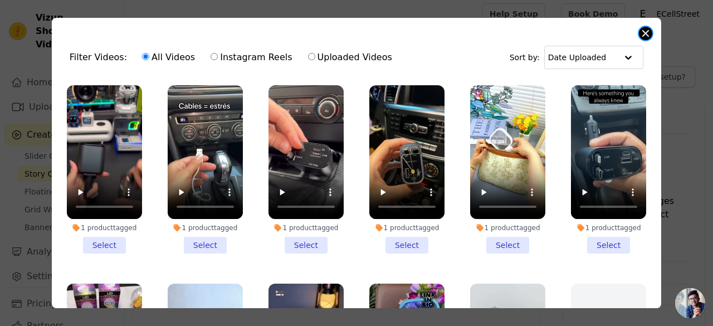
click at [645, 30] on button "Close modal" at bounding box center [645, 33] width 13 height 13
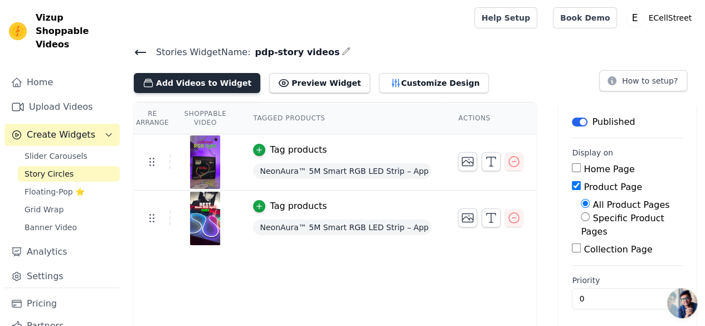
click at [200, 81] on button "Add Videos to Widget" at bounding box center [197, 83] width 127 height 20
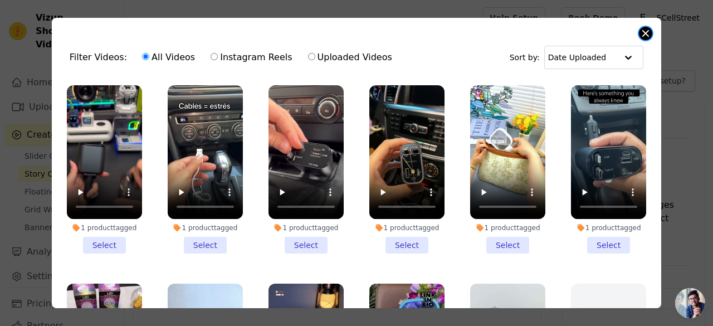
click at [644, 32] on button "Close modal" at bounding box center [645, 33] width 13 height 13
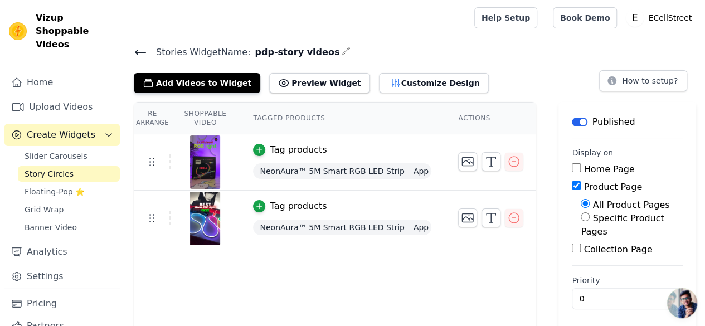
click at [142, 50] on icon at bounding box center [140, 52] width 13 height 13
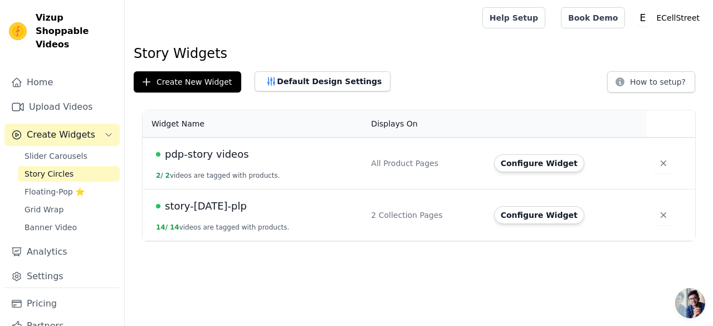
click at [203, 209] on span "story-[DATE]-plp" at bounding box center [206, 206] width 82 height 16
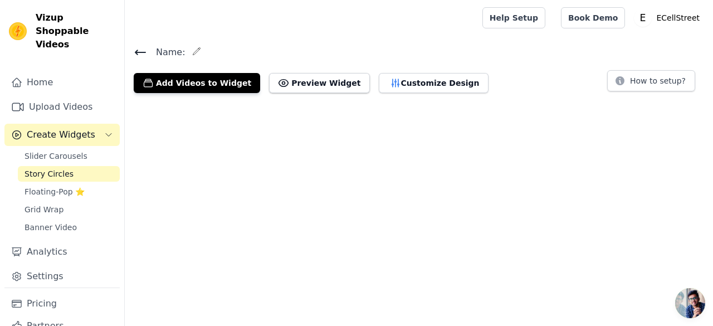
click at [203, 102] on html "Vizup Shoppable Videos Home Upload Videos Create Widgets Slider Carousels Story…" at bounding box center [356, 51] width 713 height 102
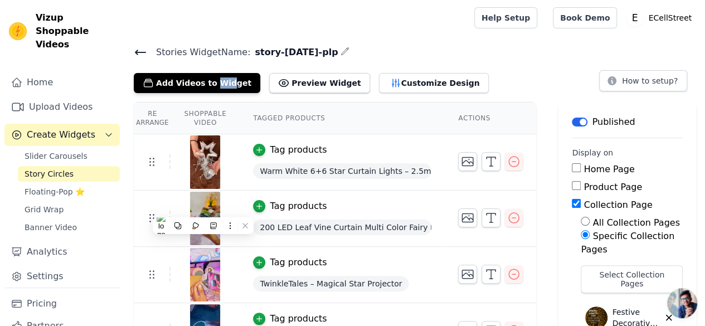
click at [144, 54] on icon at bounding box center [140, 52] width 13 height 13
